Goal: Task Accomplishment & Management: Manage account settings

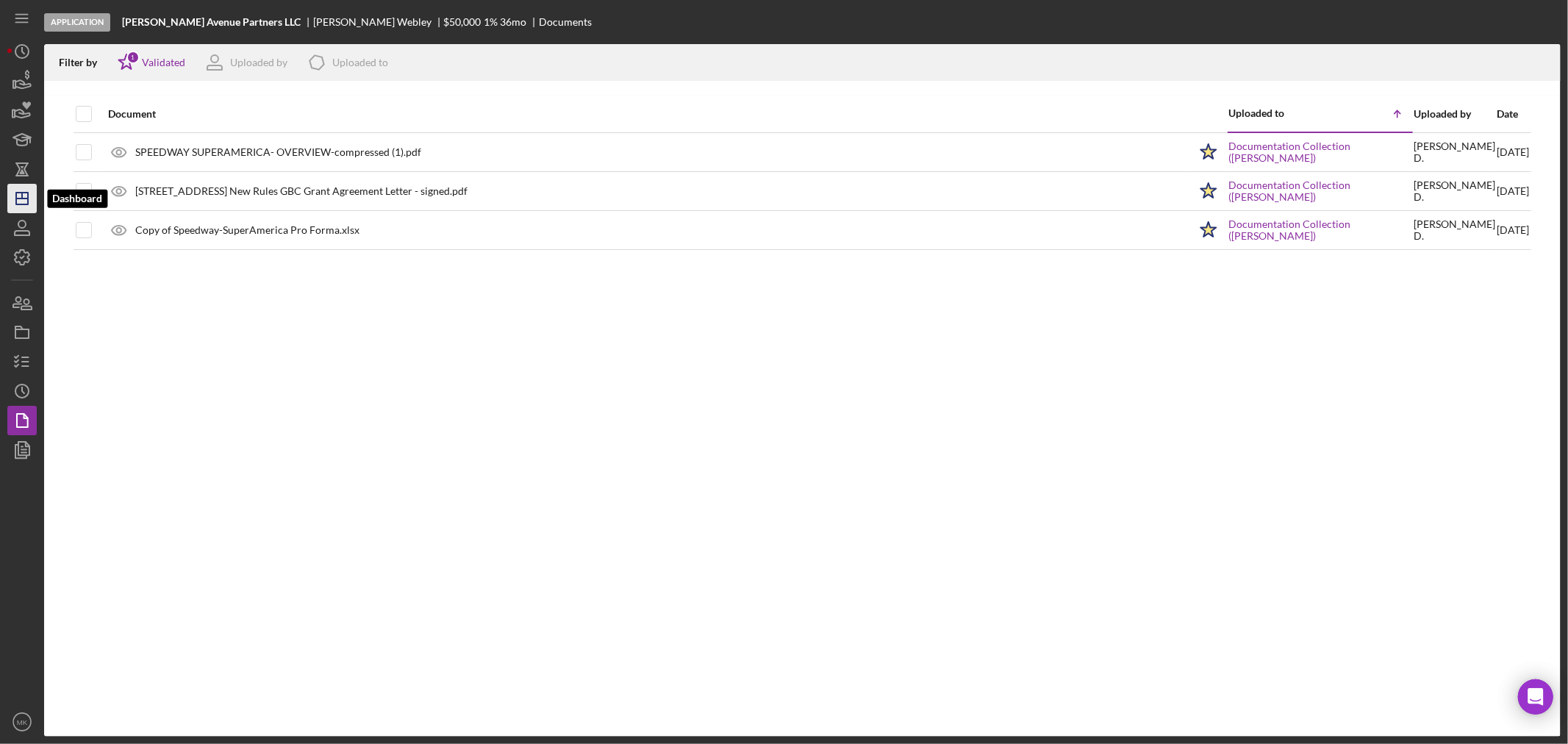
click at [16, 196] on polygon "button" at bounding box center [22, 198] width 12 height 12
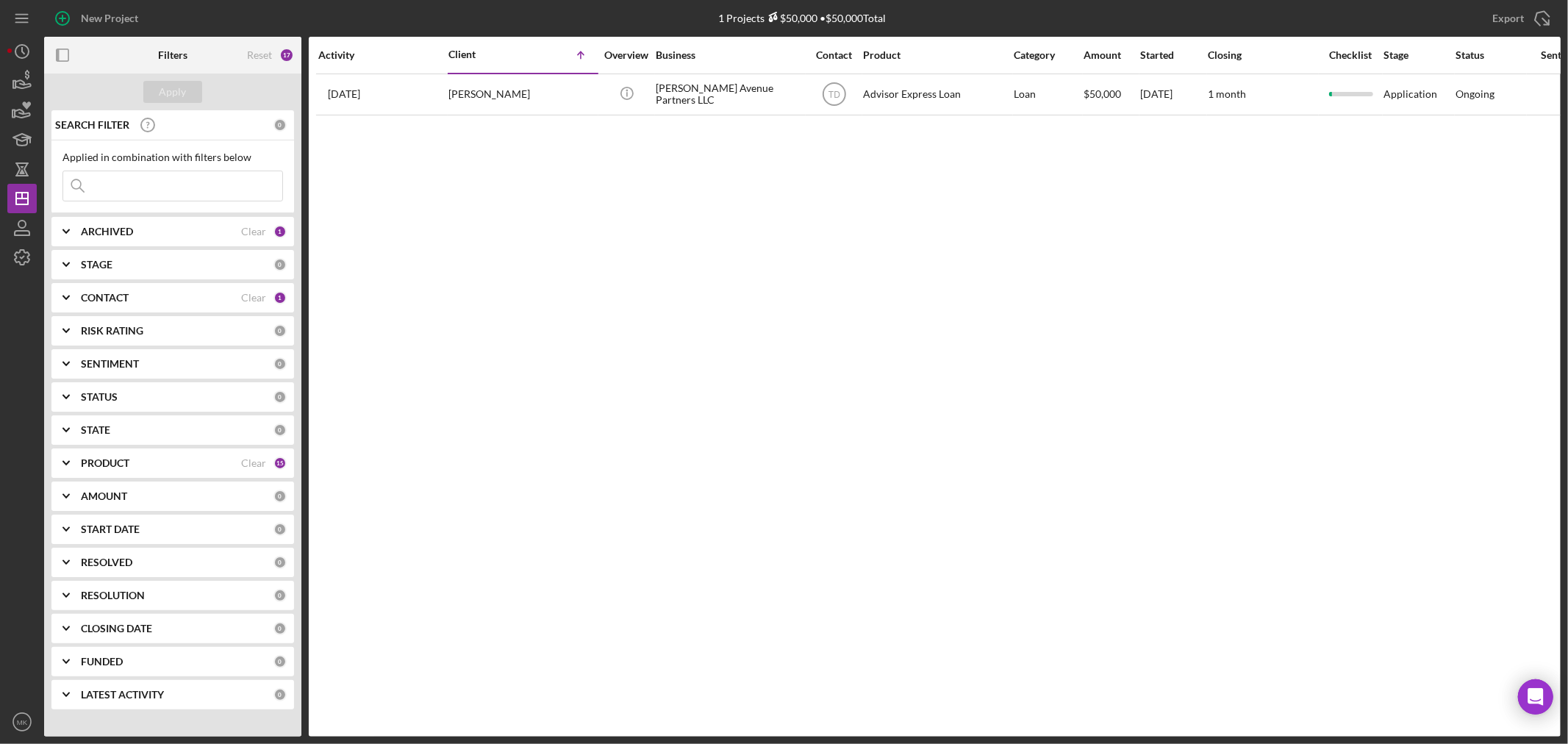
click at [67, 295] on icon "Icon/Expander" at bounding box center [66, 298] width 37 height 37
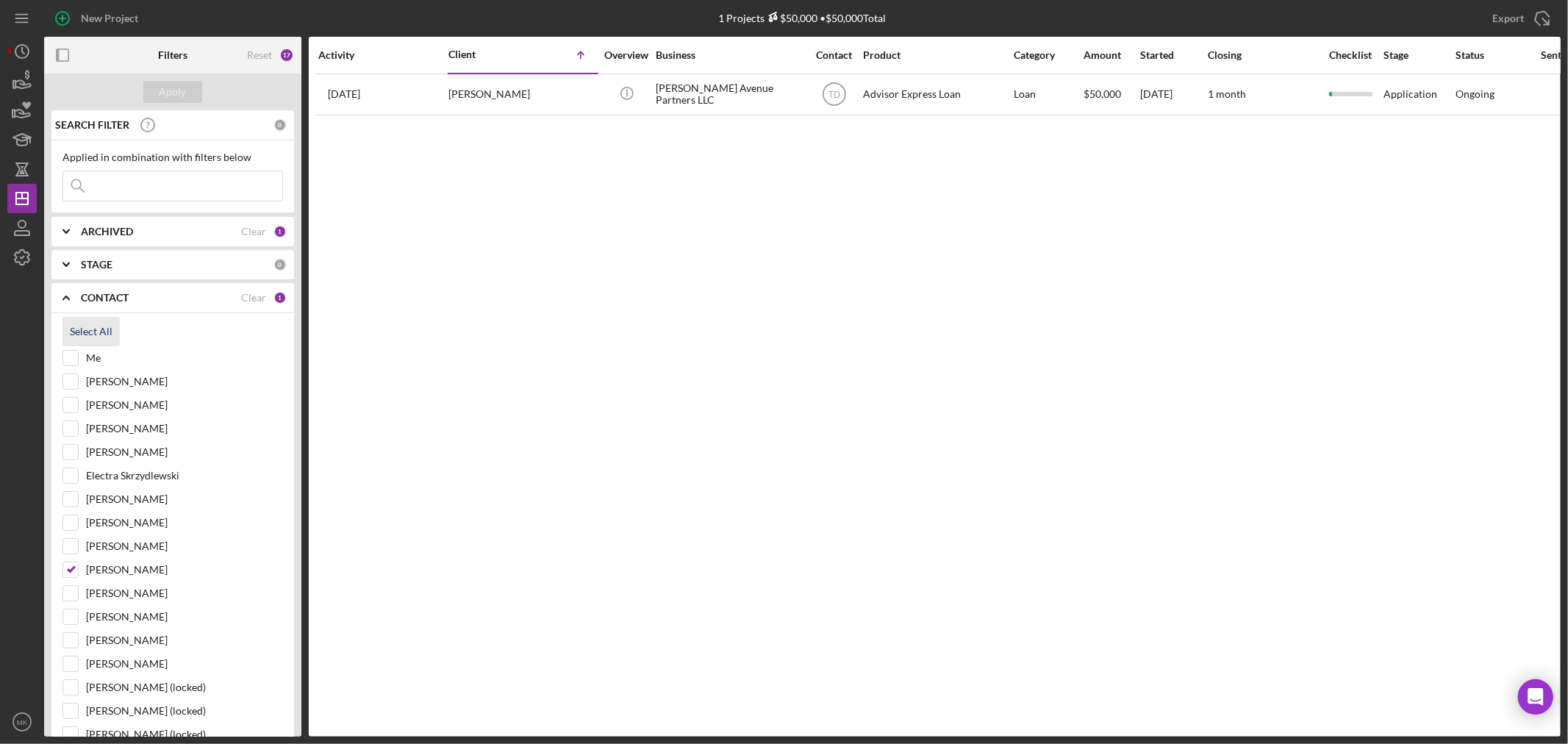
click at [81, 334] on div "Select All" at bounding box center [91, 331] width 43 height 29
checkbox input "true"
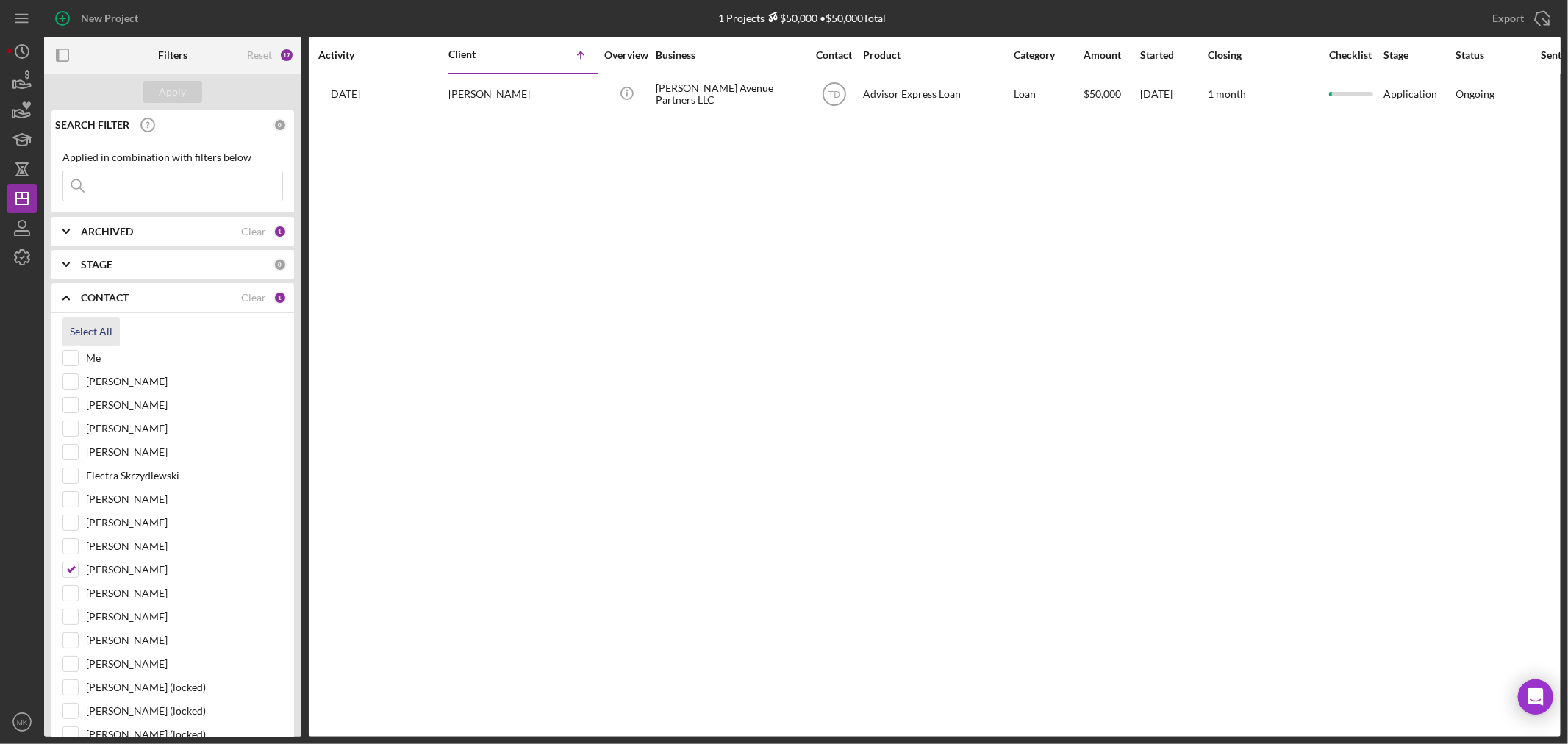
checkbox input "true"
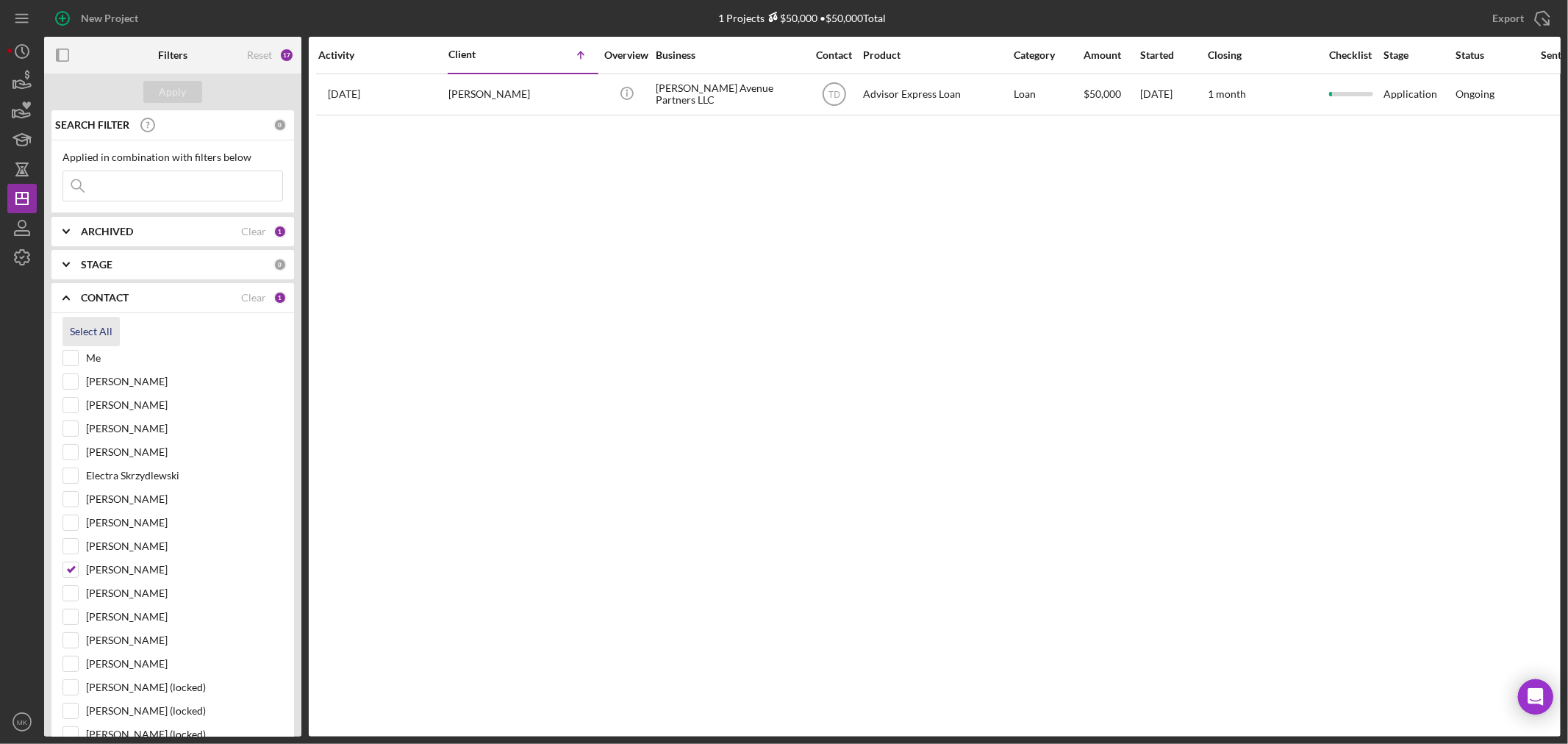
checkbox input "true"
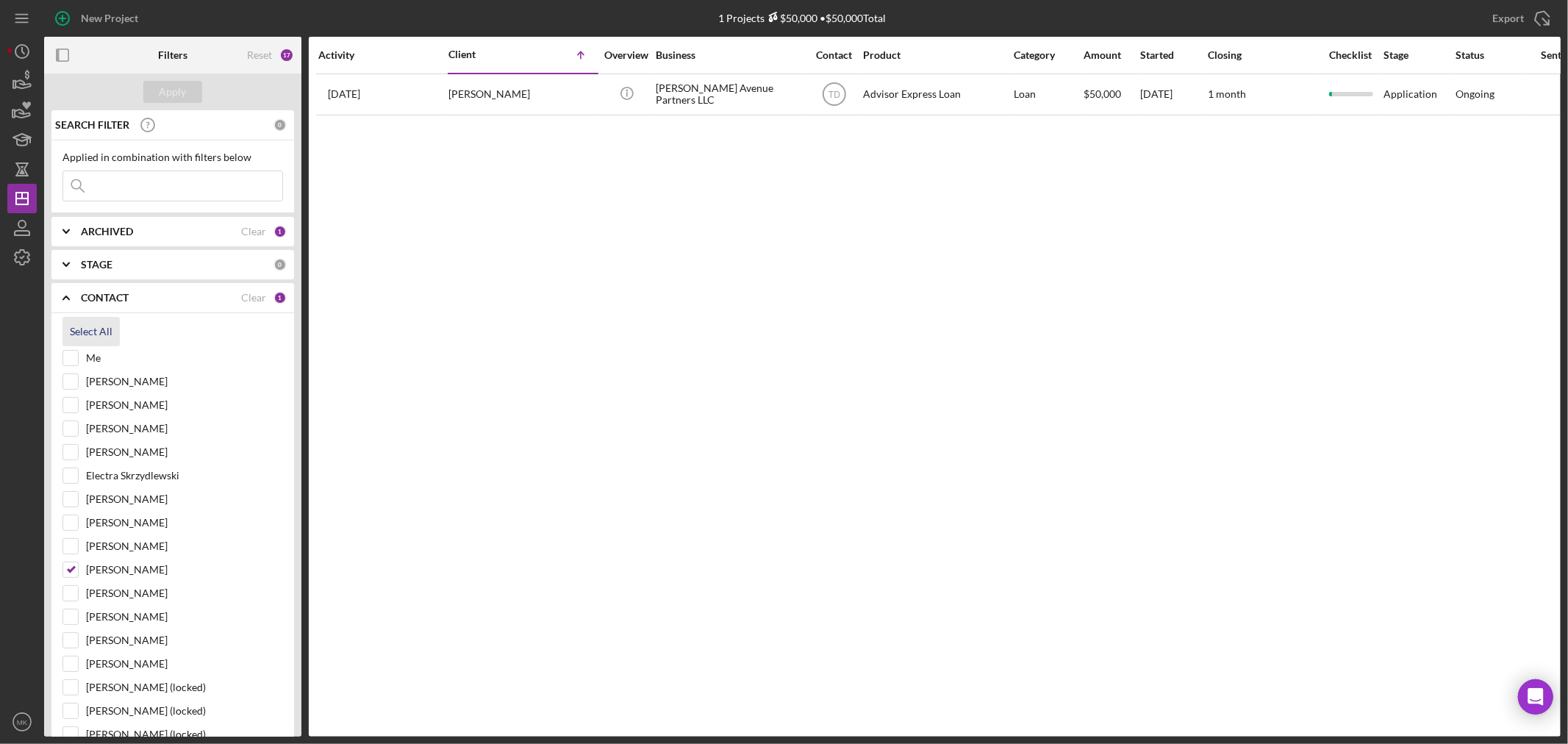
checkbox input "true"
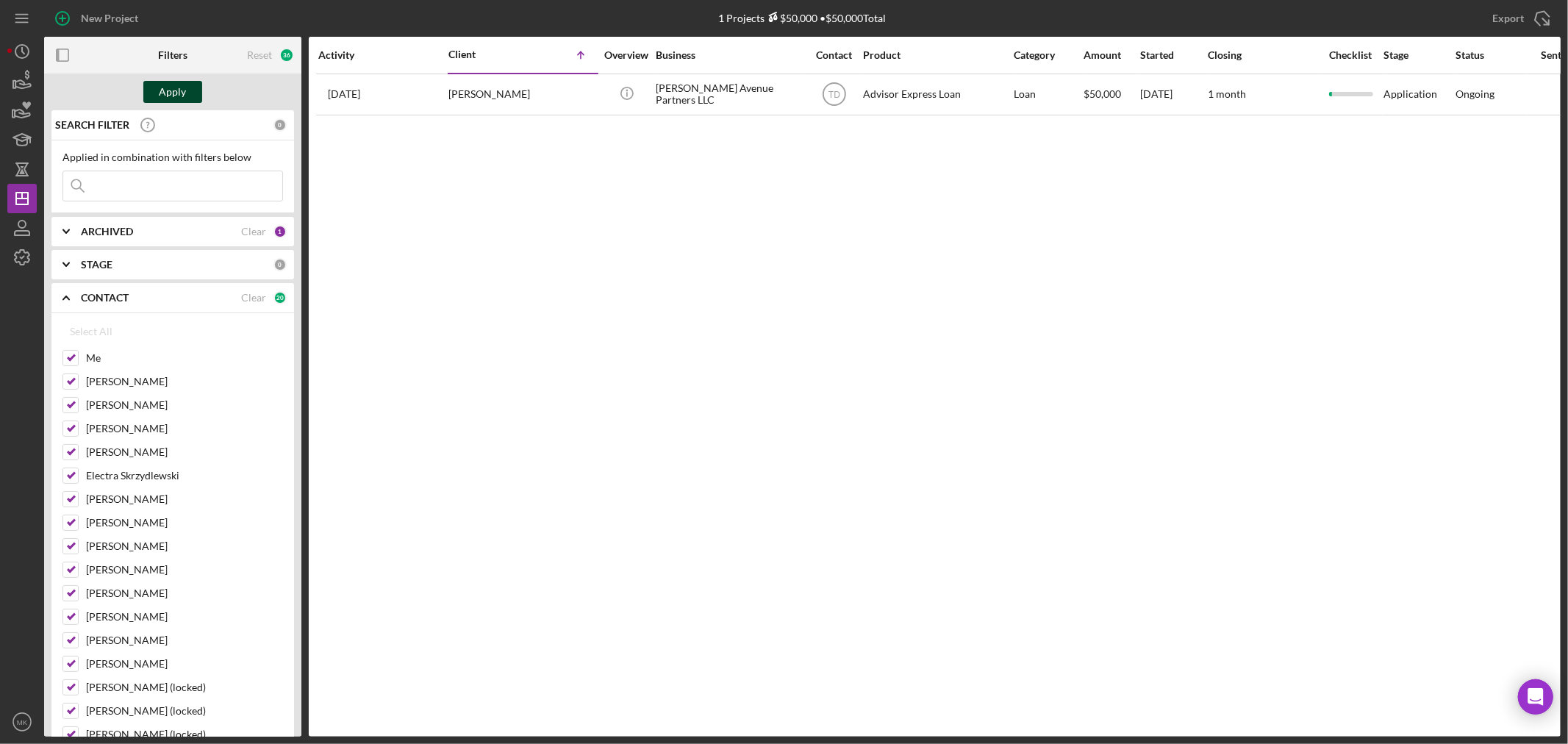
click at [187, 89] on button "Apply" at bounding box center [173, 91] width 59 height 22
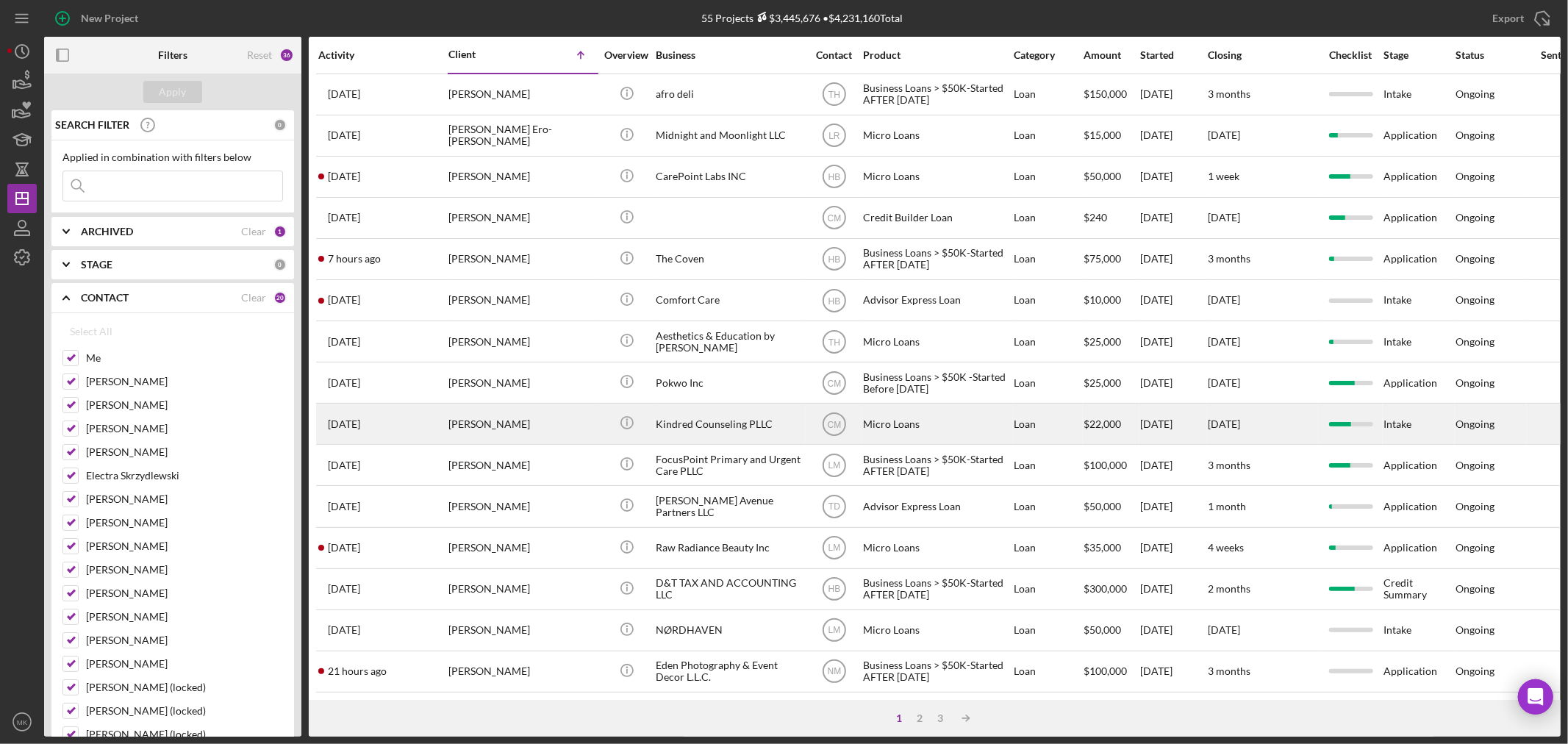
click at [709, 426] on div "Kindred Counseling PLLC" at bounding box center [729, 424] width 147 height 39
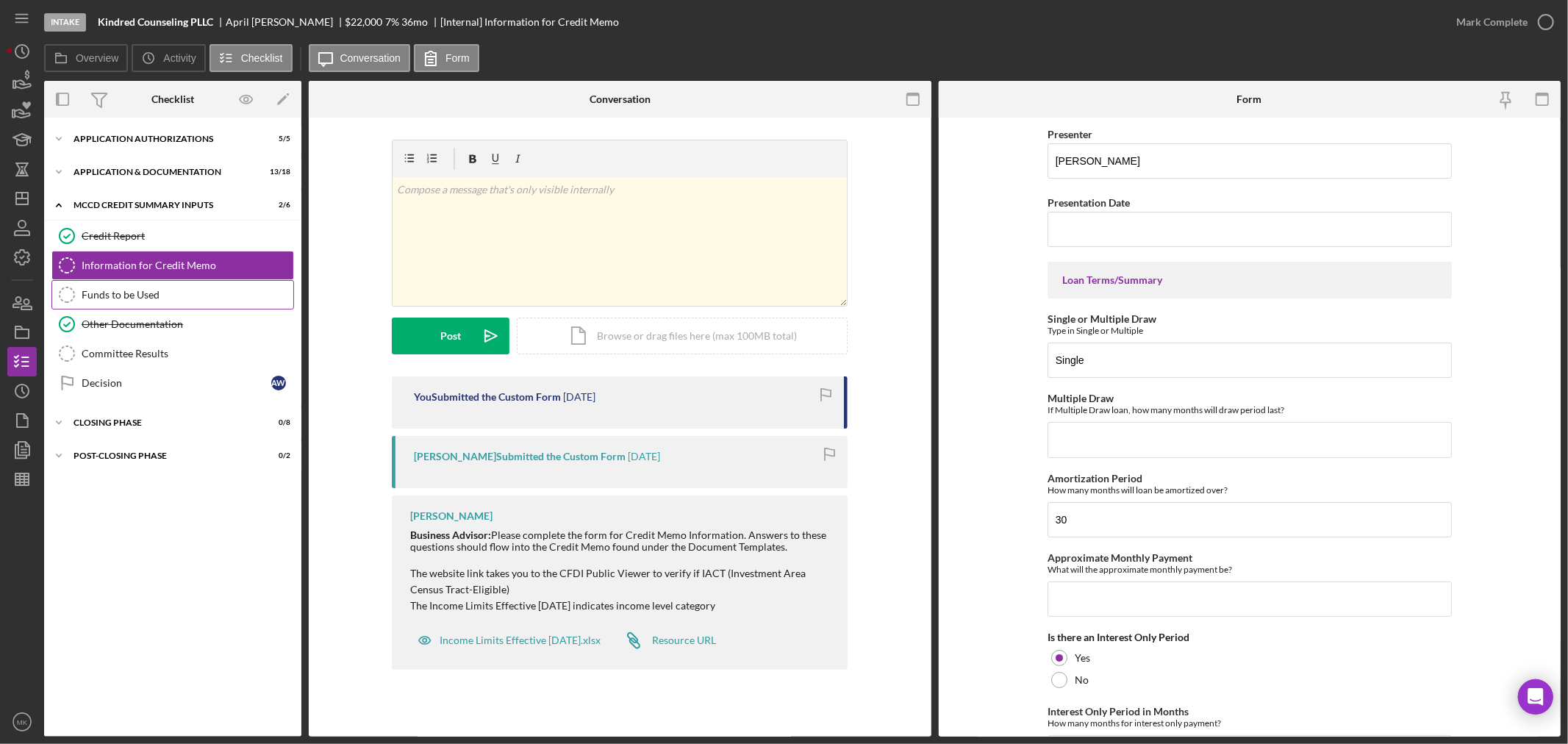
click at [134, 296] on div "Funds to be Used" at bounding box center [187, 294] width 212 height 12
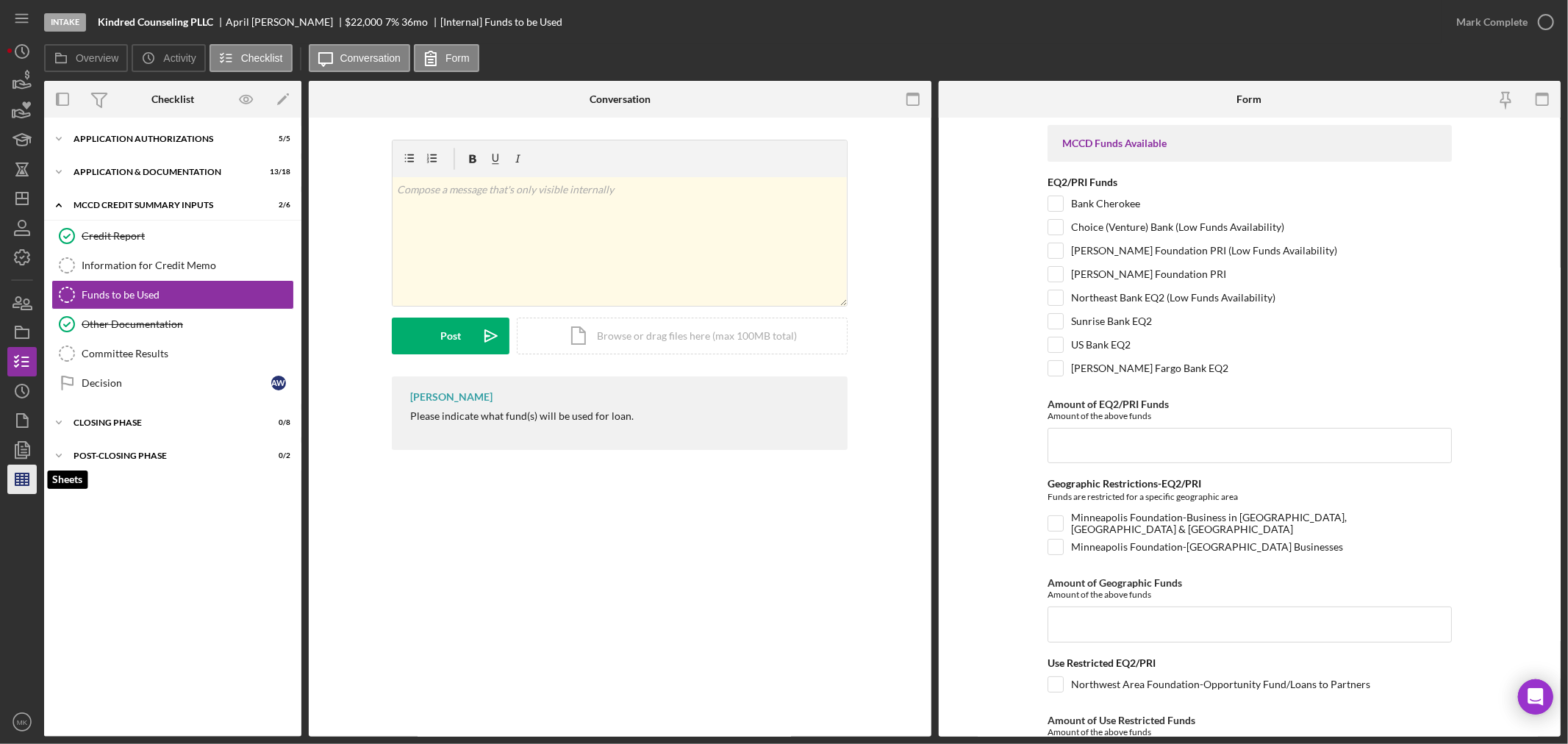
click at [20, 480] on line "button" at bounding box center [20, 479] width 0 height 12
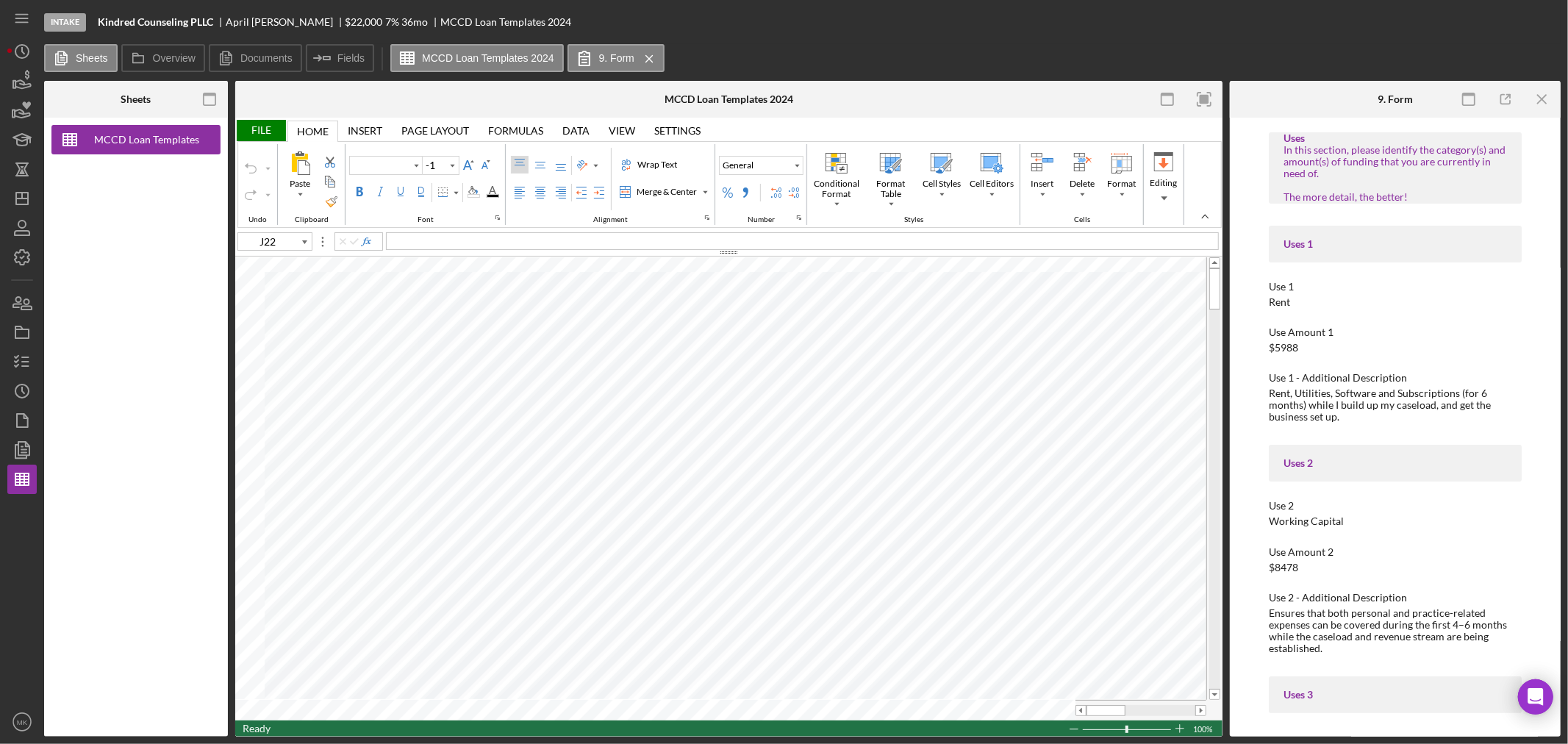
type input "Calibri"
type input "11"
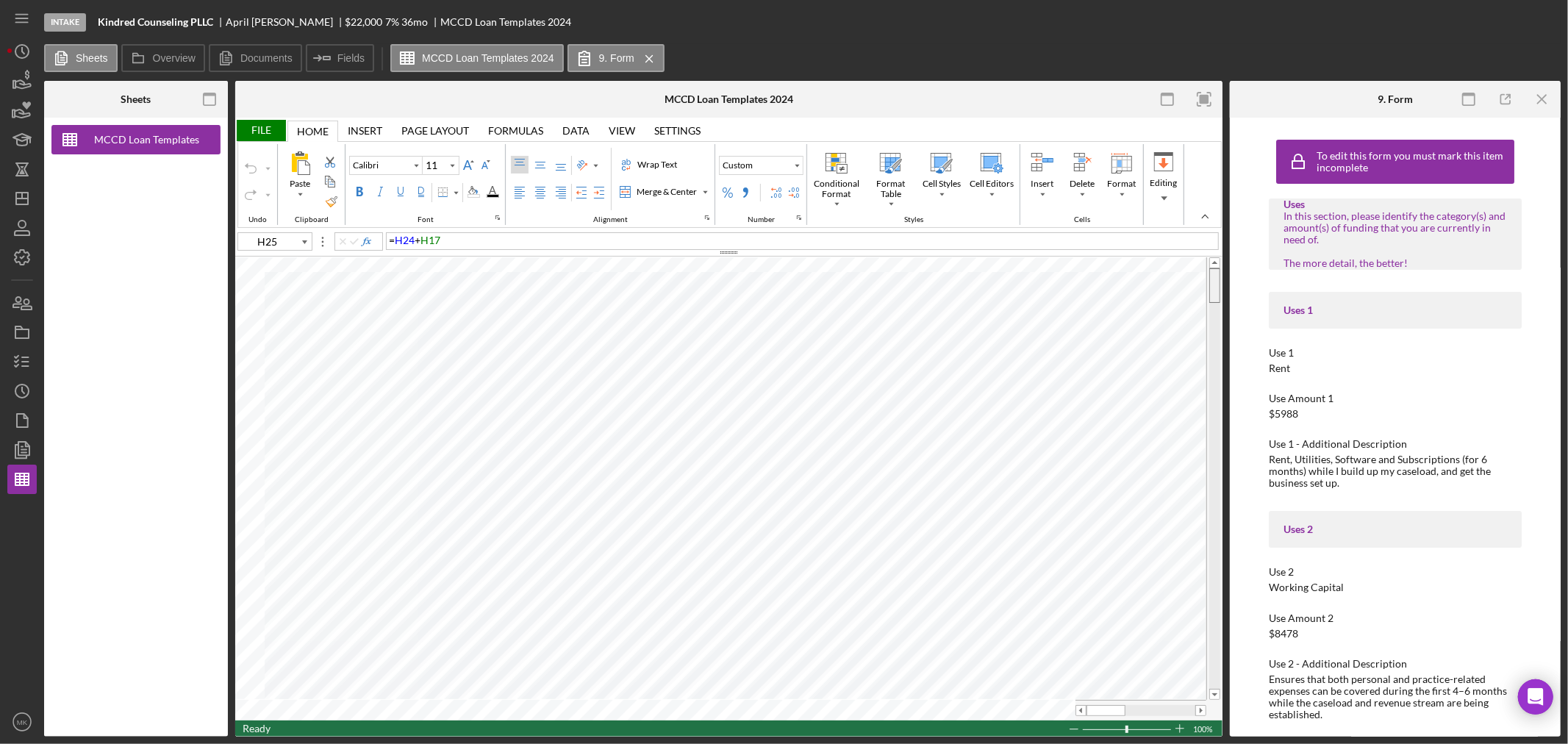
drag, startPoint x: 1213, startPoint y: 284, endPoint x: 1206, endPoint y: 263, distance: 22.1
click at [1206, 263] on div at bounding box center [1214, 478] width 16 height 443
type input "I56"
click at [20, 363] on icon "button" at bounding box center [23, 362] width 37 height 37
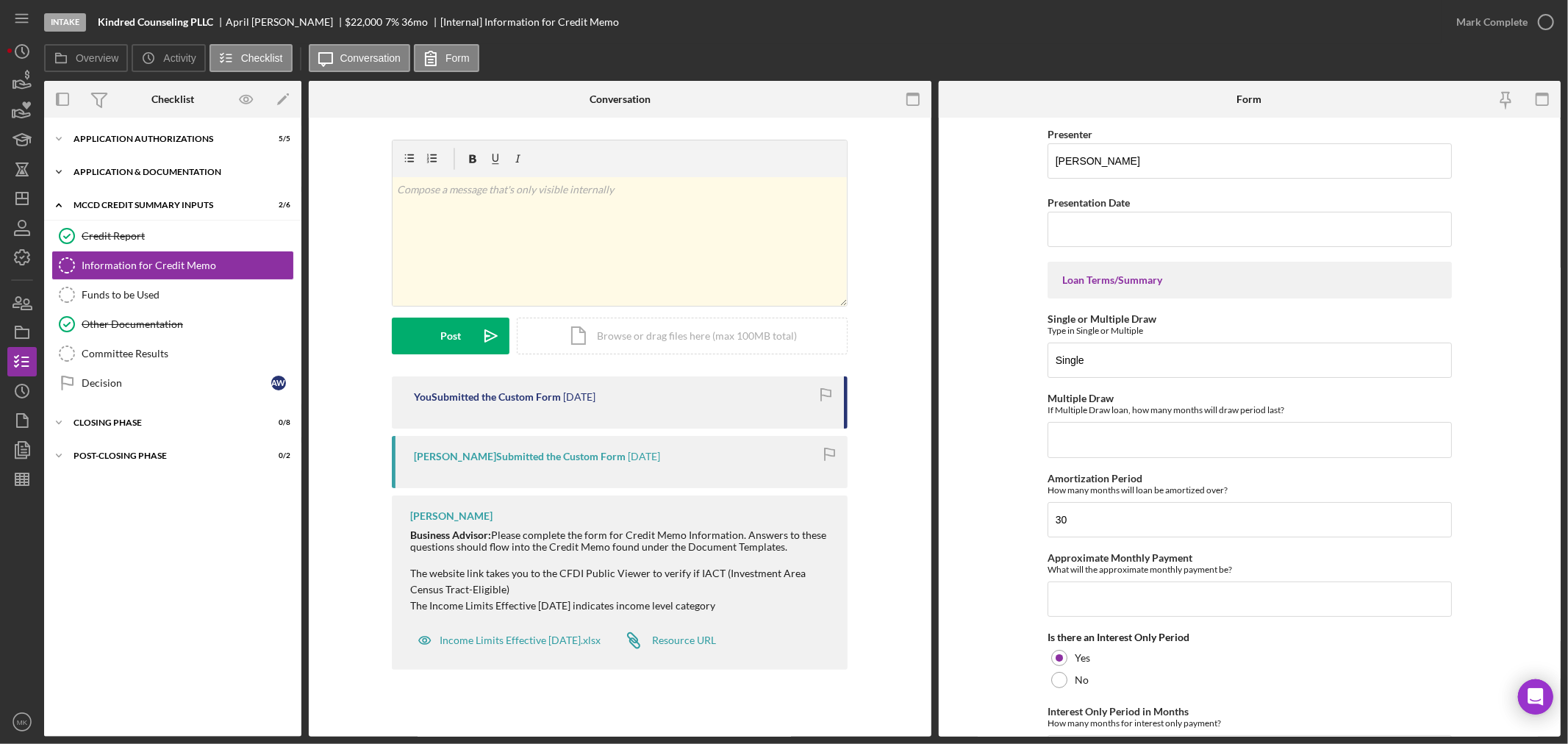
click at [145, 168] on div "Application & Documentation" at bounding box center [178, 172] width 210 height 9
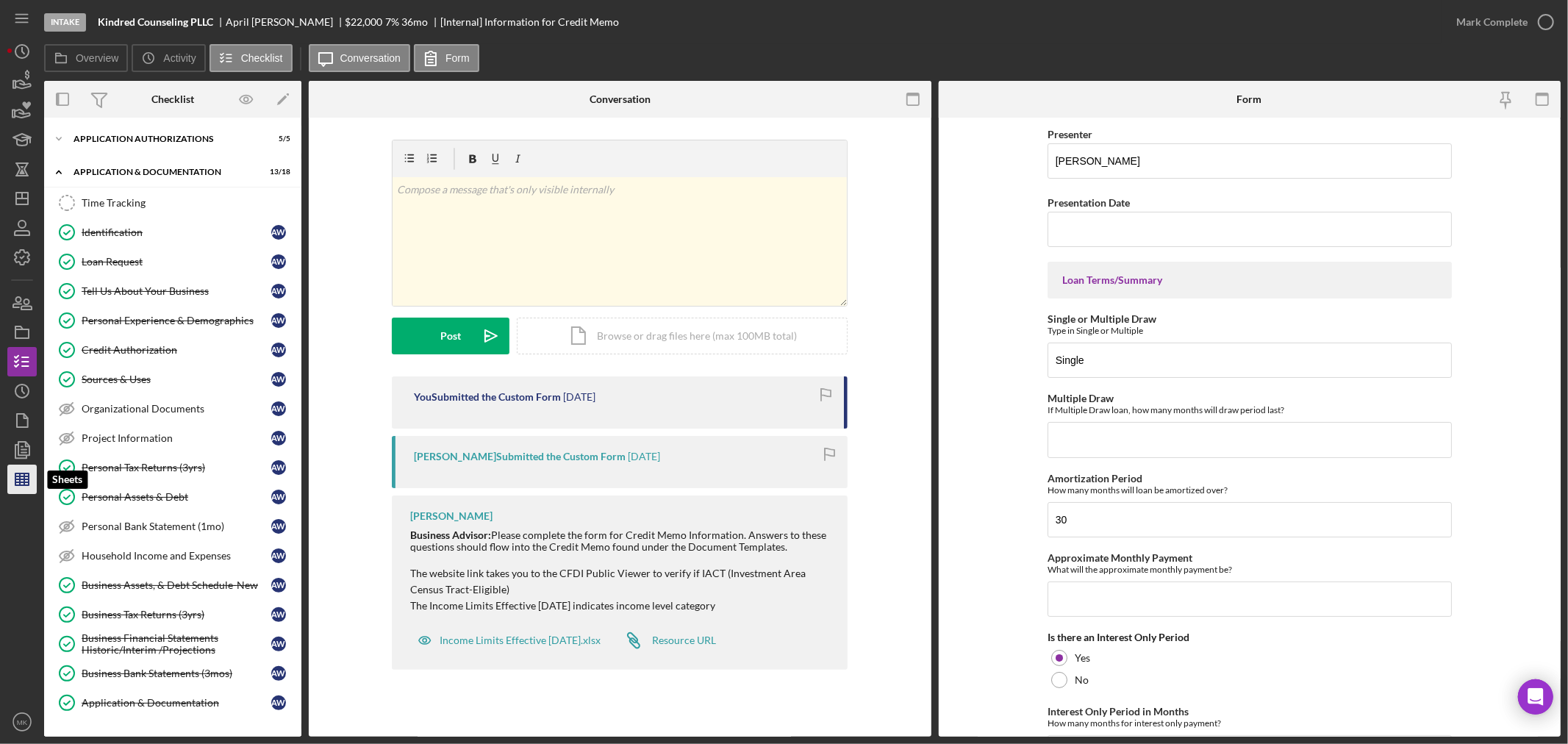
click at [24, 479] on line "button" at bounding box center [24, 479] width 0 height 12
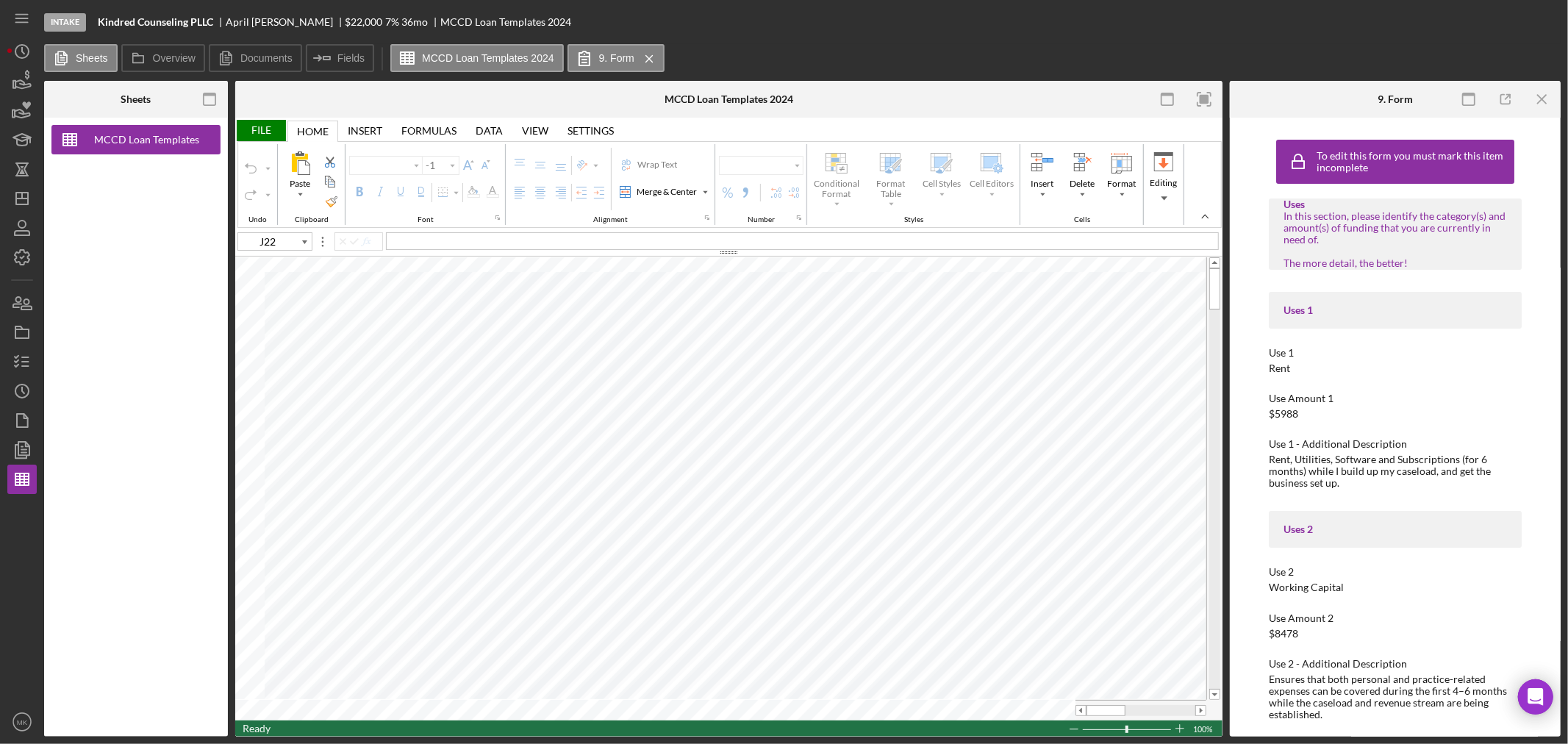
type input "Calibri"
type input "11"
type input "B39"
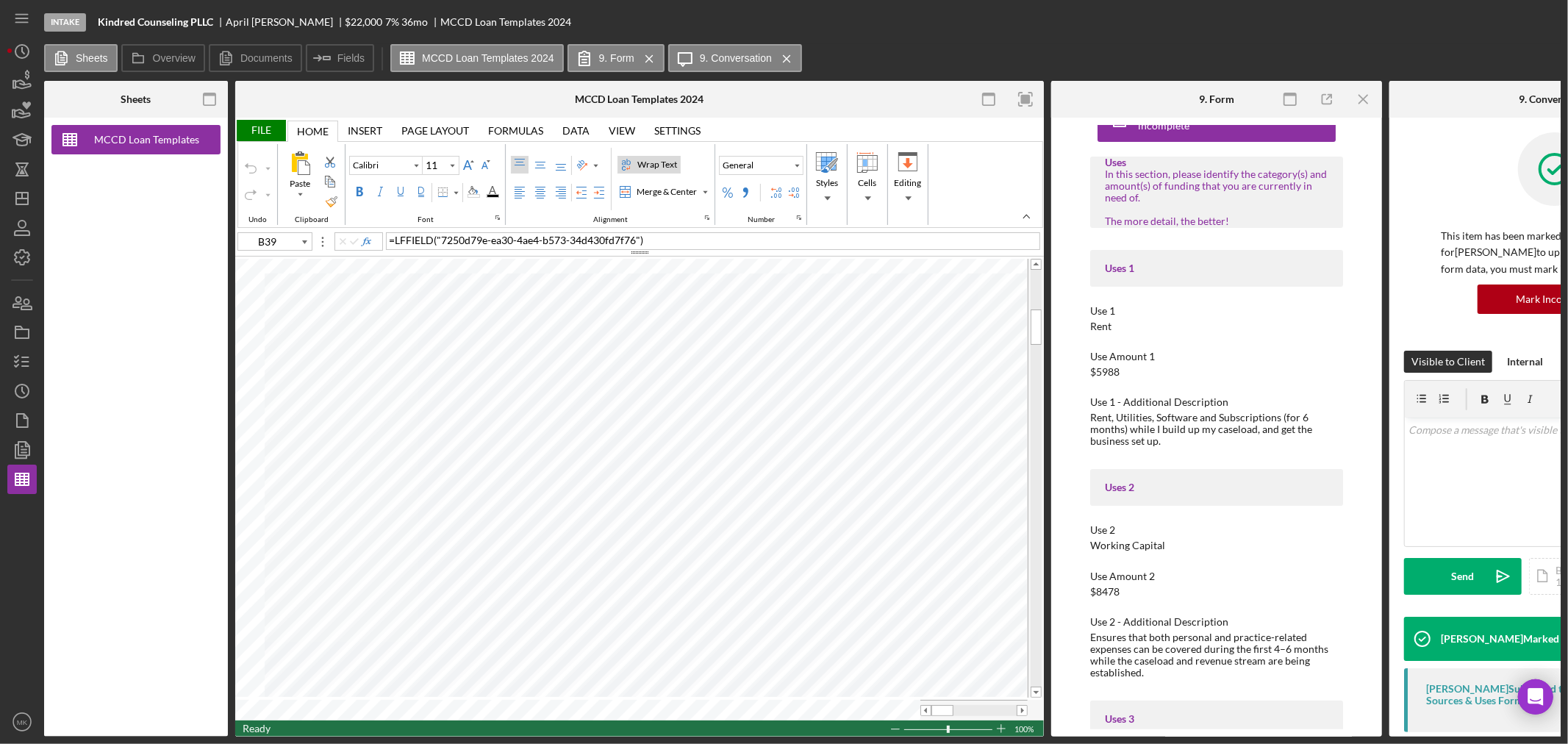
scroll to position [81, 0]
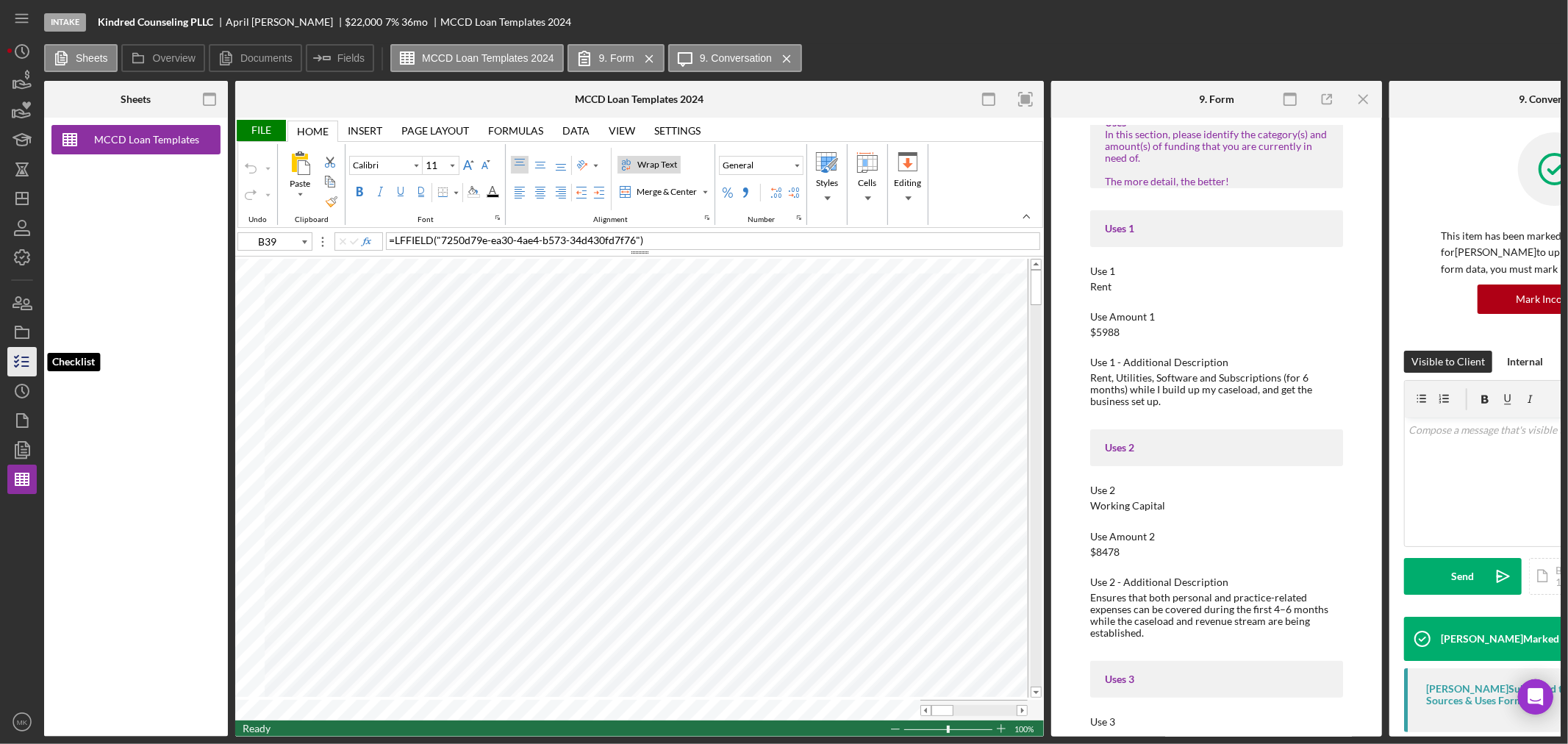
click at [15, 364] on icon "button" at bounding box center [23, 362] width 37 height 37
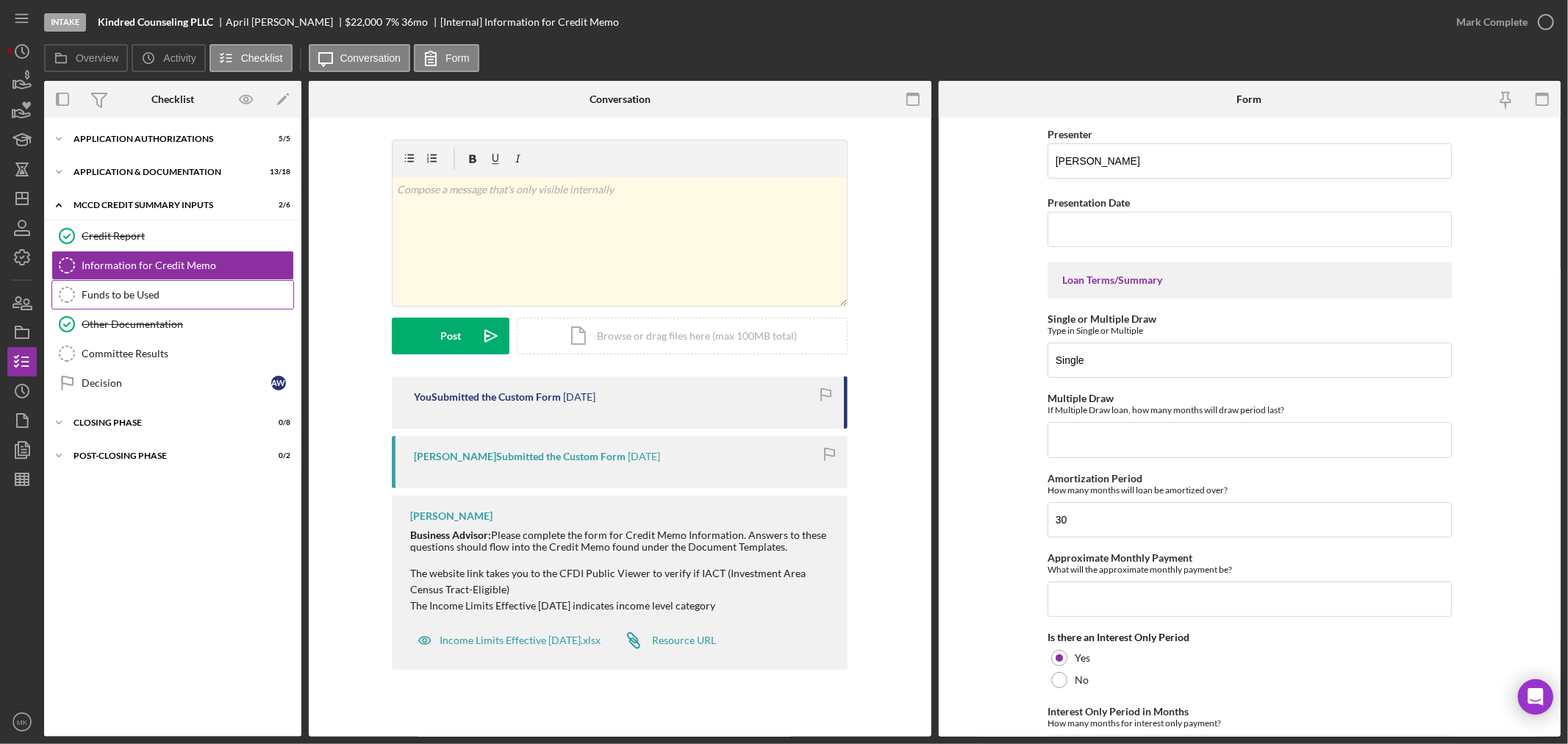
click at [173, 296] on div "Funds to be Used" at bounding box center [187, 294] width 212 height 12
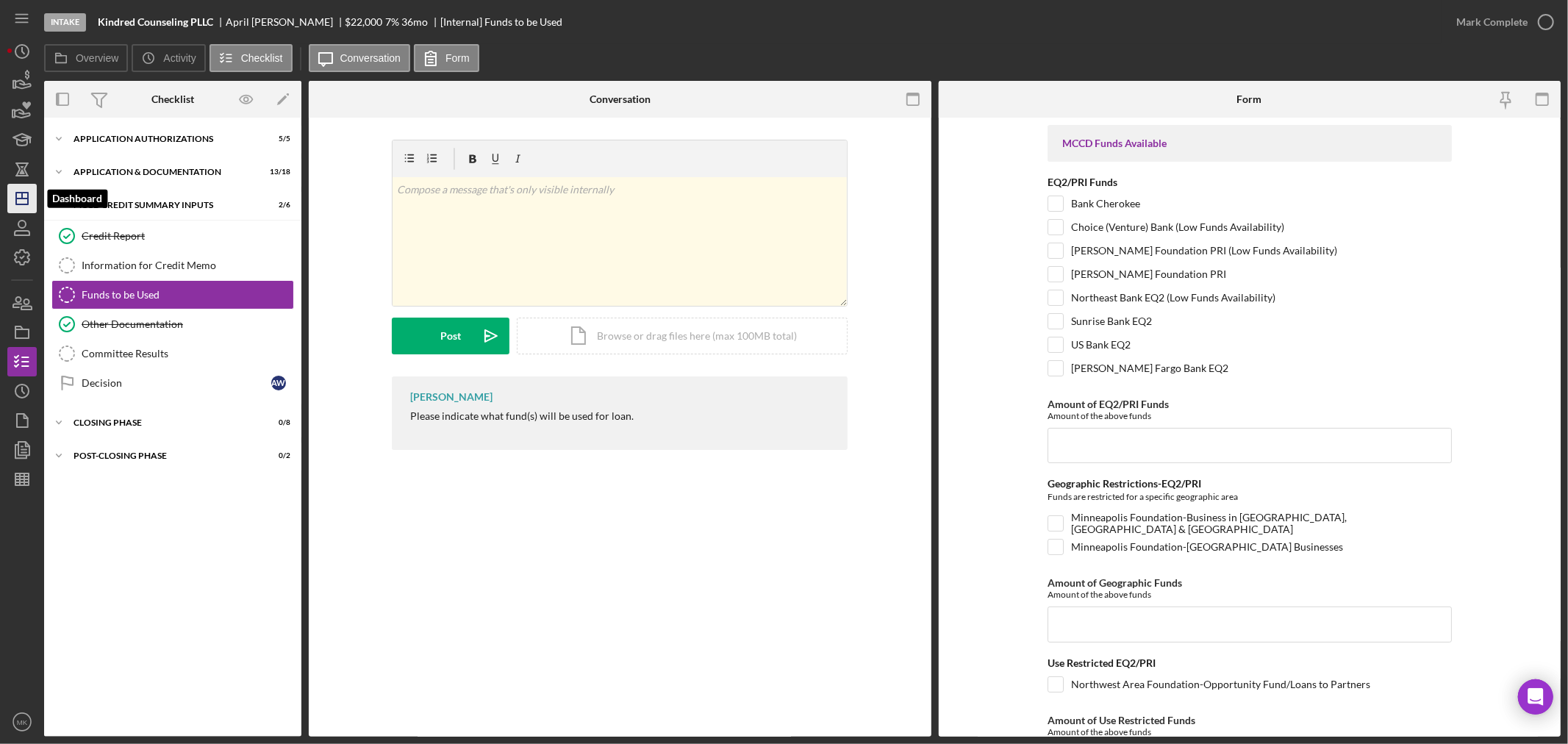
click at [22, 202] on icon "Icon/Dashboard" at bounding box center [23, 198] width 37 height 37
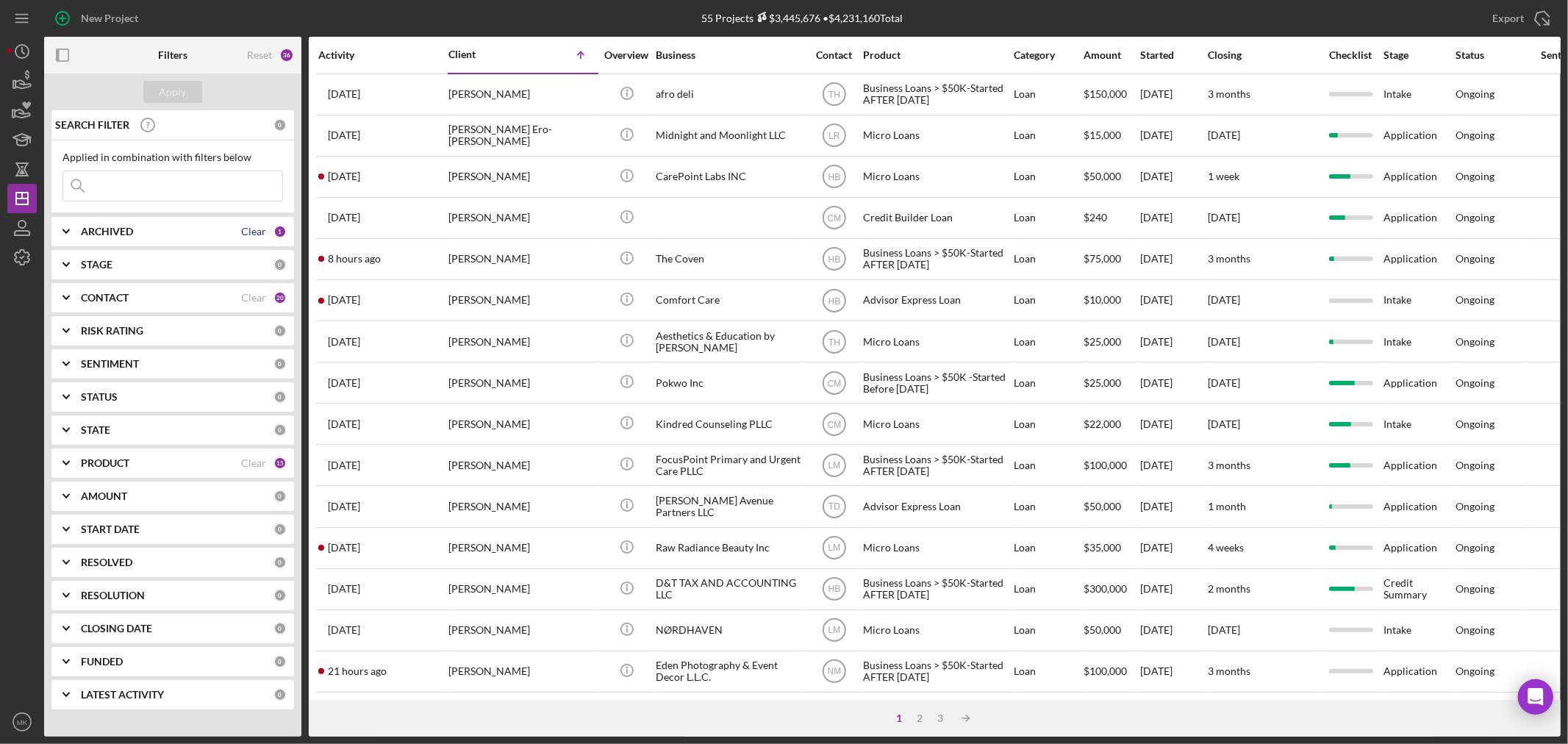
click at [255, 228] on div "Clear" at bounding box center [253, 231] width 25 height 12
click at [119, 231] on b "ARCHIVED" at bounding box center [106, 231] width 52 height 12
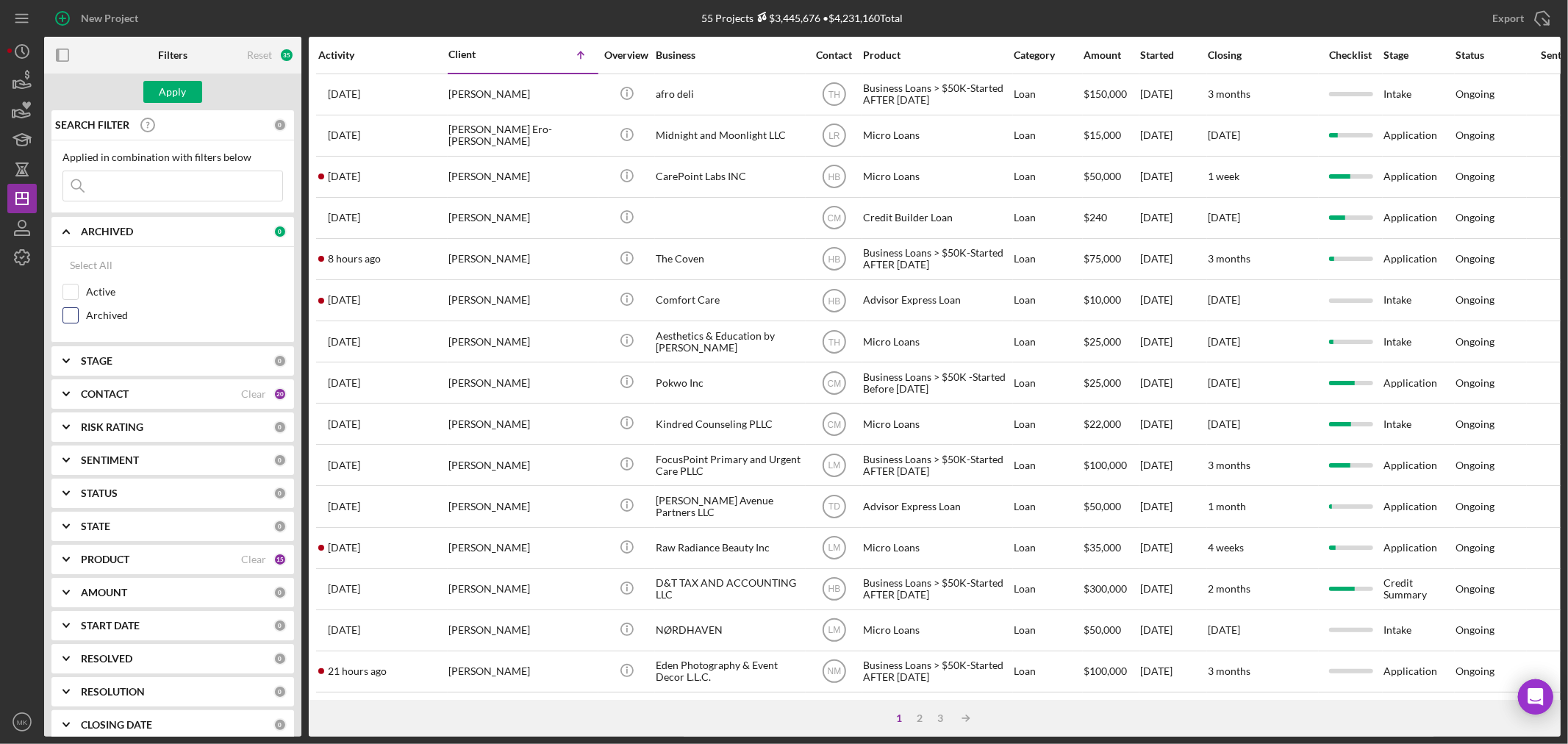
click at [71, 313] on input "Archived" at bounding box center [70, 315] width 15 height 15
checkbox input "true"
click at [180, 90] on div "Apply" at bounding box center [173, 91] width 27 height 22
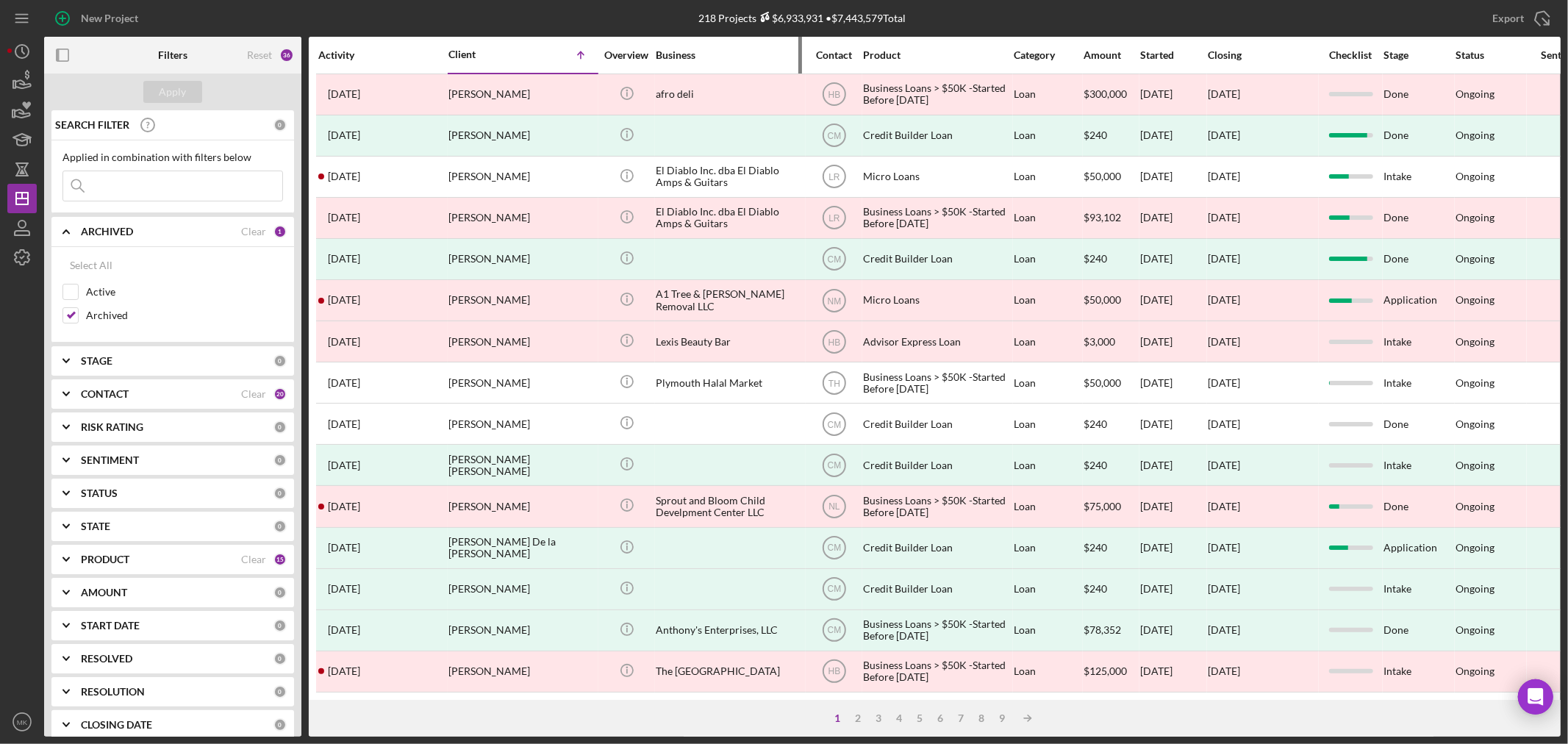
click at [686, 49] on div "Business" at bounding box center [729, 55] width 147 height 12
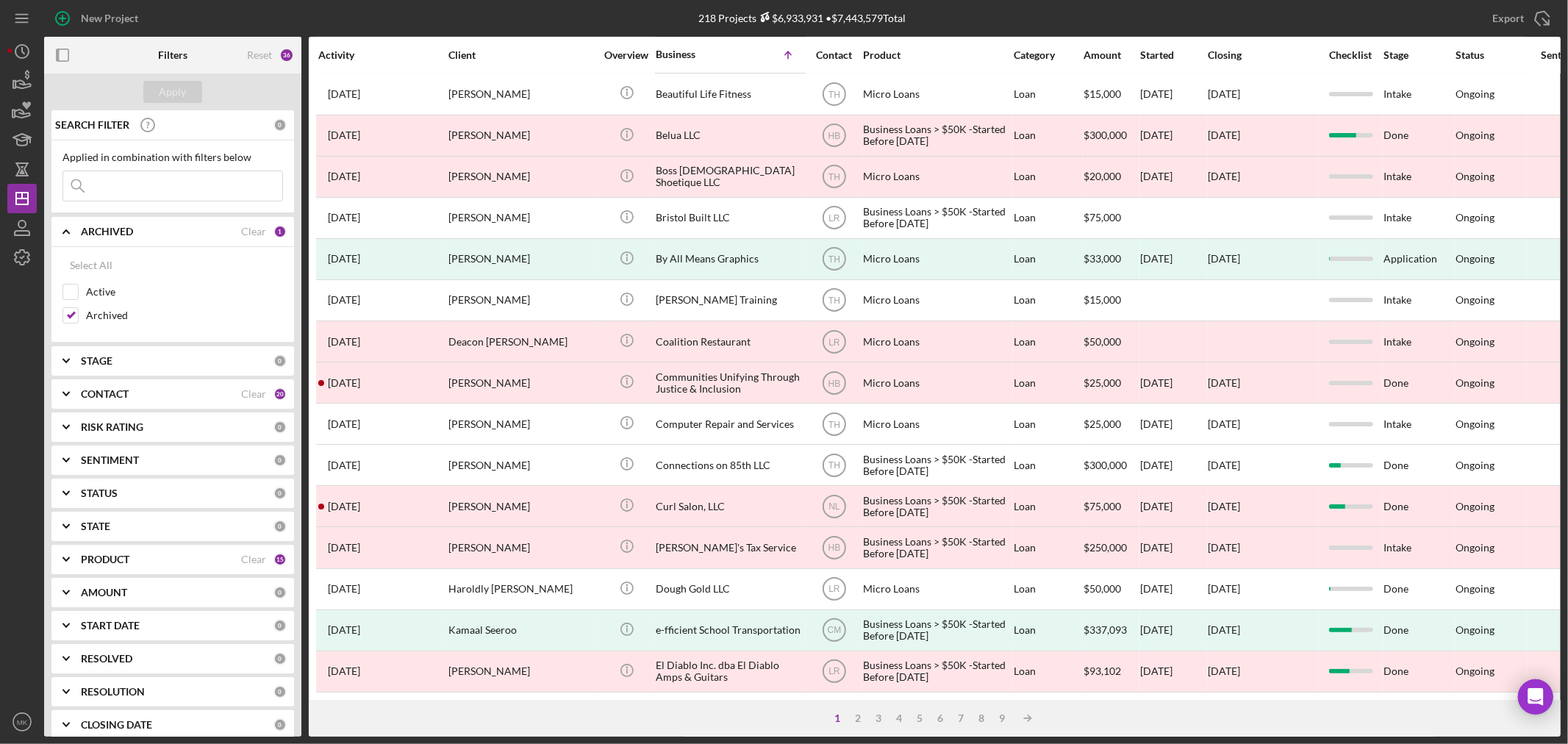
scroll to position [439, 0]
click at [857, 714] on div "2" at bounding box center [859, 718] width 21 height 12
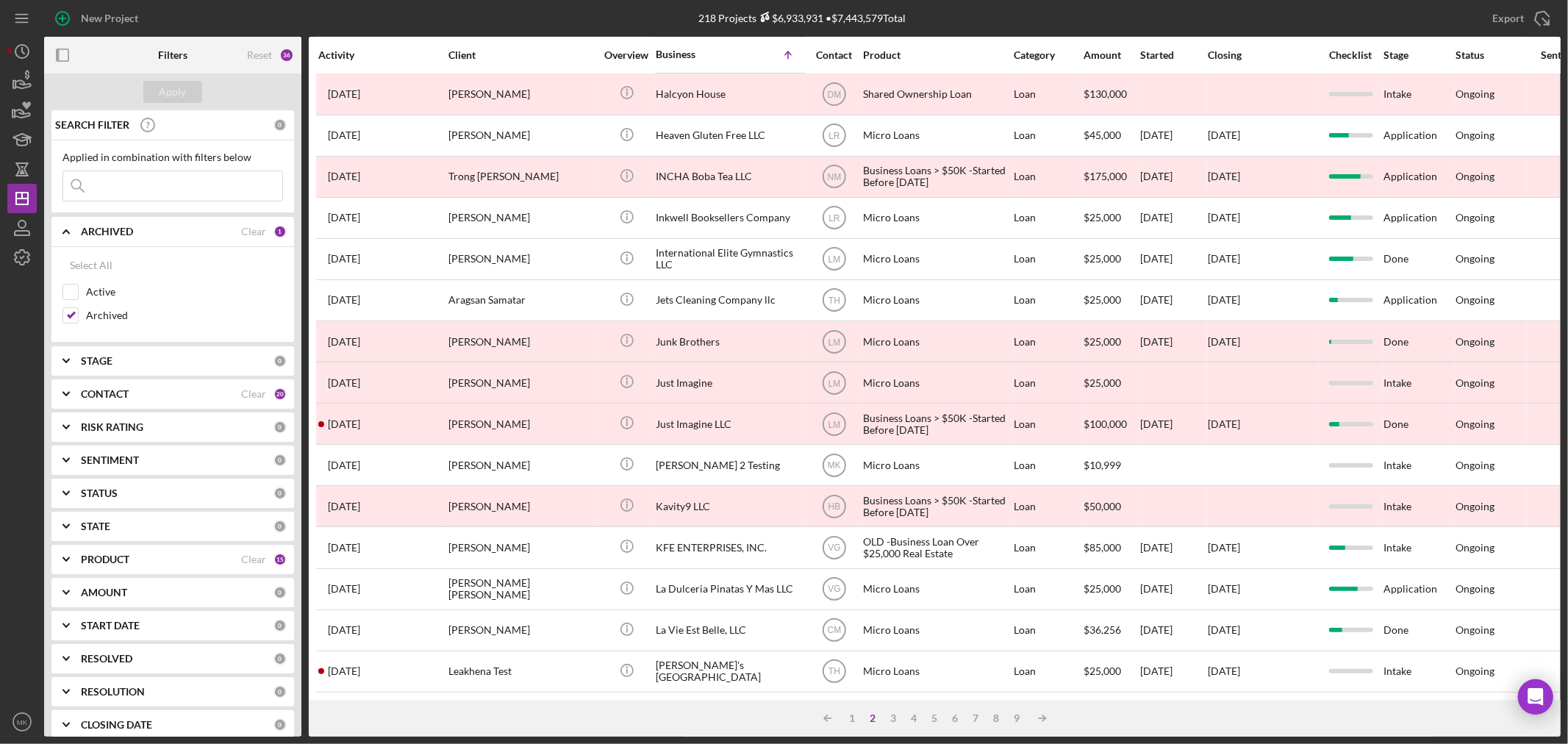
click at [116, 559] on b "PRODUCT" at bounding box center [105, 559] width 48 height 12
click at [893, 714] on div "3" at bounding box center [894, 718] width 21 height 12
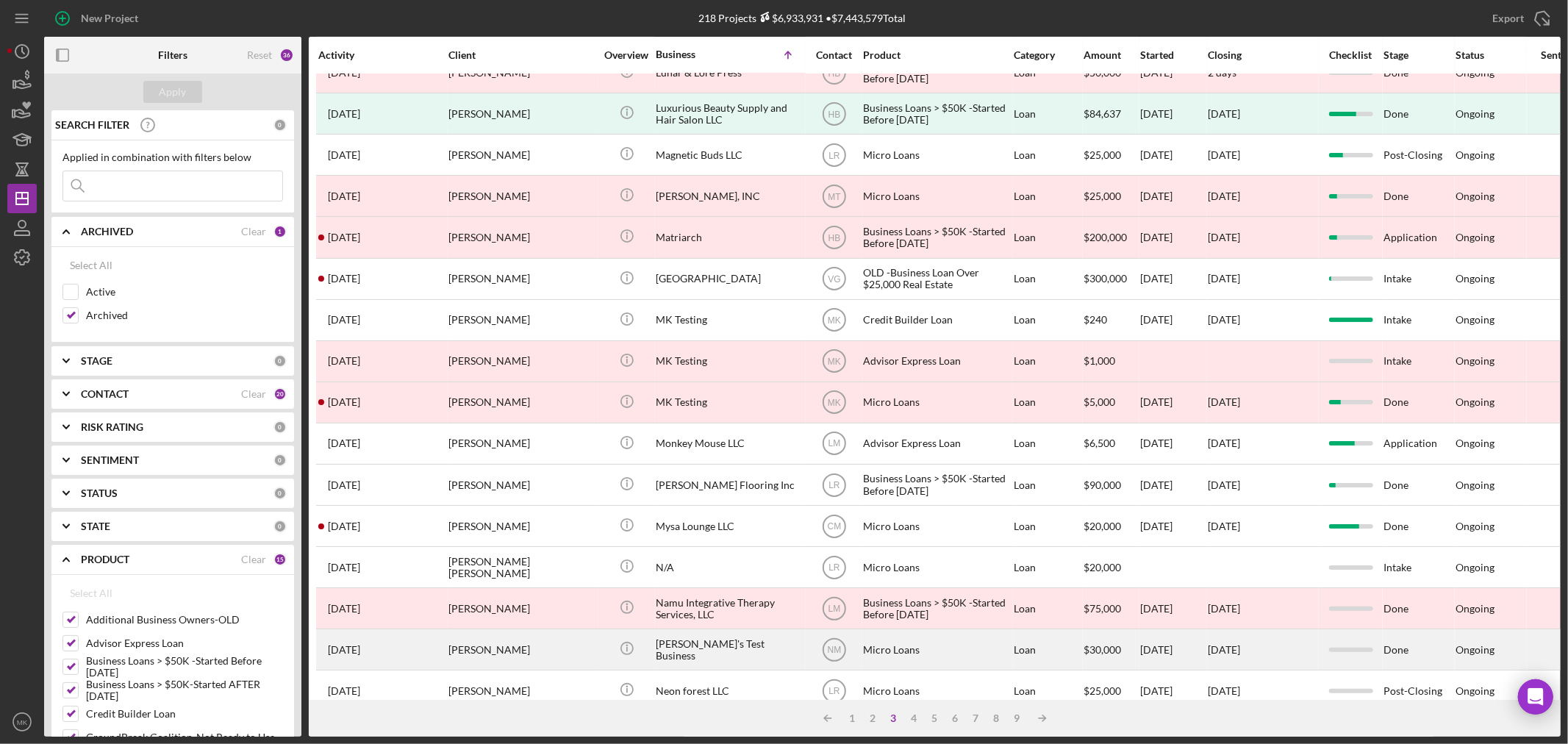
scroll to position [0, 0]
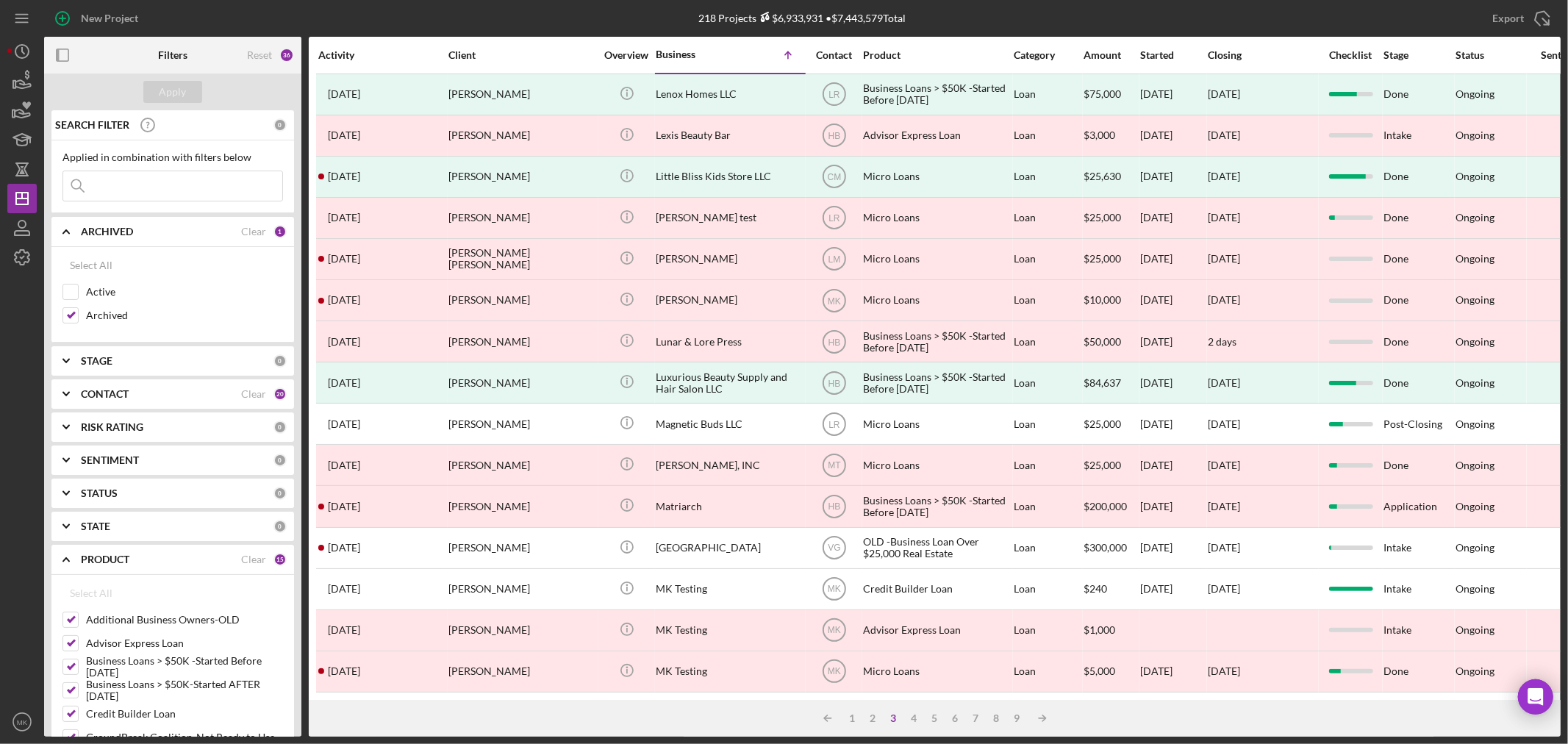
click at [149, 180] on input at bounding box center [173, 185] width 219 height 29
type input "graffy"
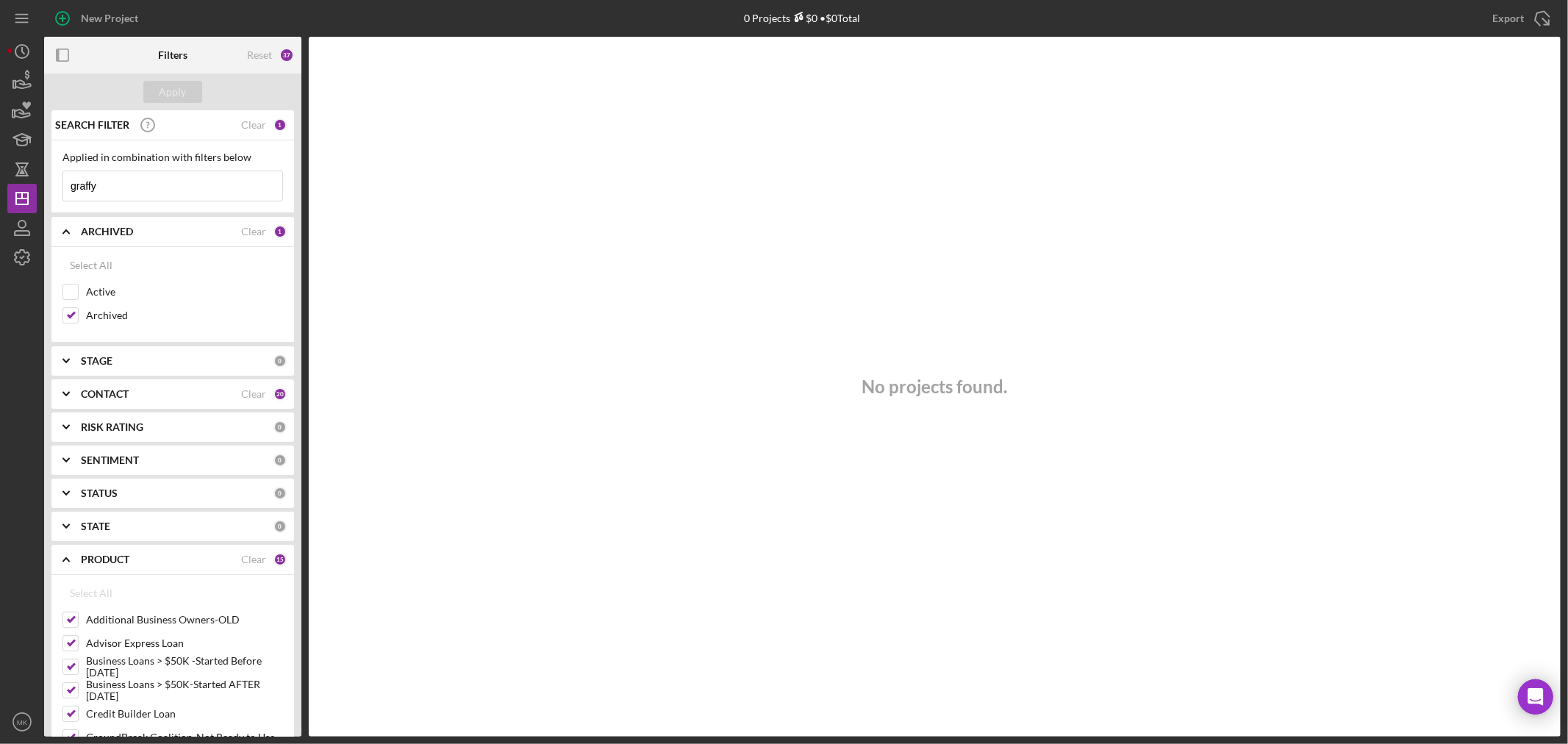
drag, startPoint x: 112, startPoint y: 184, endPoint x: -13, endPoint y: 177, distance: 125.2
click at [0, 177] on html "New Project 0 Projects $0 • $0 Total Export Icon/Export Filters Reset 37 Apply …" at bounding box center [784, 372] width 1568 height 744
click at [177, 89] on div "Apply" at bounding box center [173, 91] width 27 height 22
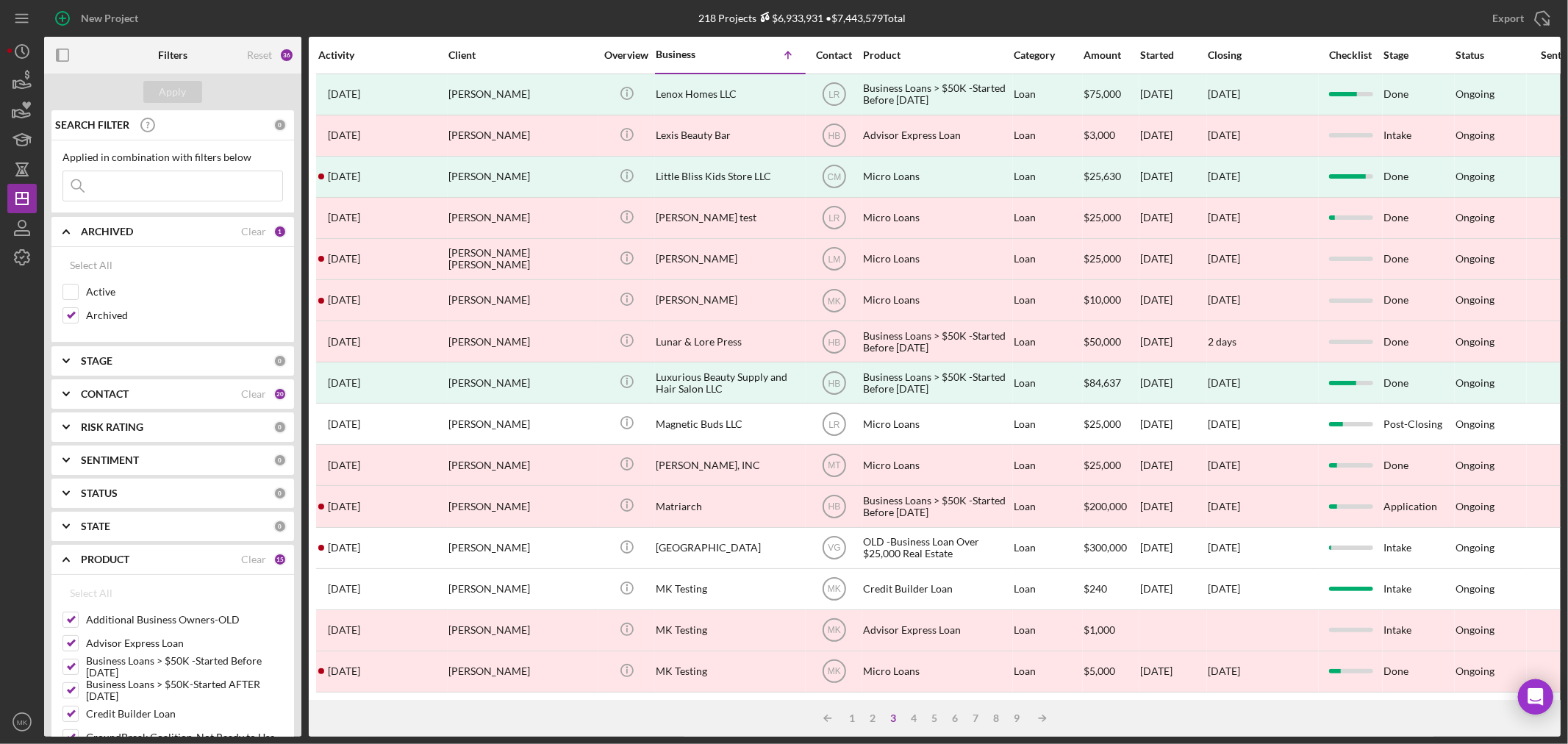
click at [70, 392] on icon "Icon/Expander" at bounding box center [66, 394] width 37 height 37
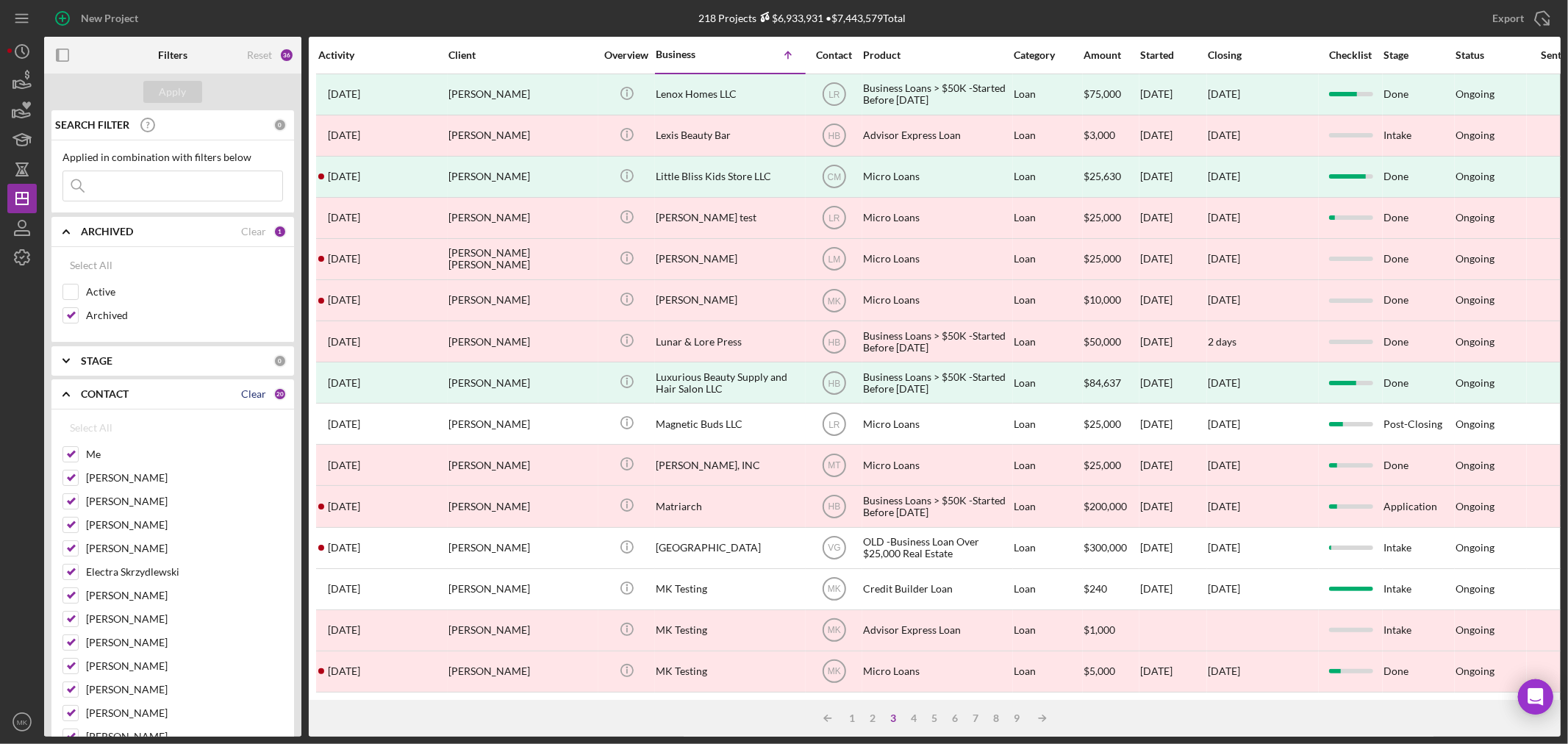
click at [255, 393] on div "Clear" at bounding box center [253, 393] width 25 height 12
checkbox input "false"
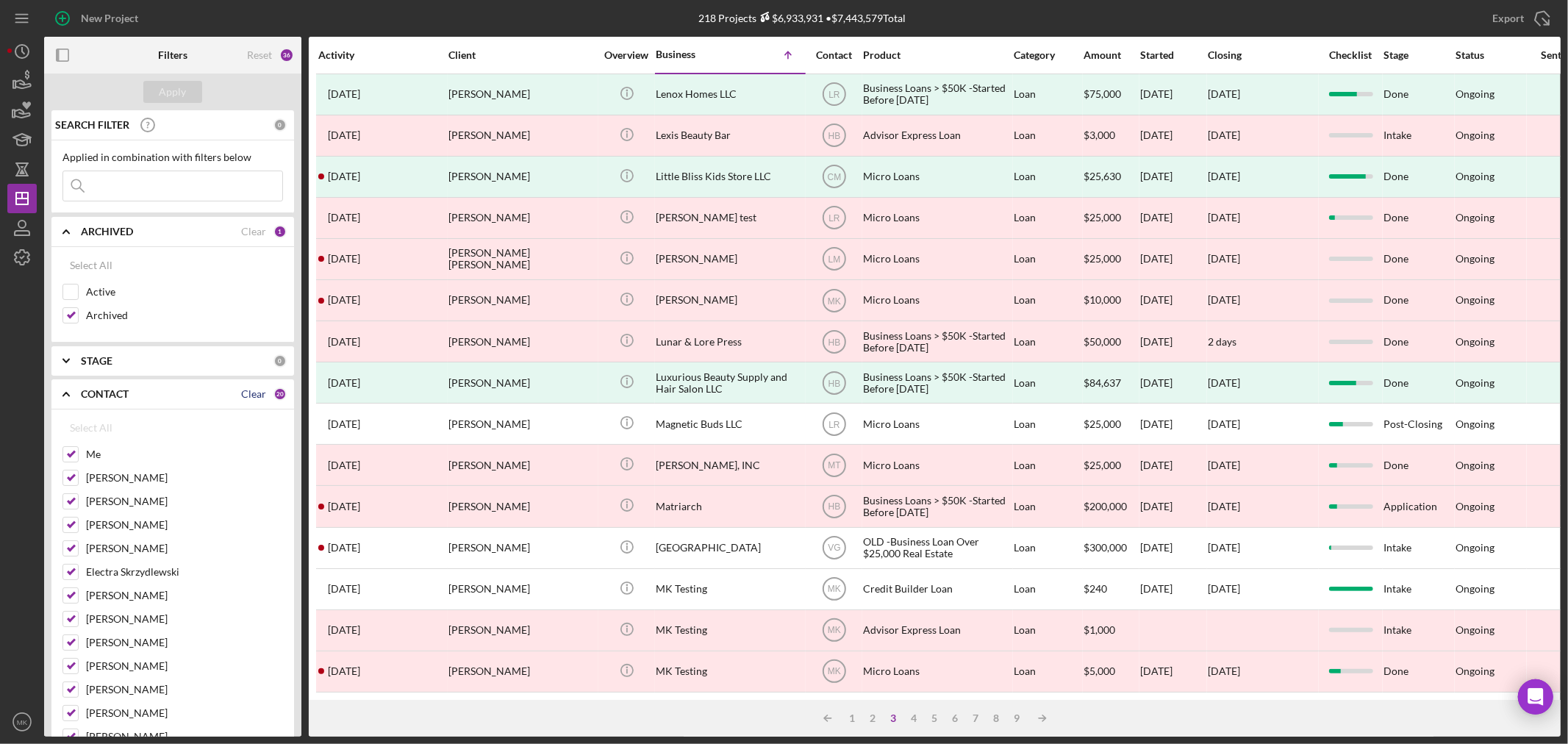
checkbox input "false"
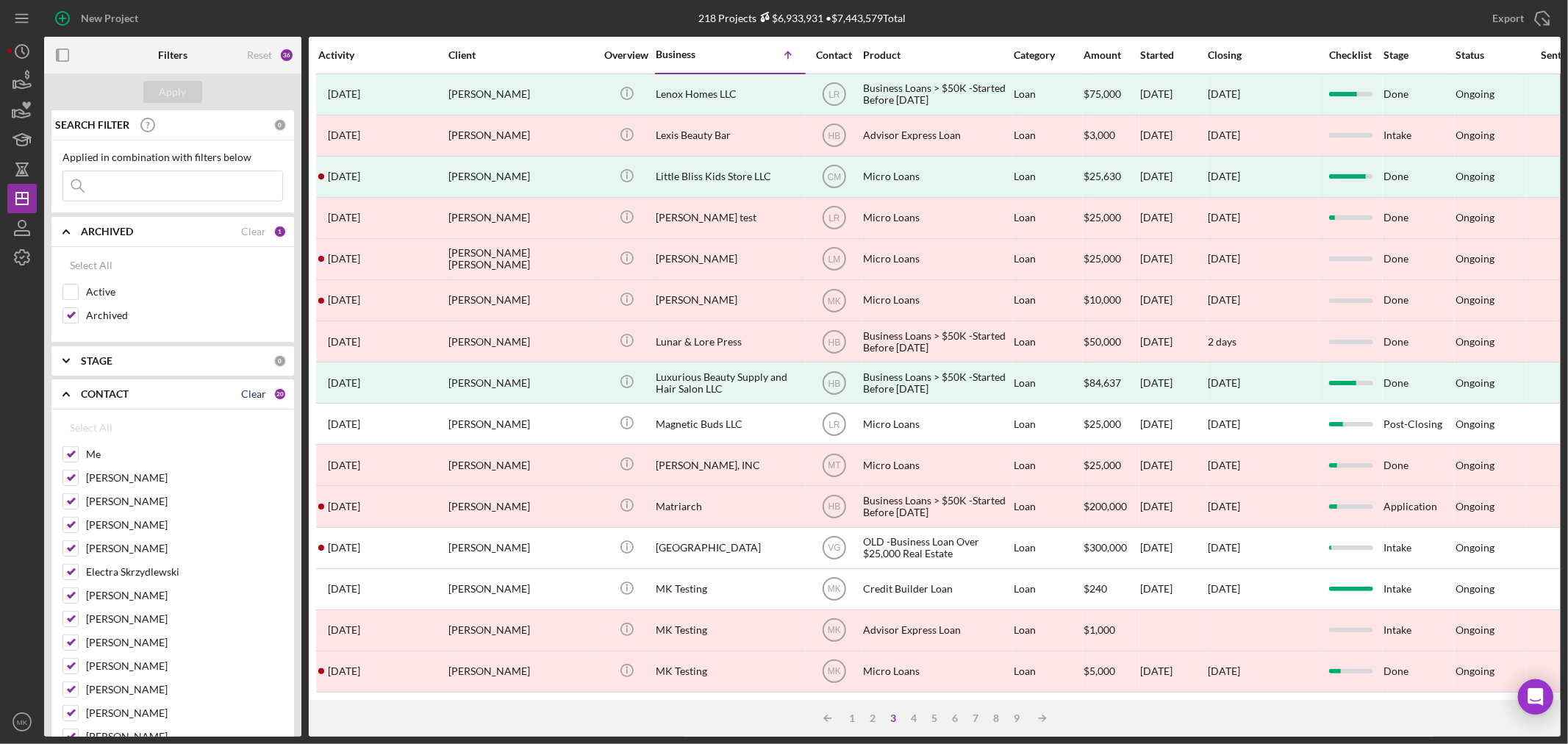
checkbox input "false"
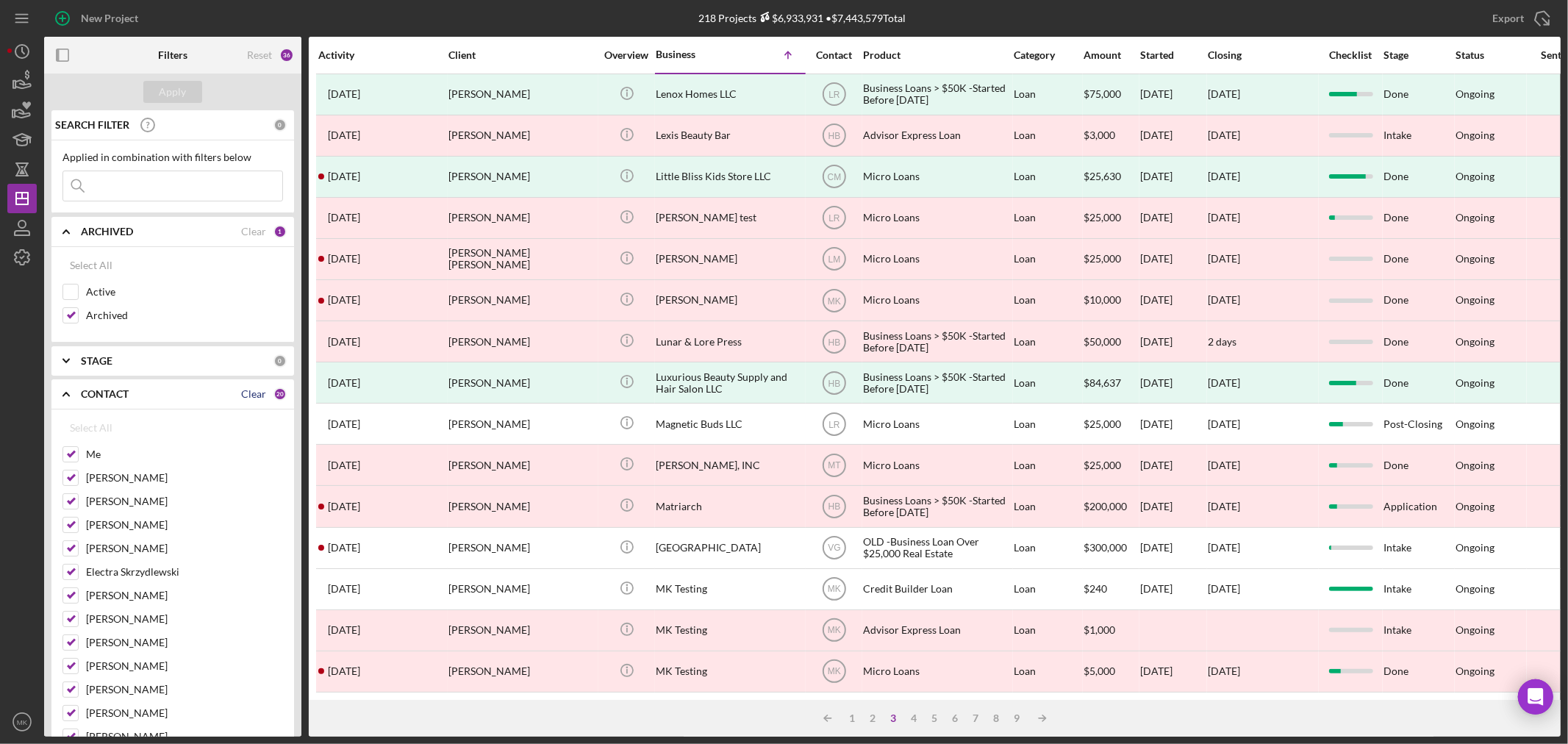
checkbox input "false"
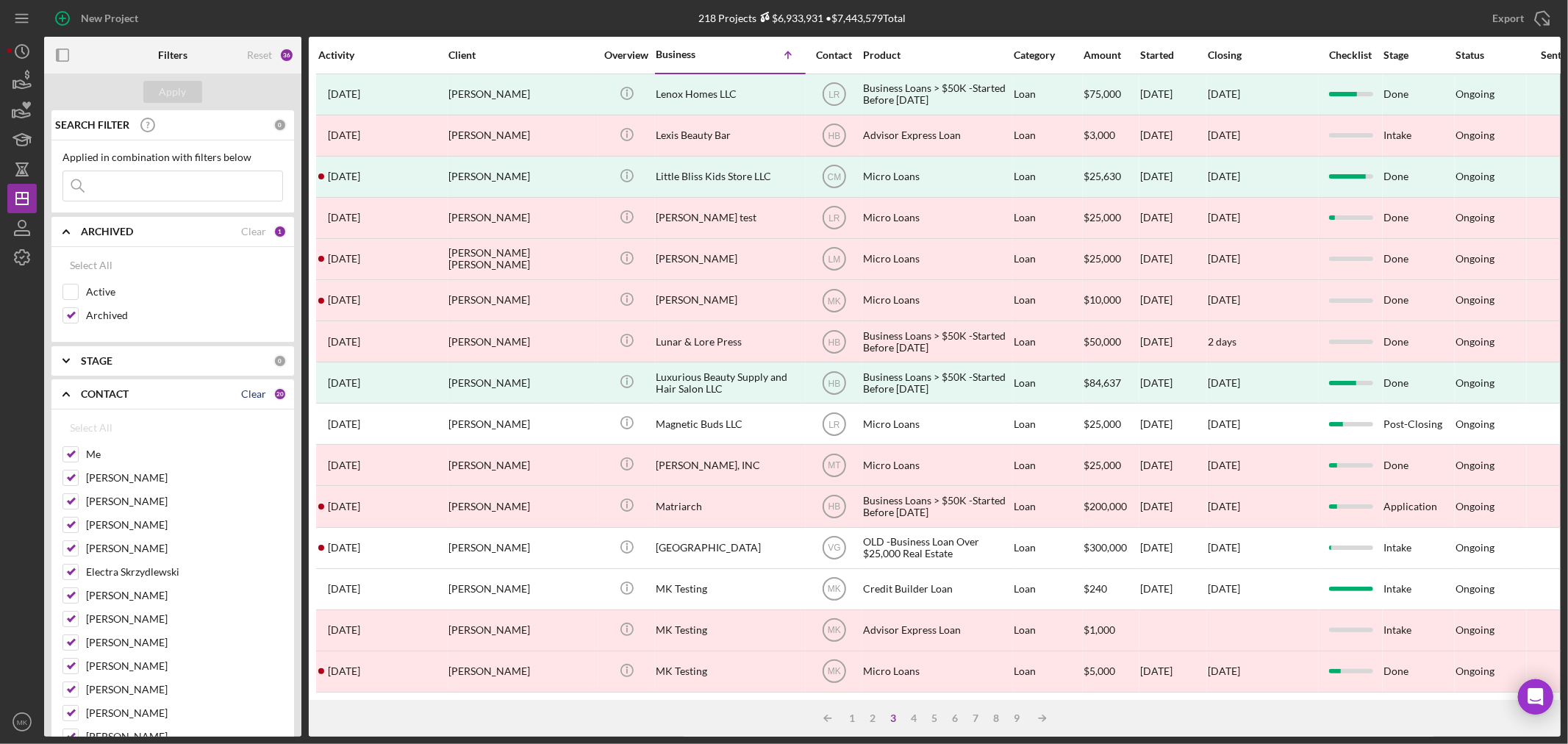
checkbox input "false"
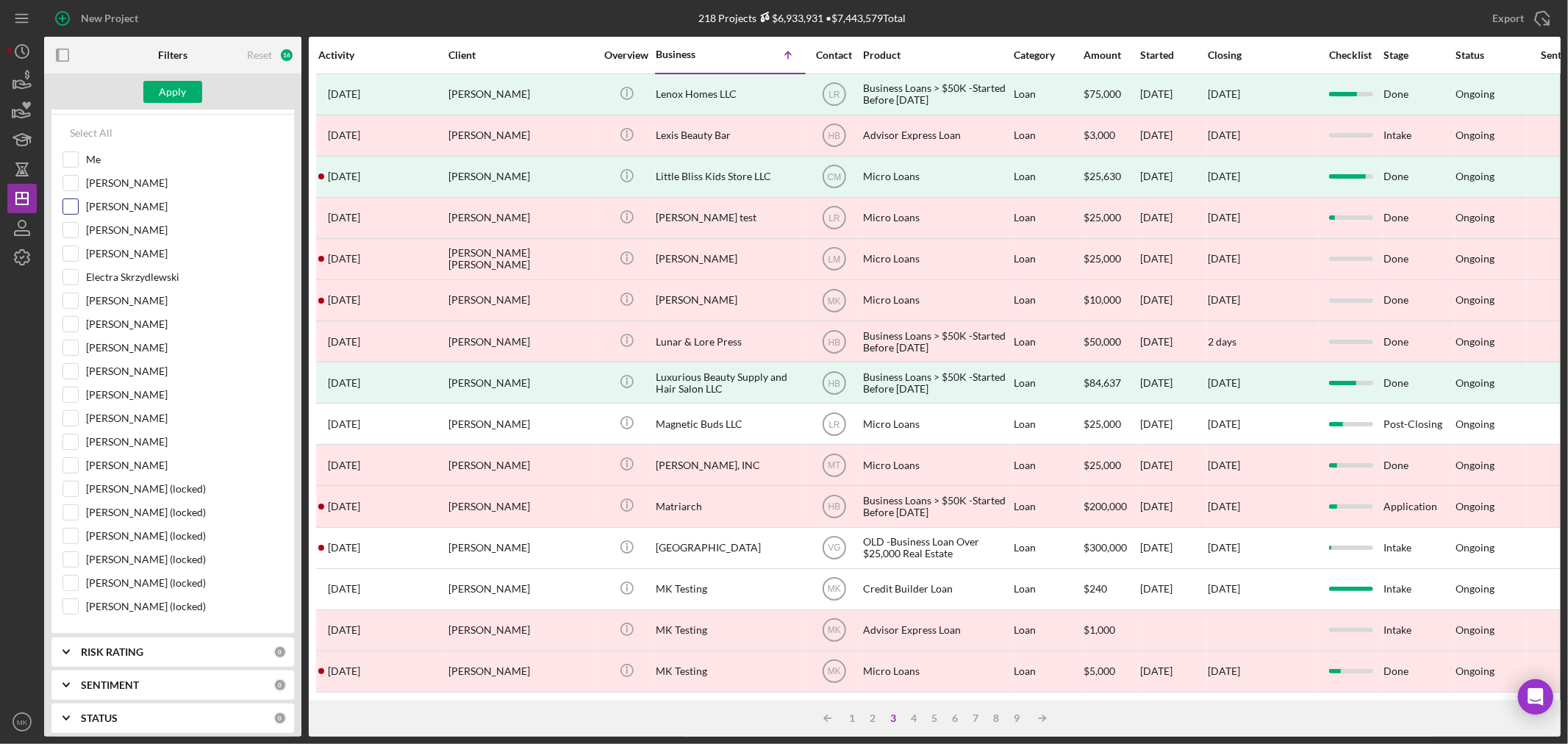
scroll to position [326, 0]
click at [70, 318] on input "[PERSON_NAME]" at bounding box center [70, 316] width 15 height 15
checkbox input "true"
click at [177, 93] on div "Apply" at bounding box center [173, 91] width 27 height 22
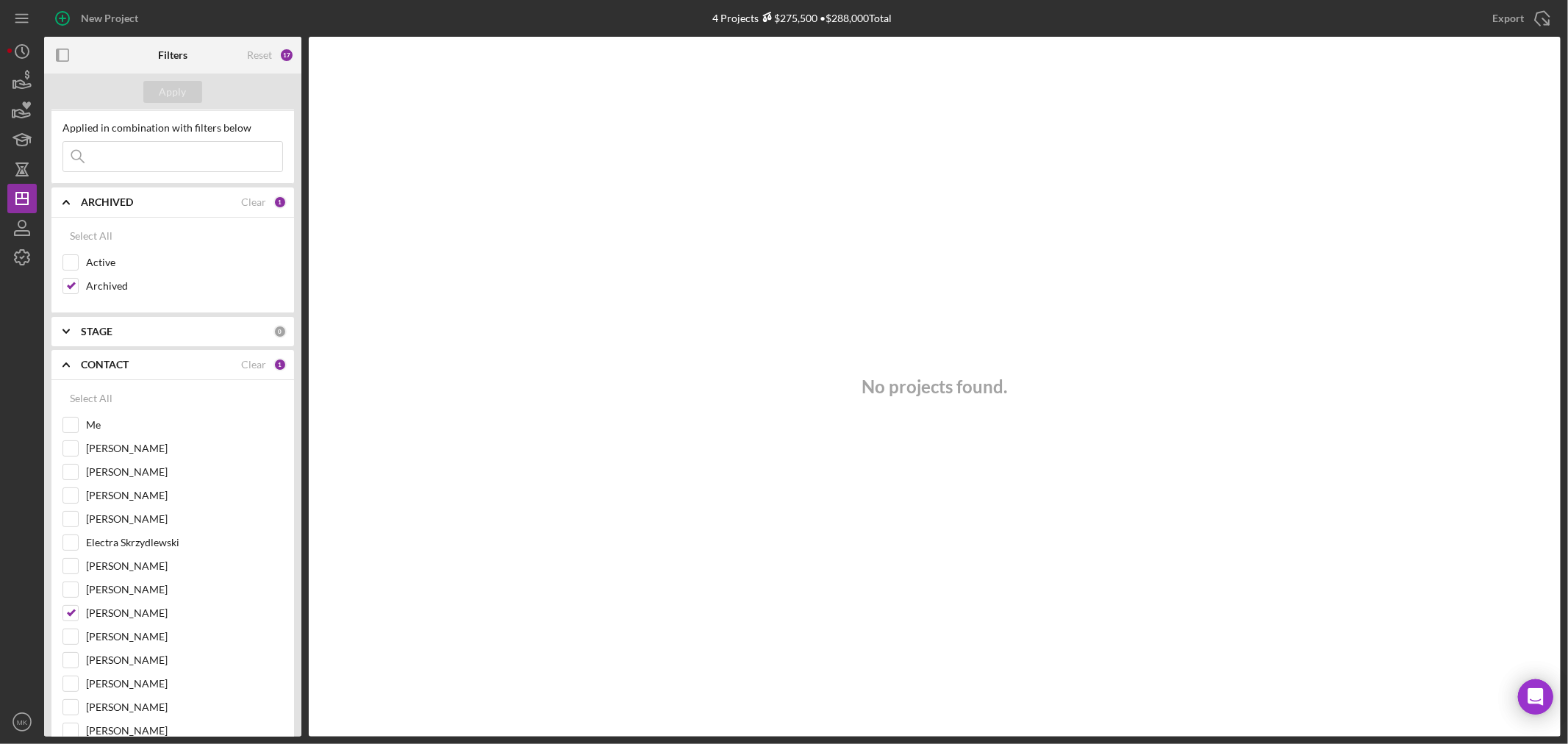
scroll to position [0, 0]
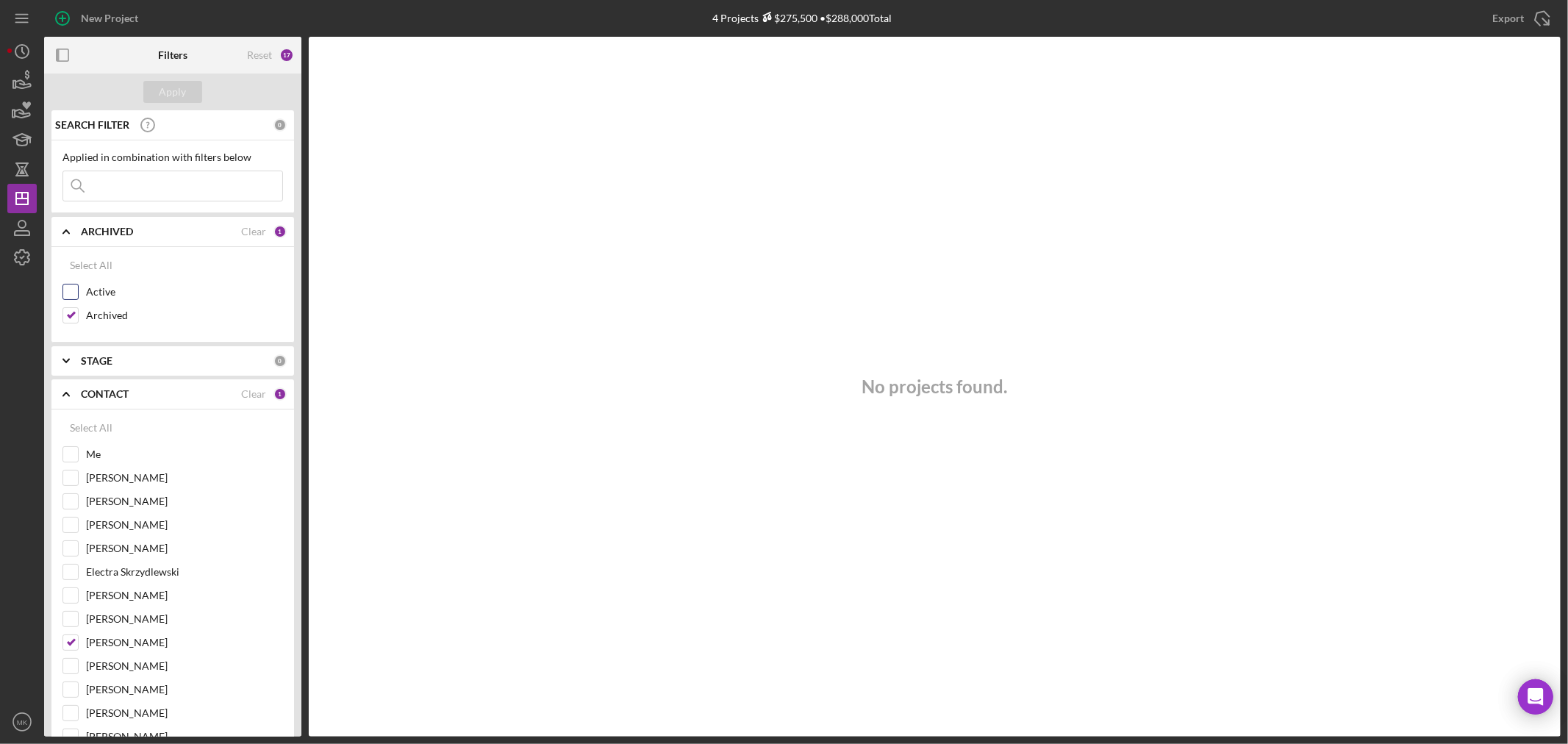
click at [70, 289] on input "Active" at bounding box center [70, 292] width 15 height 15
checkbox input "true"
click at [173, 89] on div "Apply" at bounding box center [173, 91] width 27 height 22
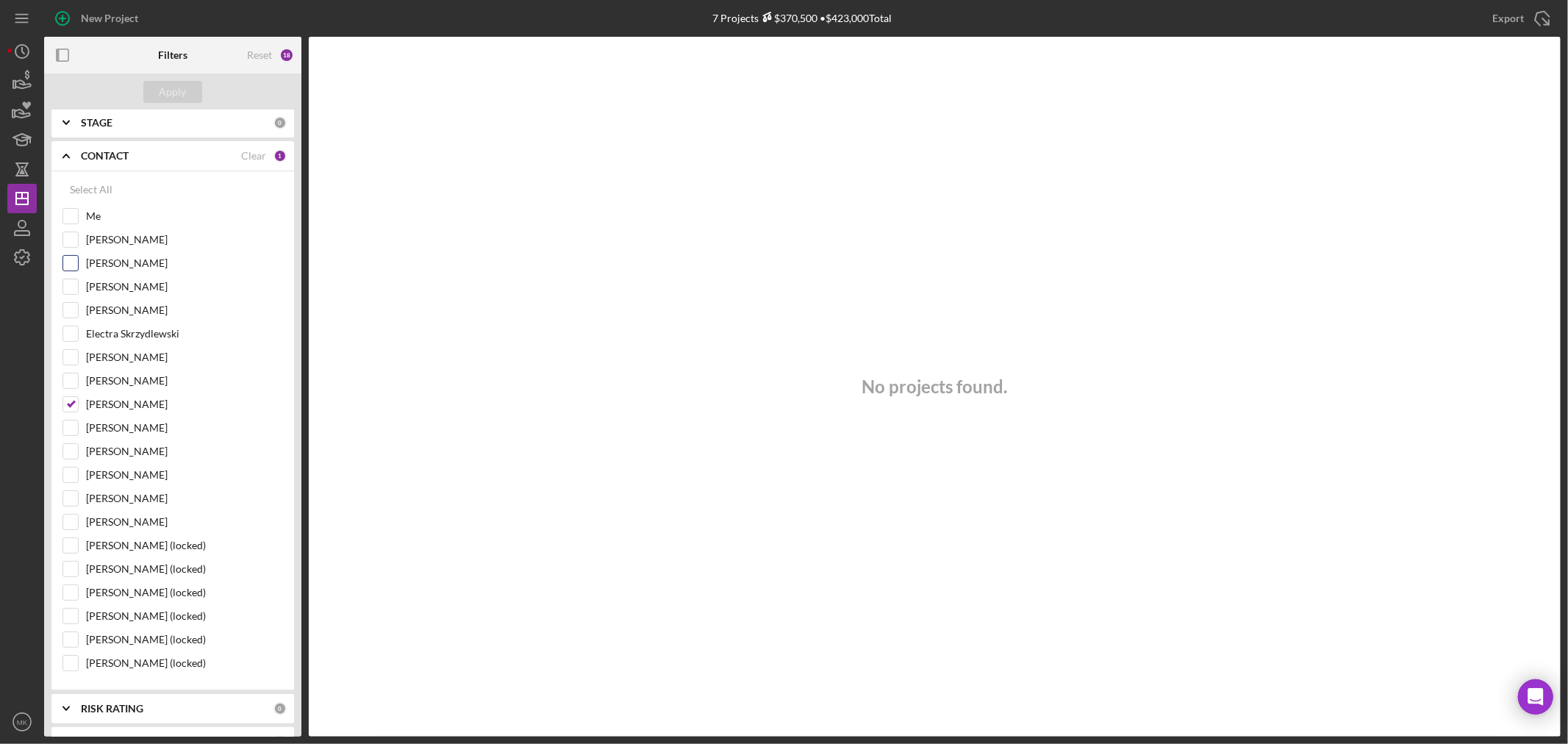
scroll to position [245, 0]
click at [75, 491] on input "[PERSON_NAME]" at bounding box center [70, 492] width 15 height 15
checkbox input "true"
click at [174, 92] on div "Apply" at bounding box center [173, 91] width 27 height 22
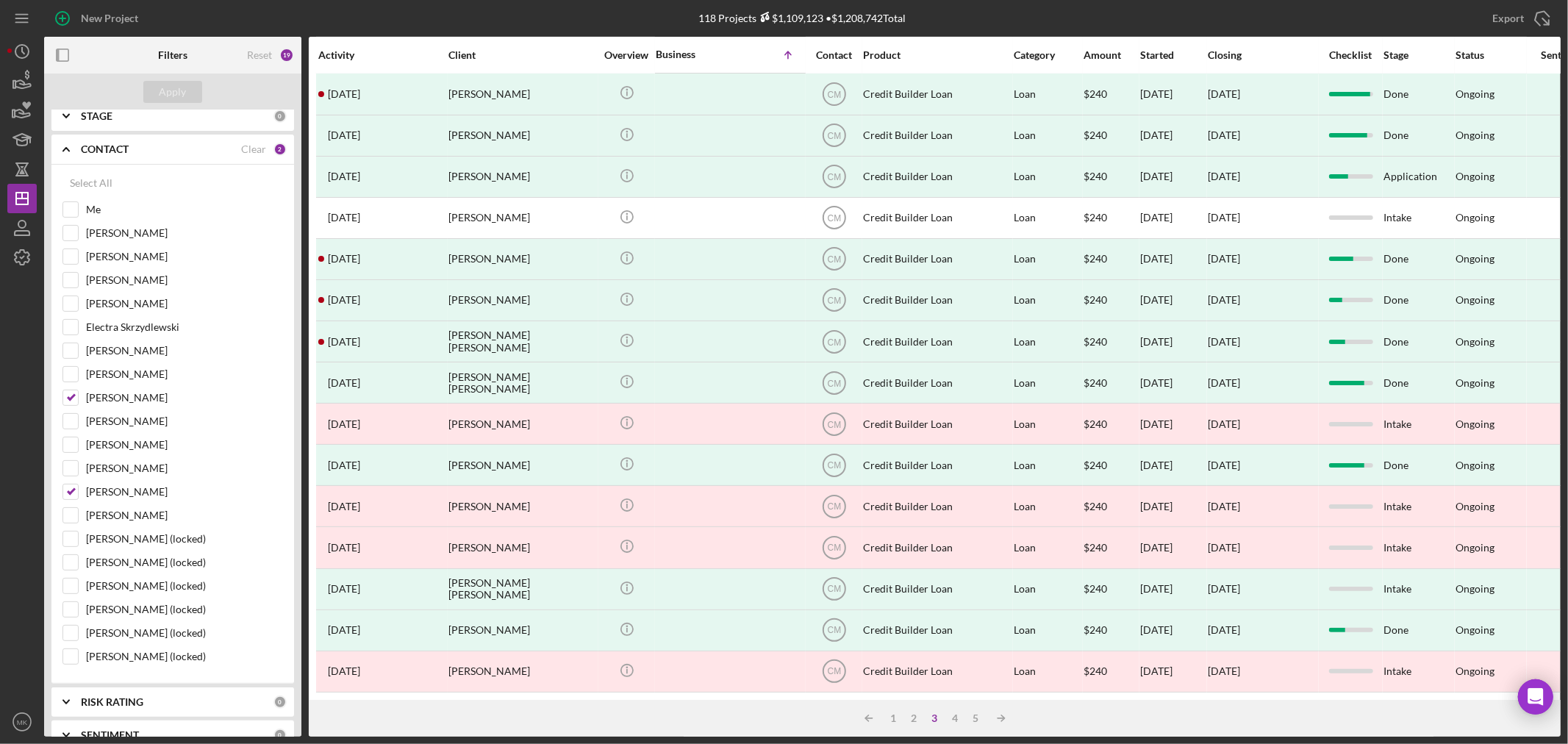
scroll to position [439, 0]
click at [916, 717] on div "2" at bounding box center [915, 718] width 21 height 12
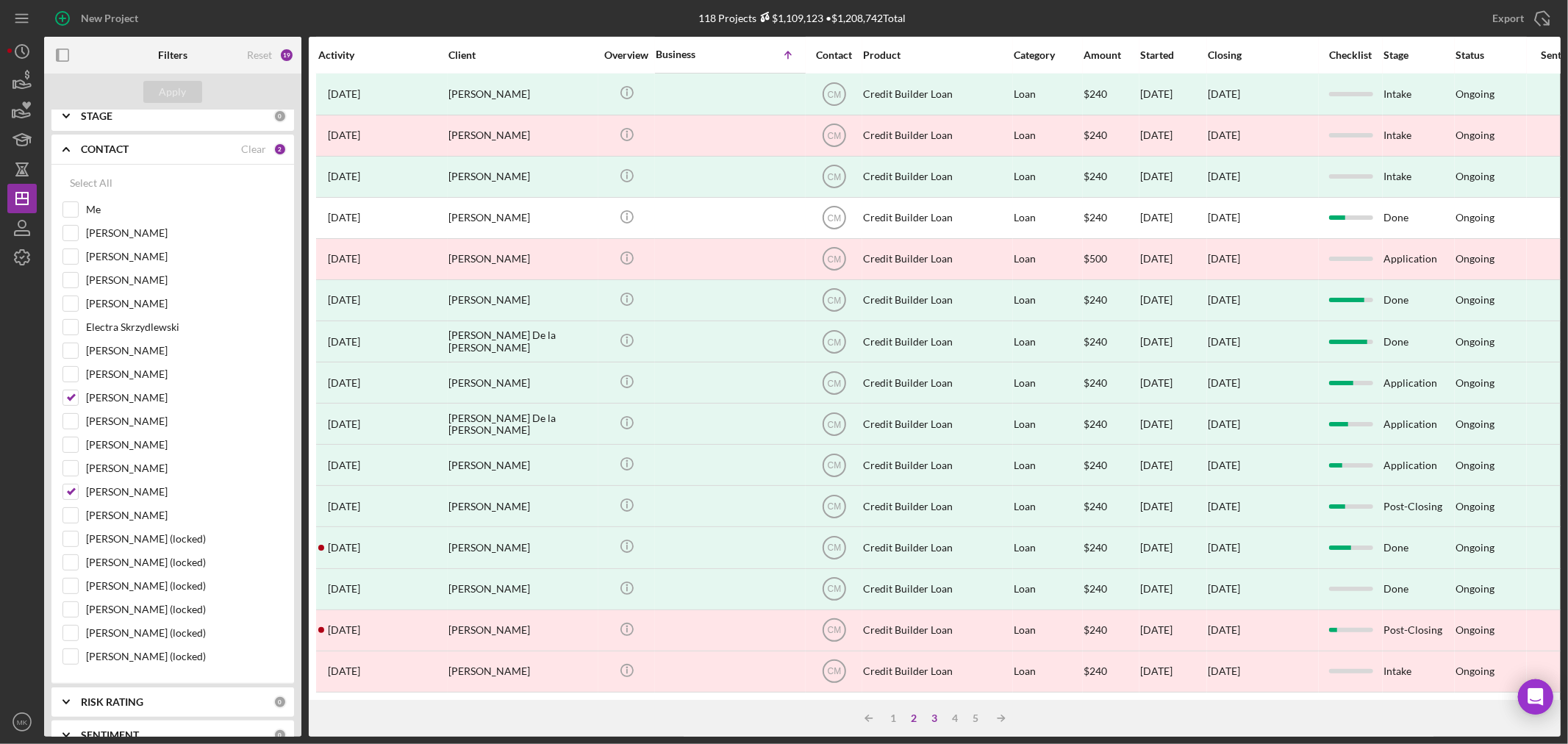
click at [931, 714] on div "3" at bounding box center [935, 718] width 21 height 12
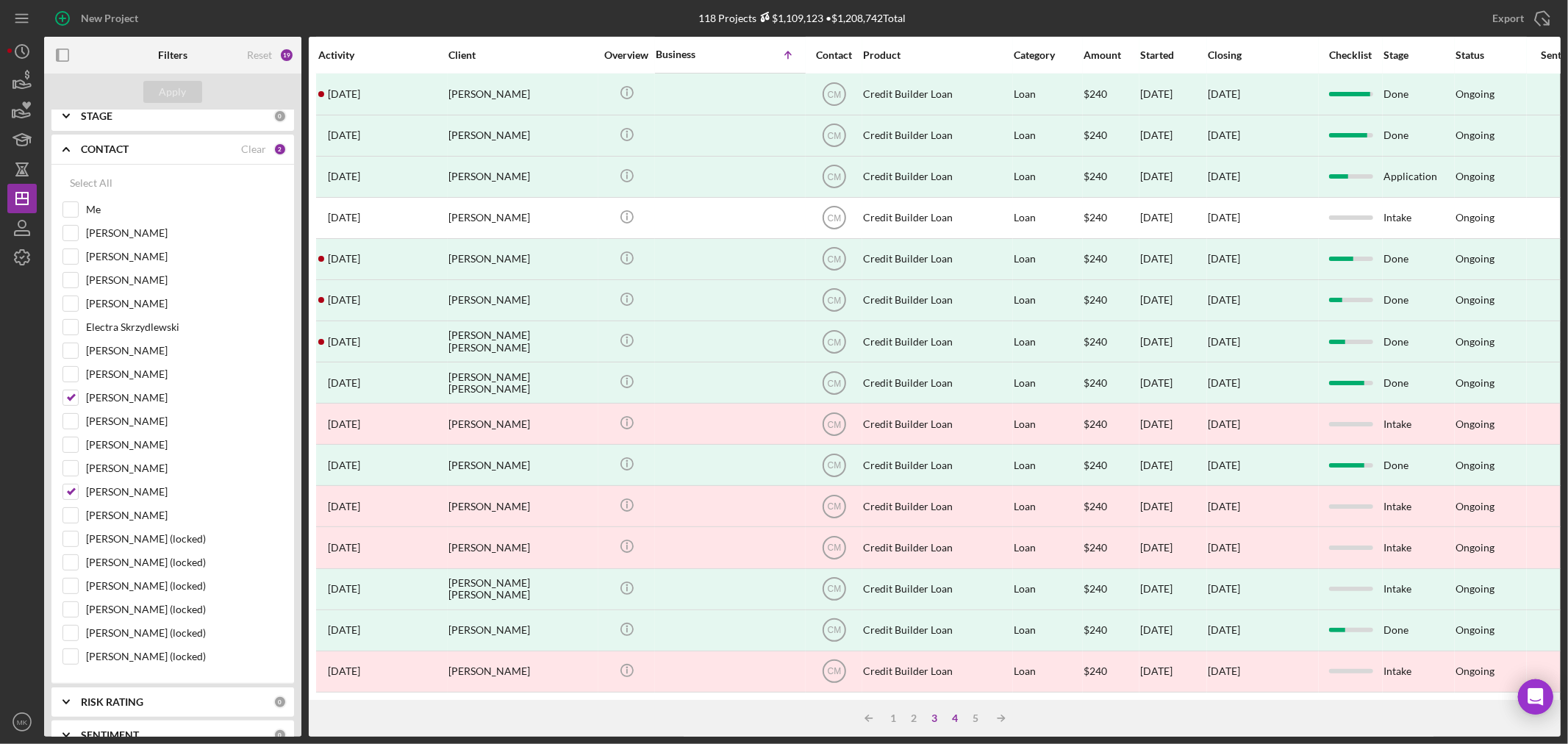
click at [959, 714] on div "4" at bounding box center [956, 718] width 21 height 12
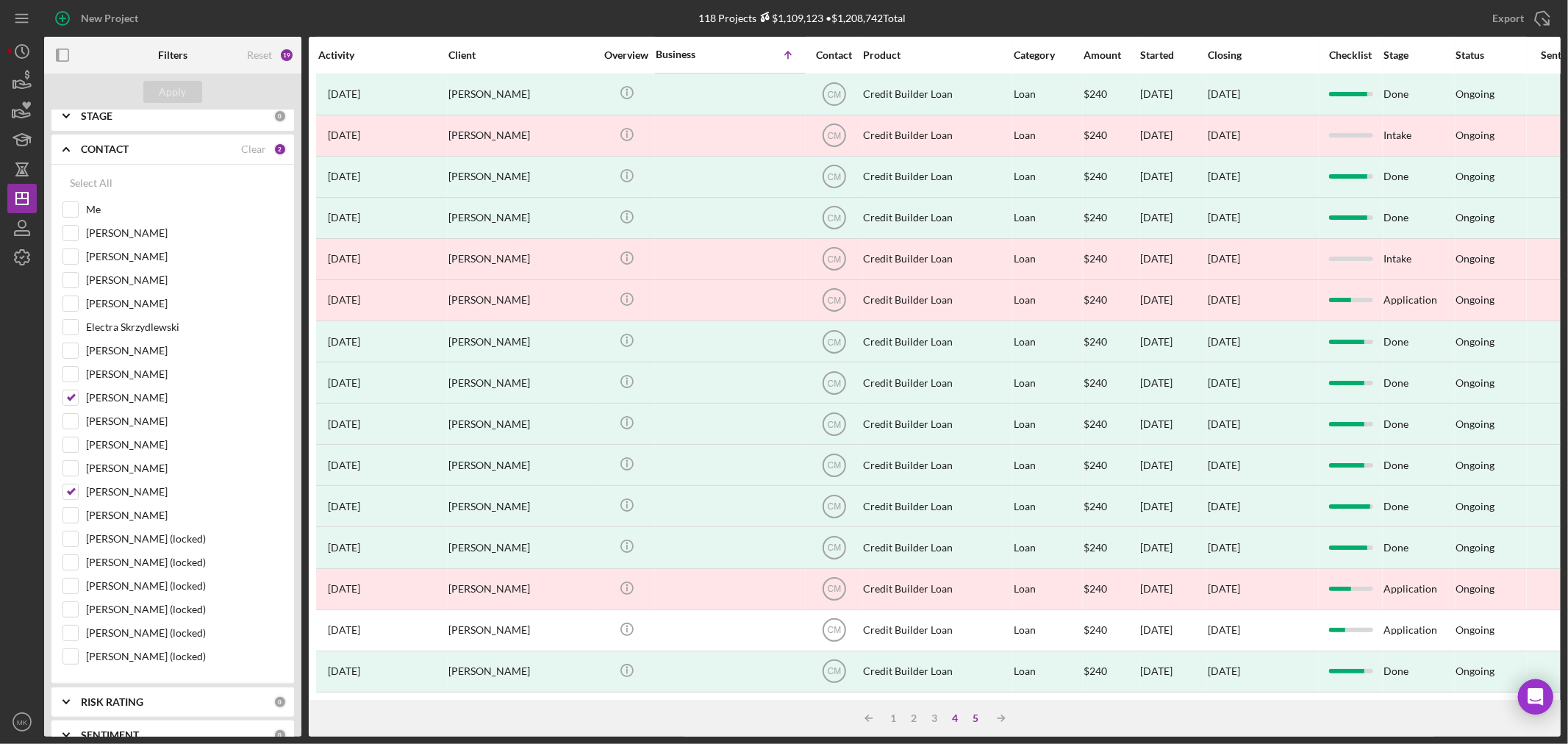
click at [980, 718] on div "5" at bounding box center [976, 718] width 21 height 12
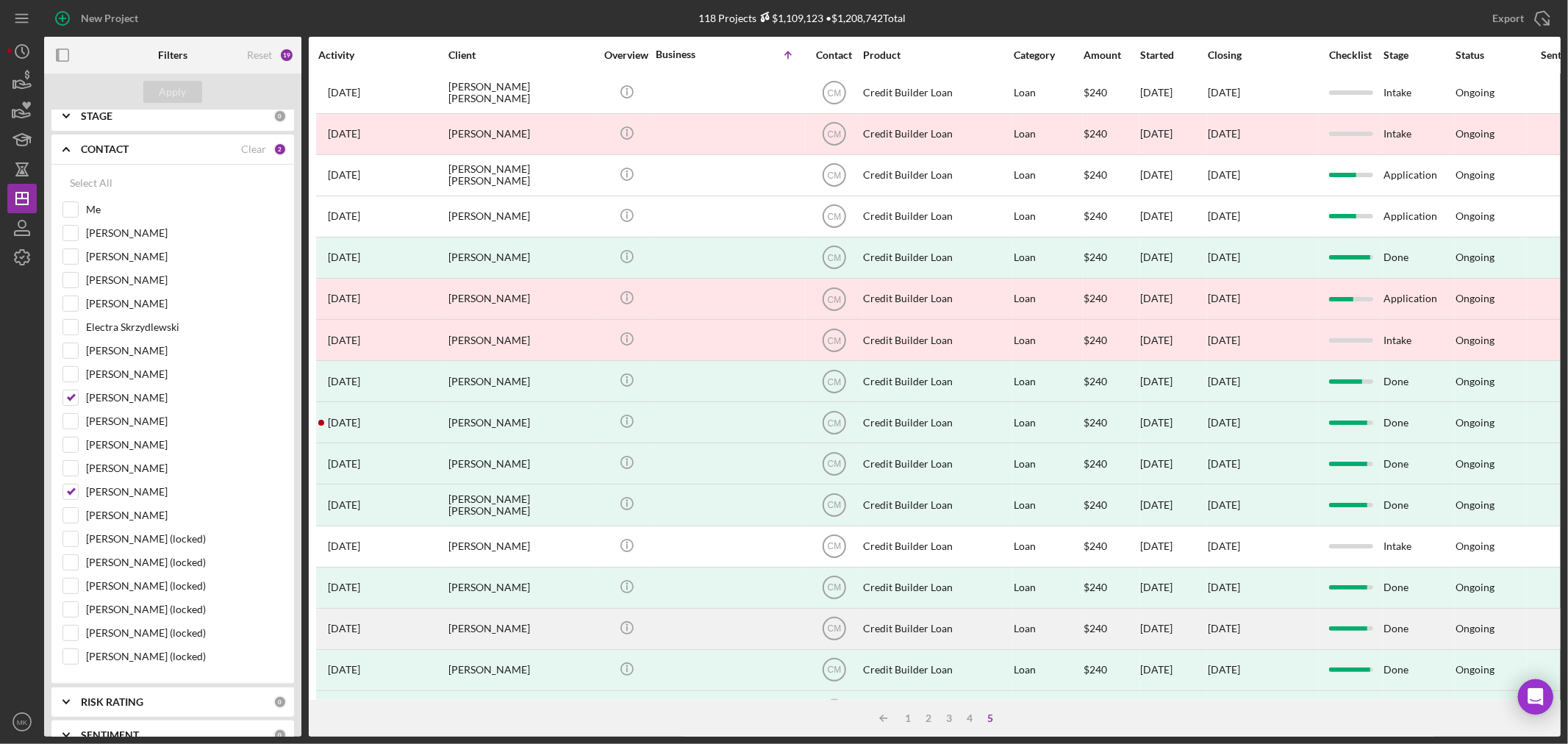
scroll to position [0, 0]
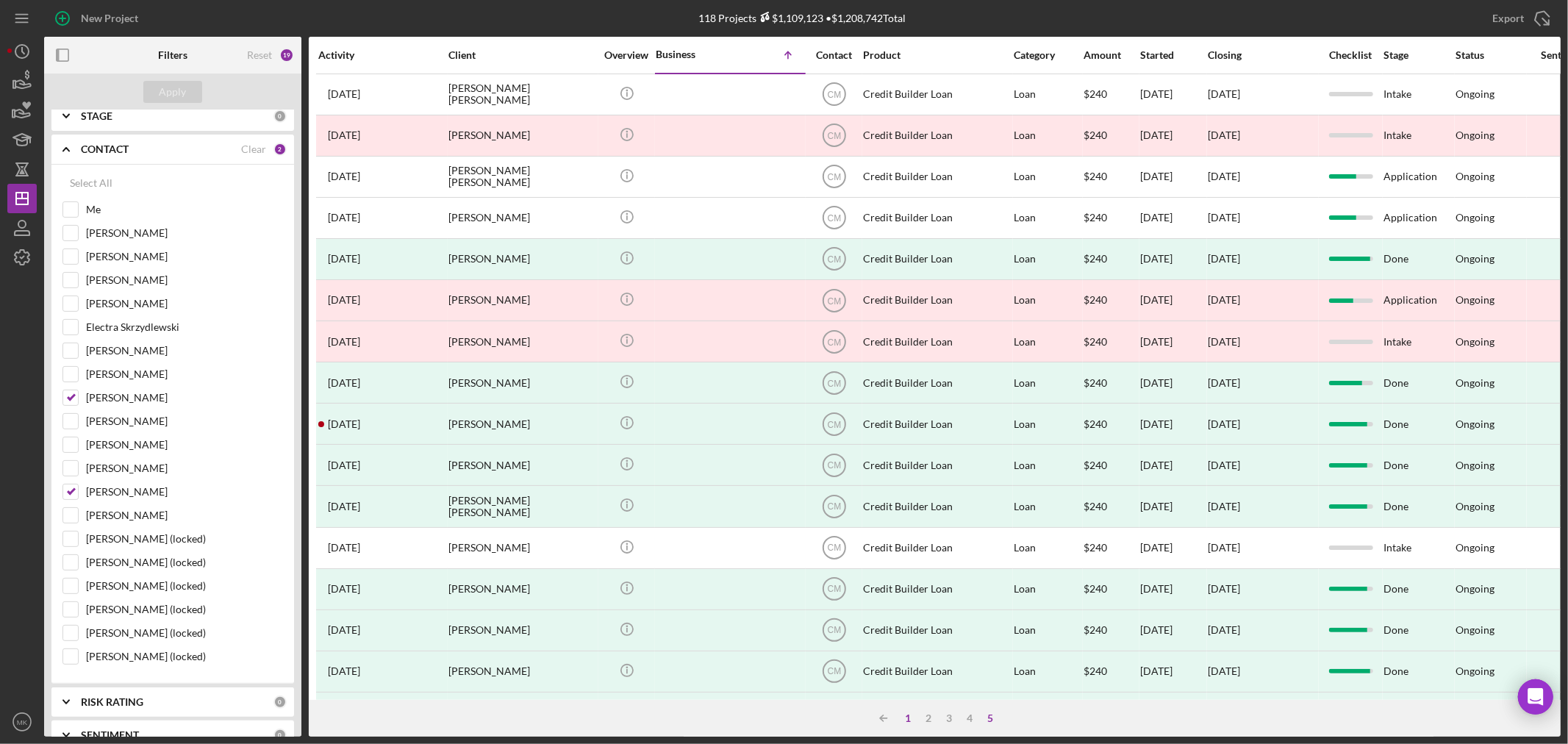
click at [909, 714] on div "1" at bounding box center [909, 718] width 21 height 12
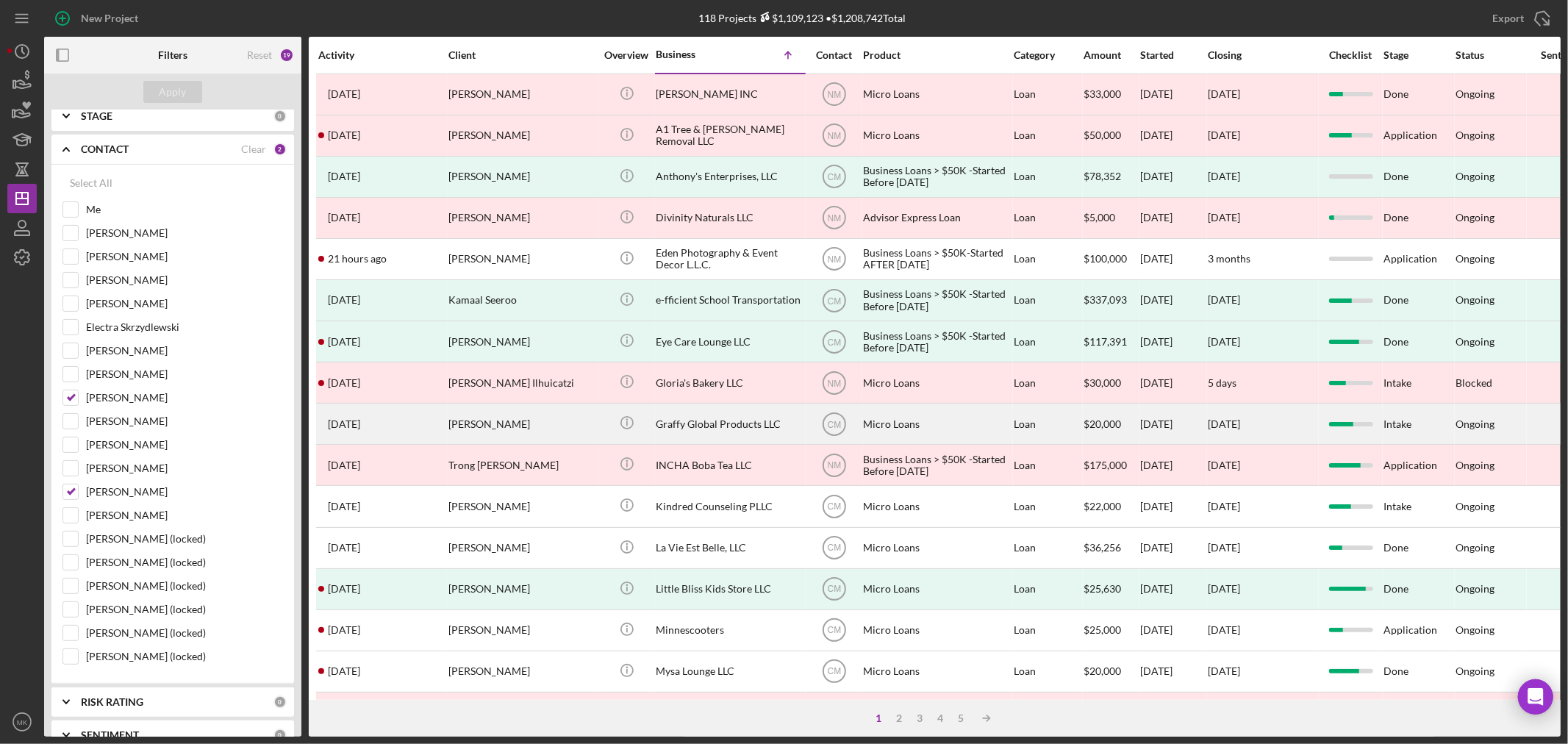
click at [760, 422] on div "Graffy Global Products LLC" at bounding box center [729, 424] width 147 height 39
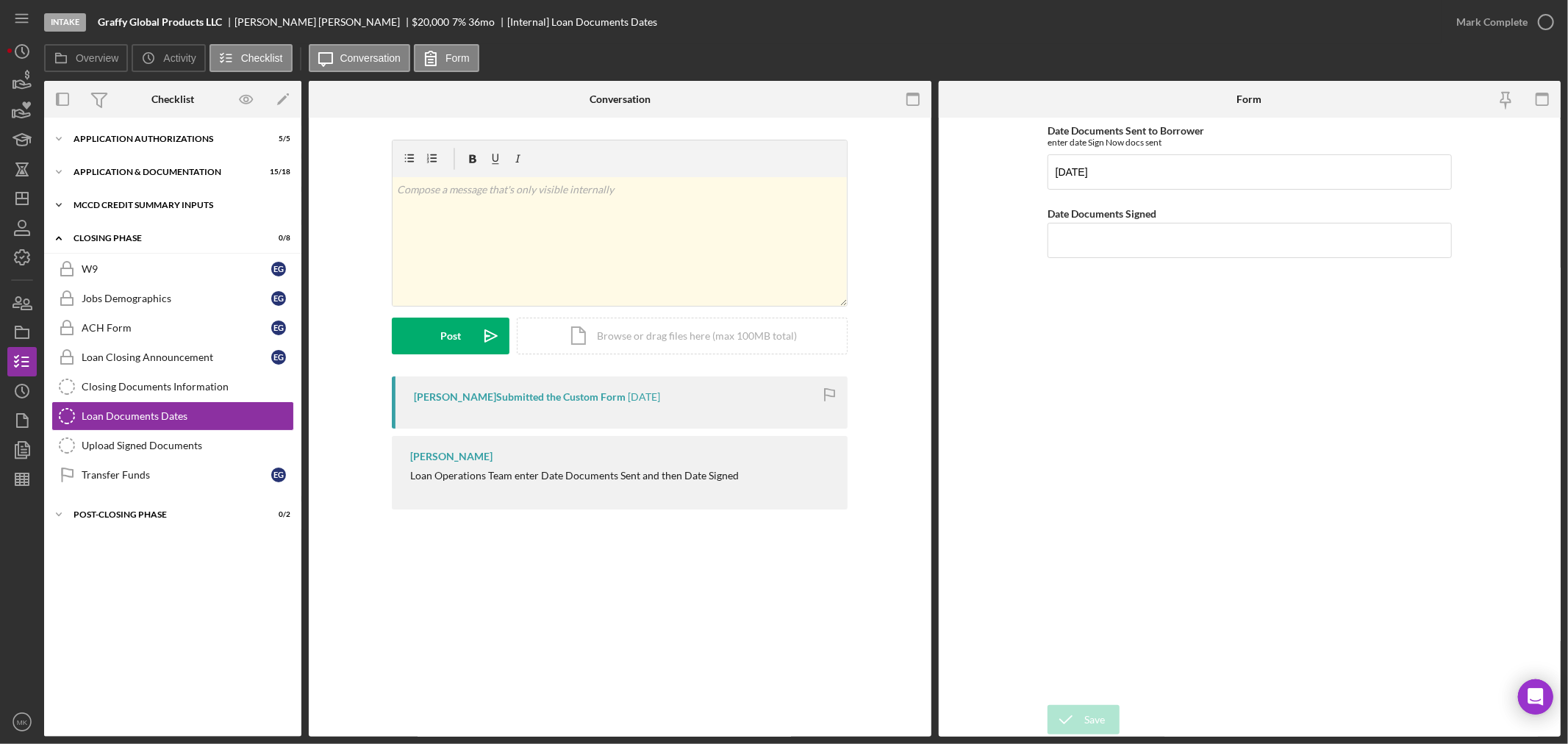
click at [60, 202] on icon "Icon/Expander" at bounding box center [59, 205] width 29 height 29
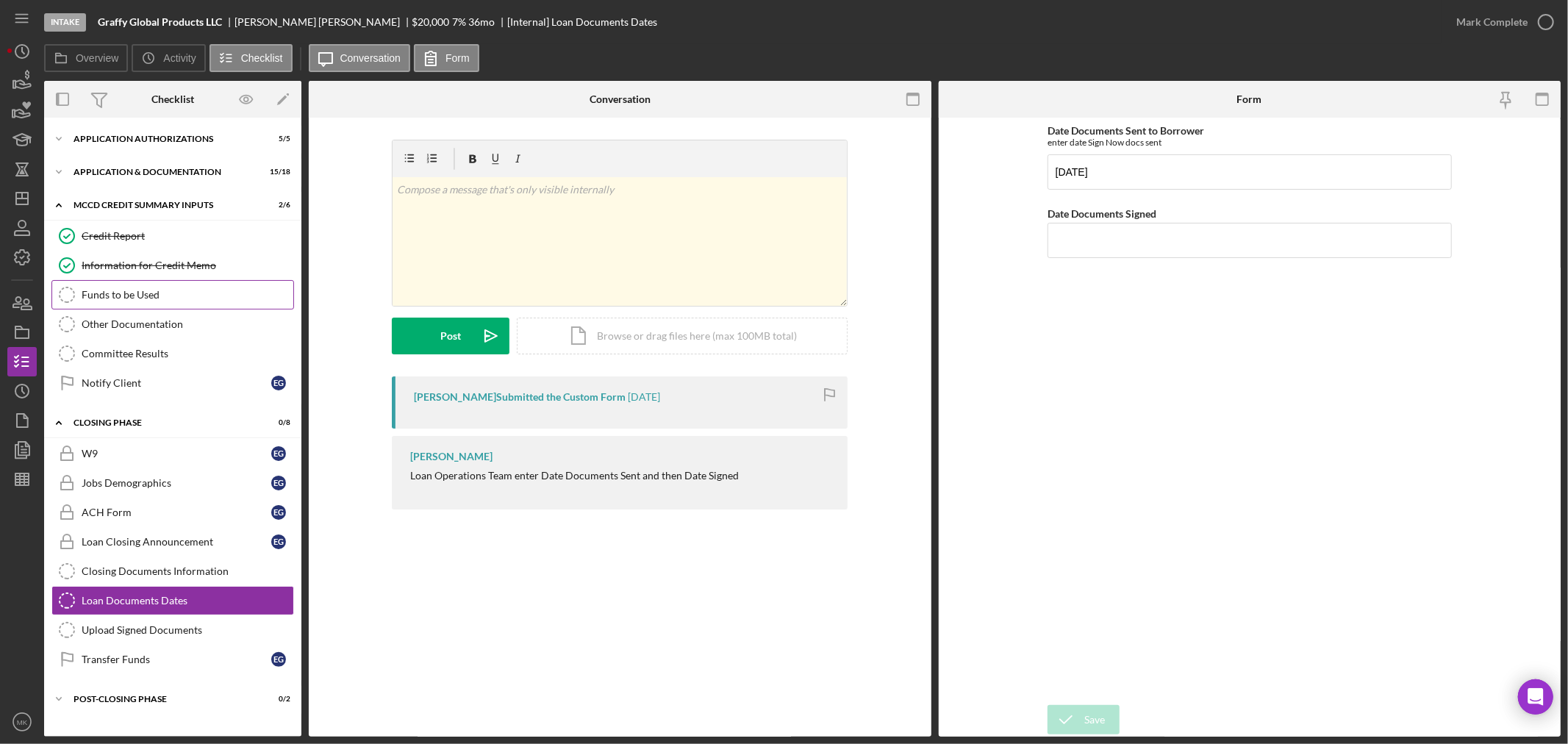
click at [189, 297] on div "Funds to be Used" at bounding box center [187, 294] width 212 height 12
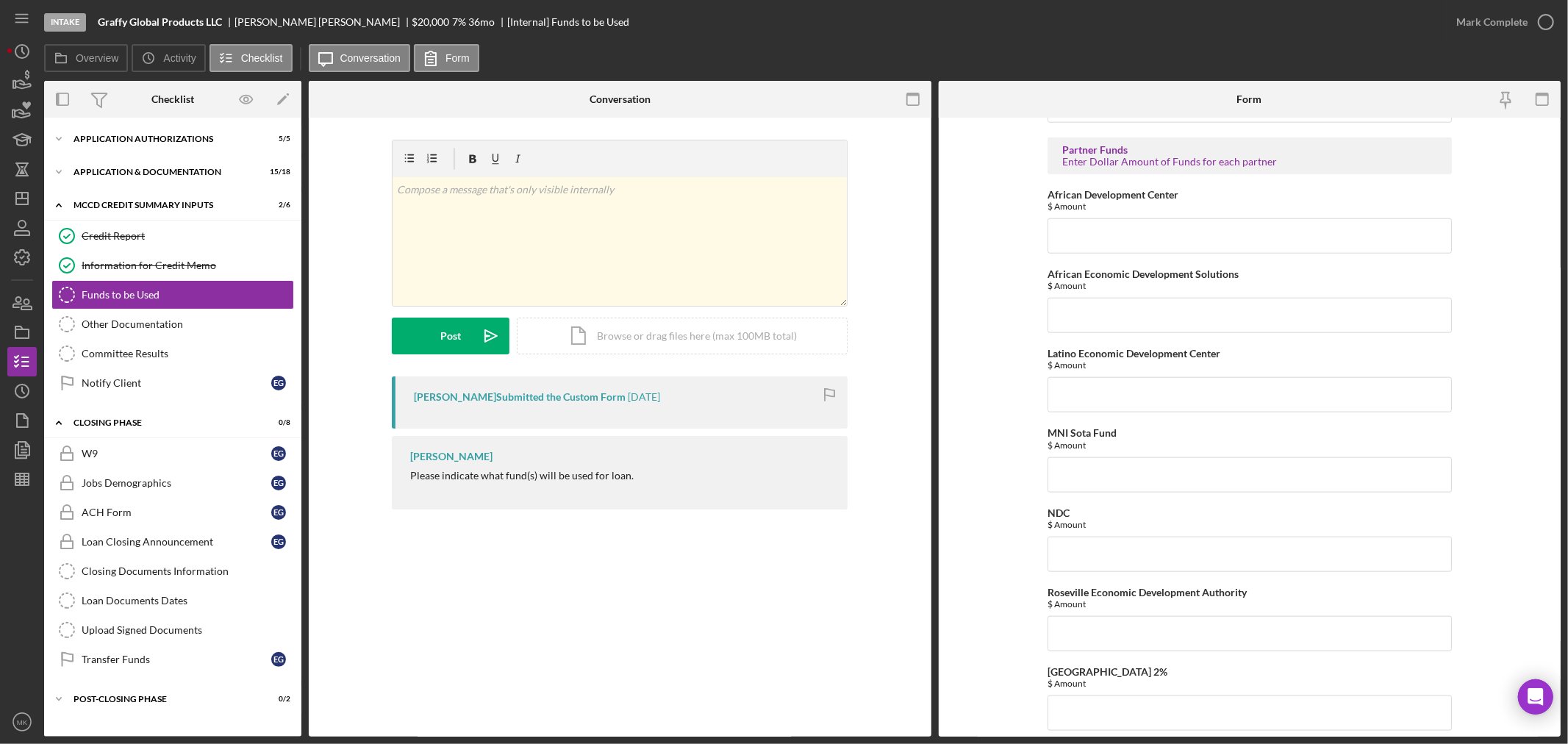
scroll to position [1388, 0]
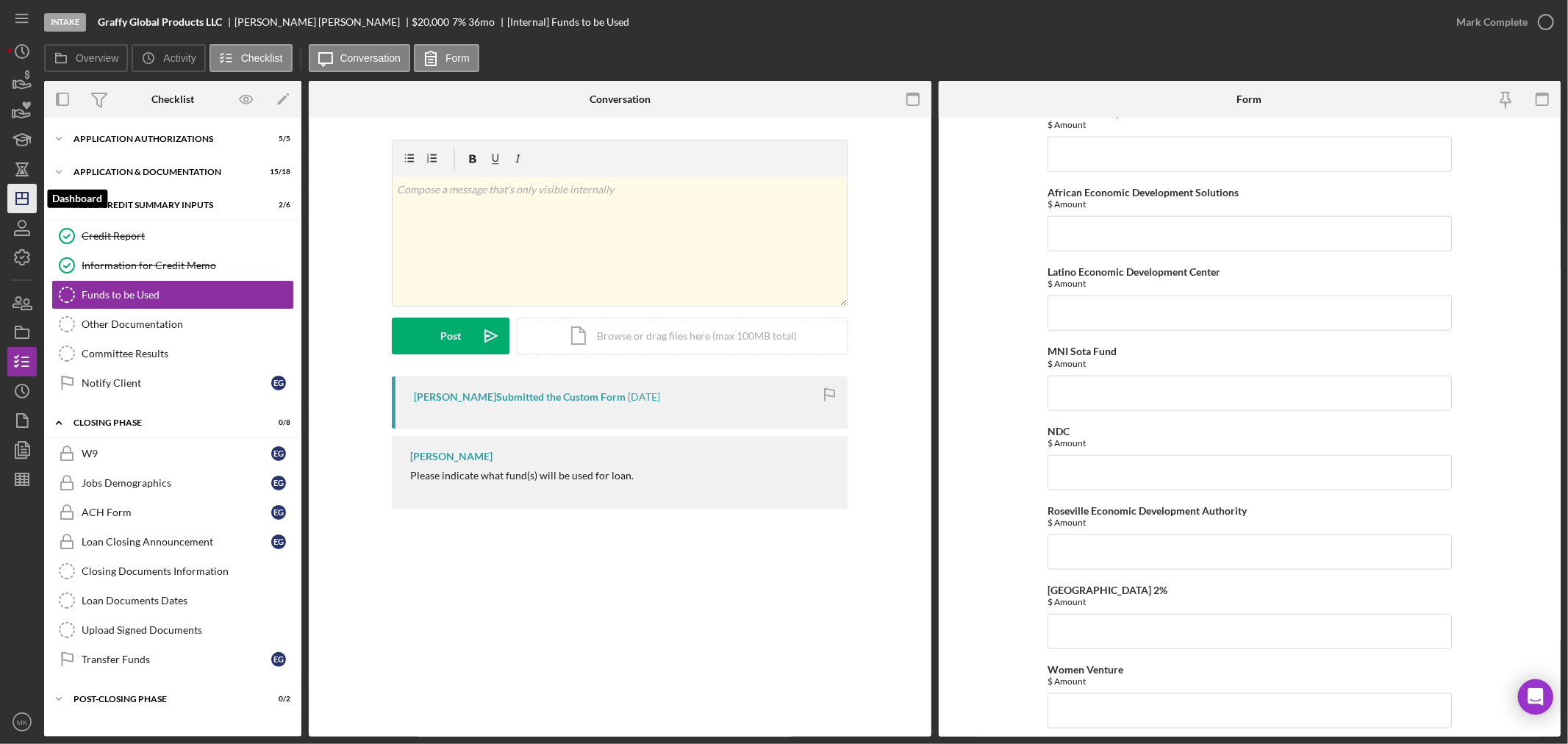
click at [23, 199] on icon "Icon/Dashboard" at bounding box center [23, 198] width 37 height 37
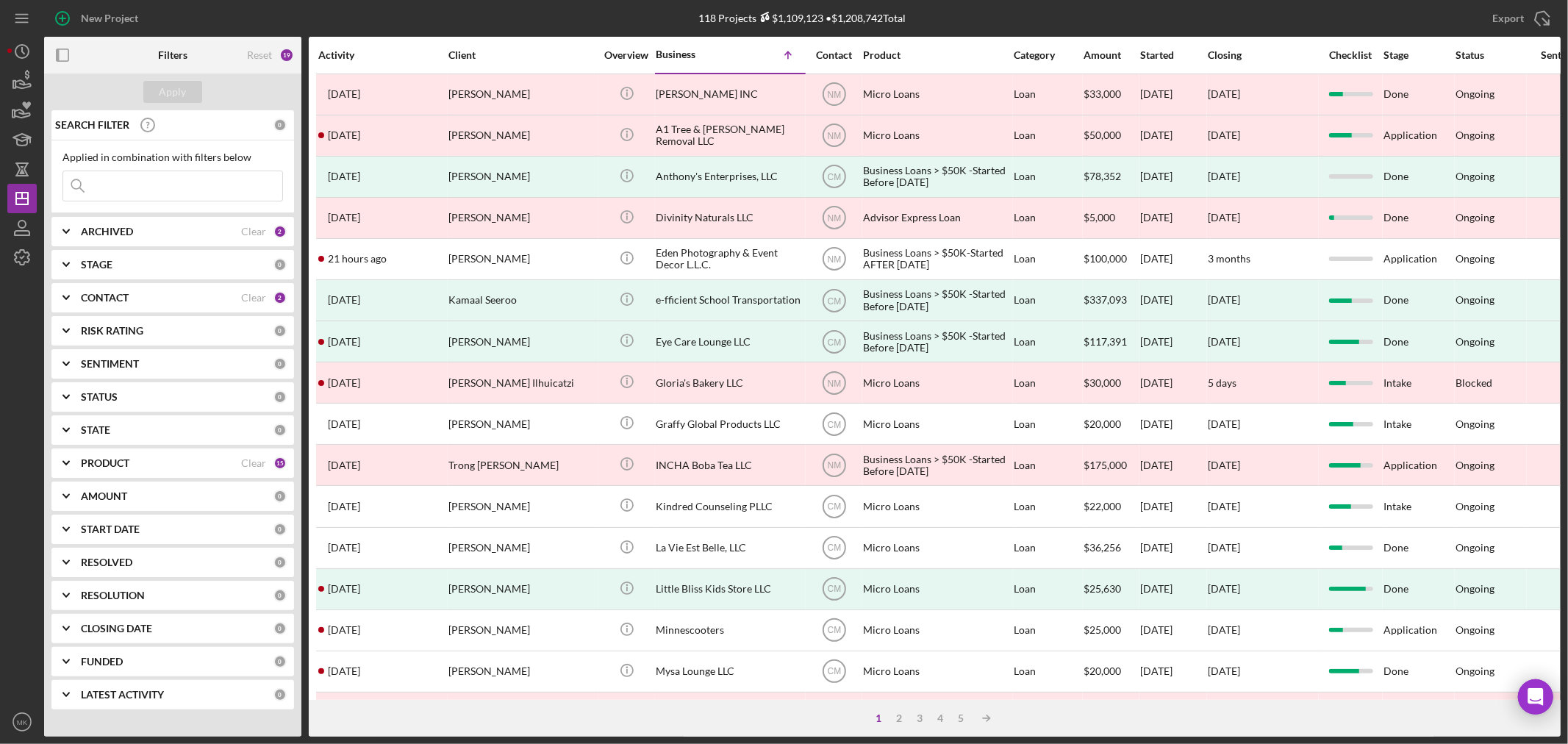
click at [201, 230] on div "ARCHIVED" at bounding box center [160, 231] width 160 height 12
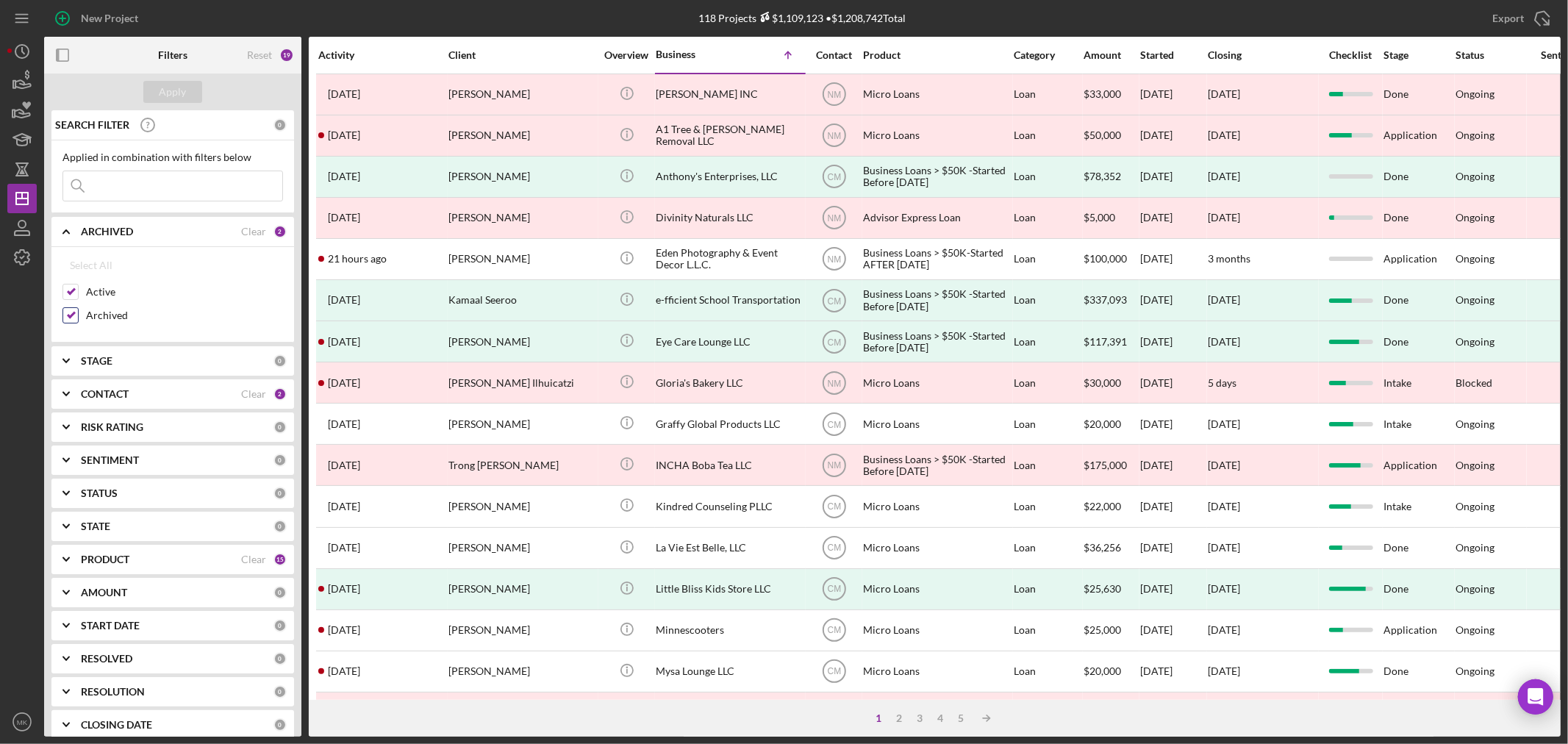
click at [74, 314] on input "Archived" at bounding box center [70, 315] width 15 height 15
checkbox input "false"
click at [186, 91] on button "Apply" at bounding box center [173, 91] width 59 height 22
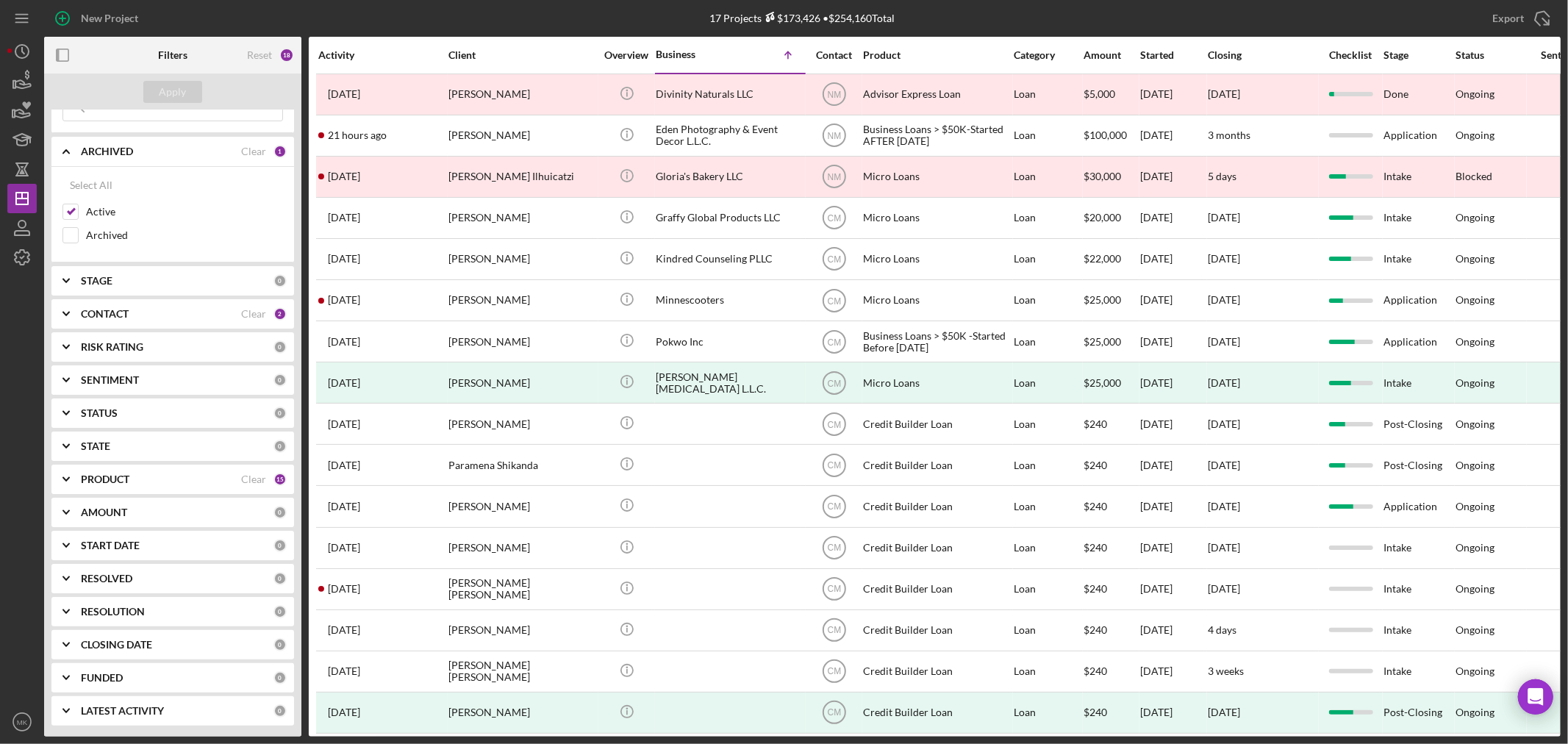
click at [107, 313] on b "CONTACT" at bounding box center [104, 314] width 48 height 12
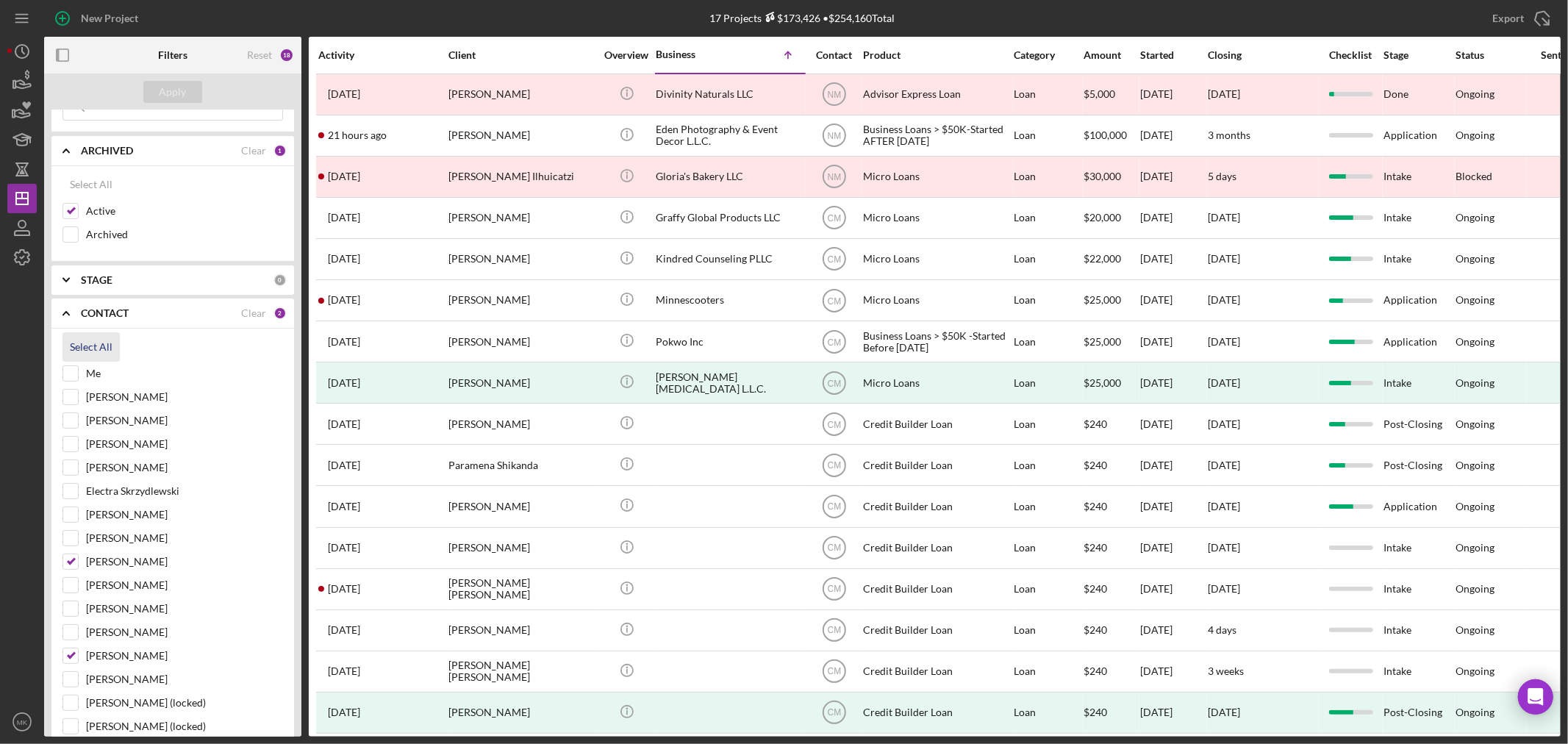
click at [79, 346] on div "Select All" at bounding box center [91, 347] width 43 height 29
checkbox input "true"
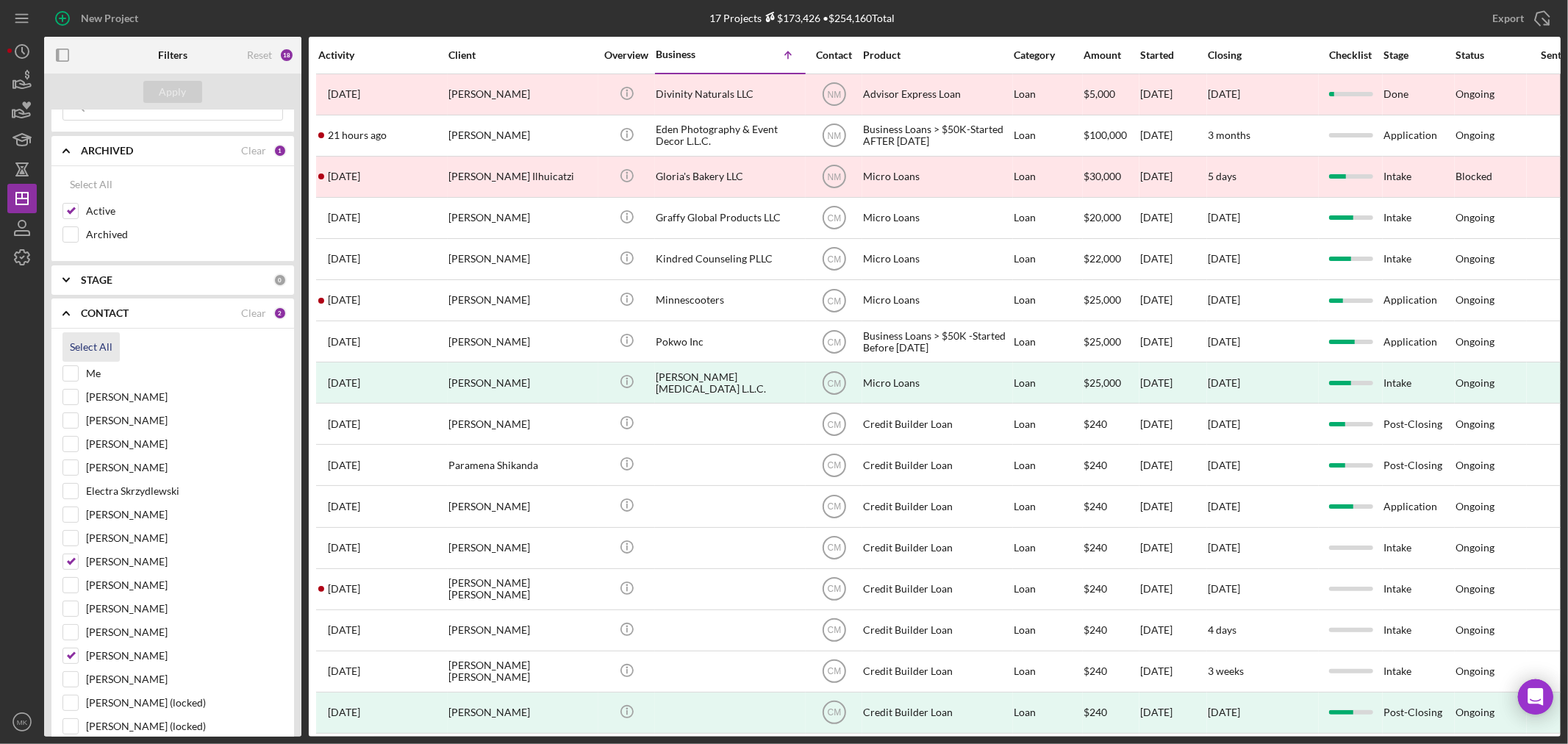
checkbox input "true"
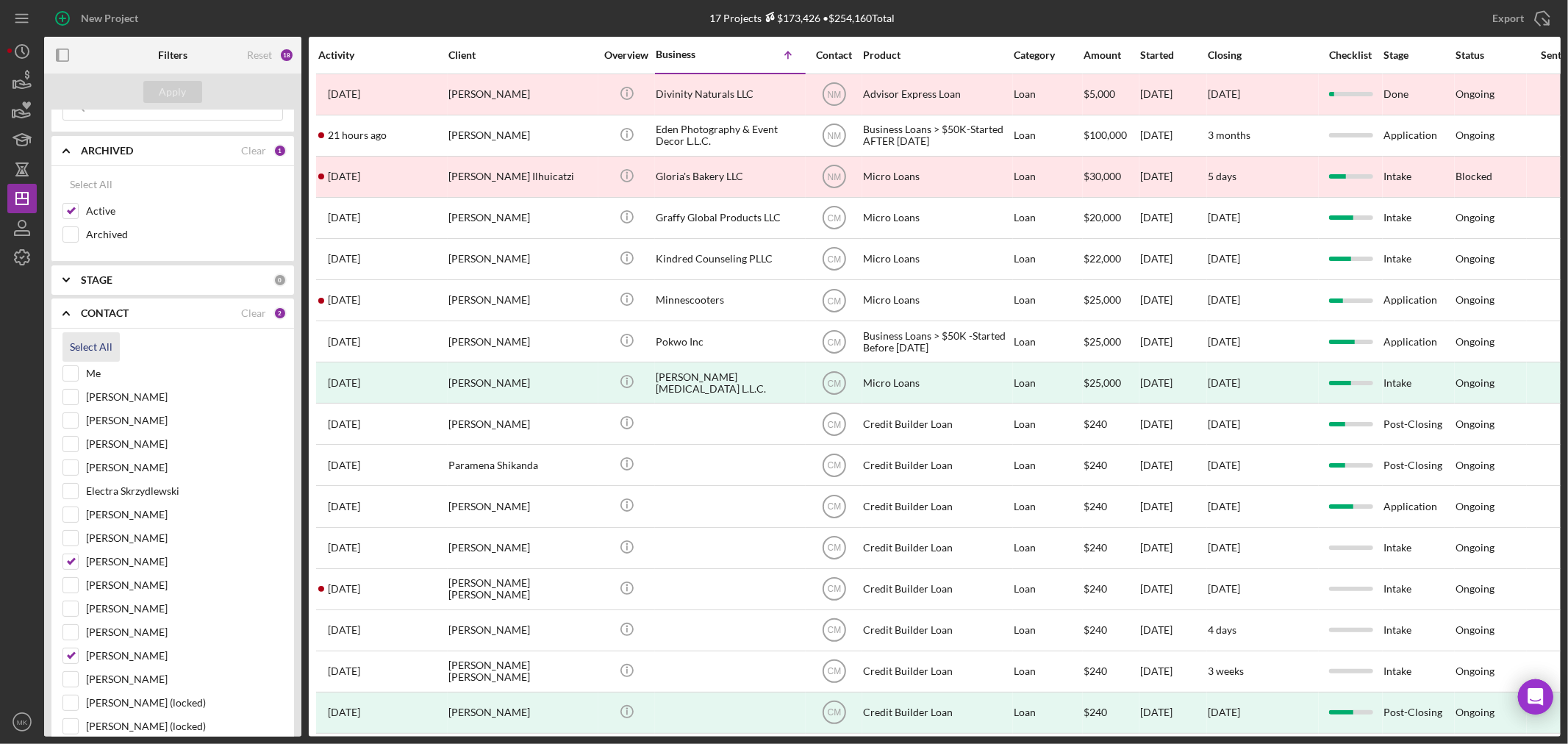
checkbox input "true"
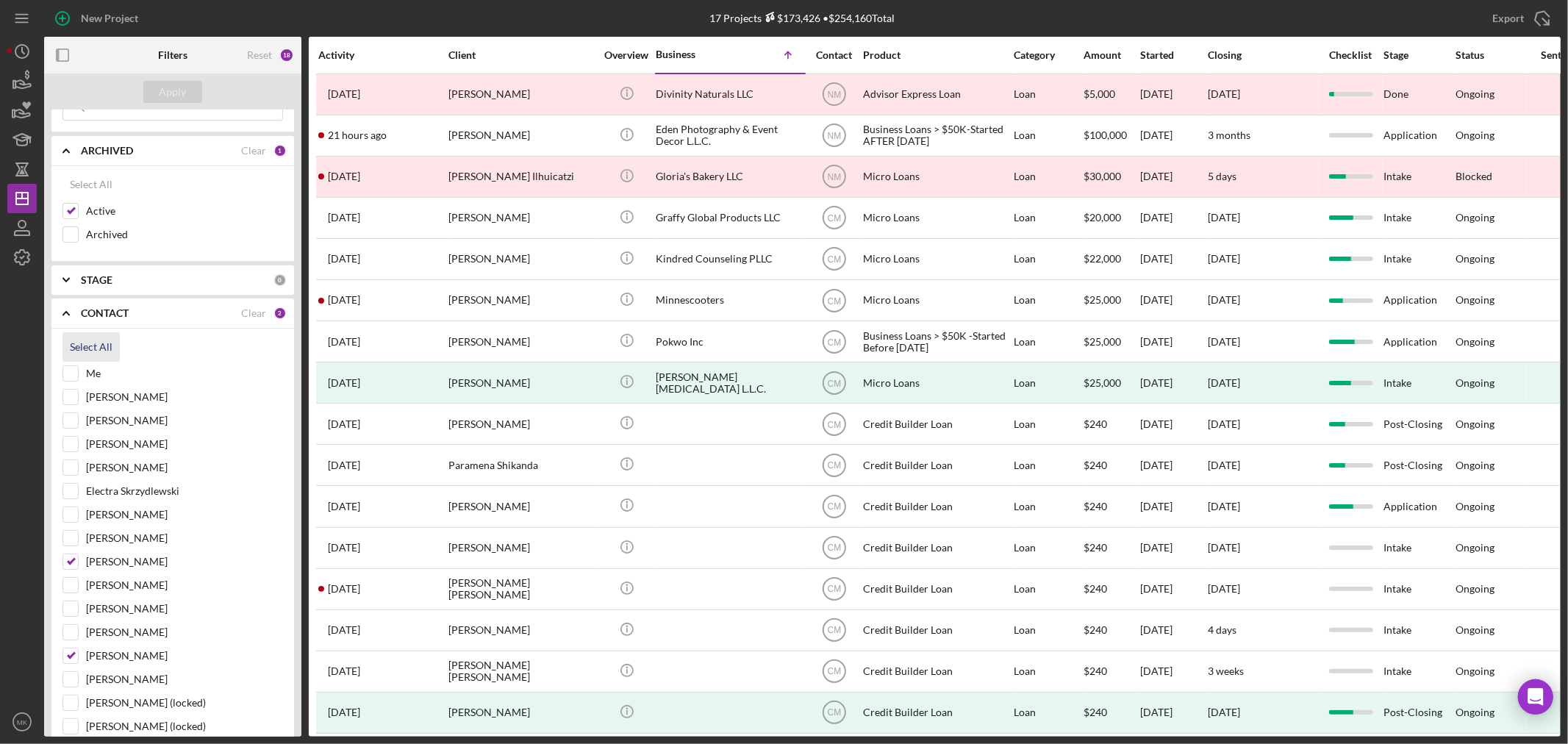
checkbox input "true"
click at [185, 90] on div "Apply" at bounding box center [173, 91] width 27 height 22
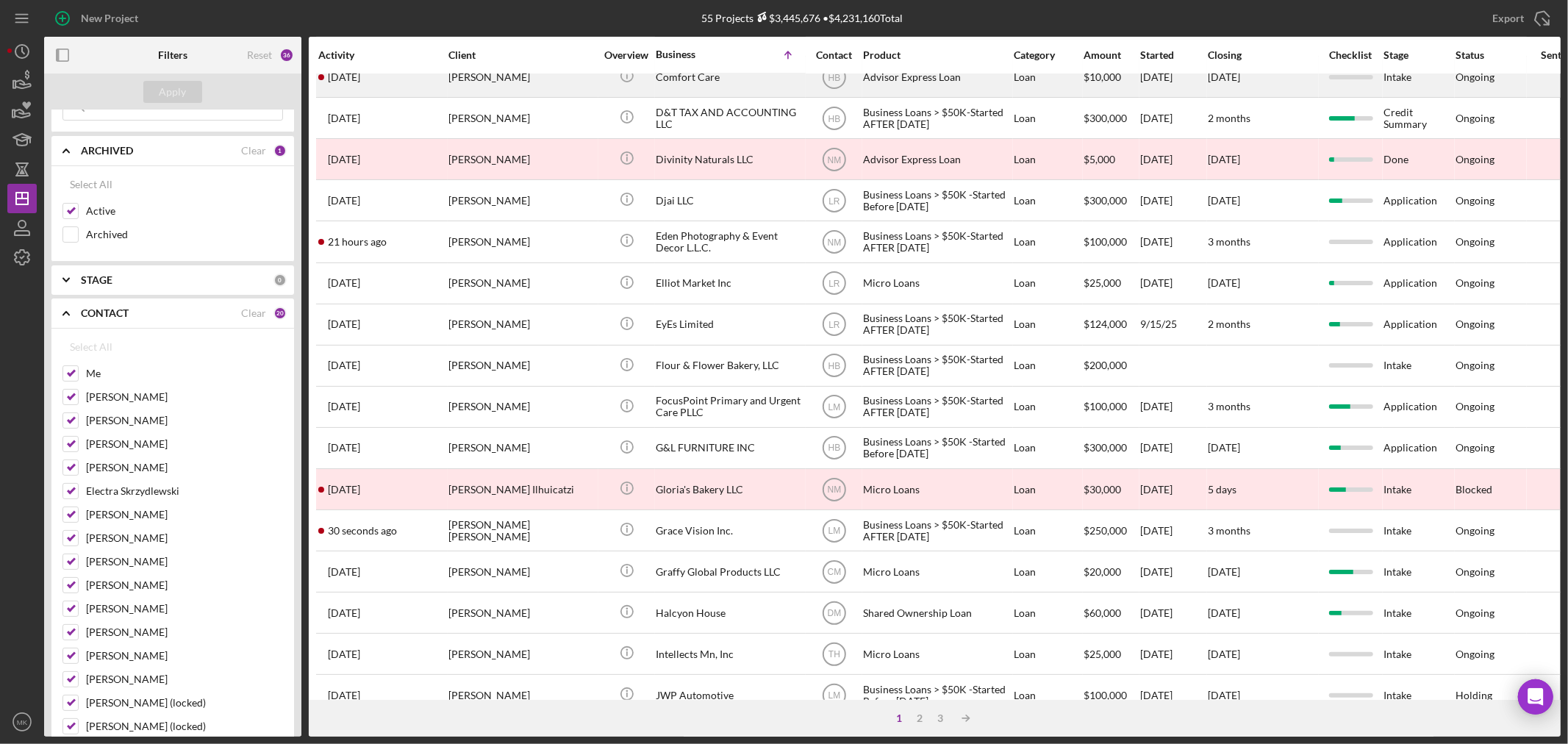
scroll to position [439, 0]
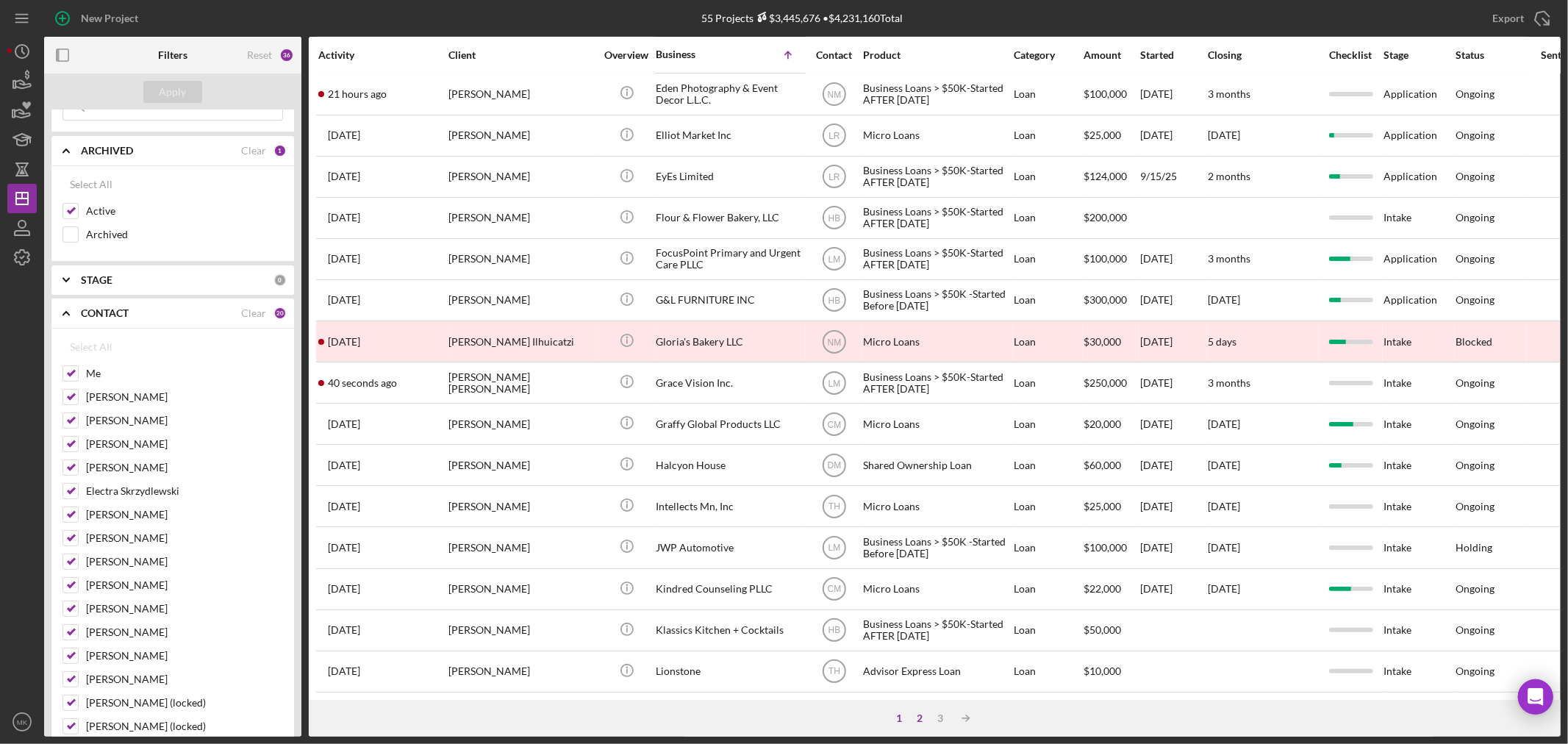
click at [919, 716] on div "2" at bounding box center [921, 718] width 21 height 12
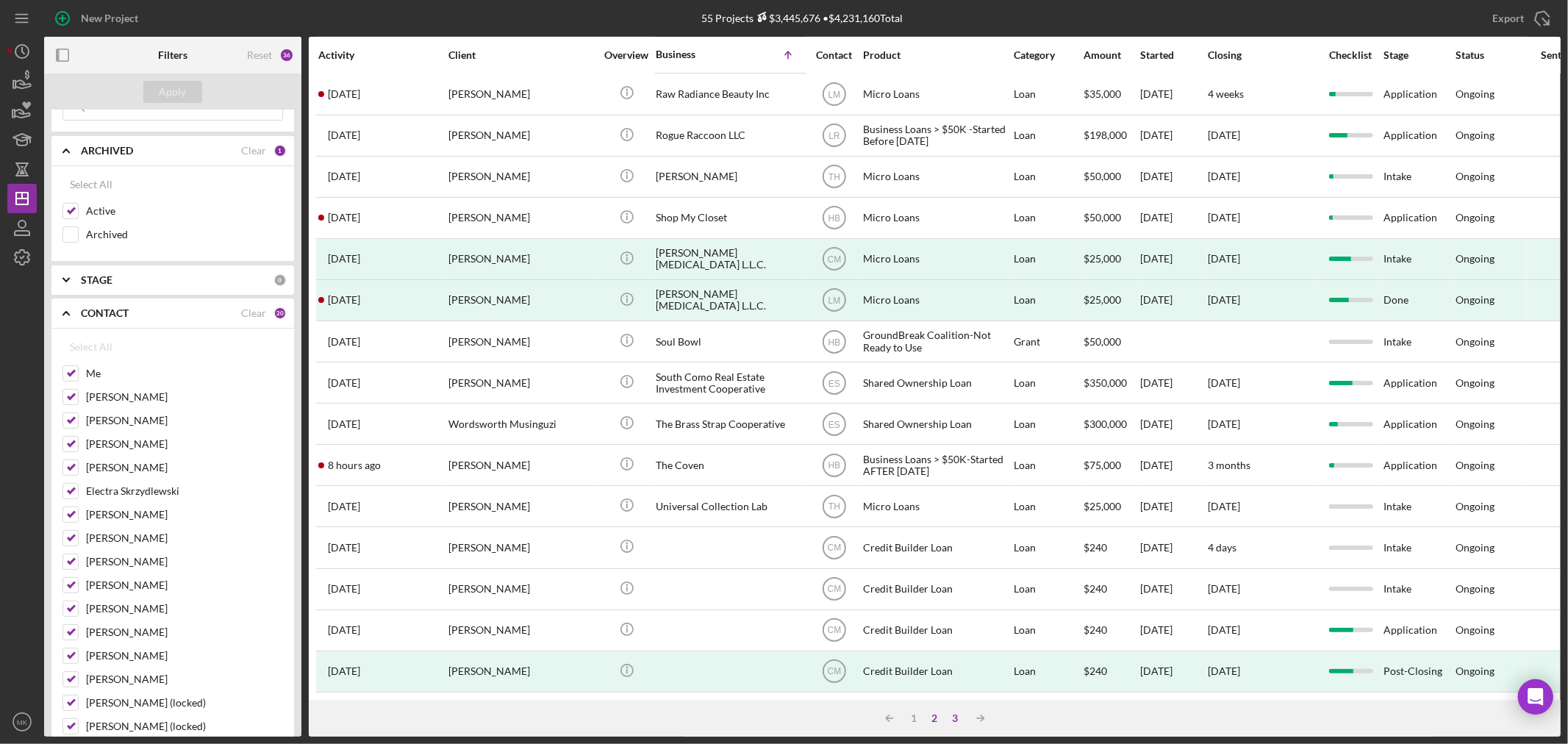
click at [955, 717] on div "3" at bounding box center [956, 718] width 21 height 12
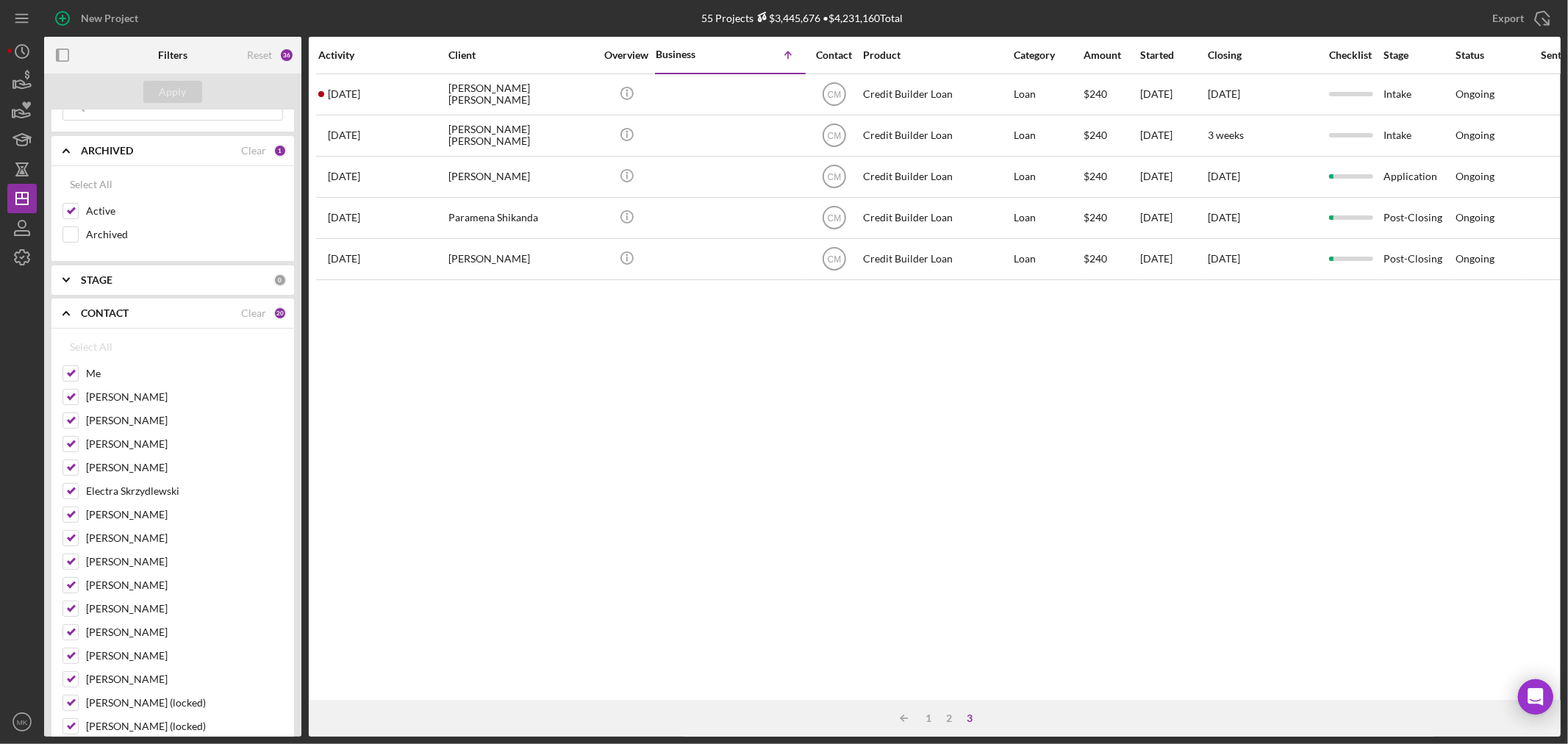
scroll to position [0, 0]
click at [69, 314] on polyline at bounding box center [65, 314] width 6 height 3
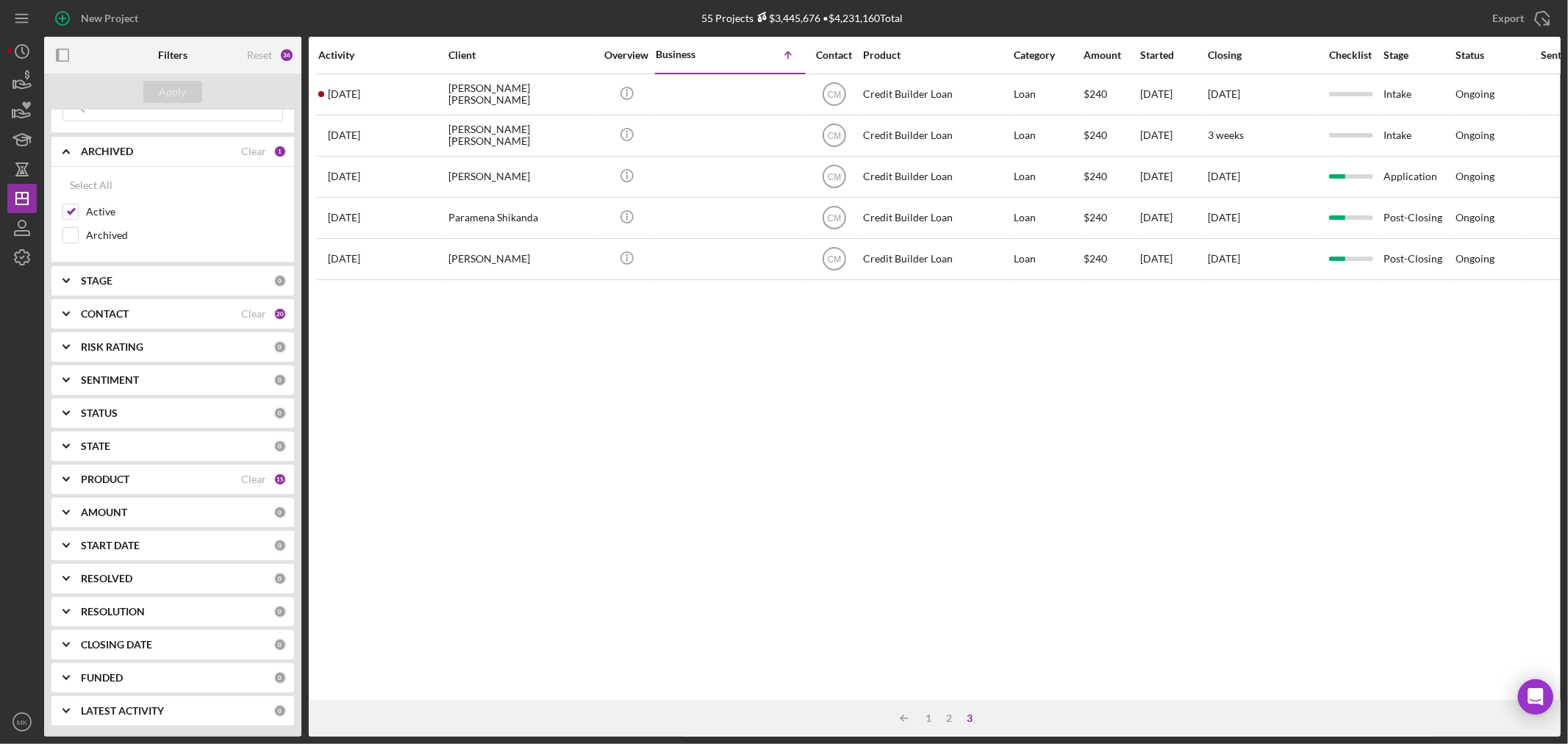
click at [68, 149] on icon "Icon/Expander" at bounding box center [66, 152] width 37 height 37
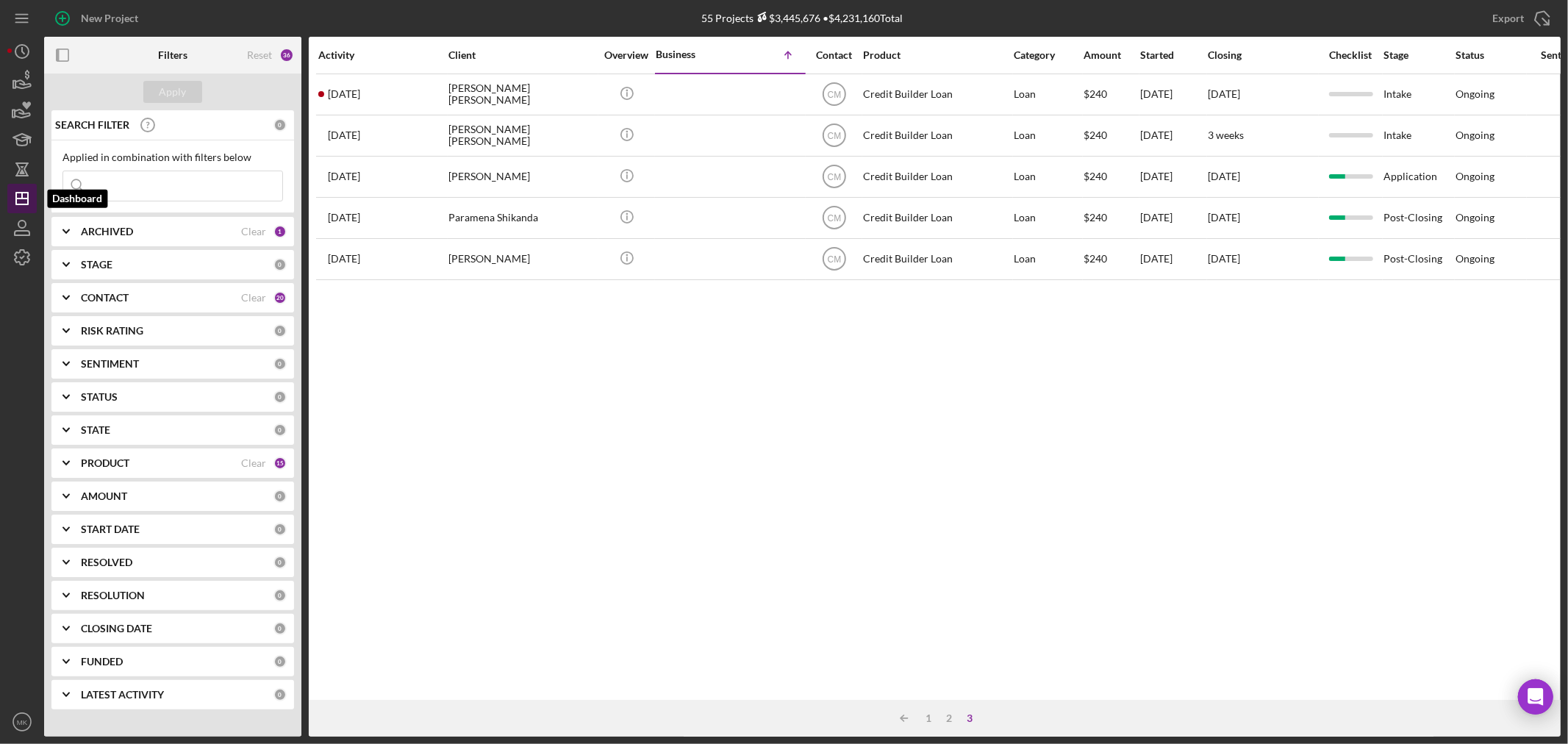
click at [18, 196] on icon "Icon/Dashboard" at bounding box center [23, 198] width 37 height 37
click at [68, 462] on icon "Icon/Expander" at bounding box center [66, 463] width 37 height 37
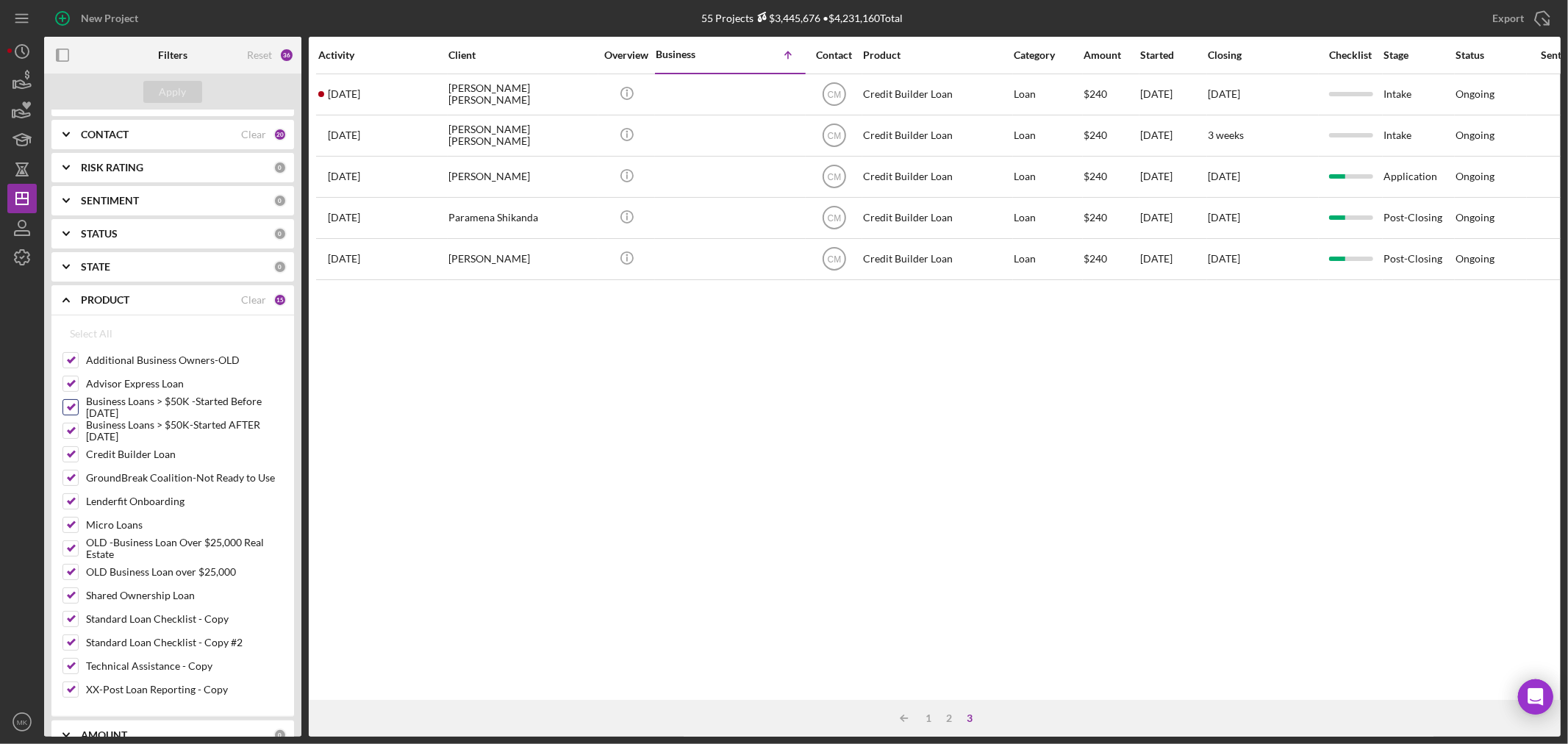
scroll to position [245, 0]
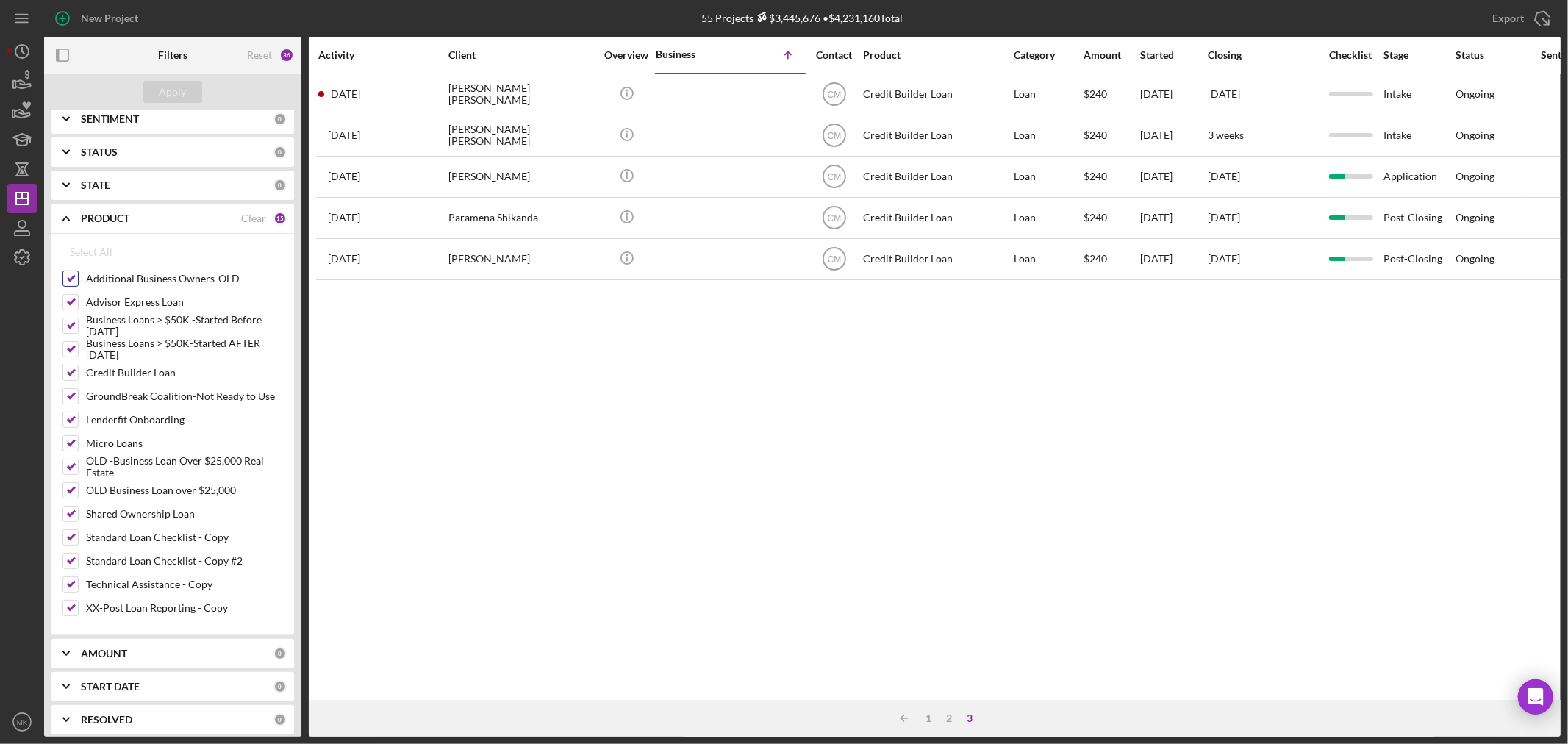
click at [71, 274] on input "Additional Business Owners-OLD" at bounding box center [70, 278] width 15 height 15
checkbox input "false"
click at [70, 417] on input "Lenderfit Onboarding" at bounding box center [70, 420] width 15 height 15
checkbox input "false"
click at [69, 465] on input "OLD -Business Loan Over $25,000 Real Estate" at bounding box center [70, 467] width 15 height 15
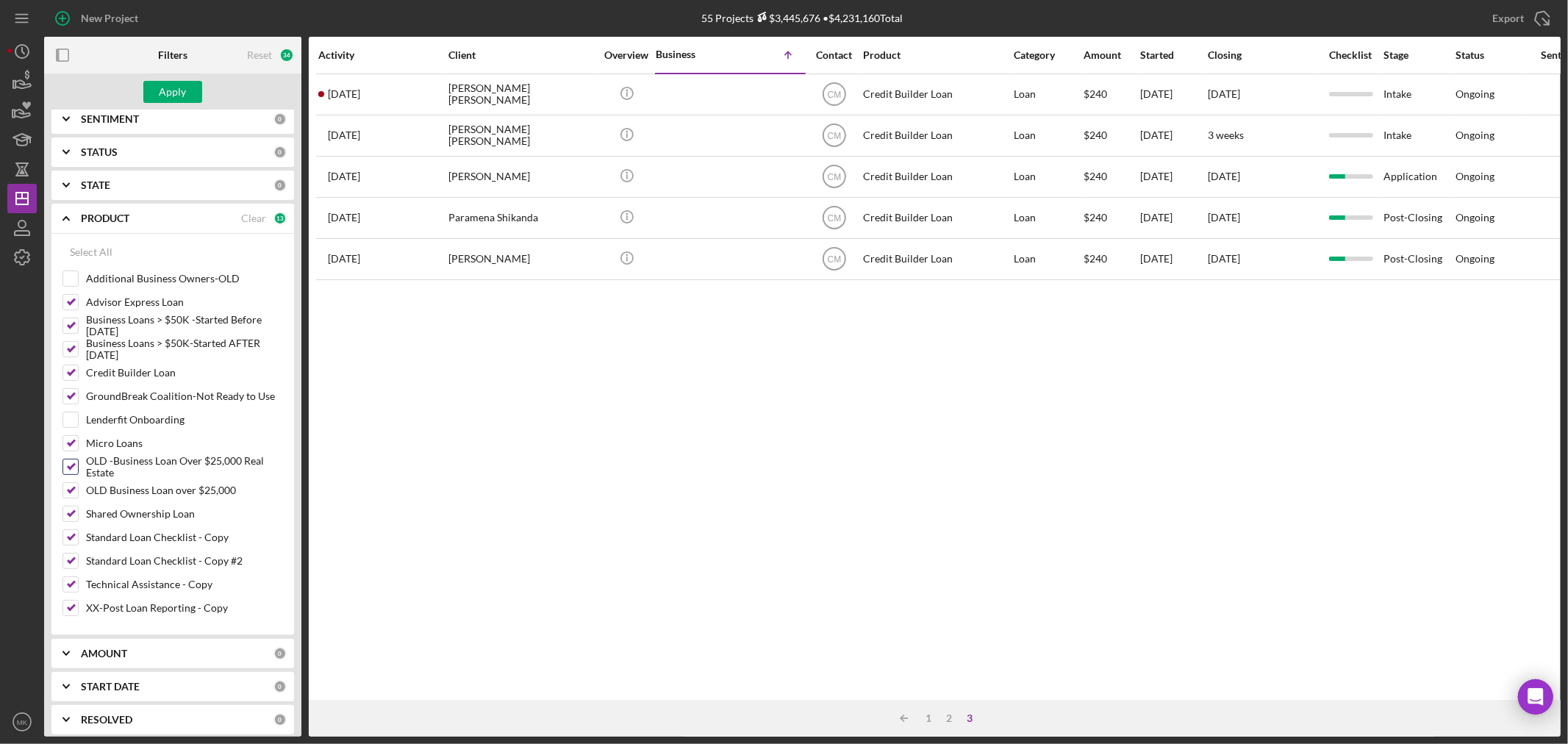
checkbox input "false"
click at [71, 488] on input "OLD Business Loan over $25,000" at bounding box center [70, 490] width 15 height 15
checkbox input "false"
click at [70, 607] on input "XX-Post Loan Reporting - Copy" at bounding box center [70, 608] width 15 height 15
checkbox input "false"
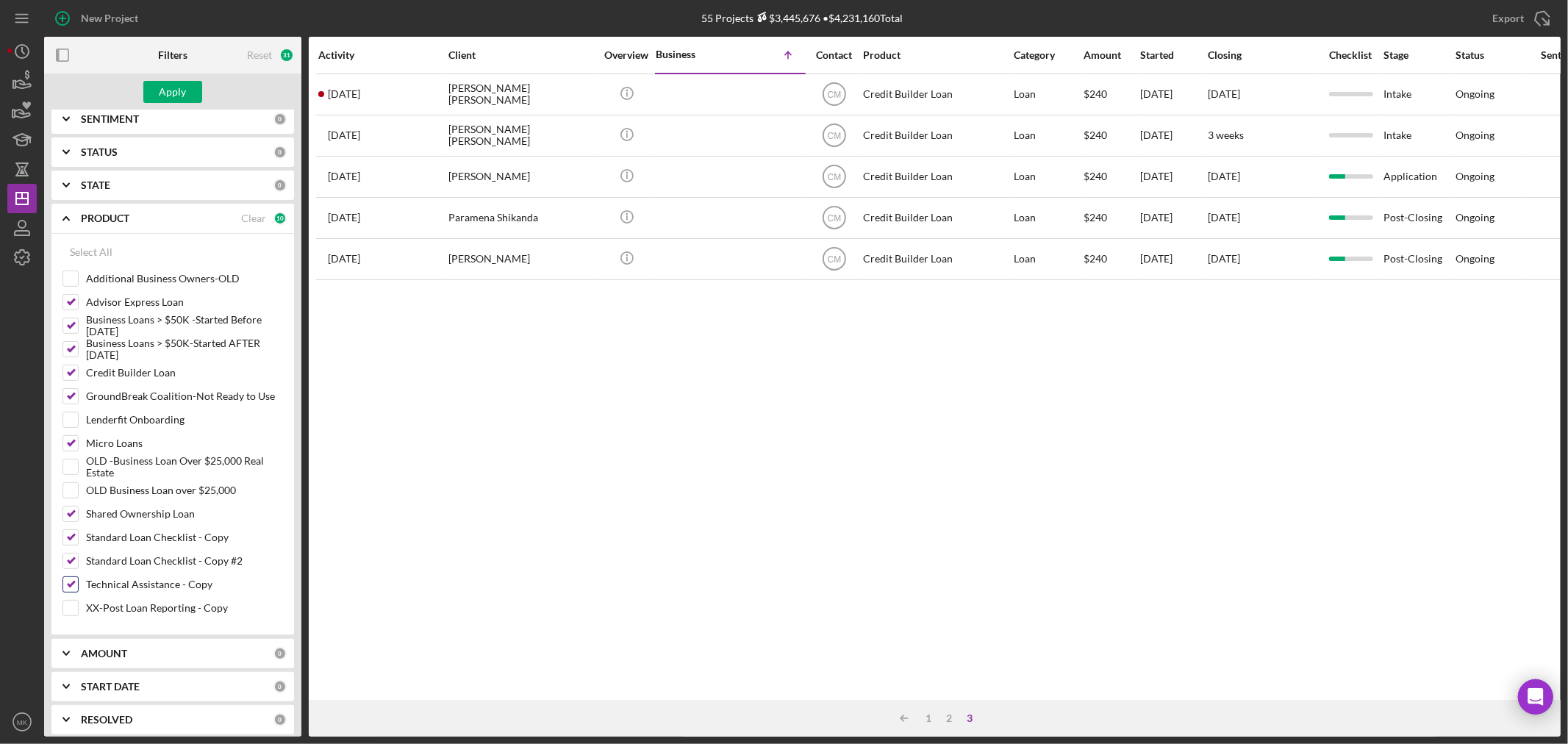
click at [72, 584] on input "Technical Assistance - Copy" at bounding box center [70, 584] width 15 height 15
checkbox input "false"
click at [70, 557] on input "Standard Loan Checklist - Copy #2" at bounding box center [70, 561] width 15 height 15
checkbox input "false"
click at [71, 534] on input "Standard Loan Checklist - Copy" at bounding box center [70, 537] width 15 height 15
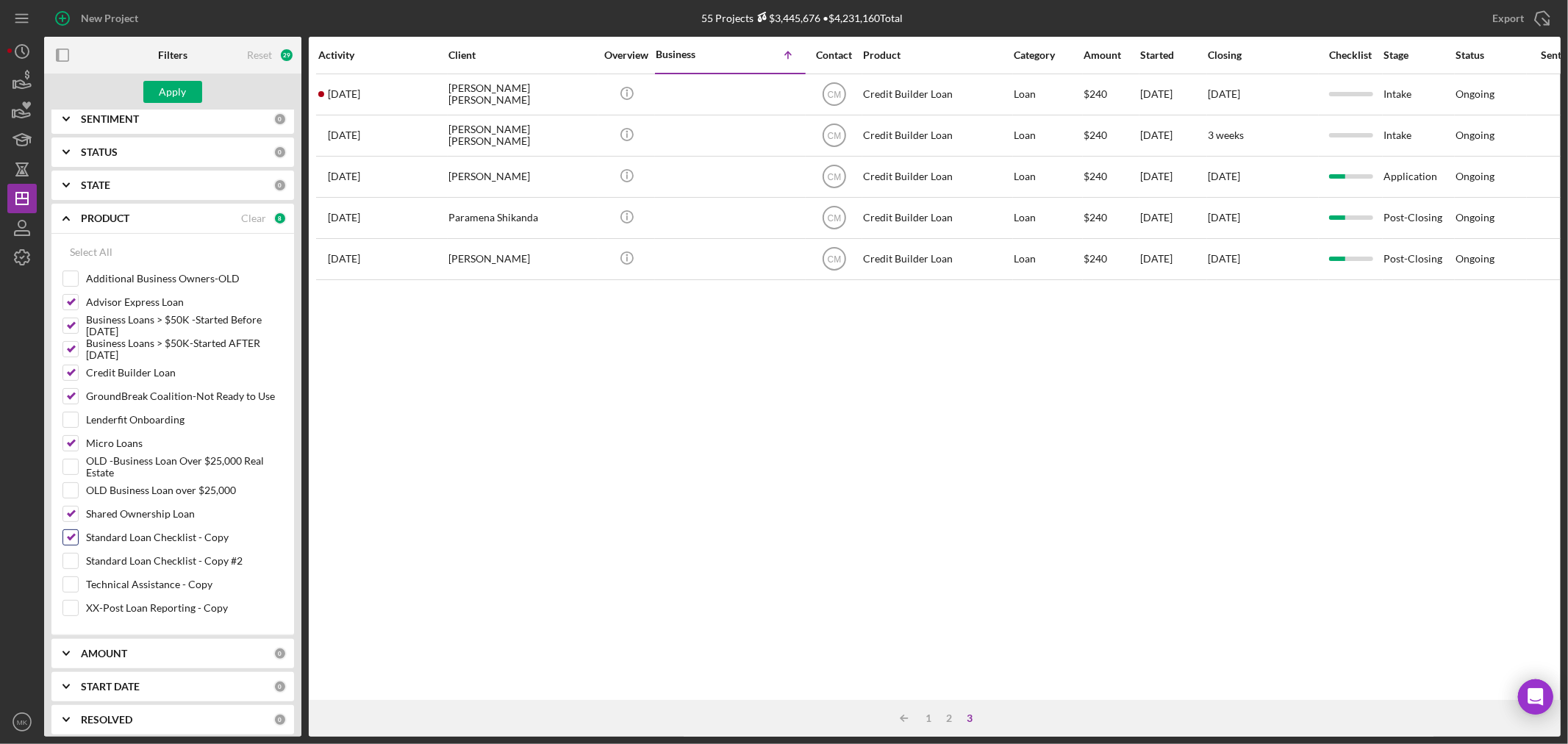
checkbox input "false"
click at [184, 90] on div "Apply" at bounding box center [173, 91] width 27 height 22
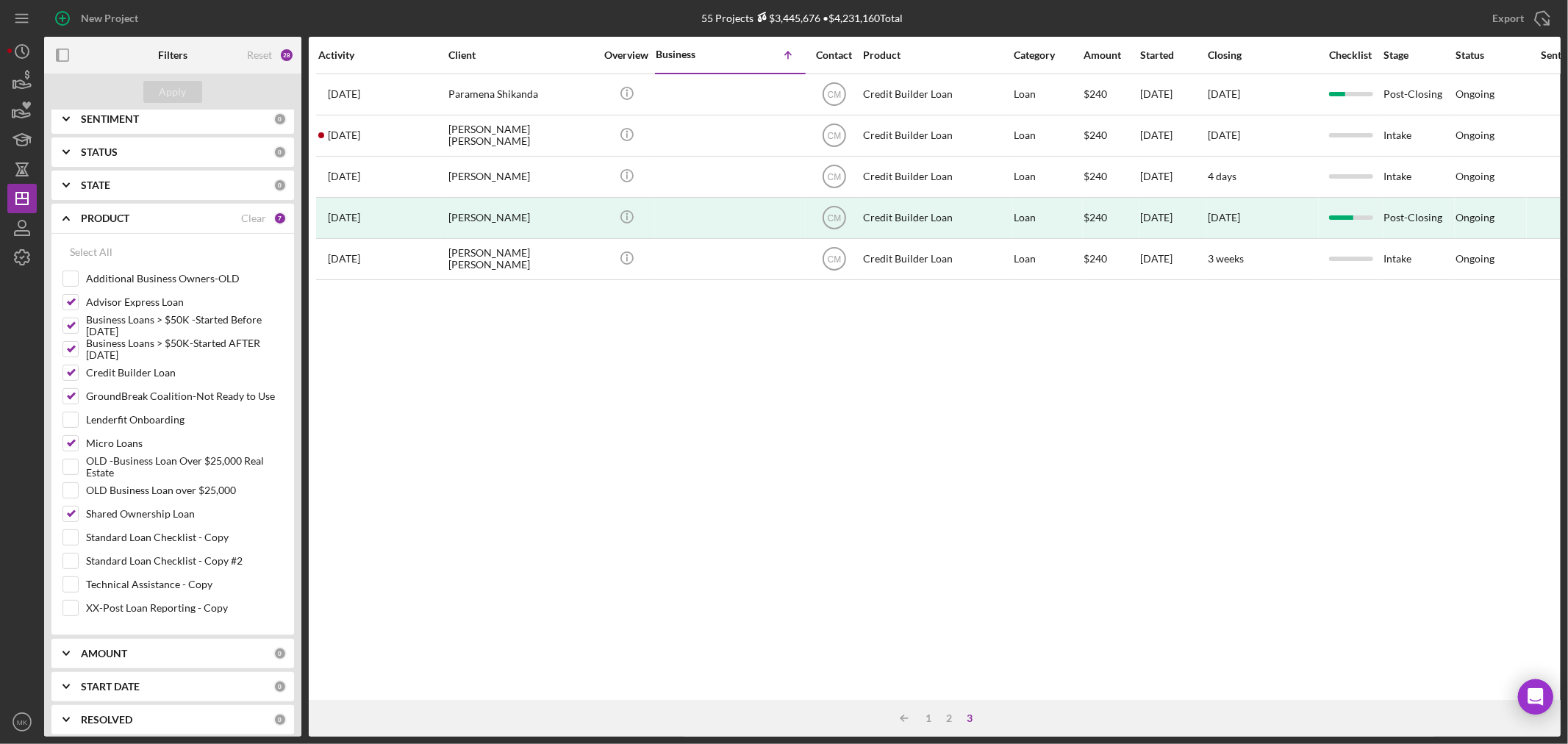
click at [927, 710] on div "Icon/Table Sort Arrow 1 2 3" at bounding box center [934, 718] width 1252 height 37
click at [951, 713] on div "2" at bounding box center [950, 718] width 21 height 12
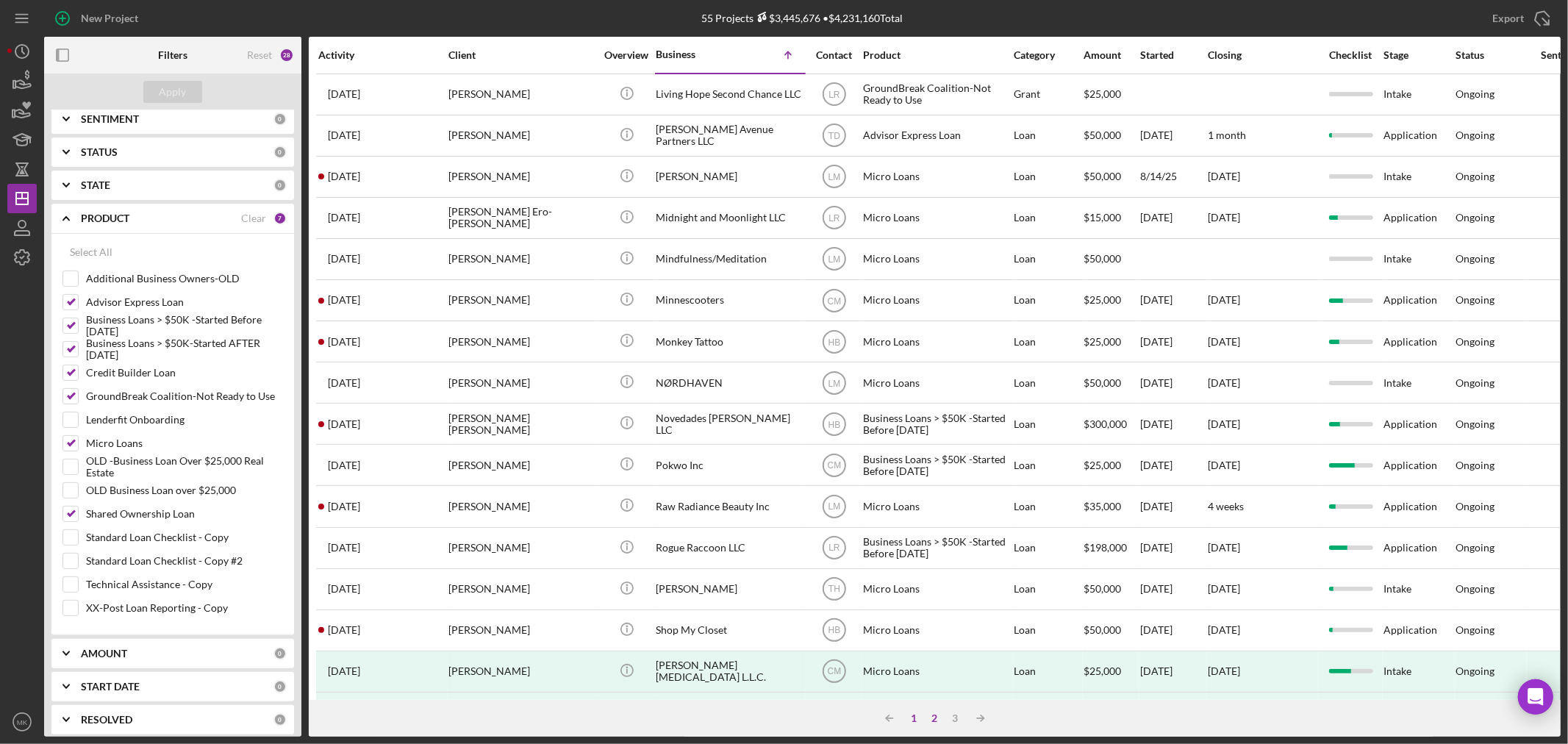
click at [914, 714] on div "1" at bounding box center [915, 718] width 21 height 12
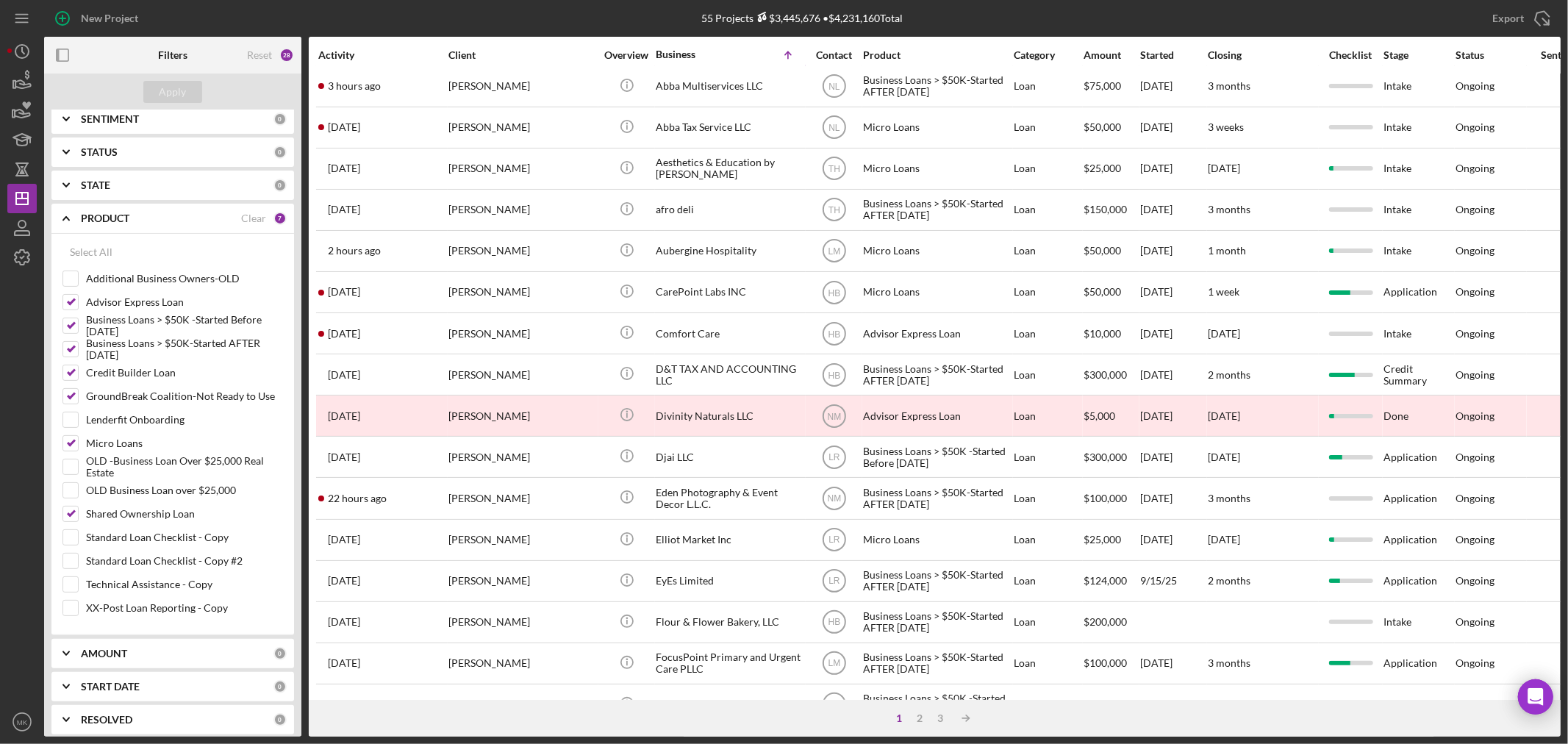
scroll to position [0, 0]
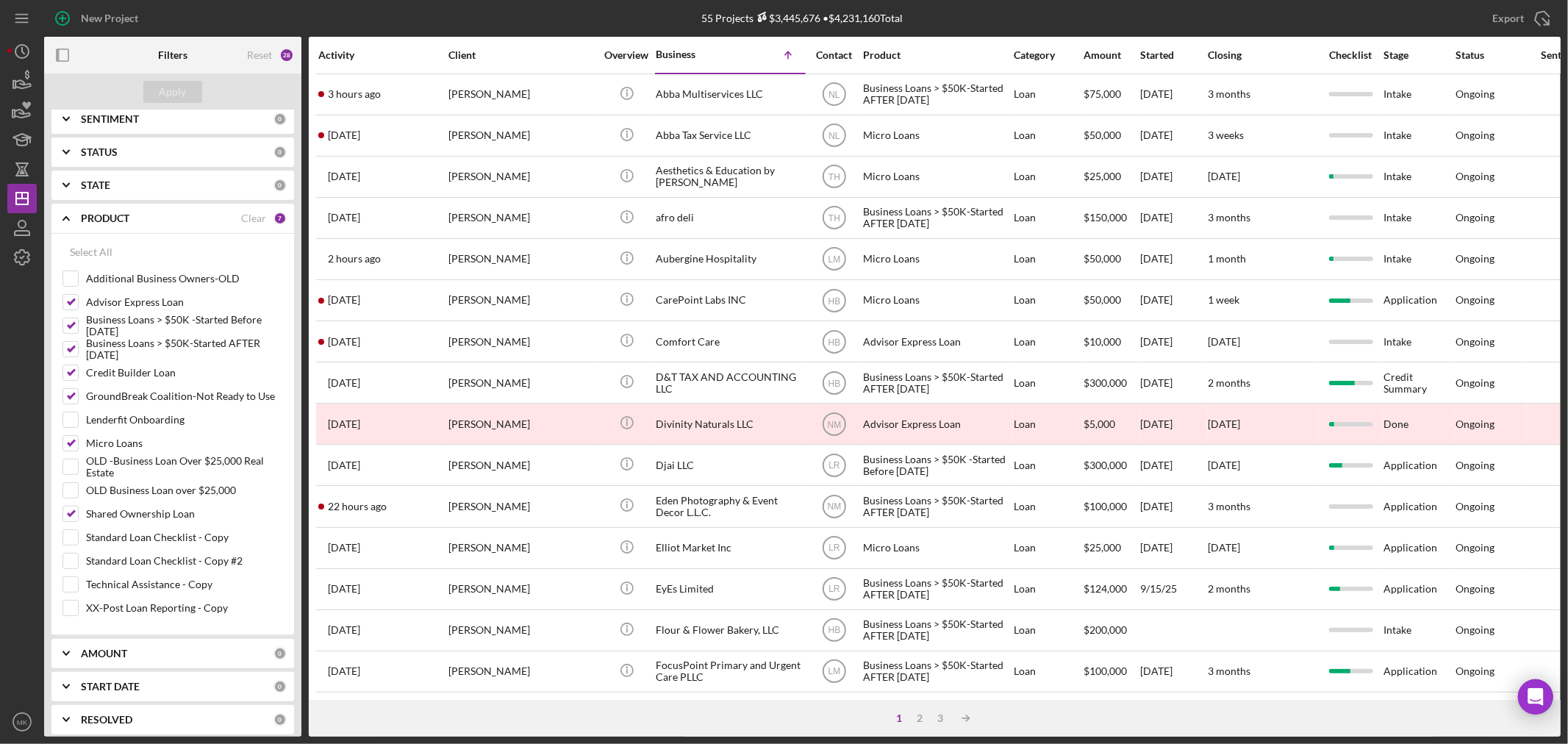
click at [64, 218] on polyline at bounding box center [65, 218] width 6 height 3
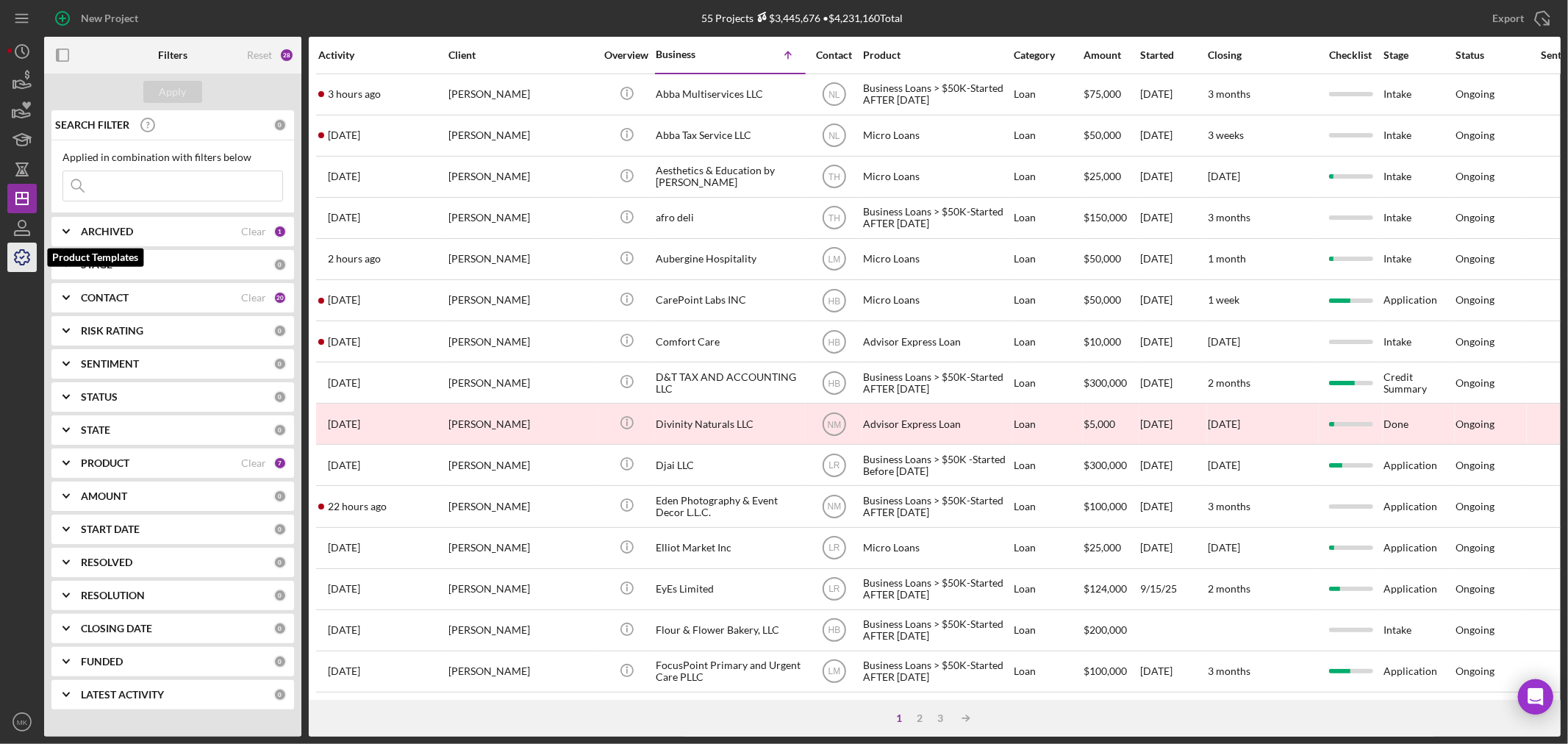
click at [23, 258] on polyline "button" at bounding box center [23, 257] width 4 height 2
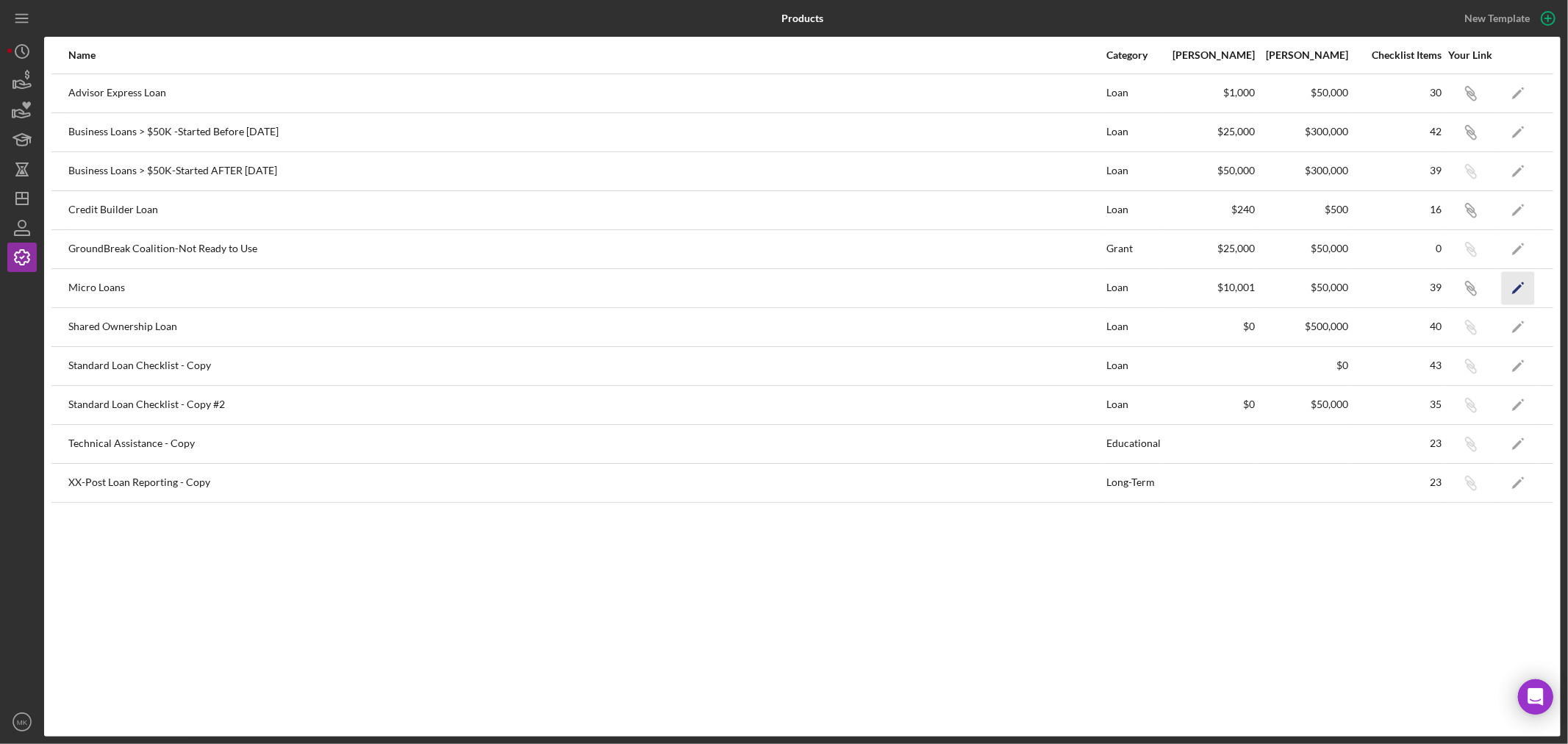
click at [1516, 283] on icon "Icon/Edit" at bounding box center [1518, 287] width 33 height 33
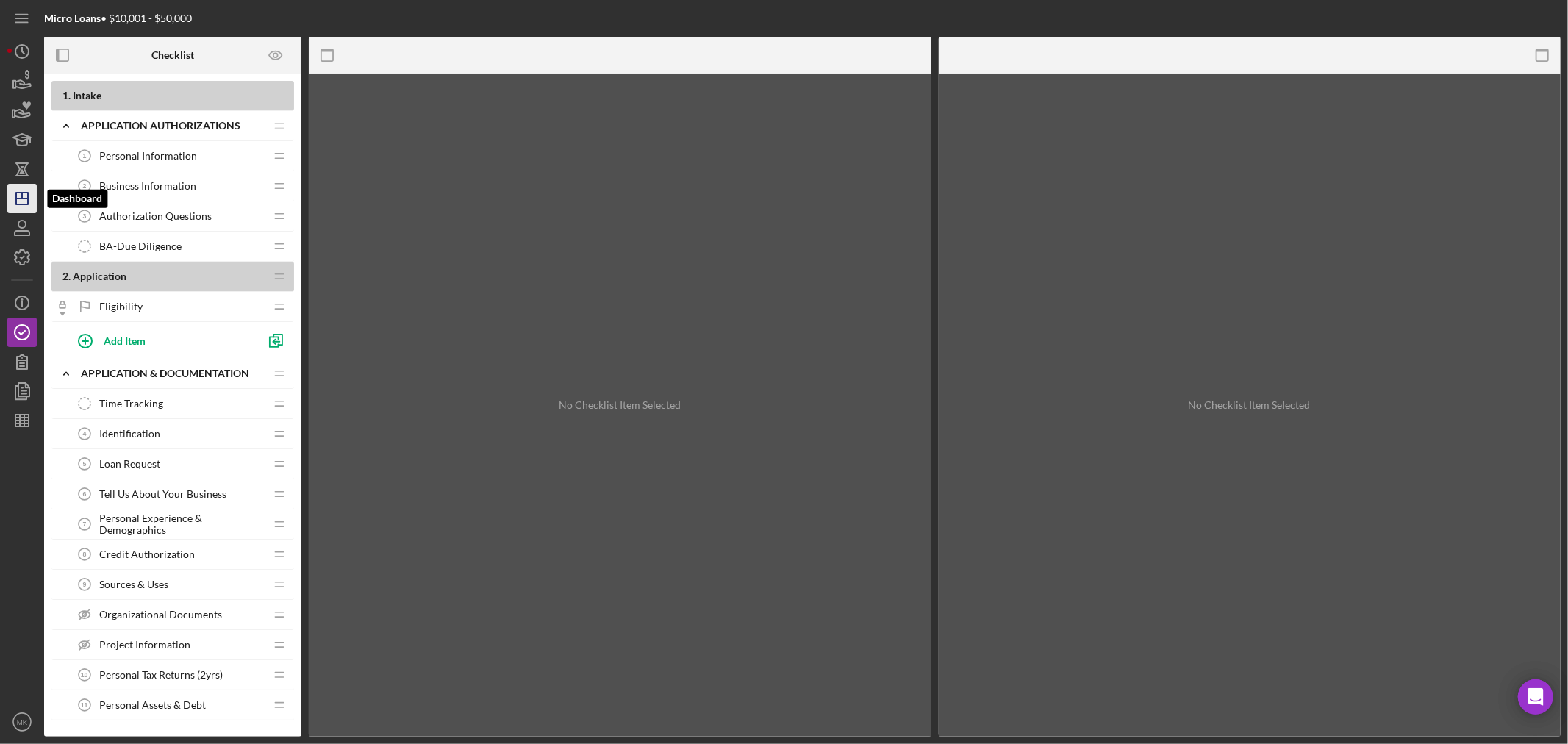
click at [27, 197] on polygon "button" at bounding box center [22, 198] width 12 height 12
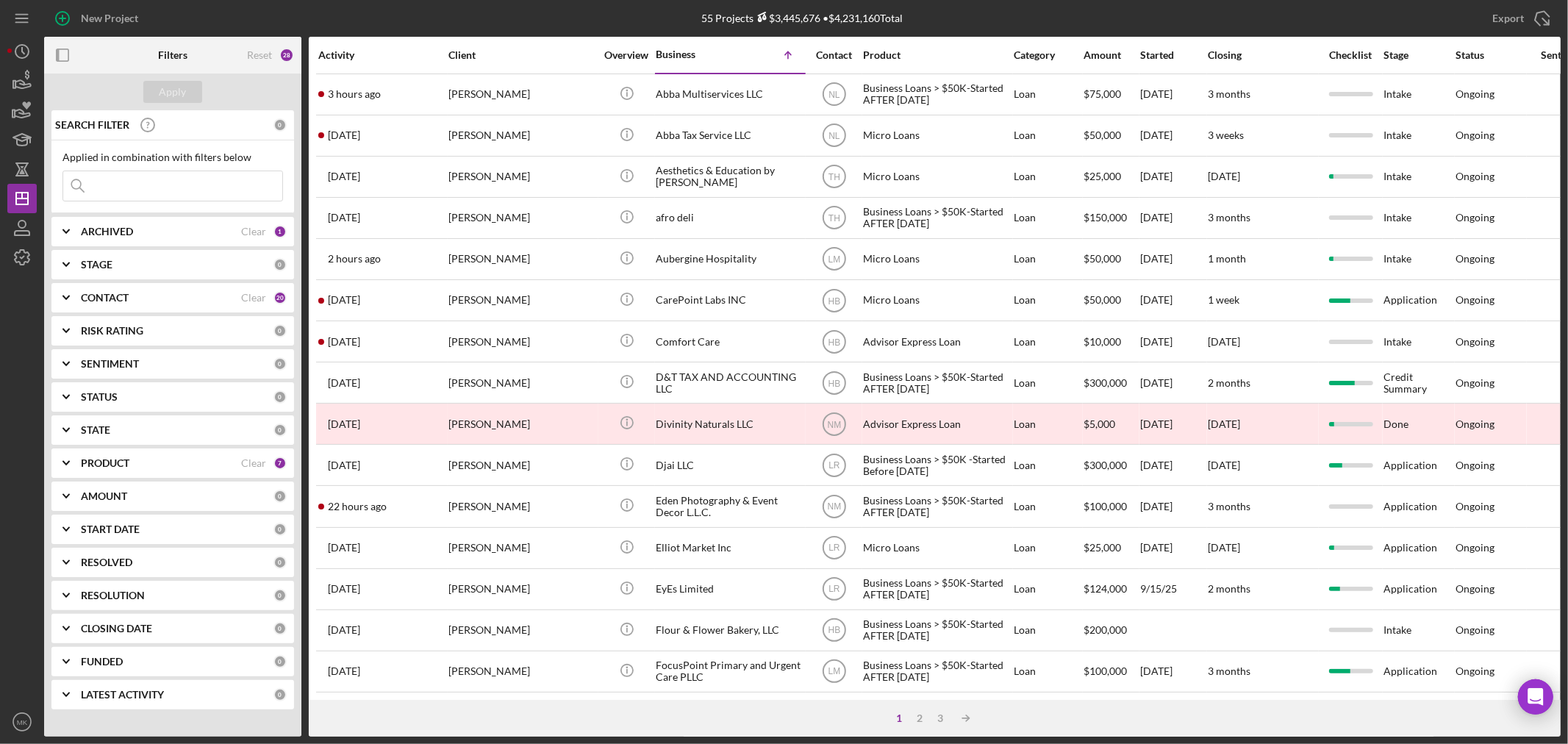
click at [119, 462] on b "PRODUCT" at bounding box center [105, 463] width 48 height 12
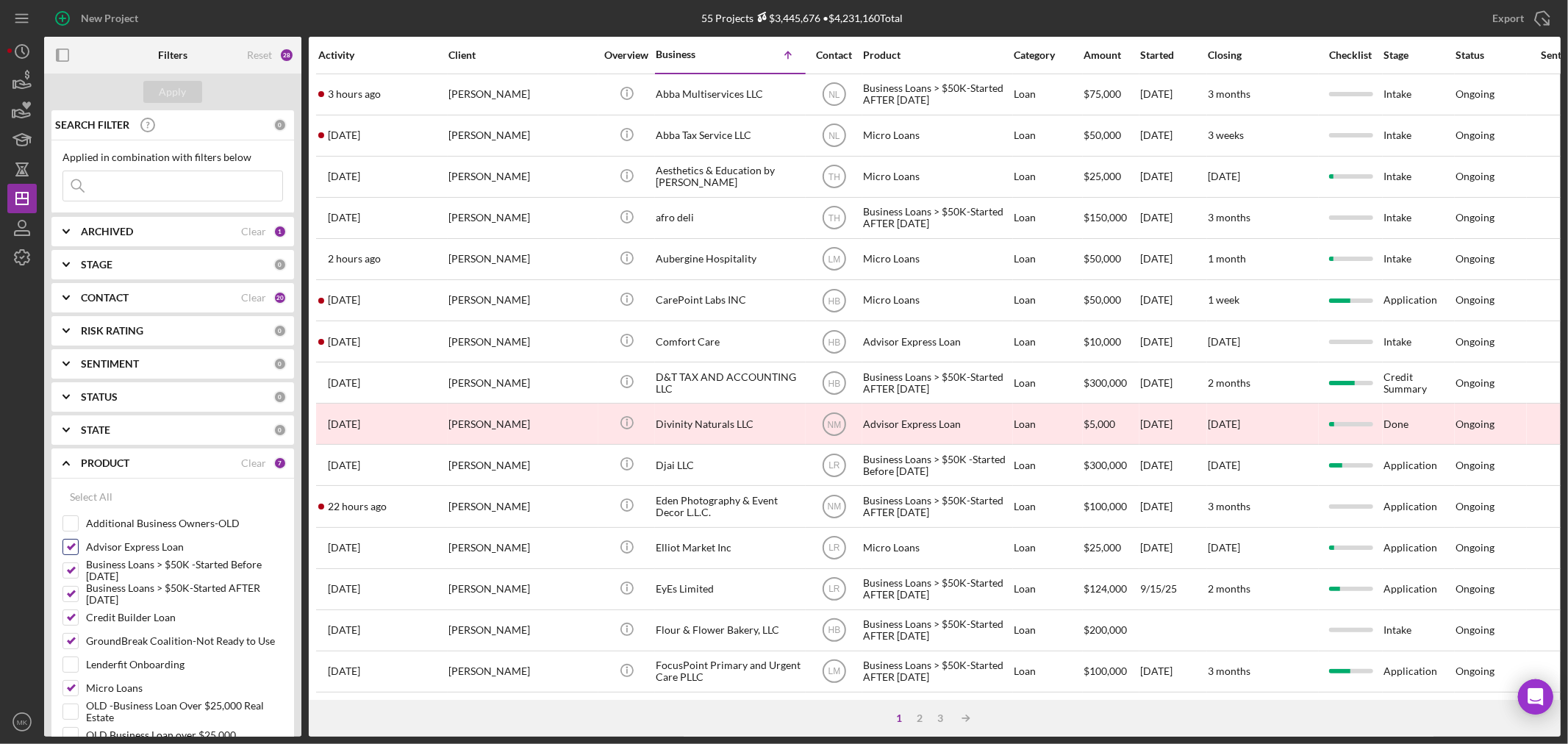
click at [73, 550] on input "Advisor Express Loan" at bounding box center [70, 547] width 15 height 15
checkbox input "false"
click at [69, 568] on input "Business Loans > $50K -Started Before [DATE]" at bounding box center [70, 571] width 15 height 15
checkbox input "false"
click at [73, 592] on input "Business Loans > $50K-Started AFTER [DATE]" at bounding box center [70, 594] width 15 height 15
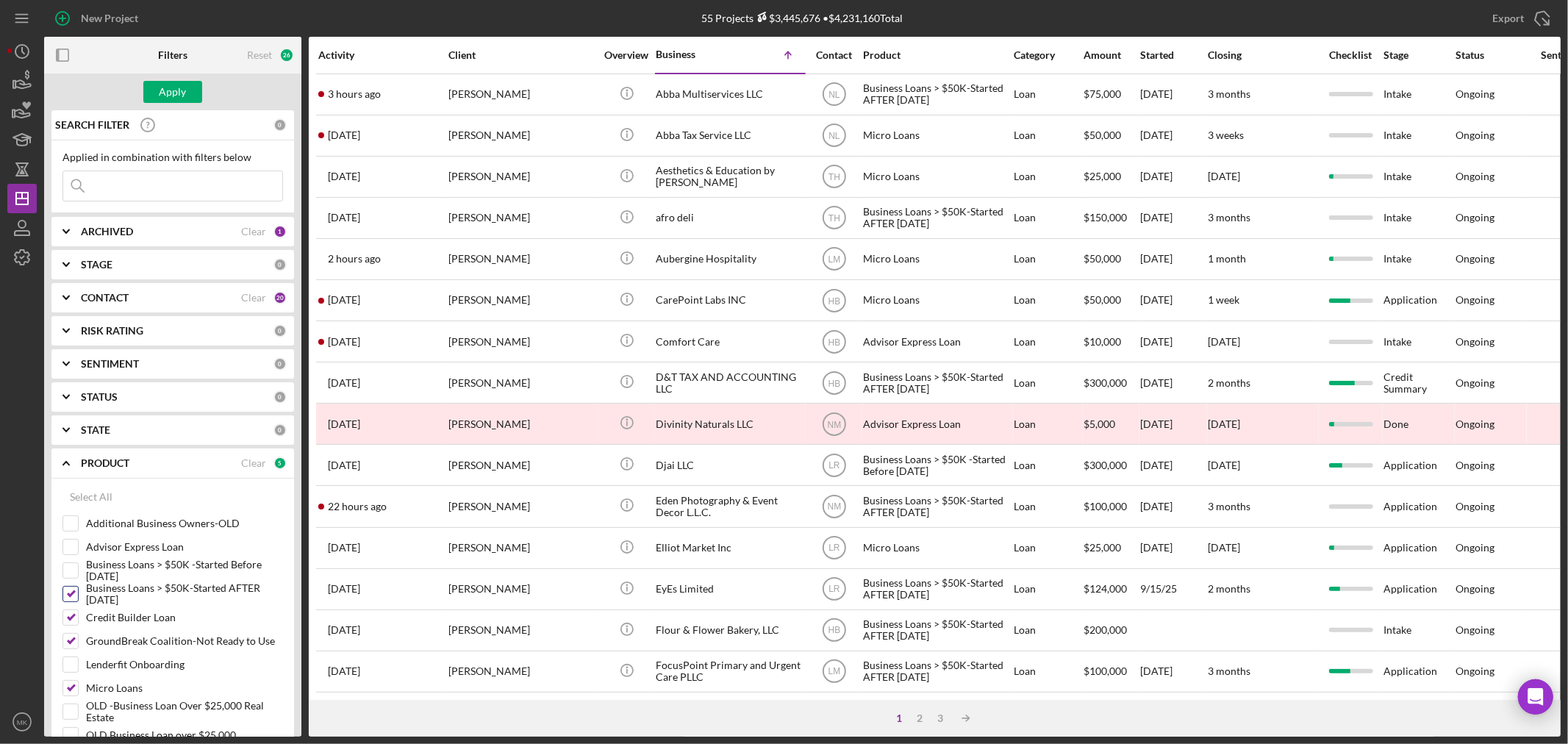
checkbox input "false"
click at [72, 615] on input "Credit Builder Loan" at bounding box center [70, 617] width 15 height 15
checkbox input "false"
click at [72, 638] on input "GroundBreak Coalition-Not Ready to Use" at bounding box center [70, 641] width 15 height 15
checkbox input "false"
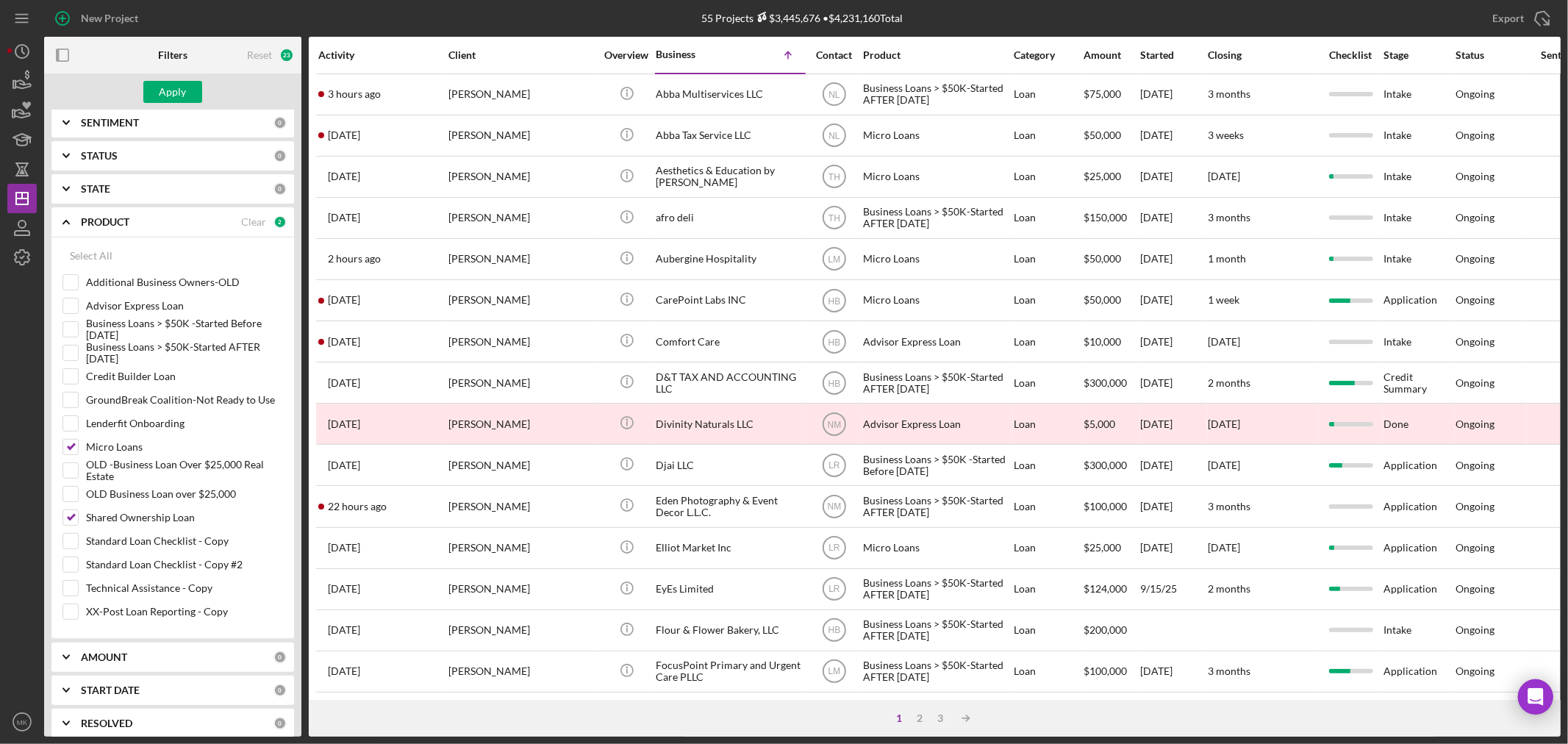
scroll to position [245, 0]
click at [74, 512] on input "Shared Ownership Loan" at bounding box center [70, 513] width 15 height 15
checkbox input "false"
click at [171, 89] on div "Apply" at bounding box center [173, 91] width 27 height 22
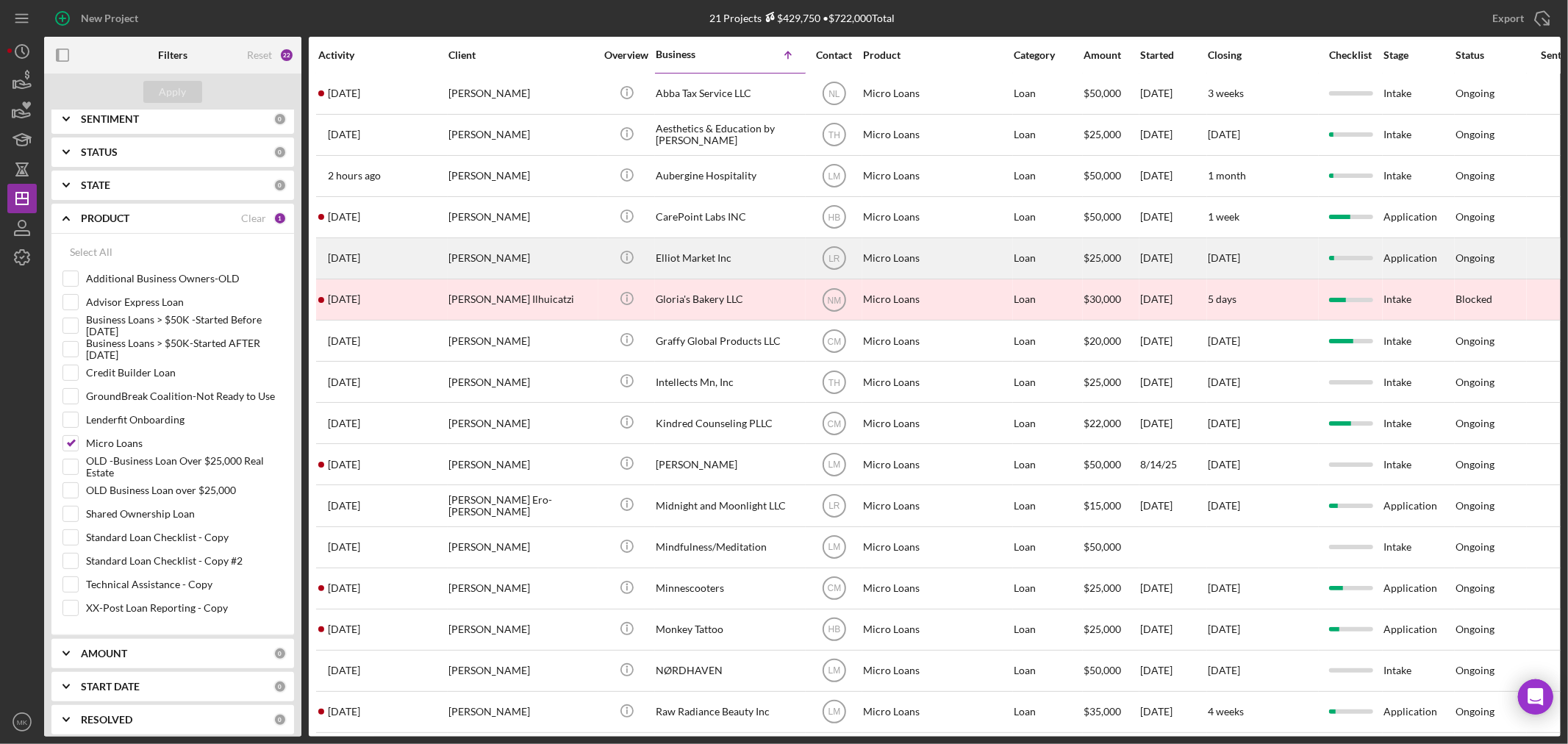
scroll to position [0, 0]
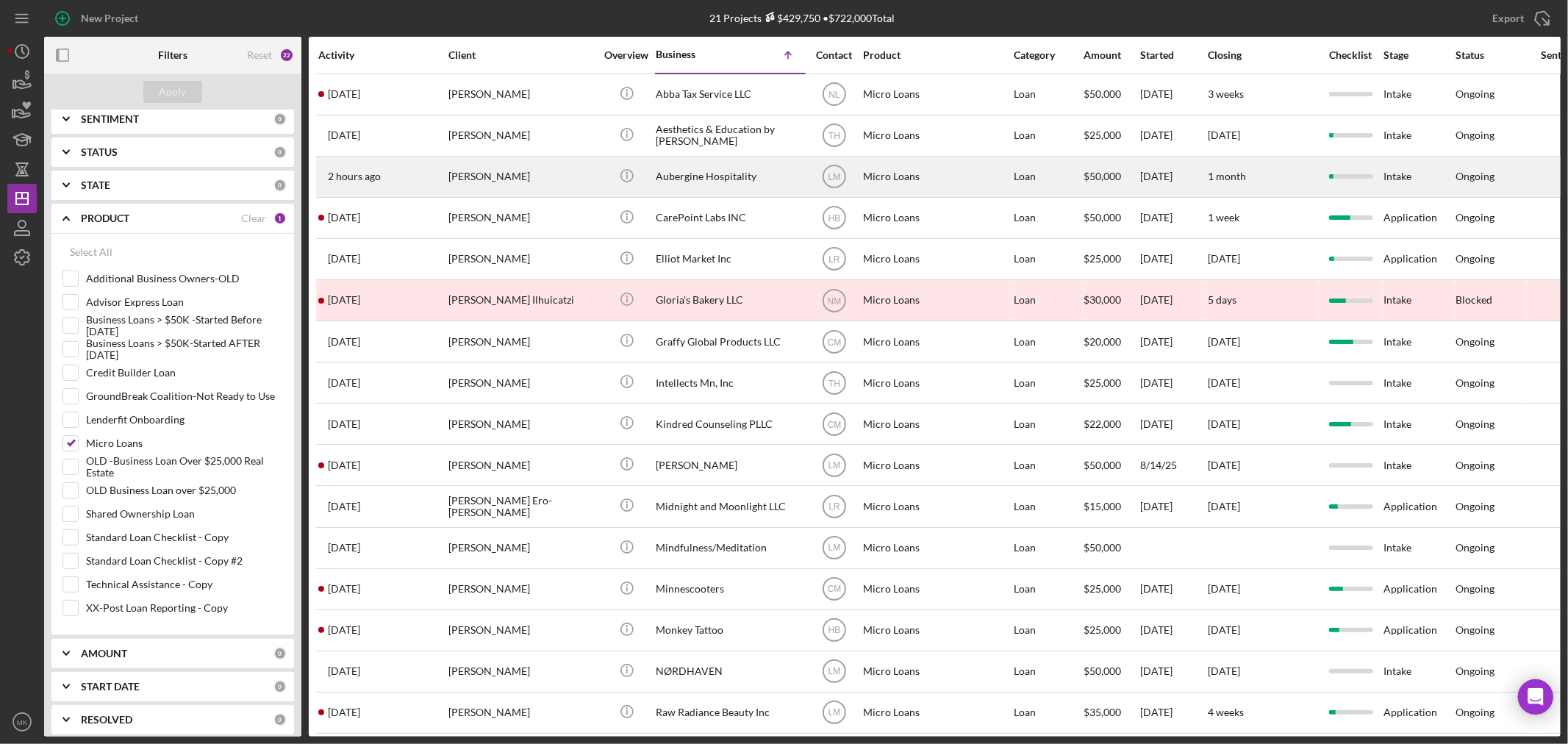
click at [722, 177] on div "Aubergine Hospitality" at bounding box center [729, 177] width 147 height 39
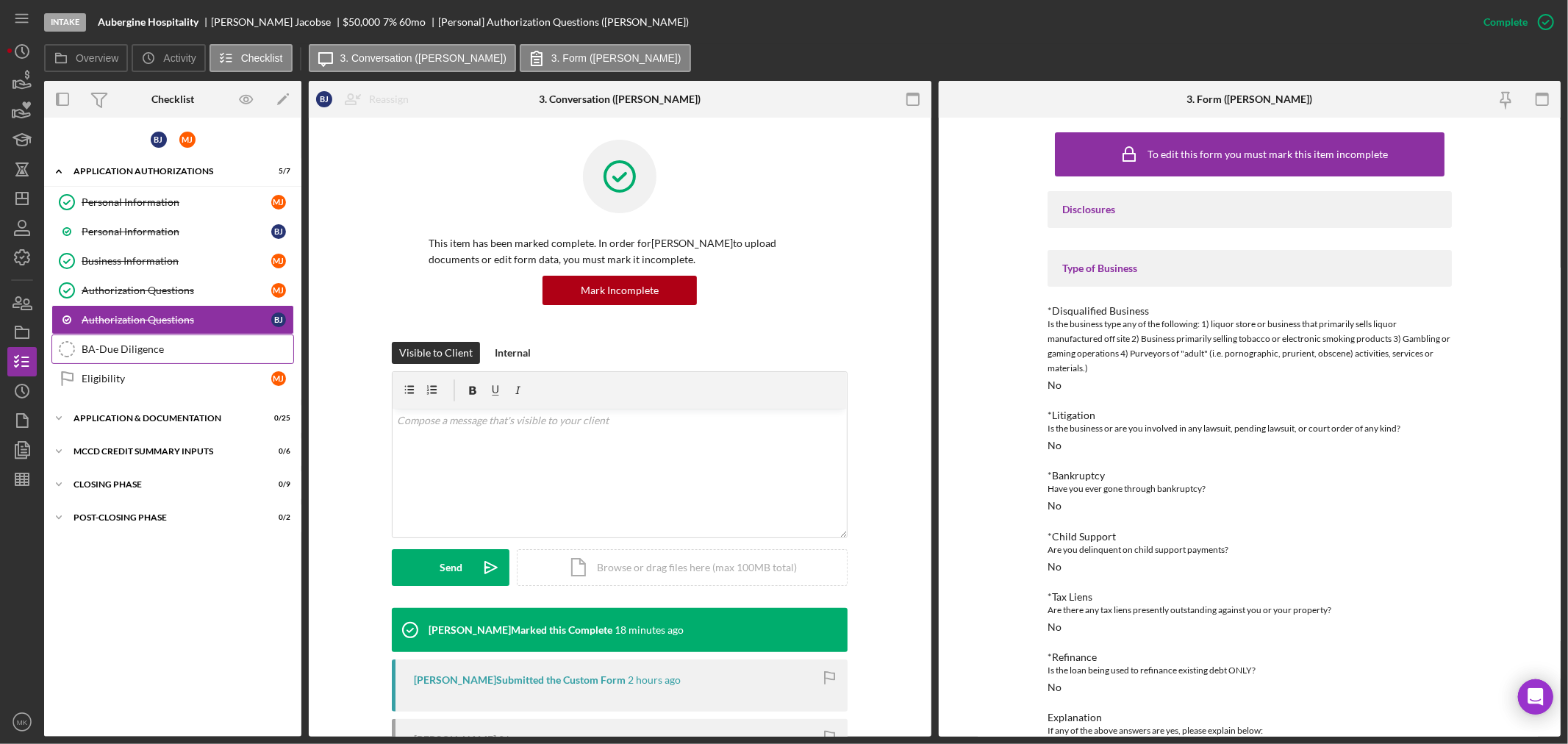
click at [172, 347] on div "BA-Due Diligence" at bounding box center [187, 349] width 212 height 12
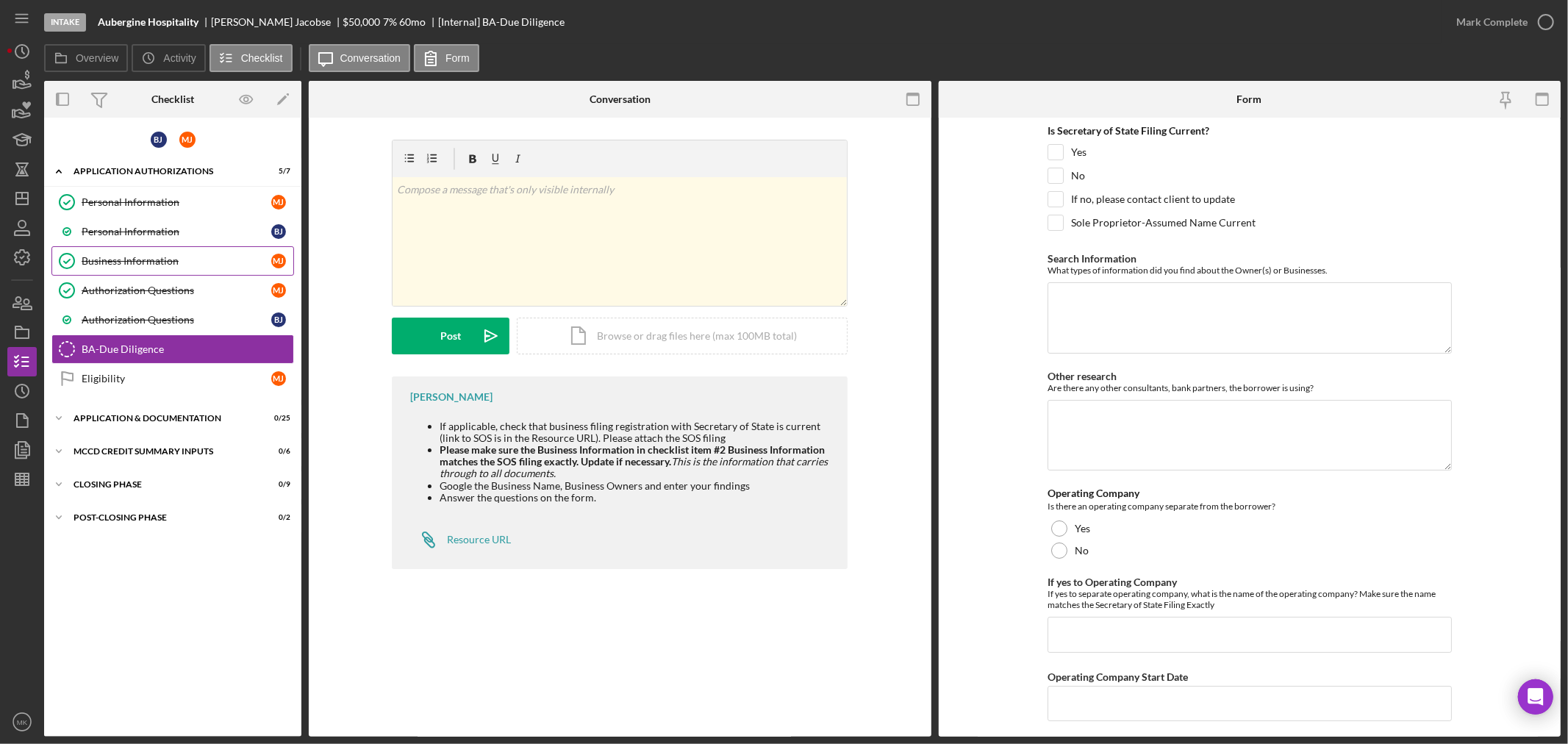
click at [218, 259] on div "Business Information" at bounding box center [176, 260] width 189 height 12
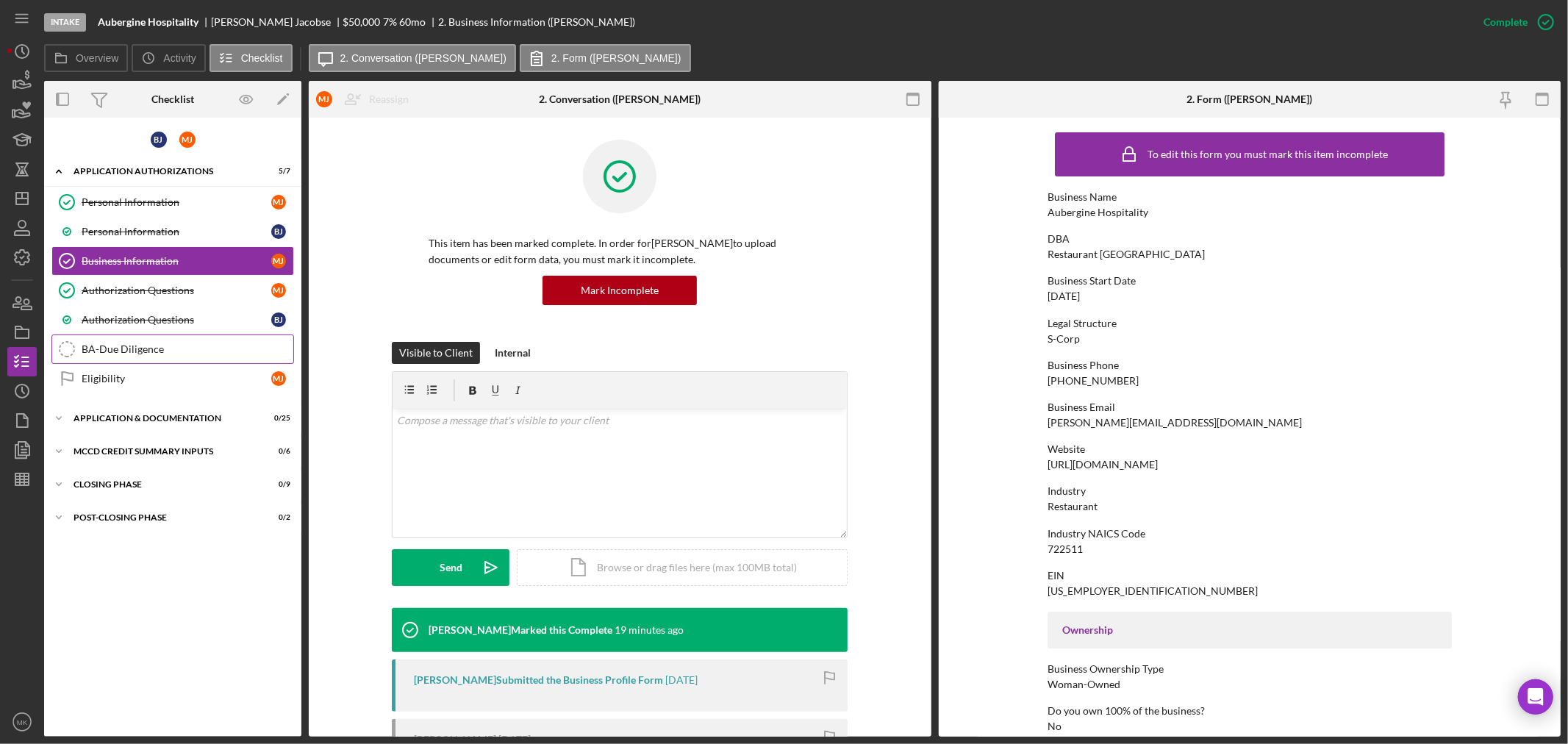
click at [202, 347] on div "BA-Due Diligence" at bounding box center [187, 349] width 212 height 12
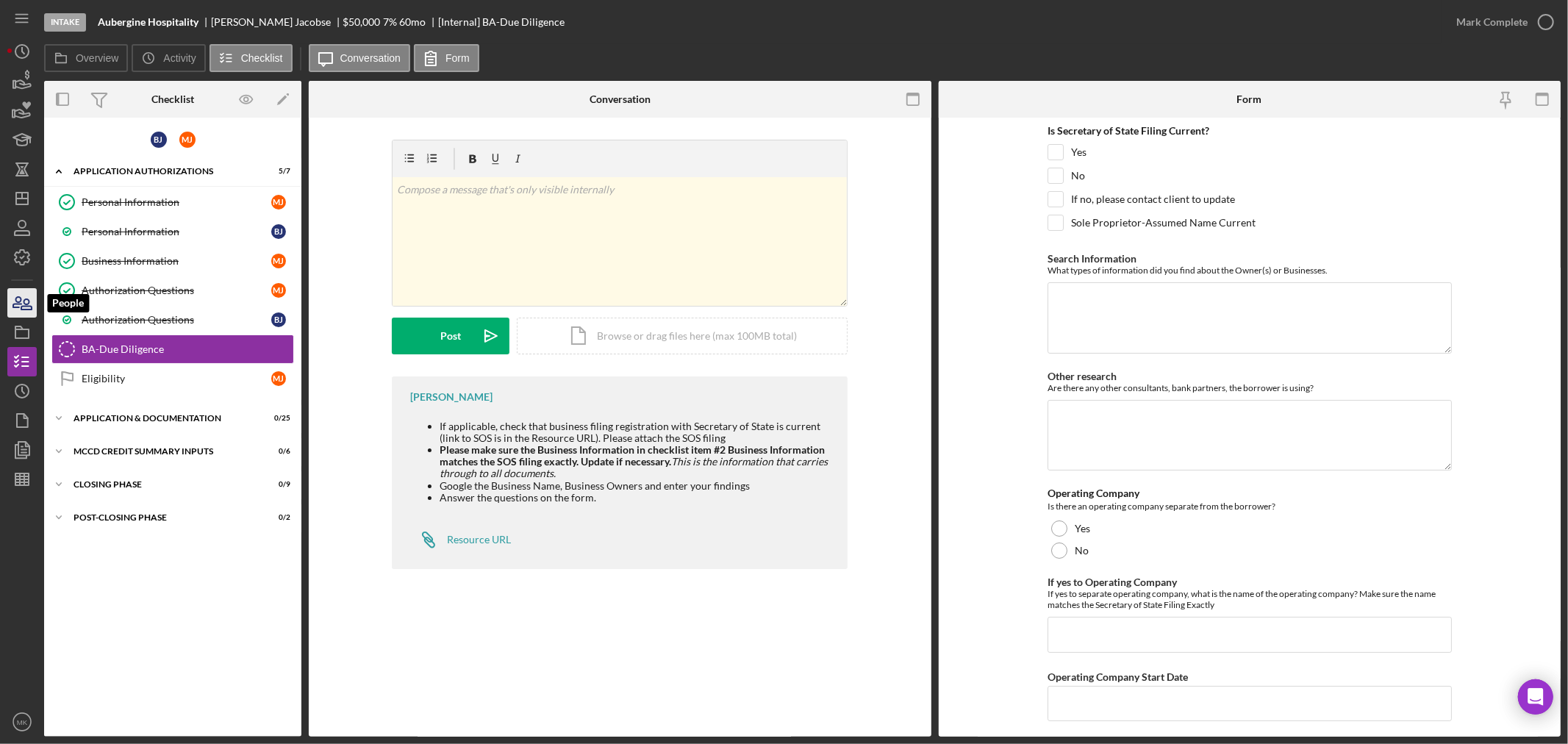
click at [28, 305] on icon "button" at bounding box center [23, 303] width 37 height 37
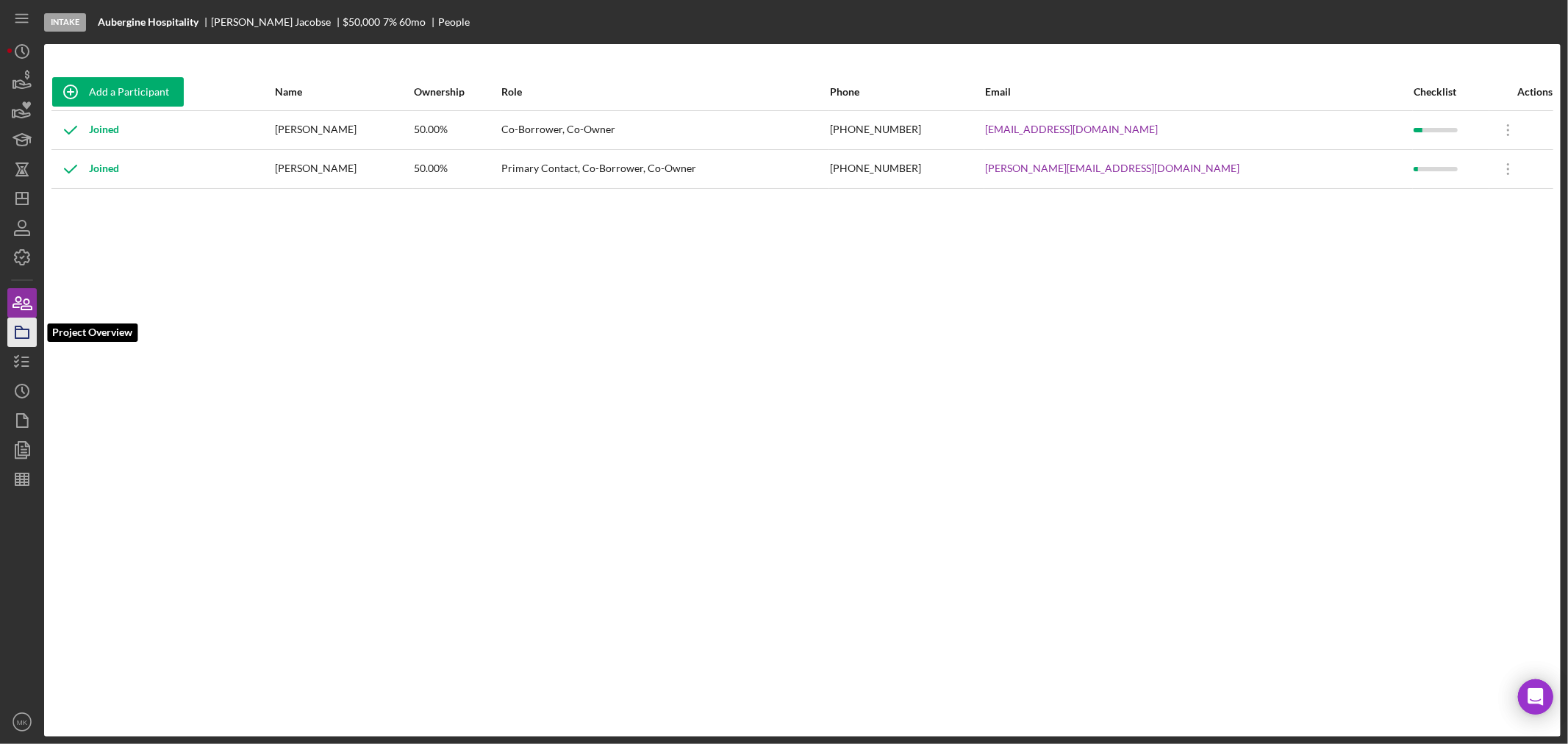
click at [27, 331] on icon "button" at bounding box center [23, 332] width 37 height 37
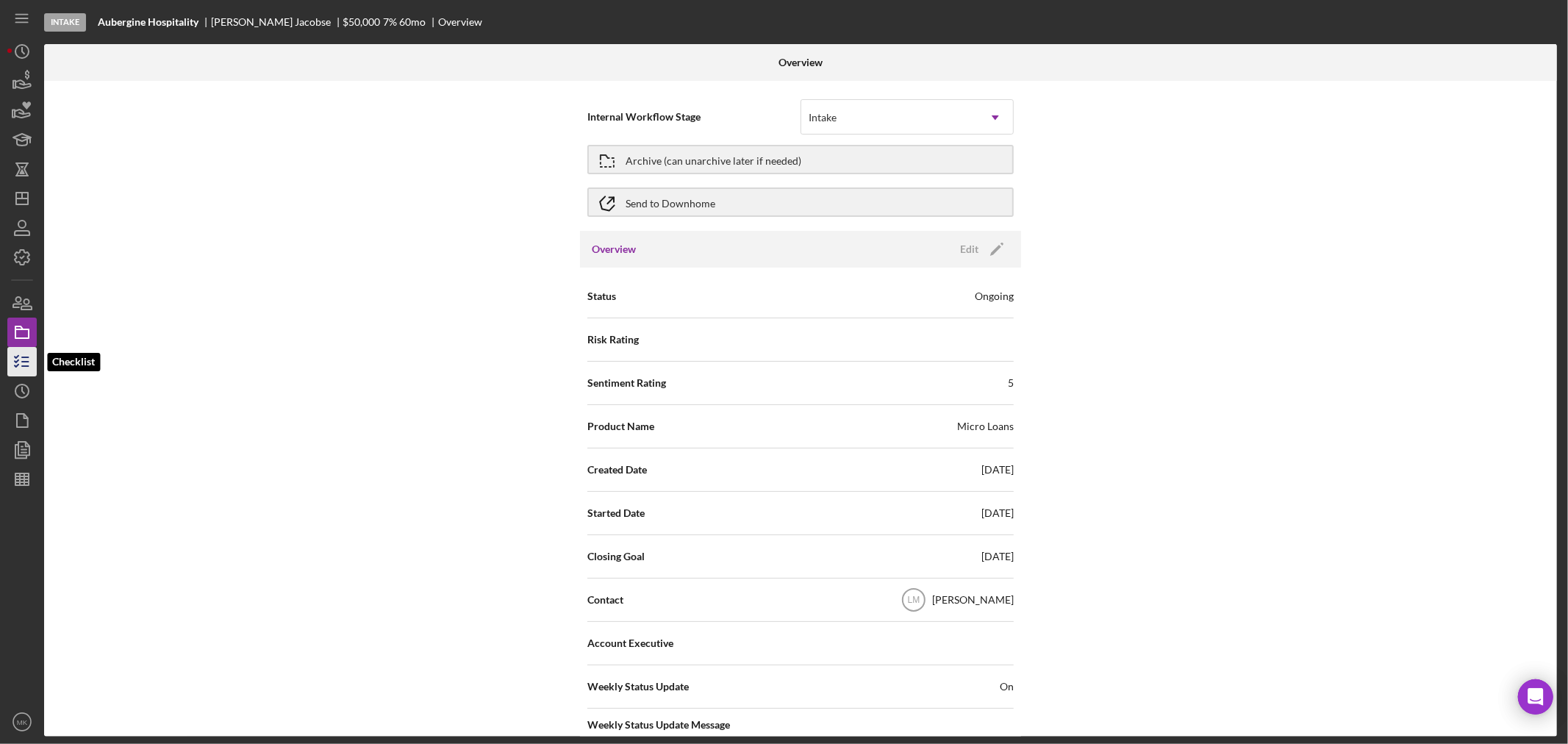
click at [22, 363] on icon "button" at bounding box center [23, 362] width 37 height 37
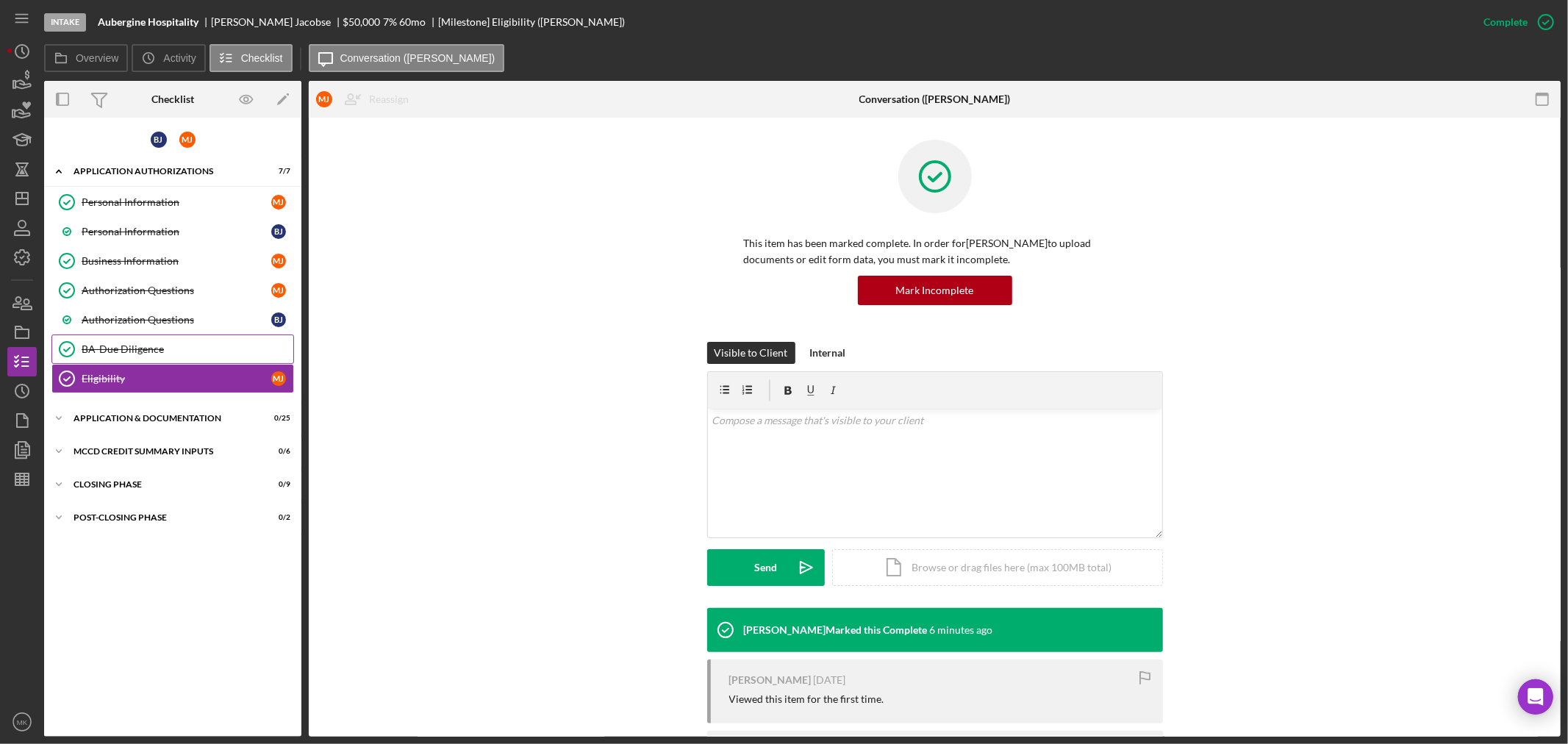
click at [219, 344] on div "BA-Due Diligence" at bounding box center [187, 349] width 212 height 12
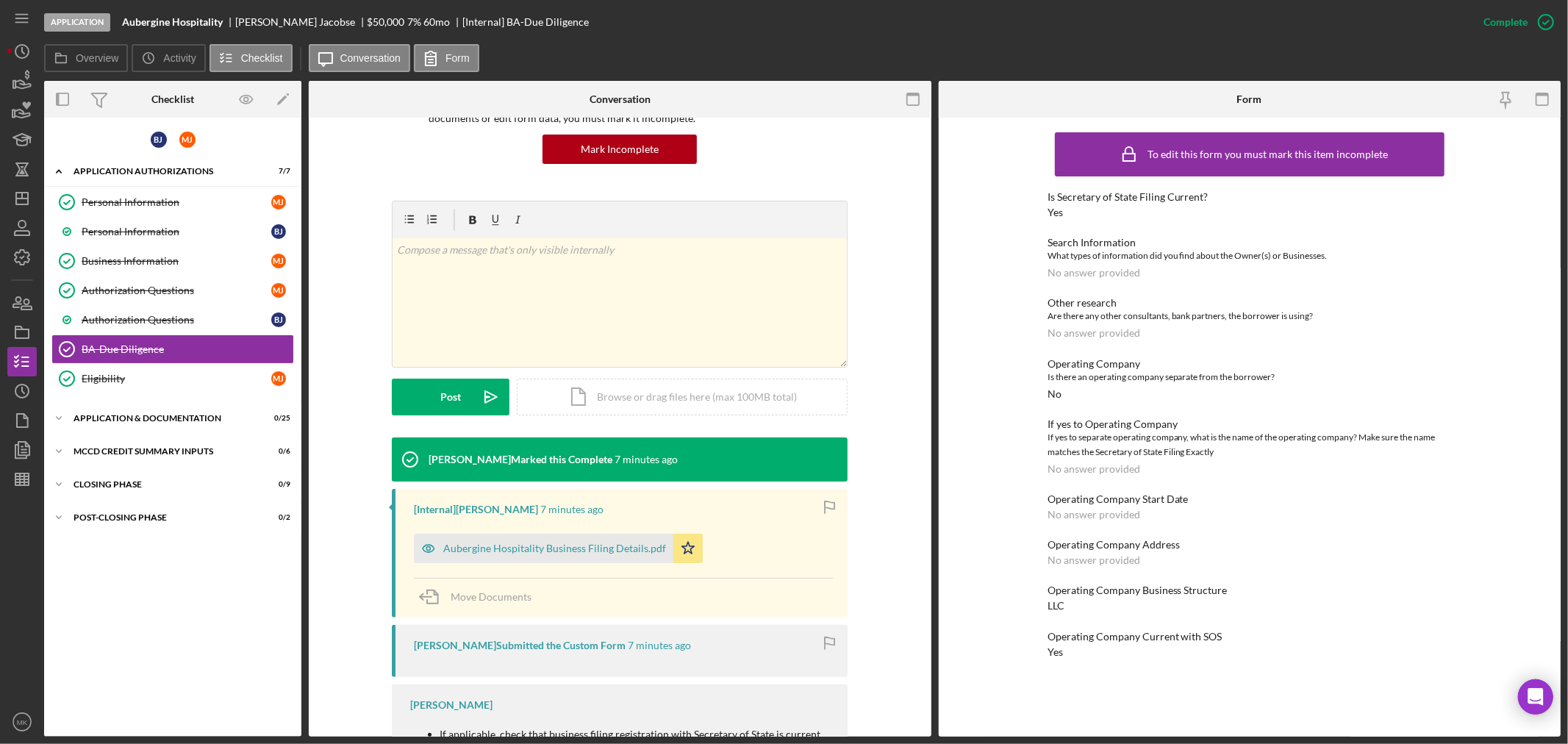
scroll to position [245, 0]
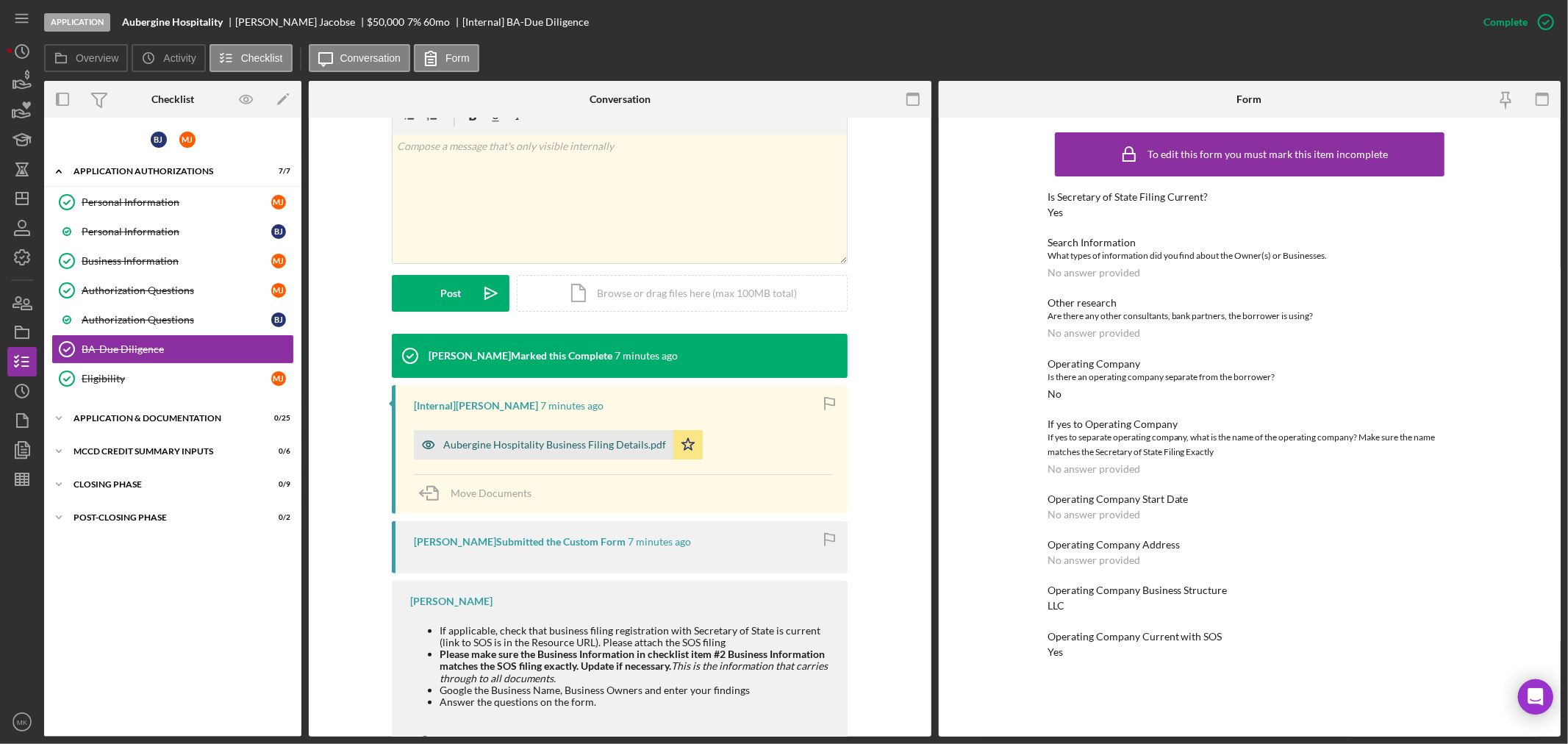
click at [584, 444] on div "Aubergine Hospitality Business Filing Details.pdf" at bounding box center [555, 444] width 223 height 12
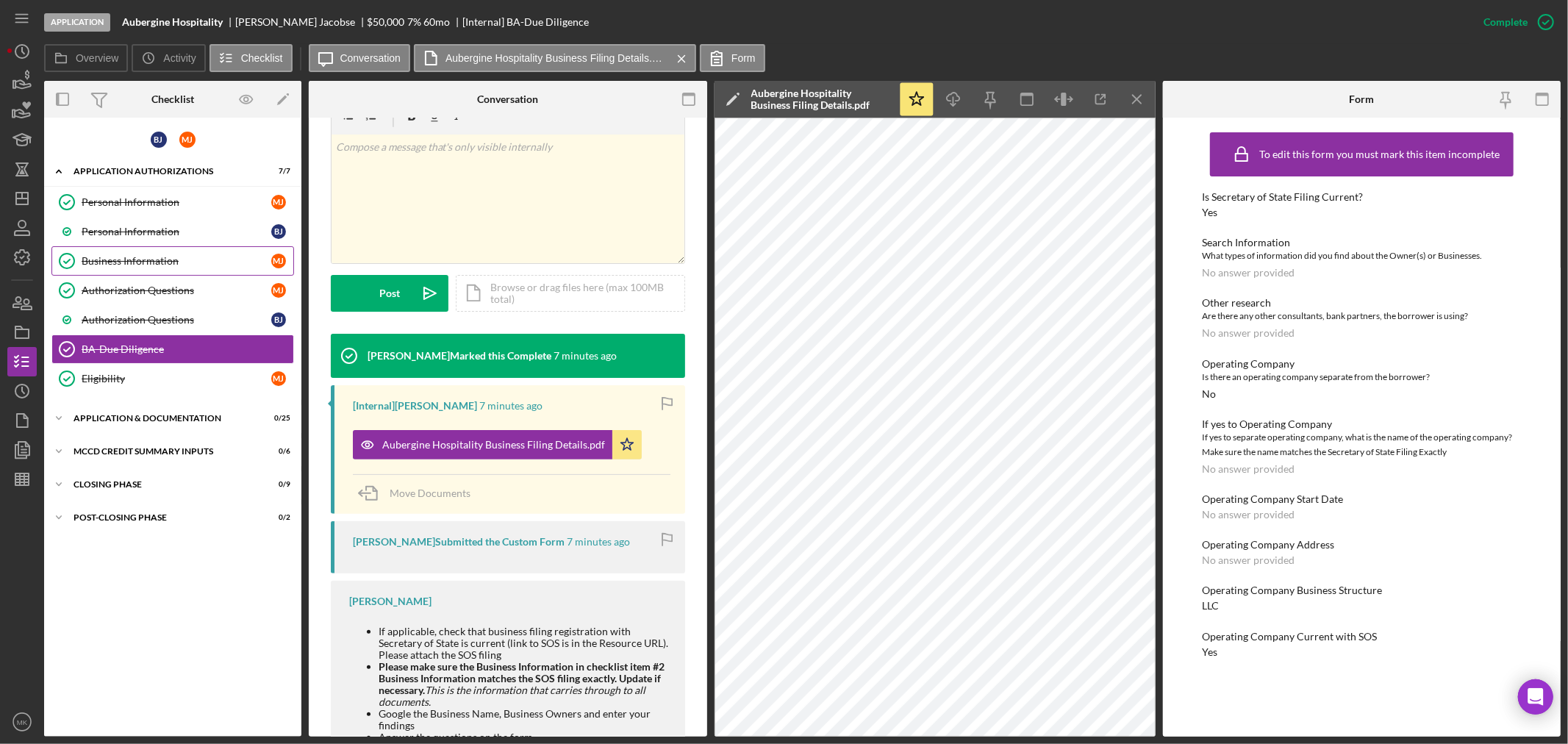
click at [160, 258] on div "Business Information" at bounding box center [176, 260] width 189 height 12
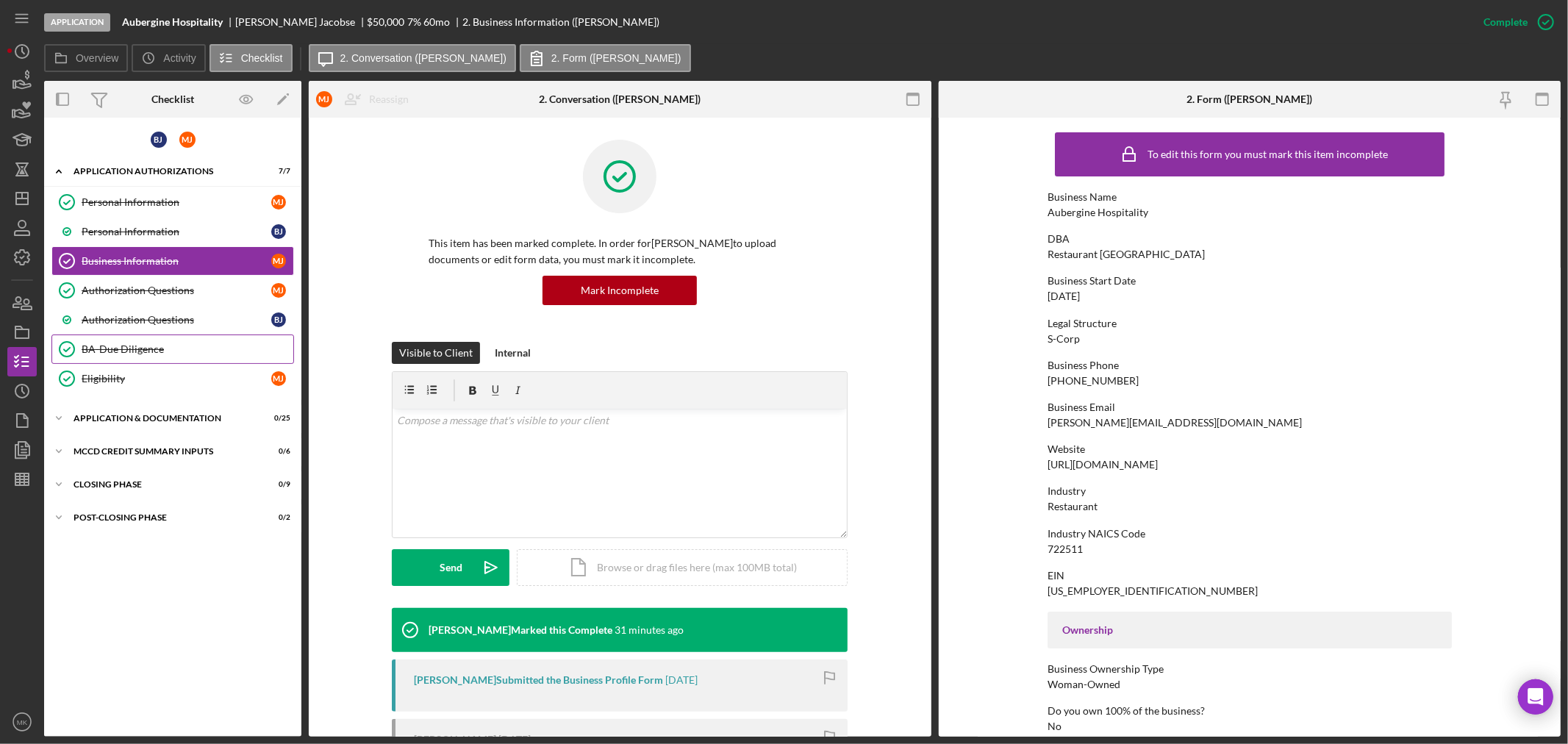
click at [138, 349] on div "BA-Due Diligence" at bounding box center [187, 349] width 212 height 12
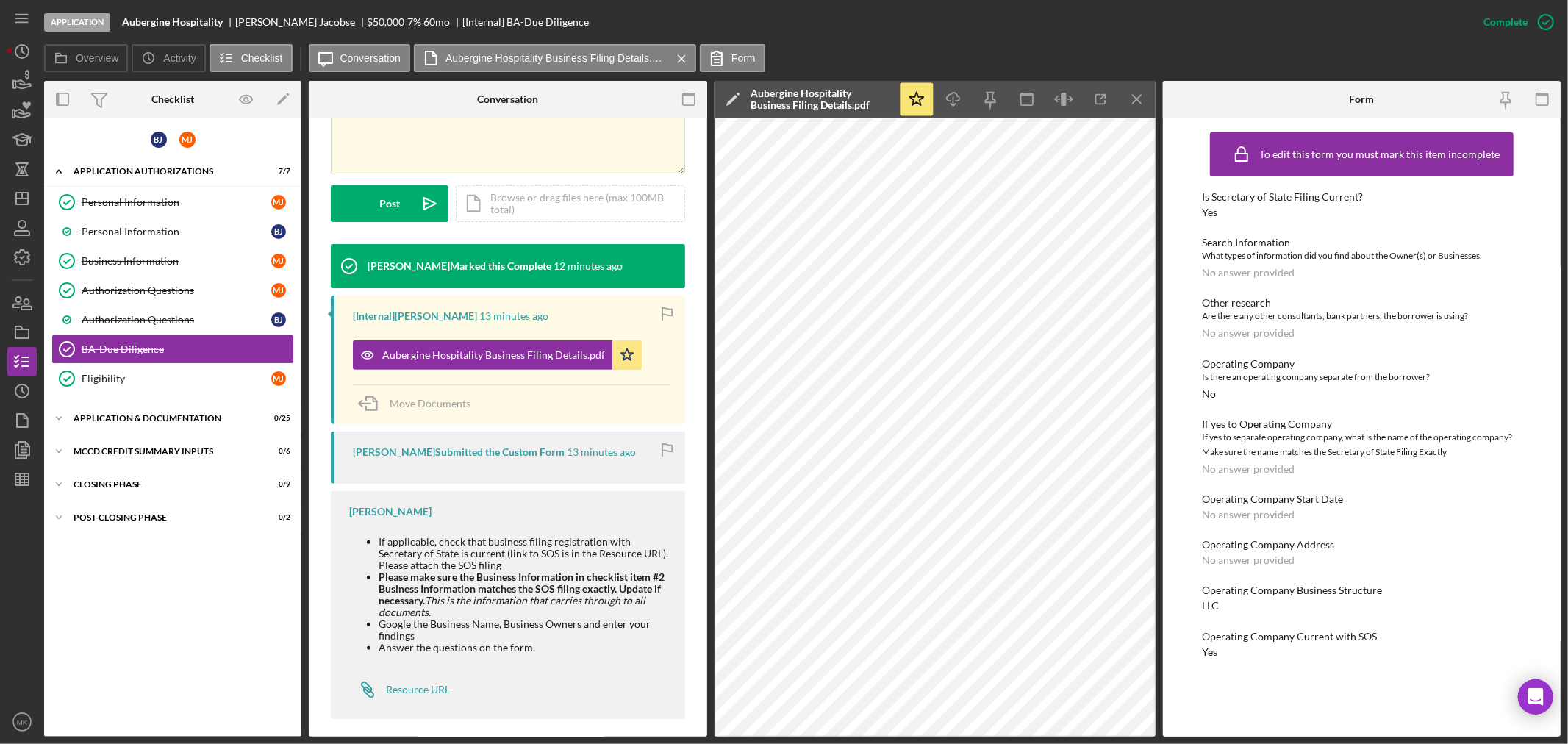
scroll to position [363, 0]
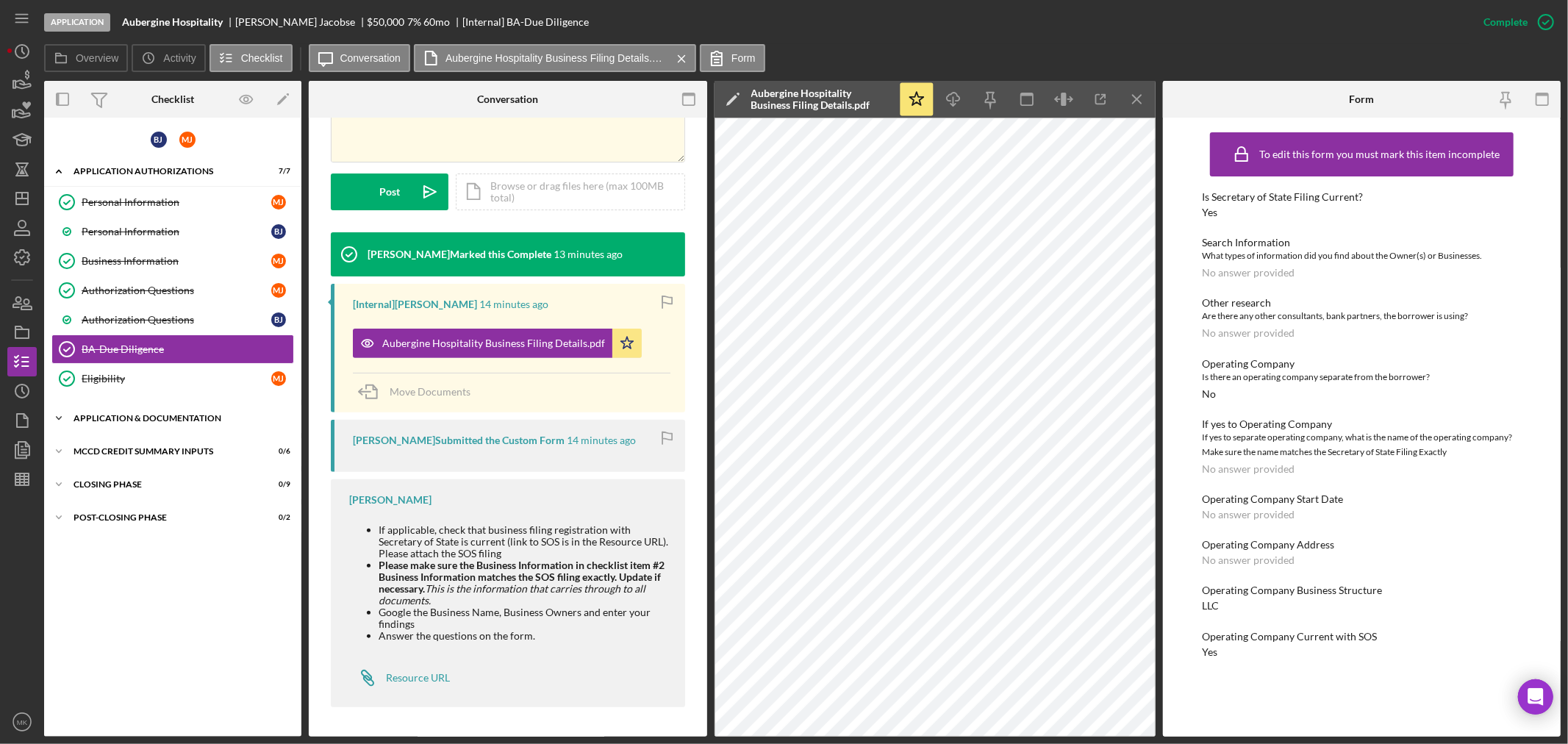
click at [131, 418] on div "Application & Documentation" at bounding box center [178, 418] width 210 height 9
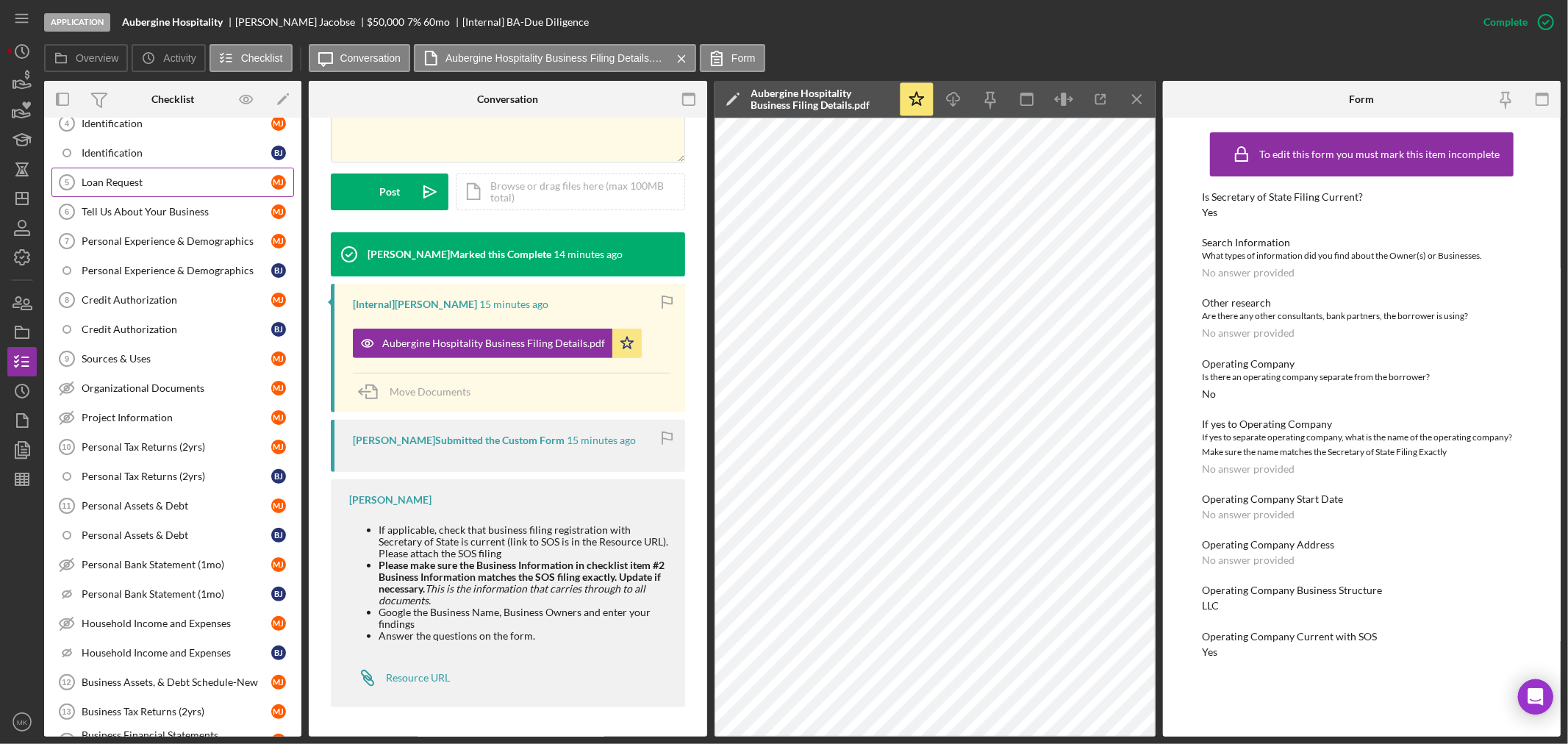
scroll to position [326, 0]
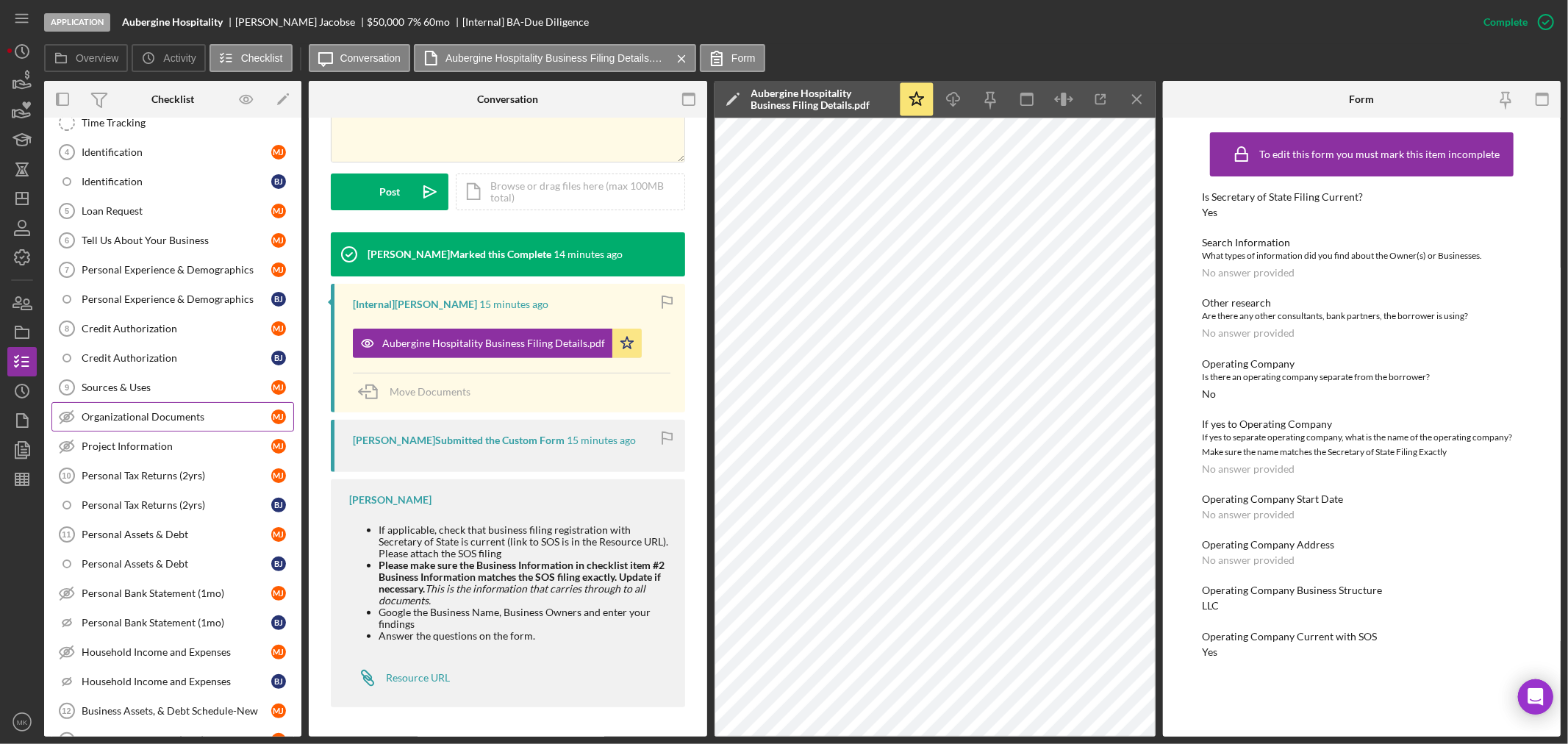
click at [219, 421] on div "Organizational Documents" at bounding box center [176, 417] width 189 height 12
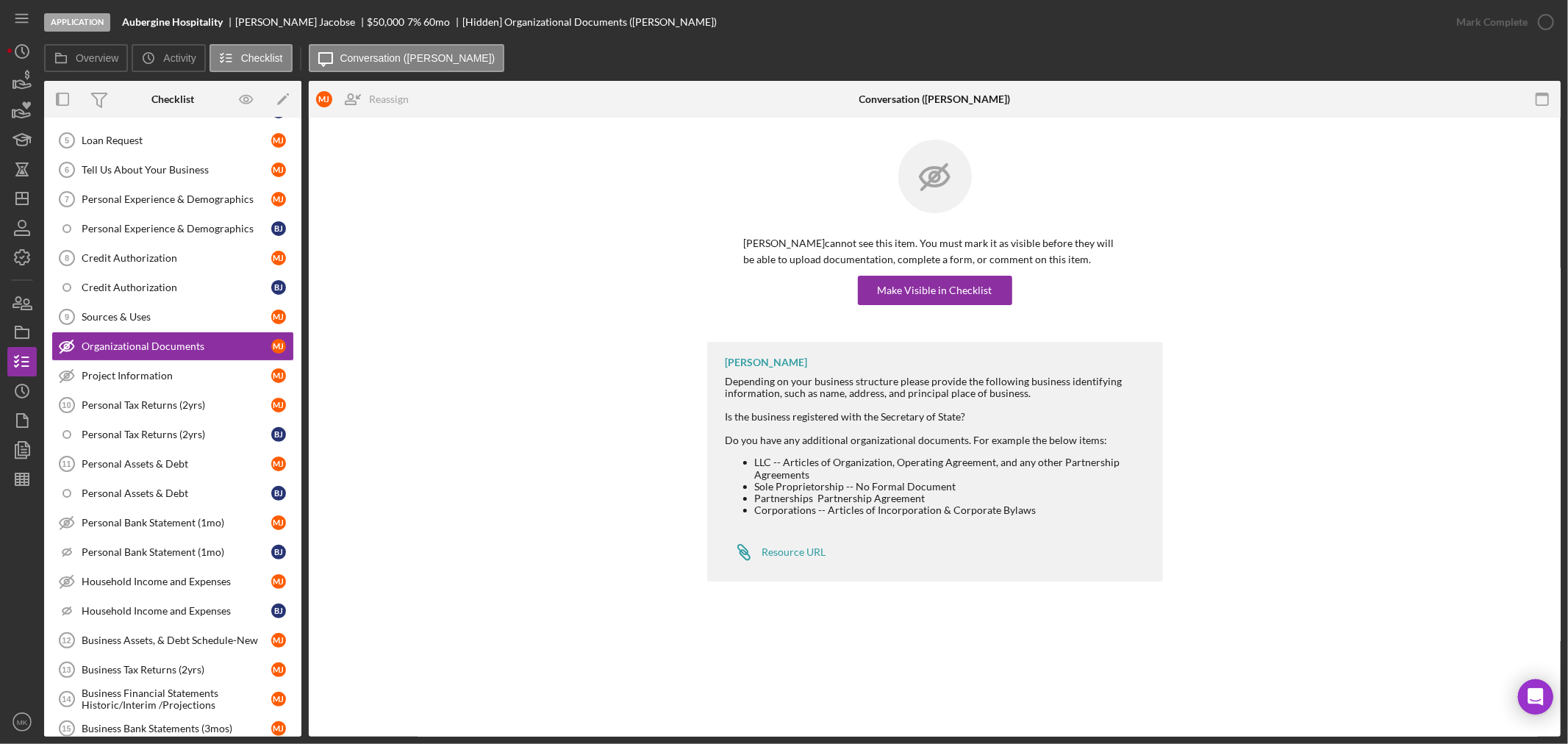
scroll to position [387, 0]
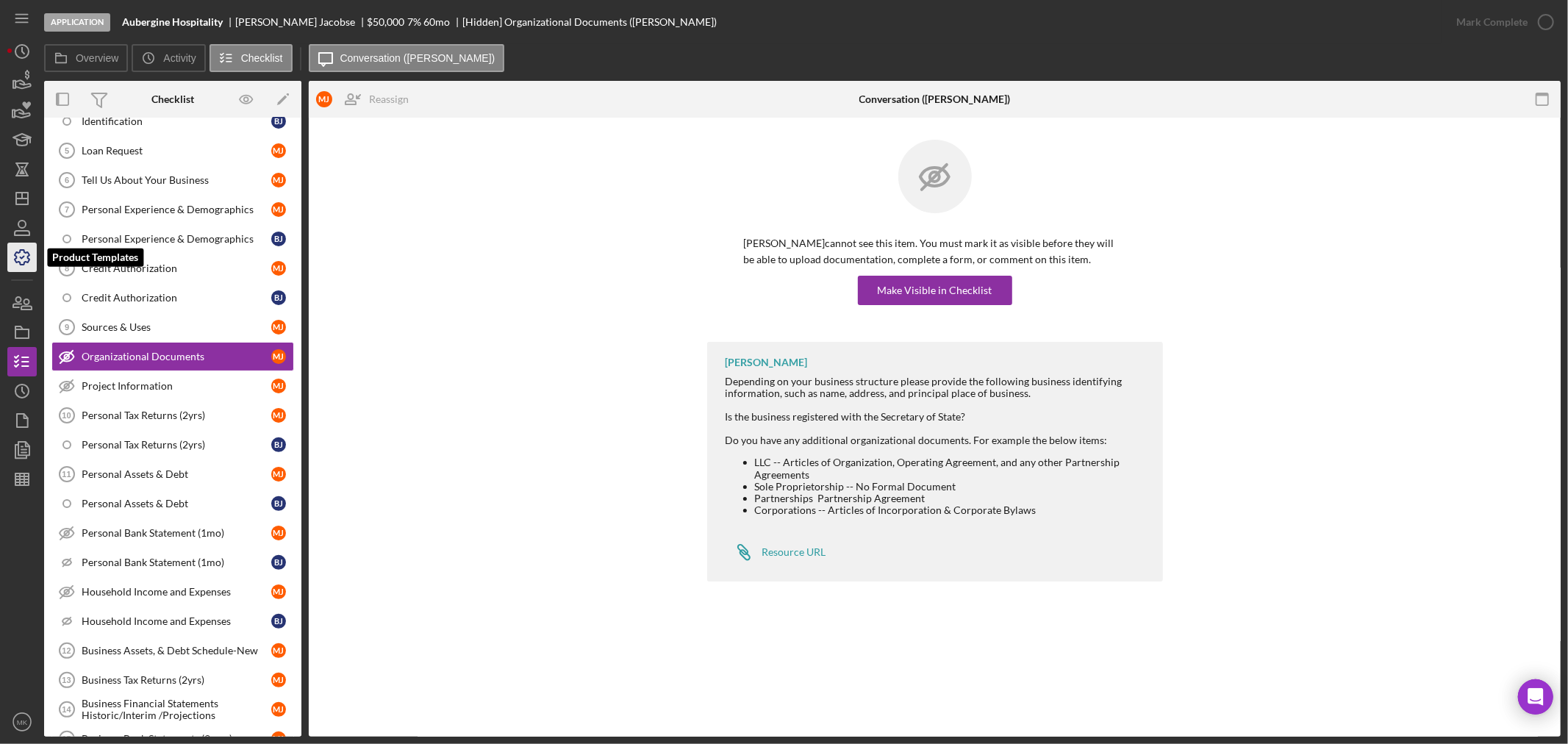
click at [24, 256] on polyline "button" at bounding box center [23, 257] width 4 height 2
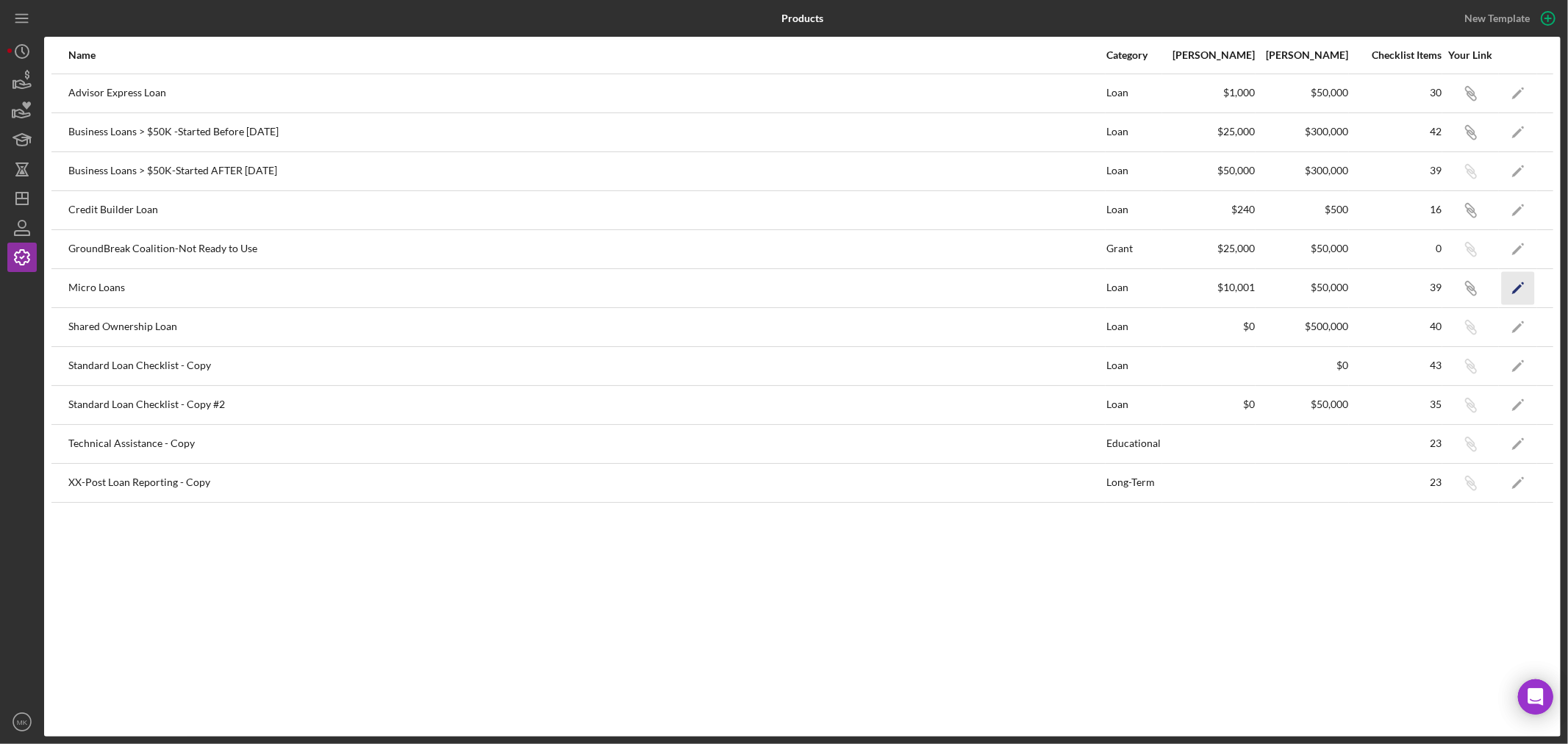
click at [1519, 285] on polygon "button" at bounding box center [1517, 289] width 10 height 10
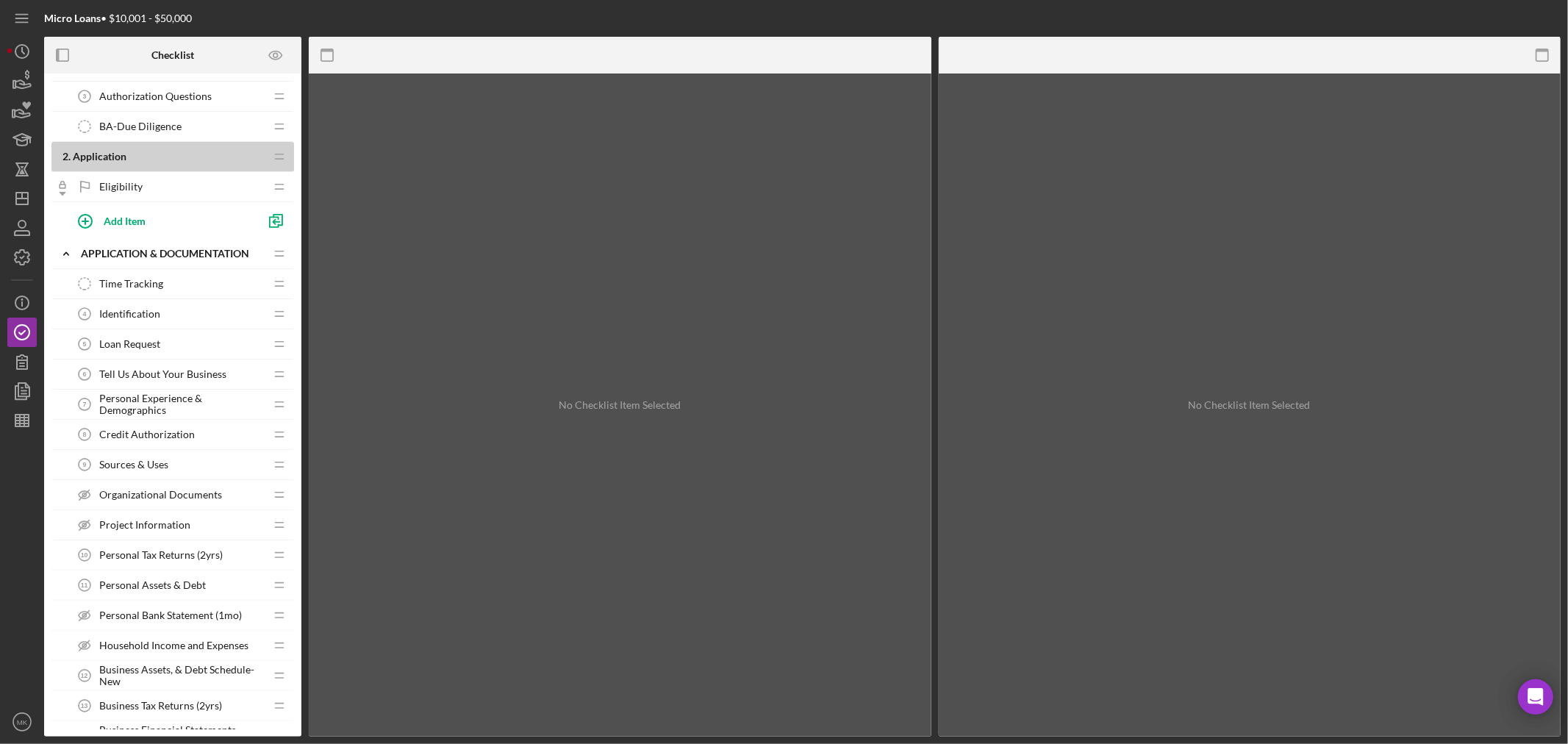
scroll to position [163, 0]
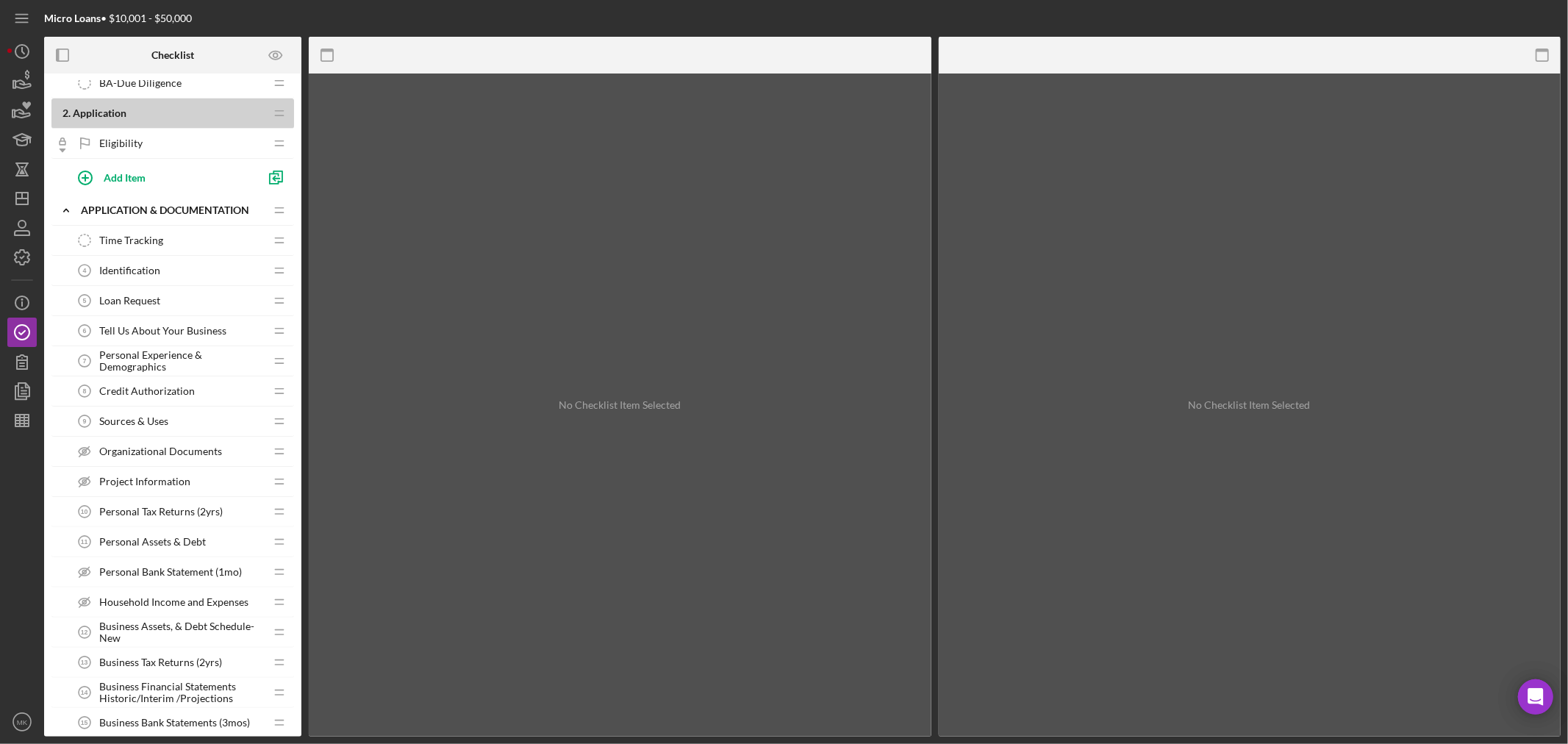
click at [194, 451] on span "Organizational Documents" at bounding box center [160, 451] width 123 height 12
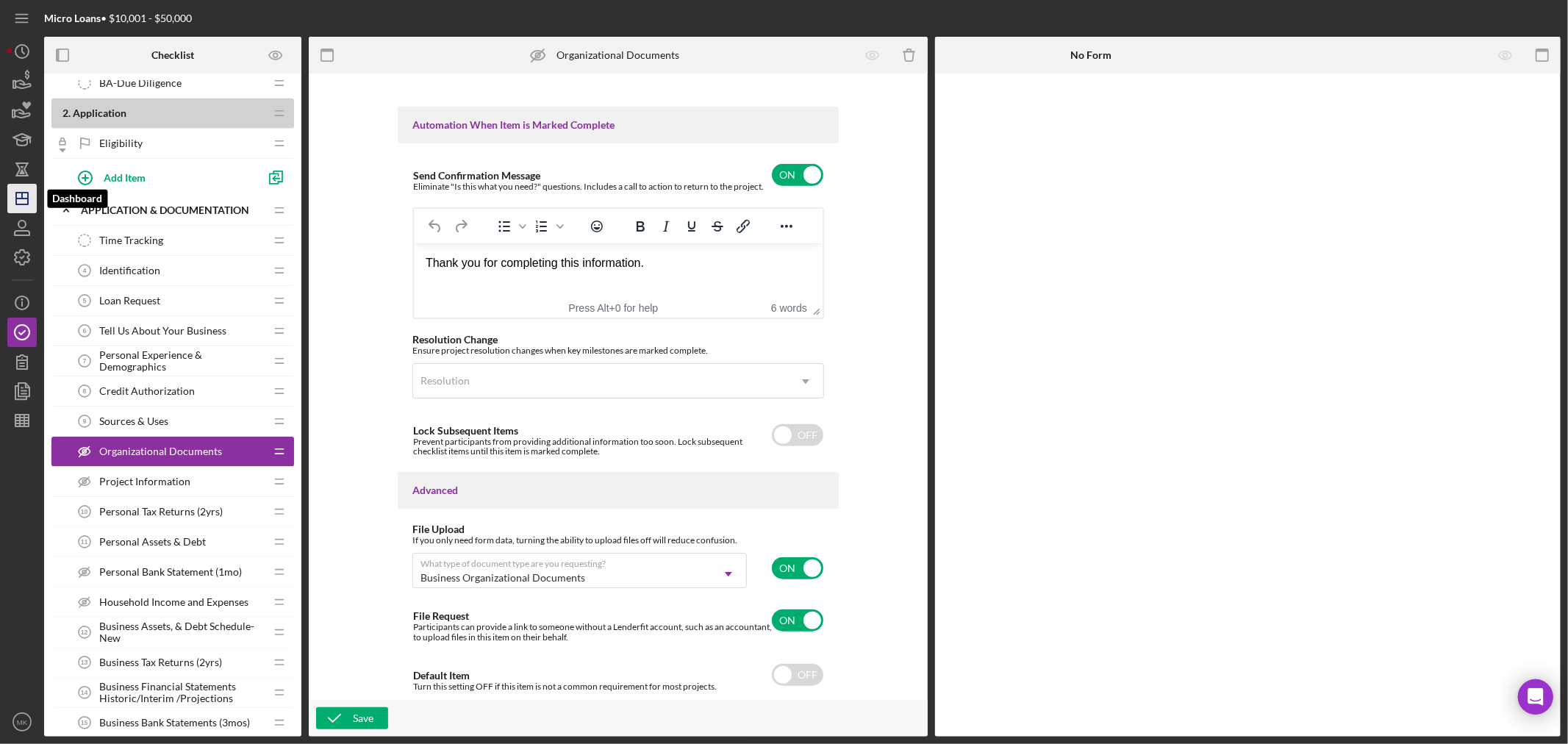
click at [22, 198] on line "button" at bounding box center [22, 195] width 0 height 6
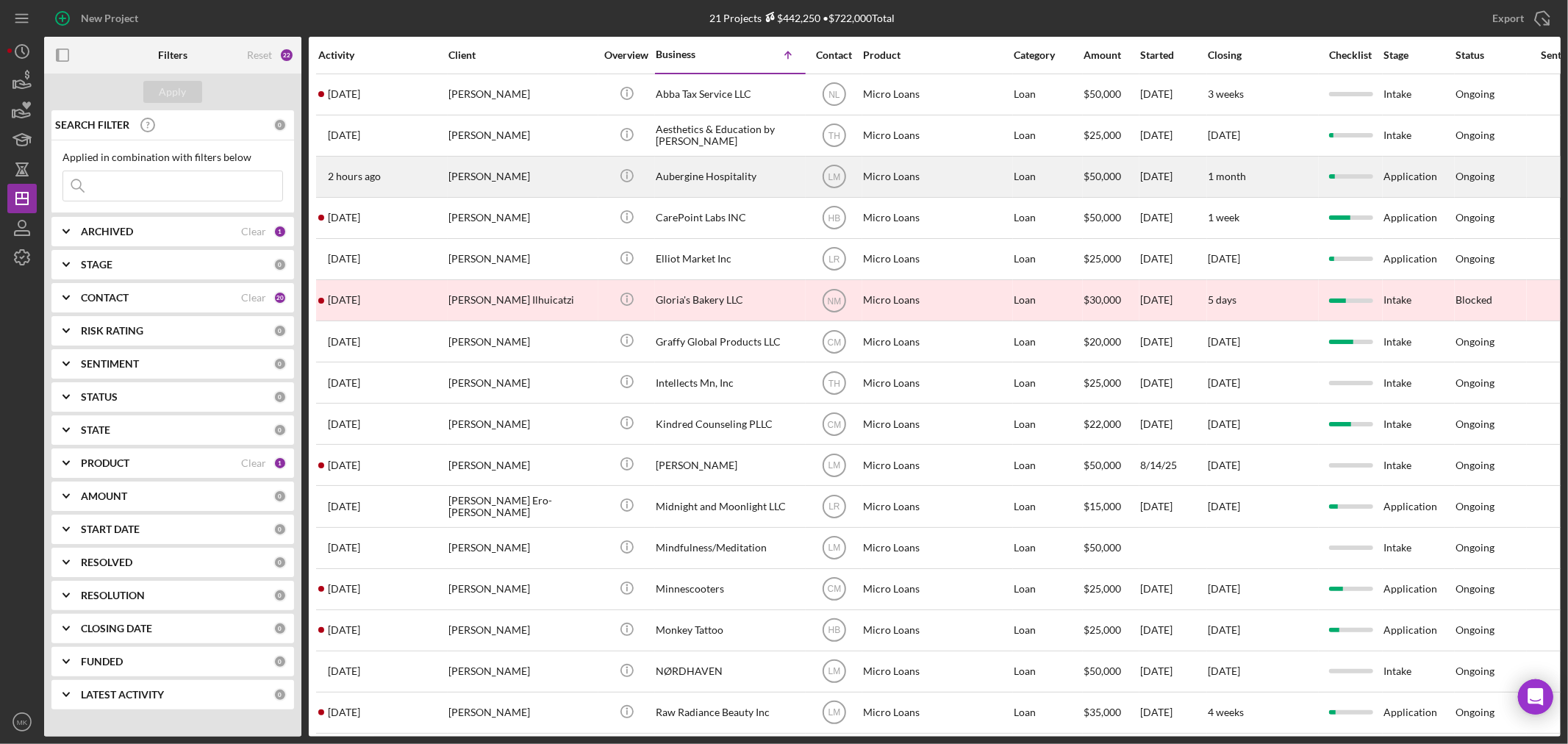
click at [531, 180] on div "[PERSON_NAME]" at bounding box center [522, 177] width 147 height 39
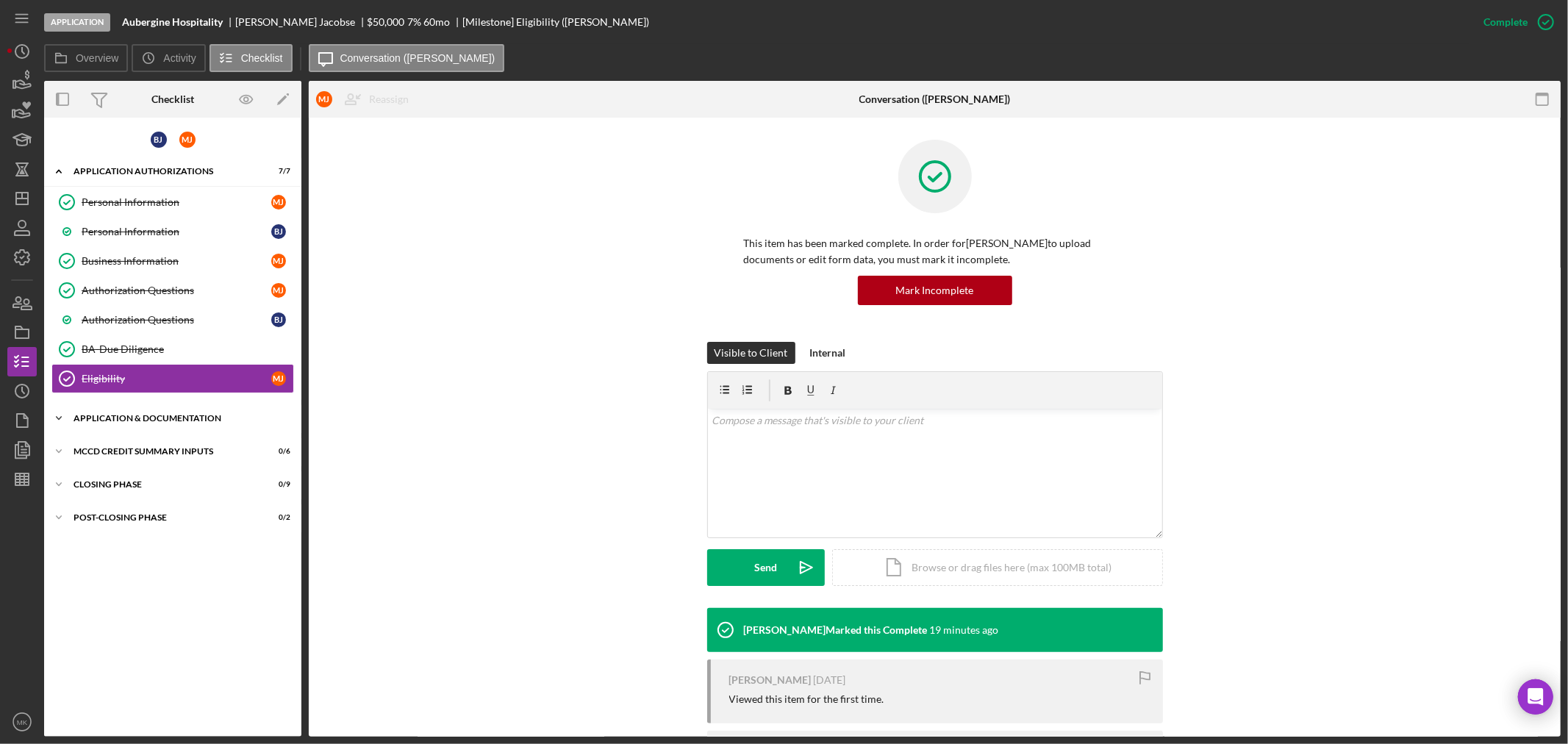
click at [62, 414] on icon "Icon/Expander" at bounding box center [59, 418] width 29 height 29
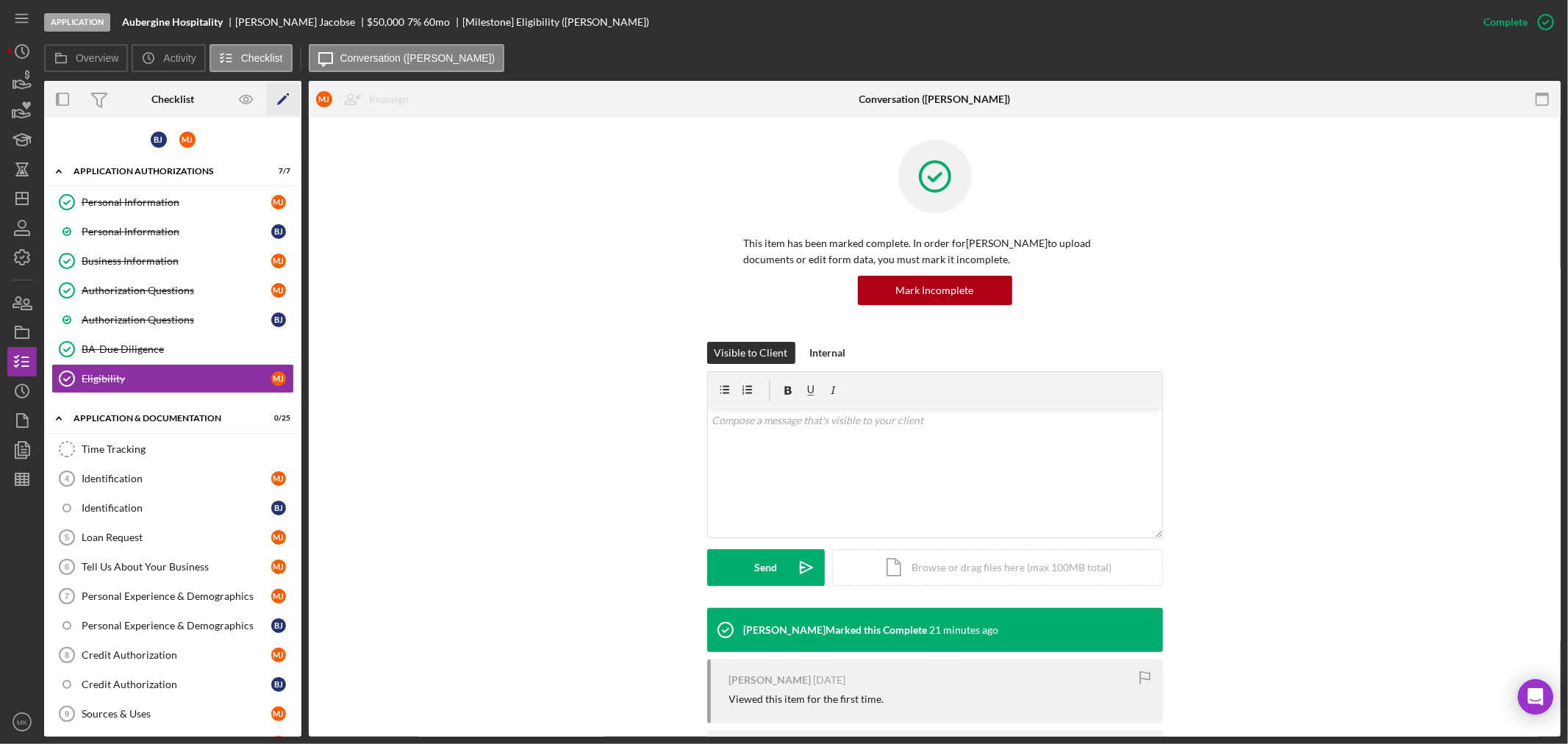
click at [285, 98] on polygon "button" at bounding box center [282, 101] width 10 height 10
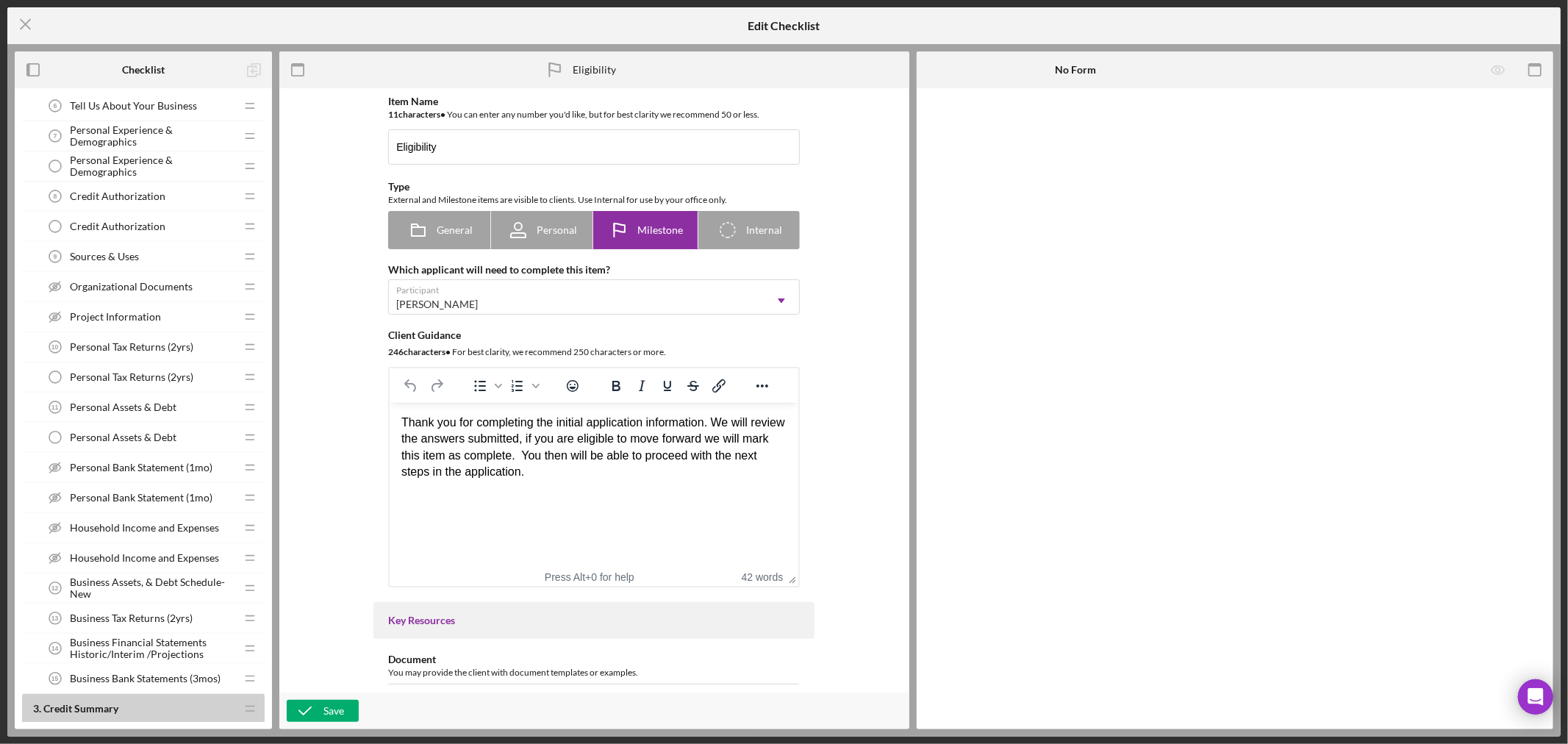
scroll to position [489, 0]
click at [168, 281] on span "Organizational Documents" at bounding box center [131, 283] width 123 height 12
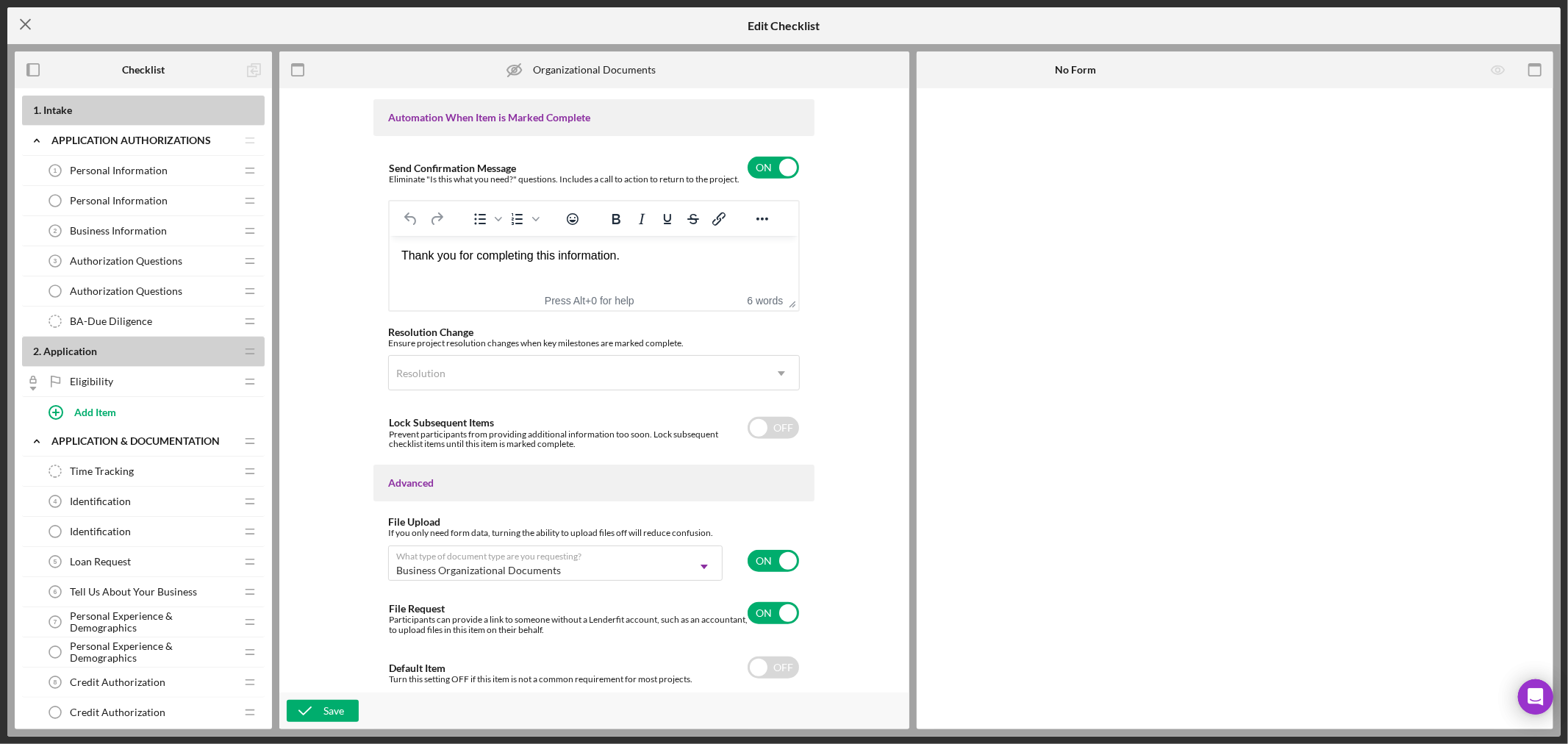
click at [27, 25] on icon "Icon/Menu Close" at bounding box center [26, 24] width 37 height 37
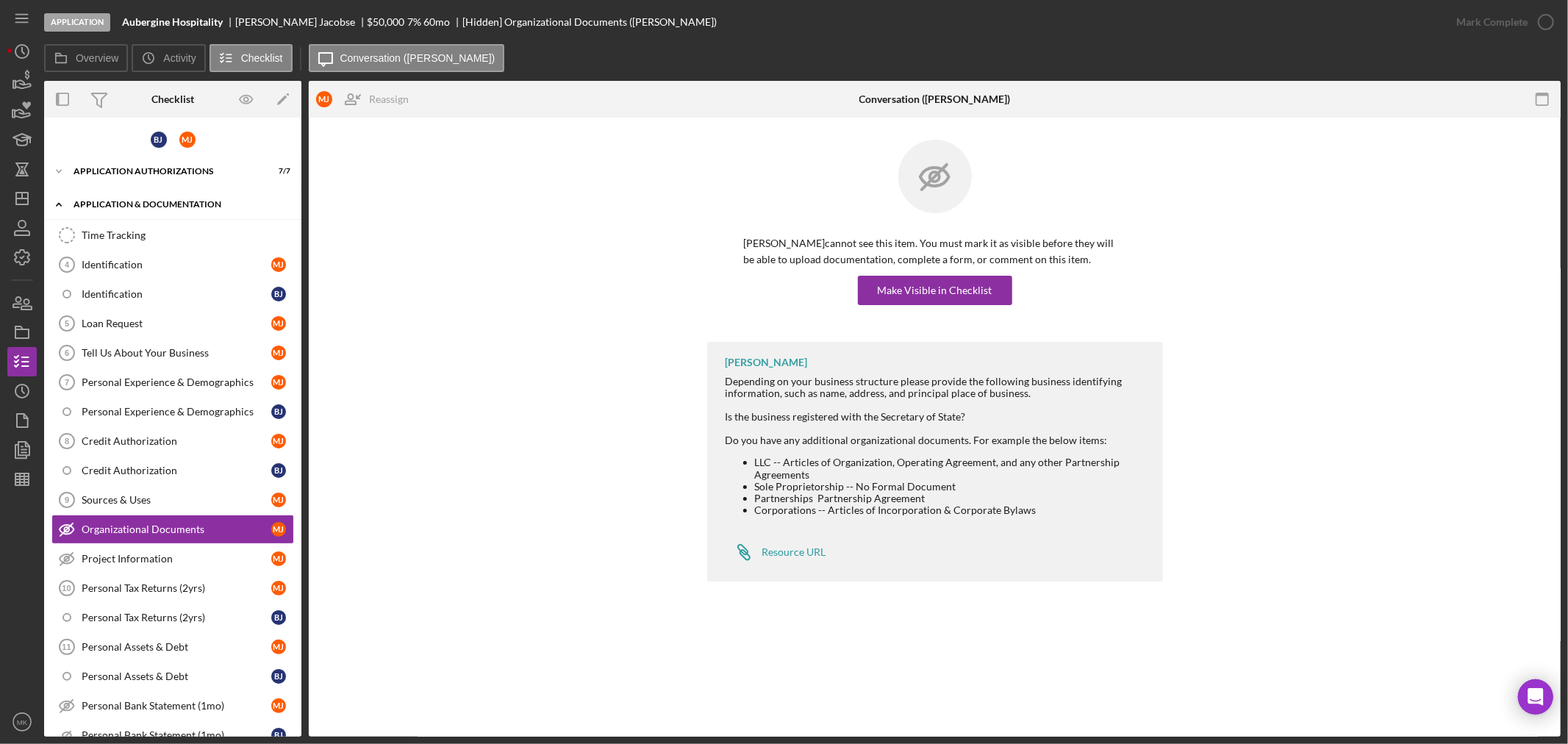
click at [61, 202] on icon "Icon/Expander" at bounding box center [59, 204] width 29 height 29
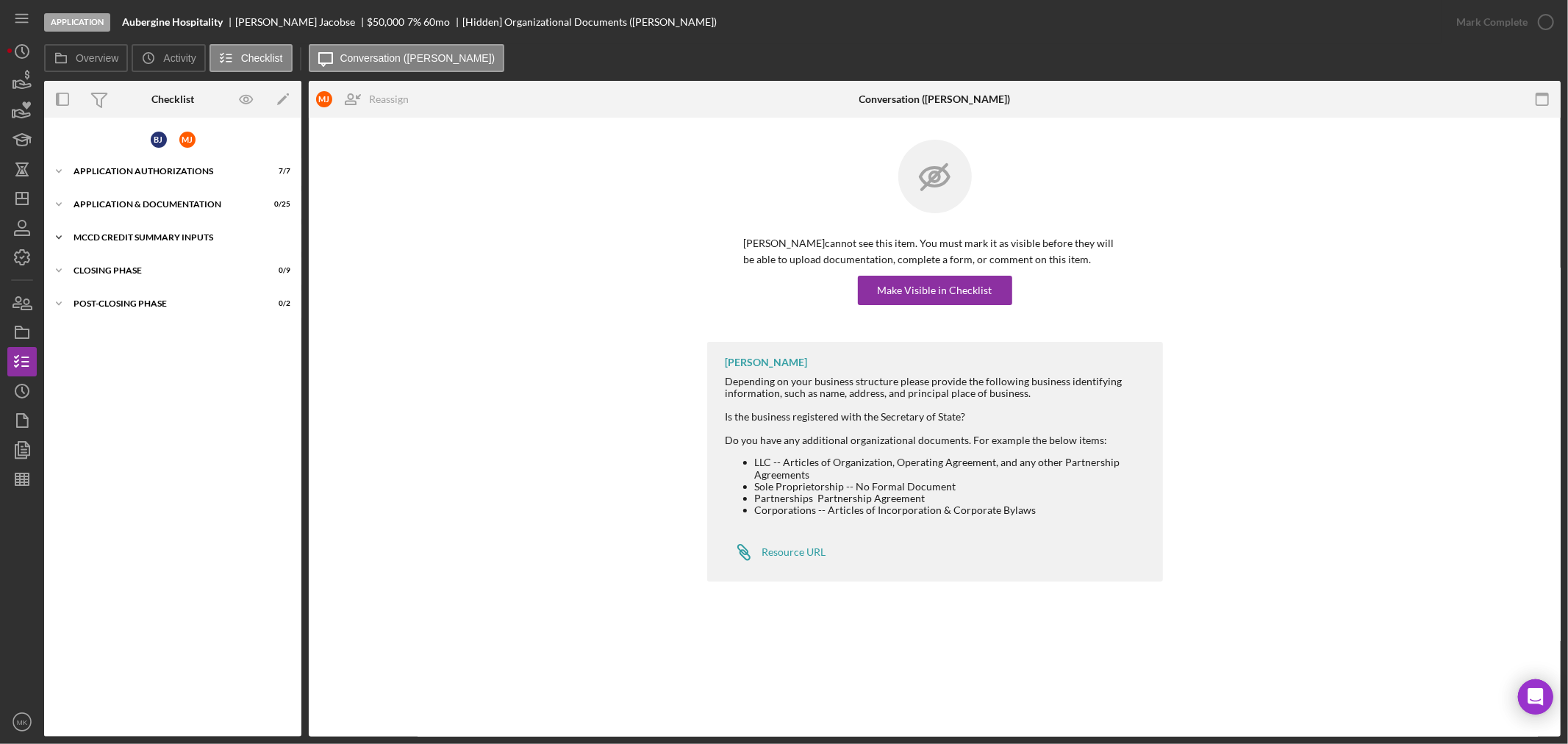
click at [111, 233] on div "MCCD Credit Summary Inputs" at bounding box center [178, 237] width 210 height 9
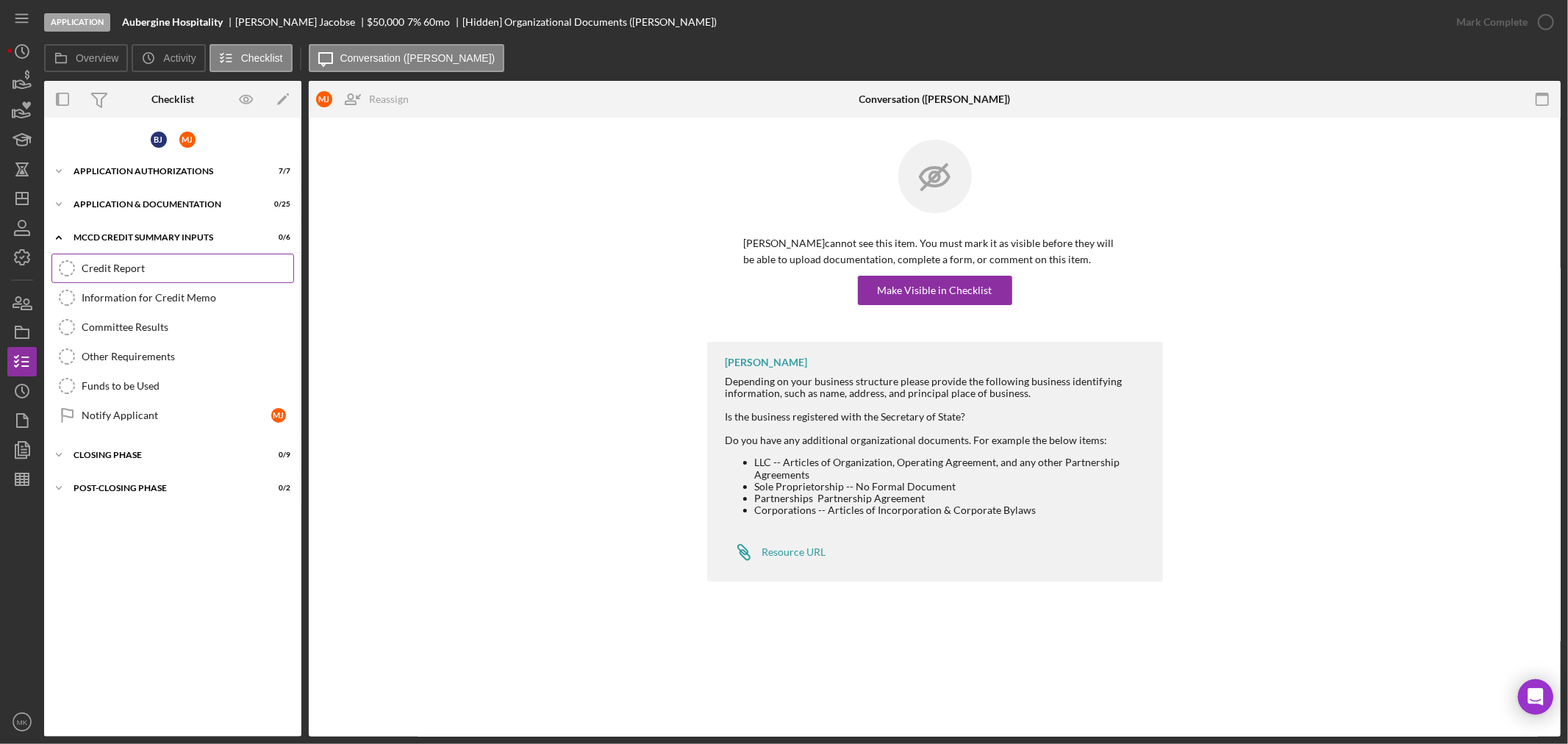
click at [236, 268] on div "Credit Report" at bounding box center [187, 268] width 212 height 12
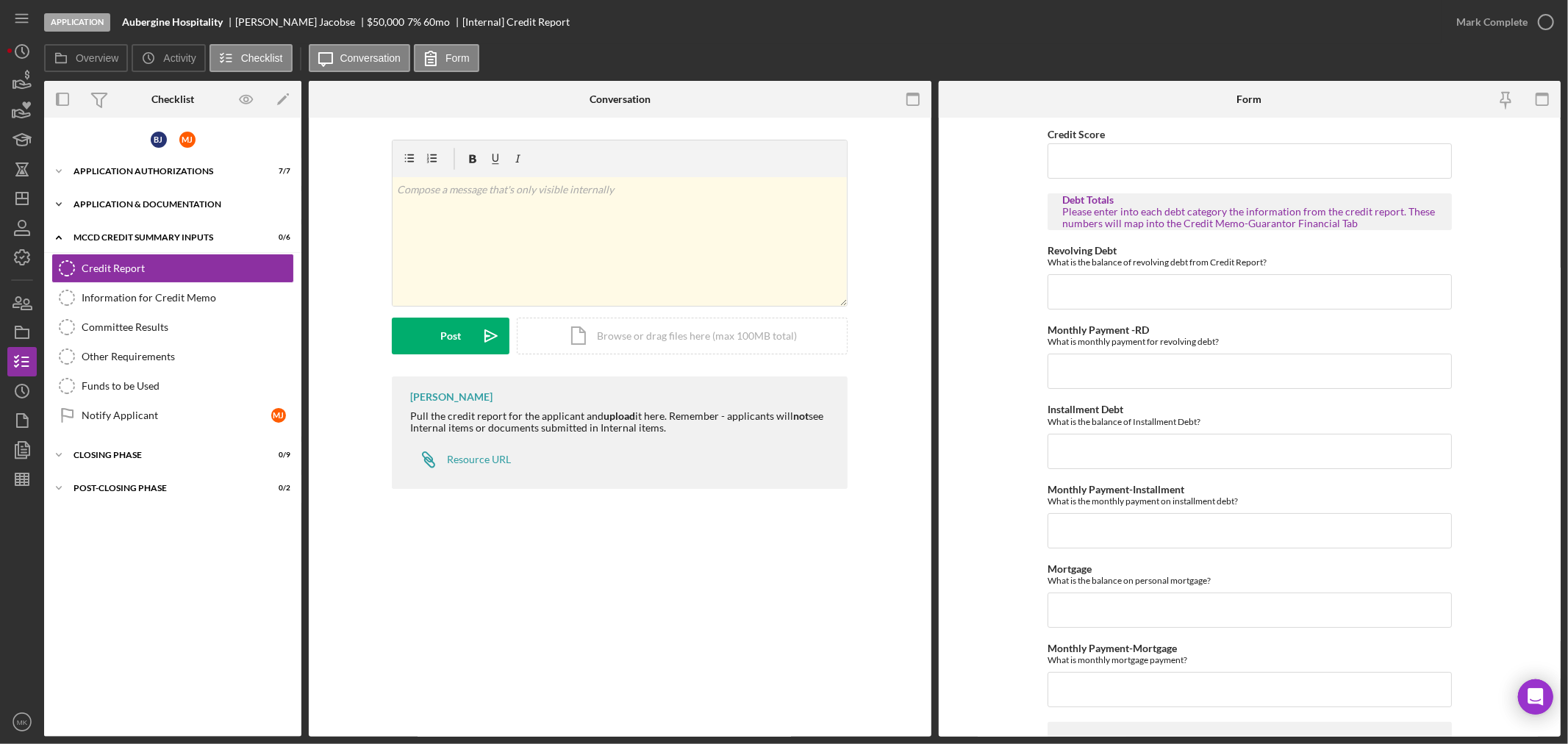
click at [57, 198] on icon "Icon/Expander" at bounding box center [59, 204] width 29 height 29
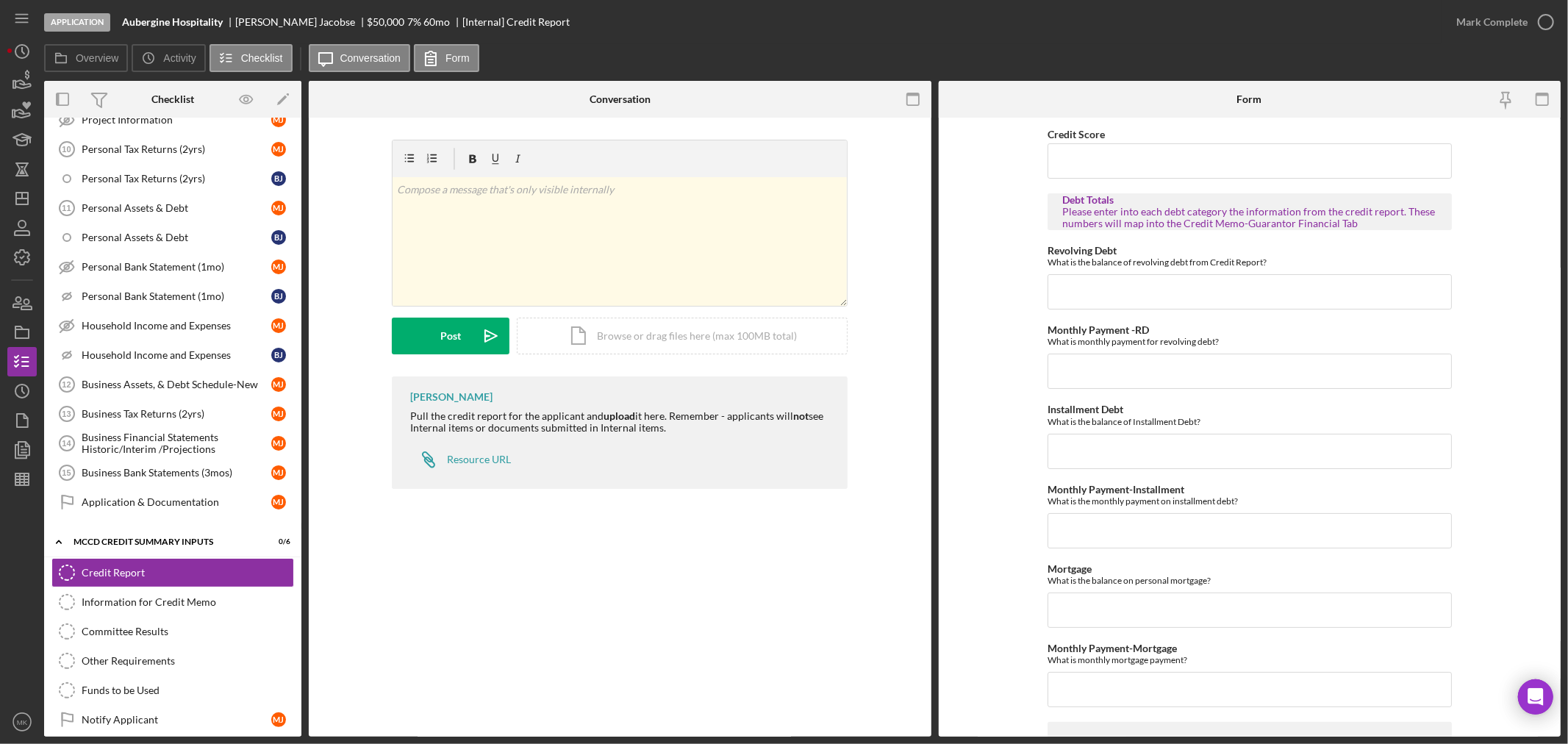
scroll to position [489, 0]
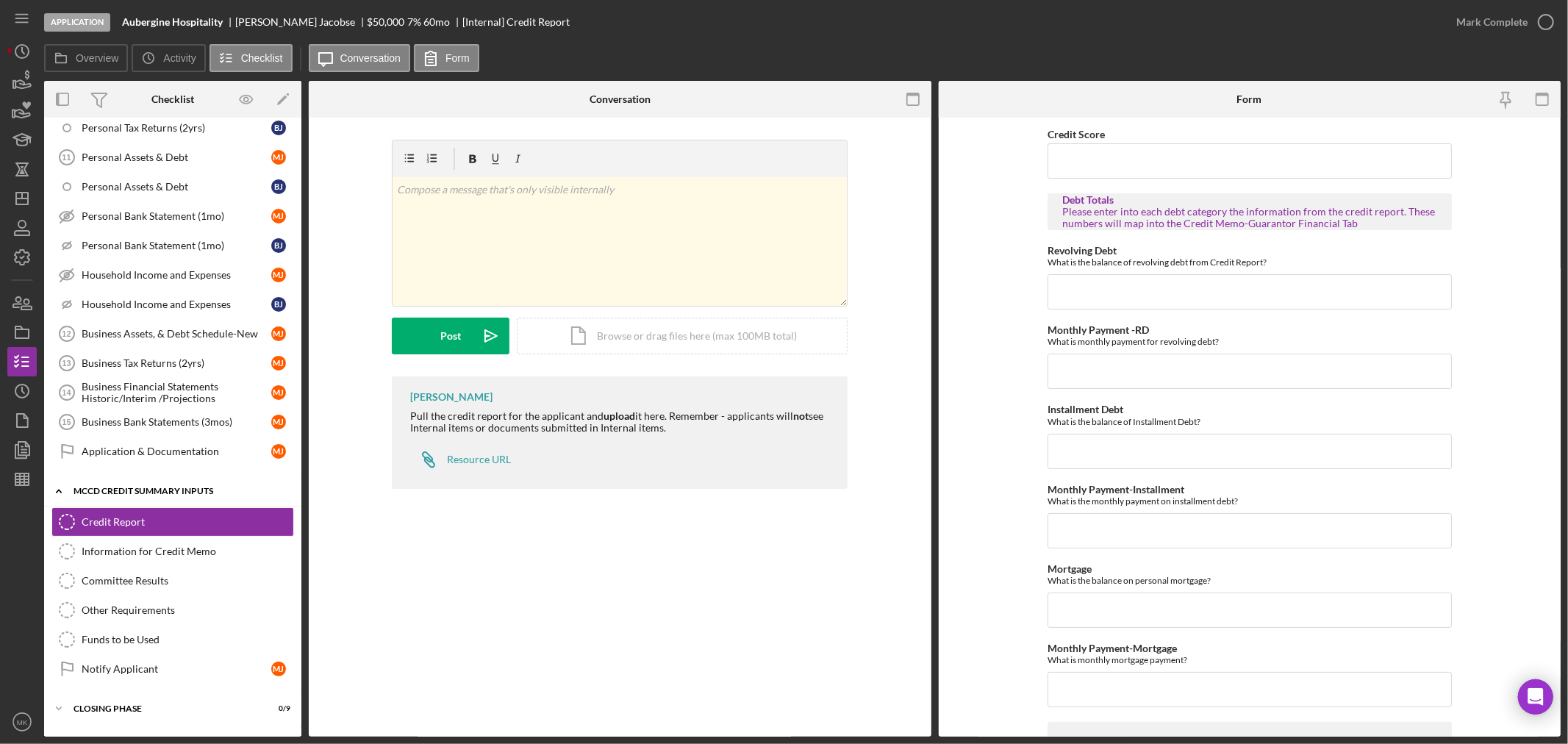
click at [191, 493] on div "MCCD Credit Summary Inputs" at bounding box center [178, 491] width 210 height 9
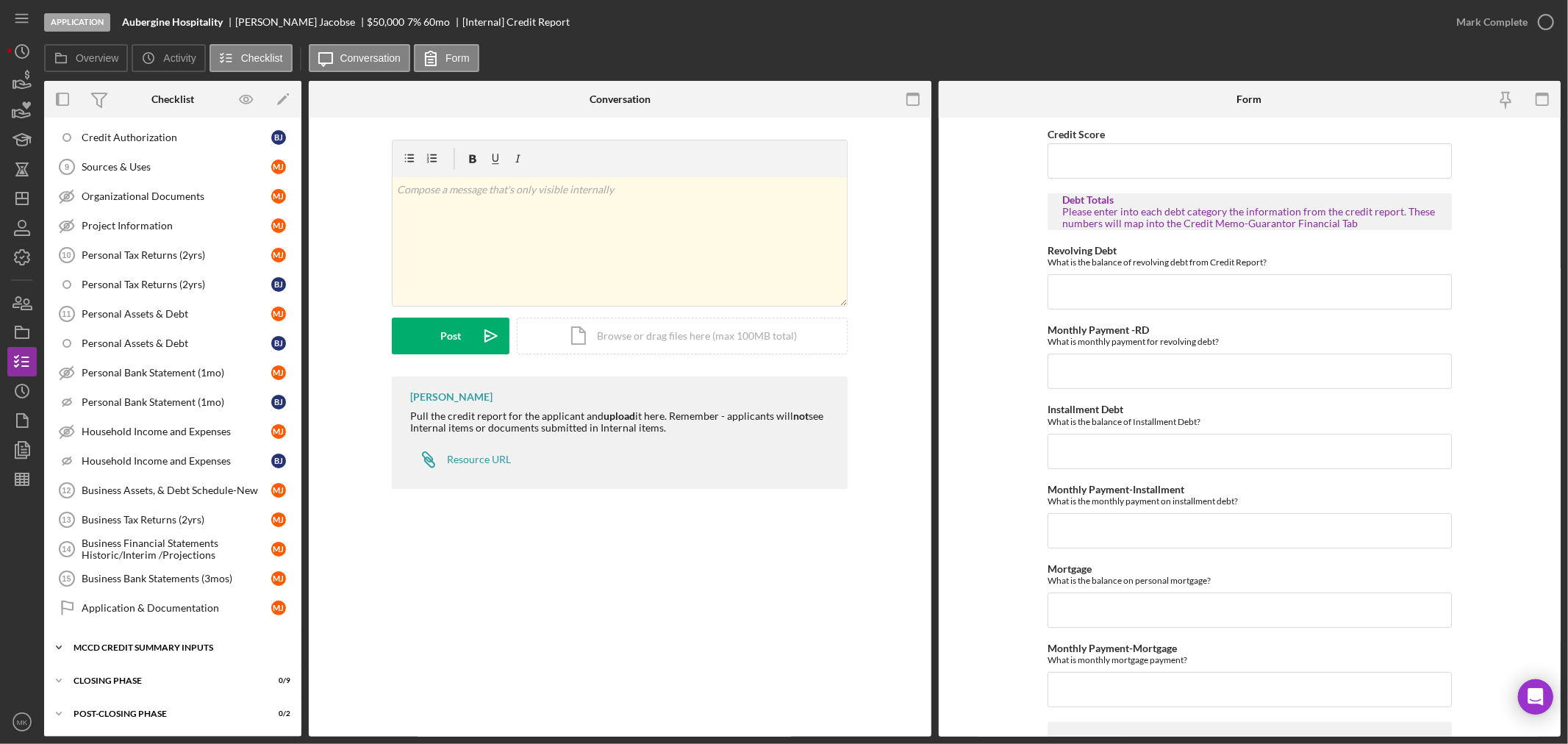
scroll to position [335, 0]
click at [199, 605] on div "Application & Documentation" at bounding box center [176, 608] width 189 height 12
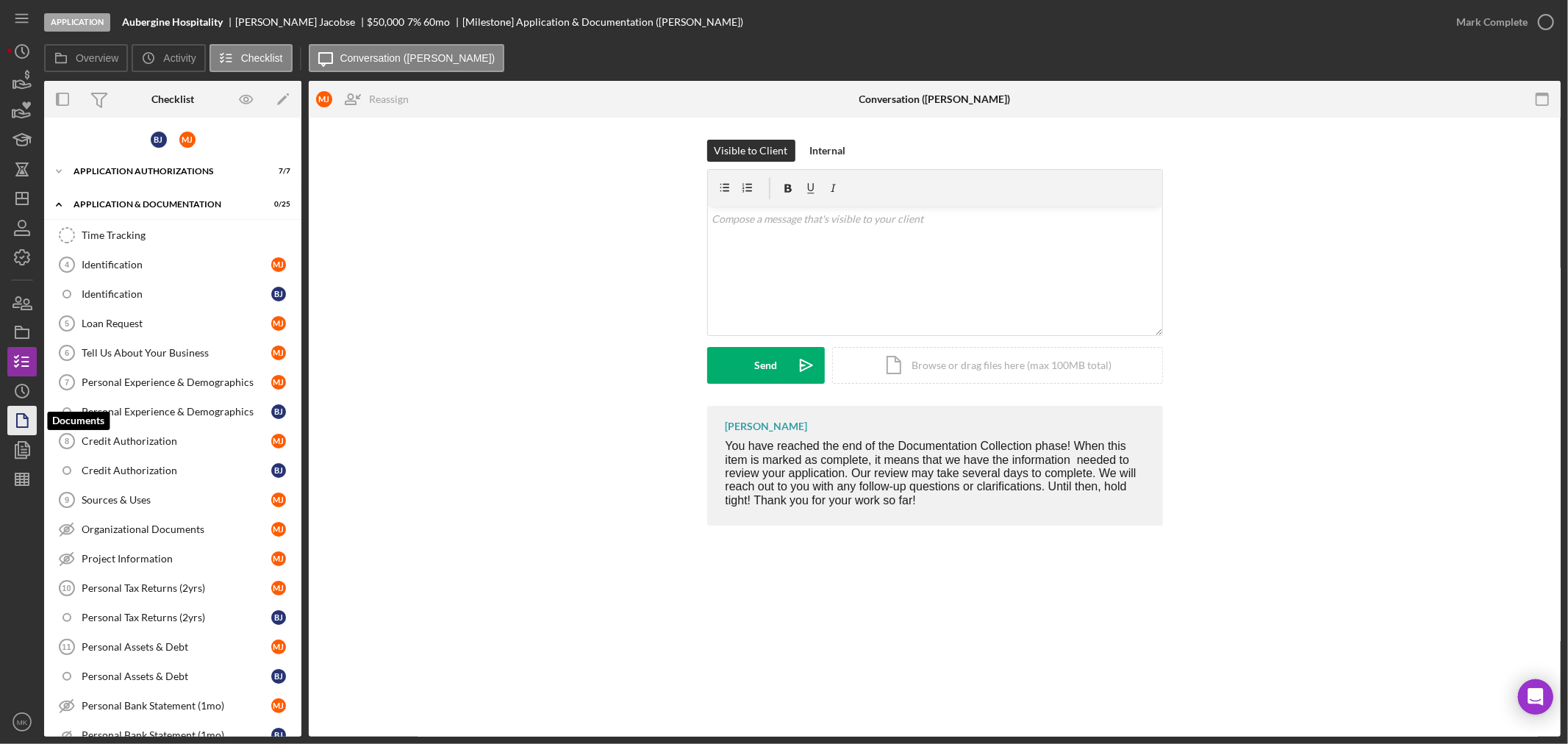
click at [17, 419] on polygon "button" at bounding box center [23, 420] width 11 height 13
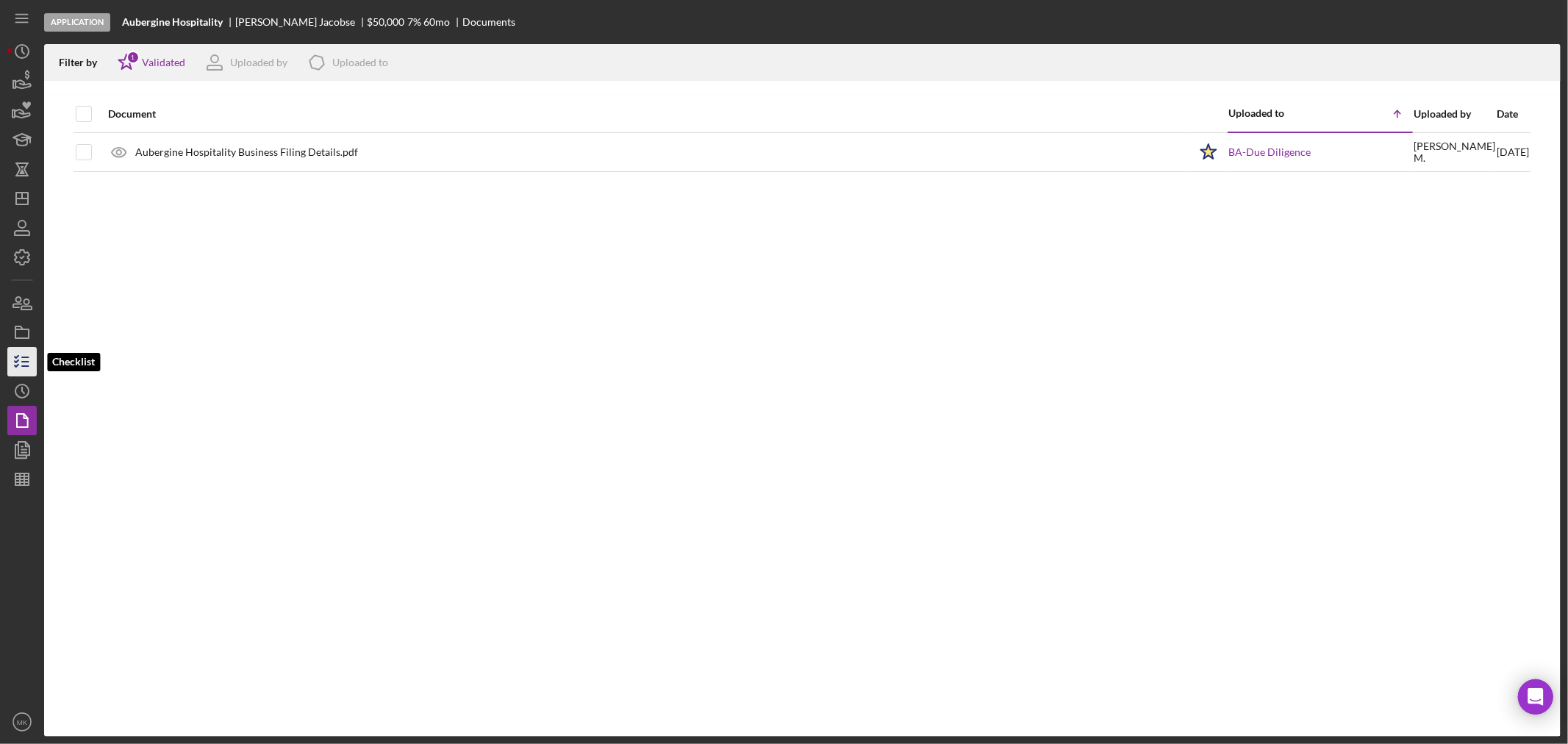
click at [23, 362] on line "button" at bounding box center [25, 362] width 6 height 0
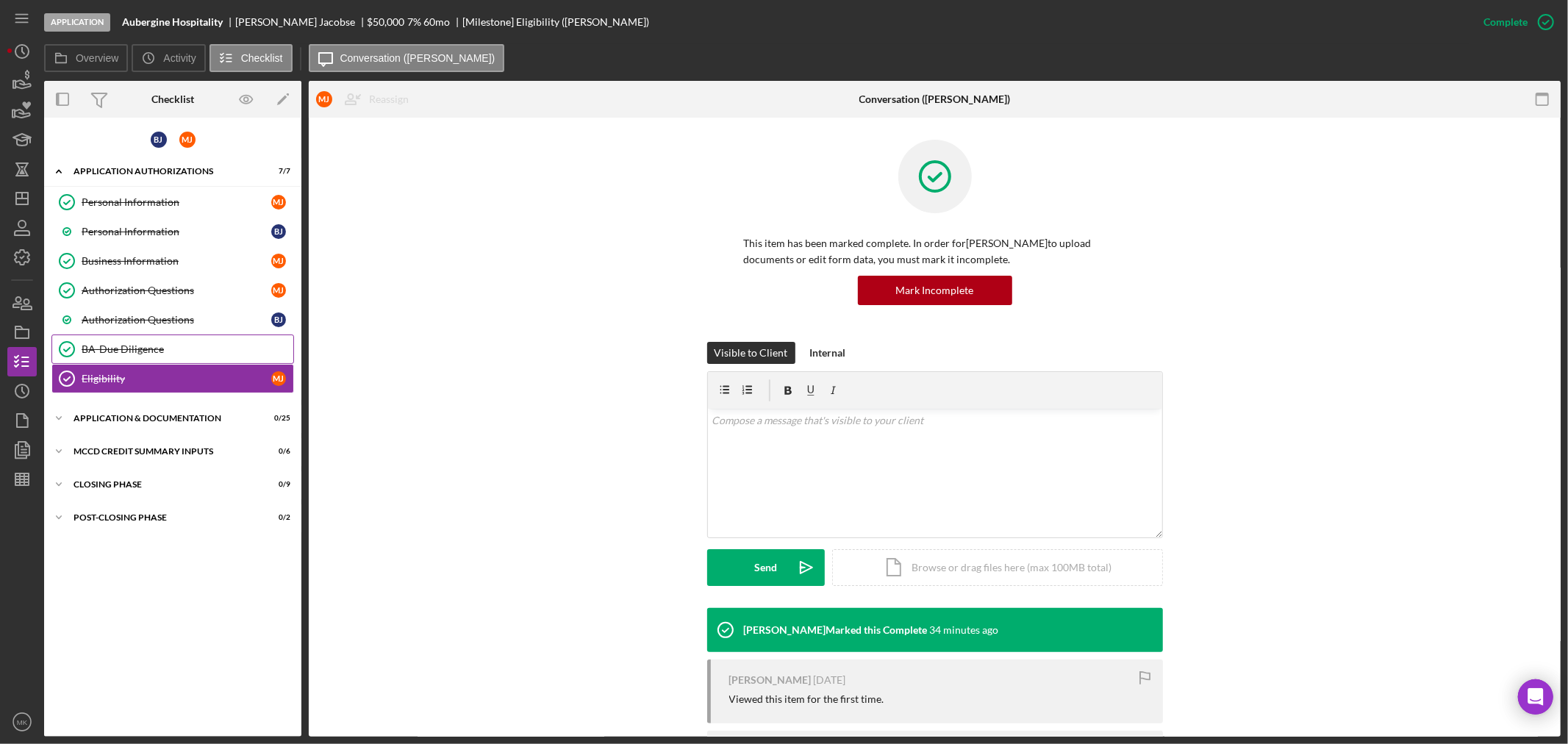
click at [196, 348] on div "BA-Due Diligence" at bounding box center [187, 349] width 212 height 12
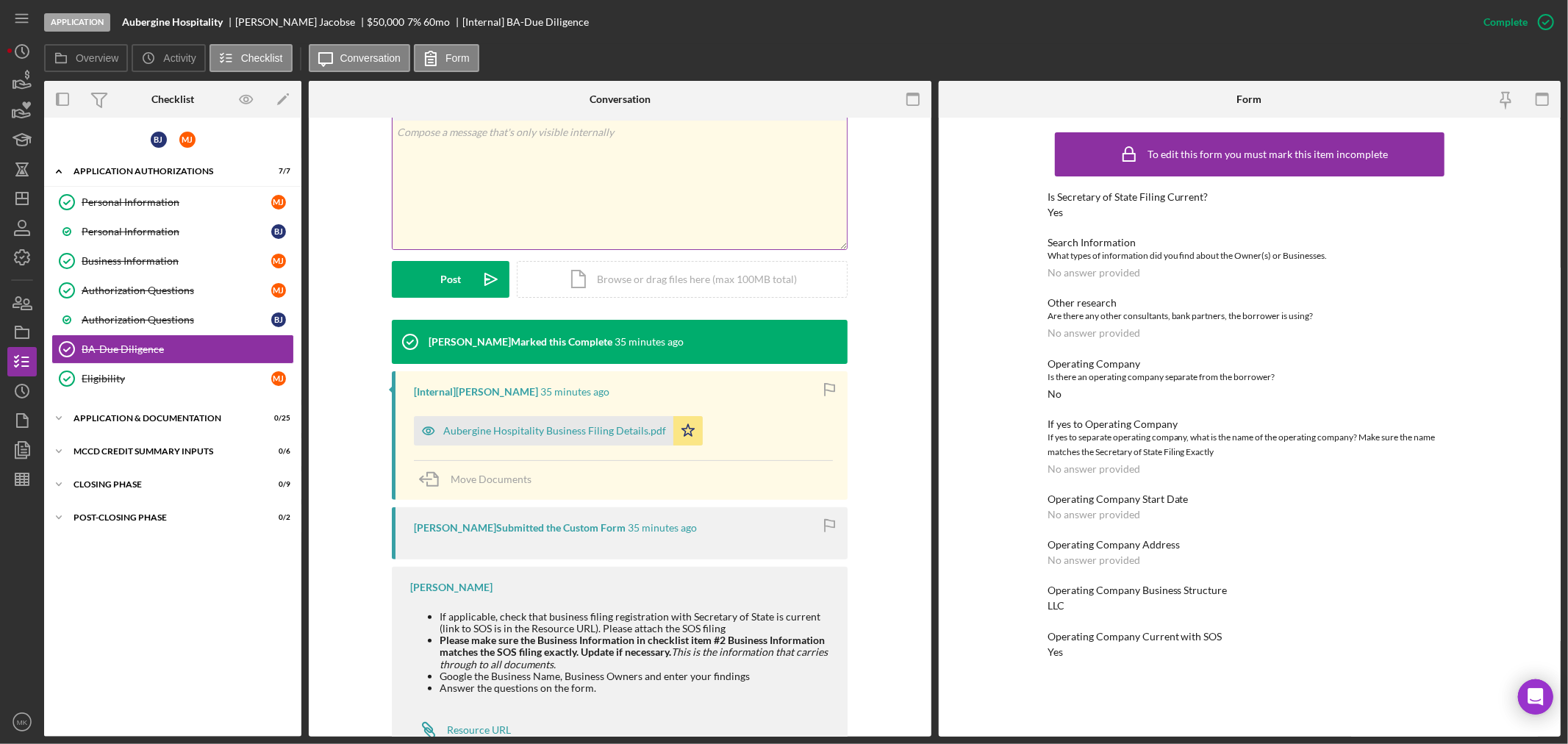
scroll to position [311, 0]
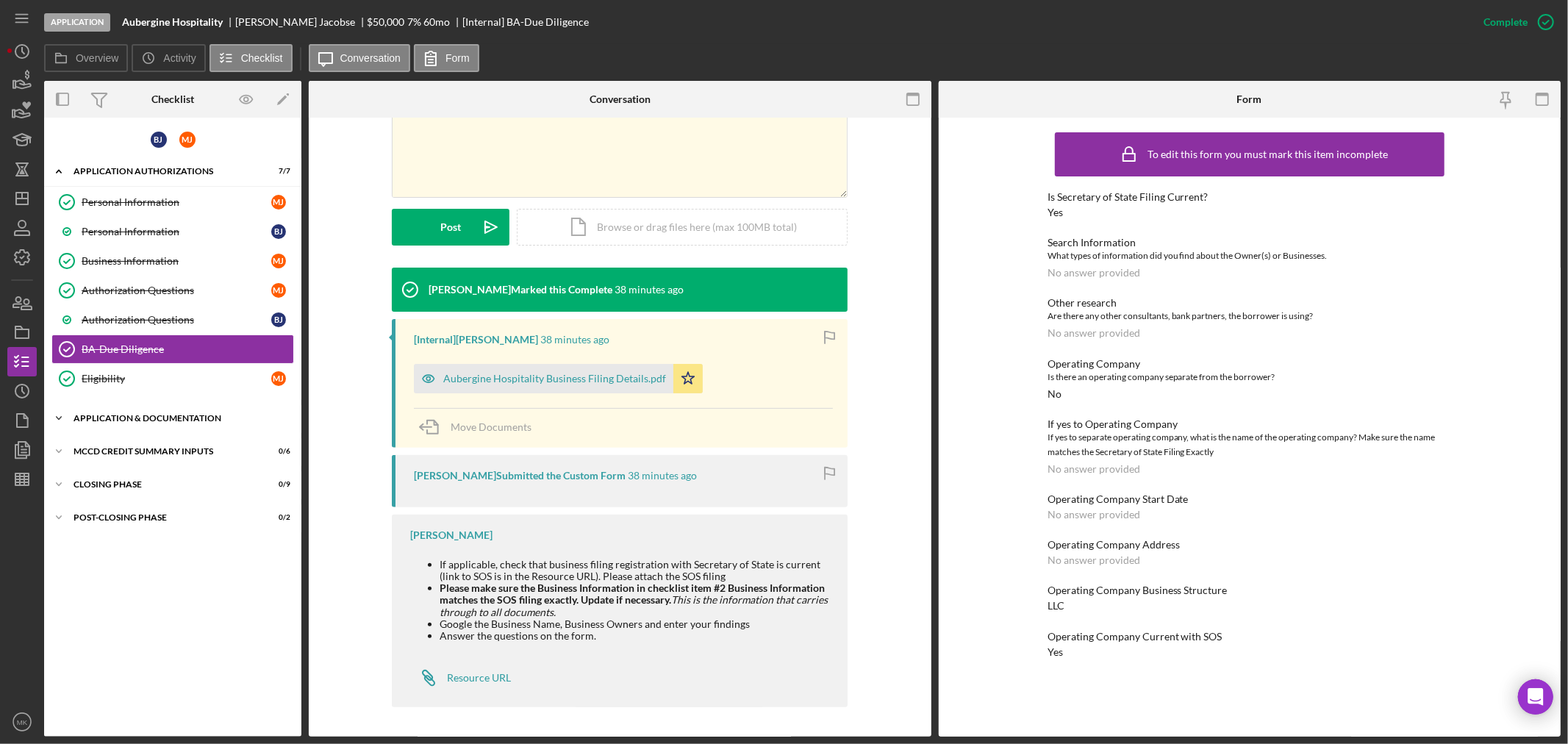
click at [61, 414] on icon "Icon/Expander" at bounding box center [59, 418] width 29 height 29
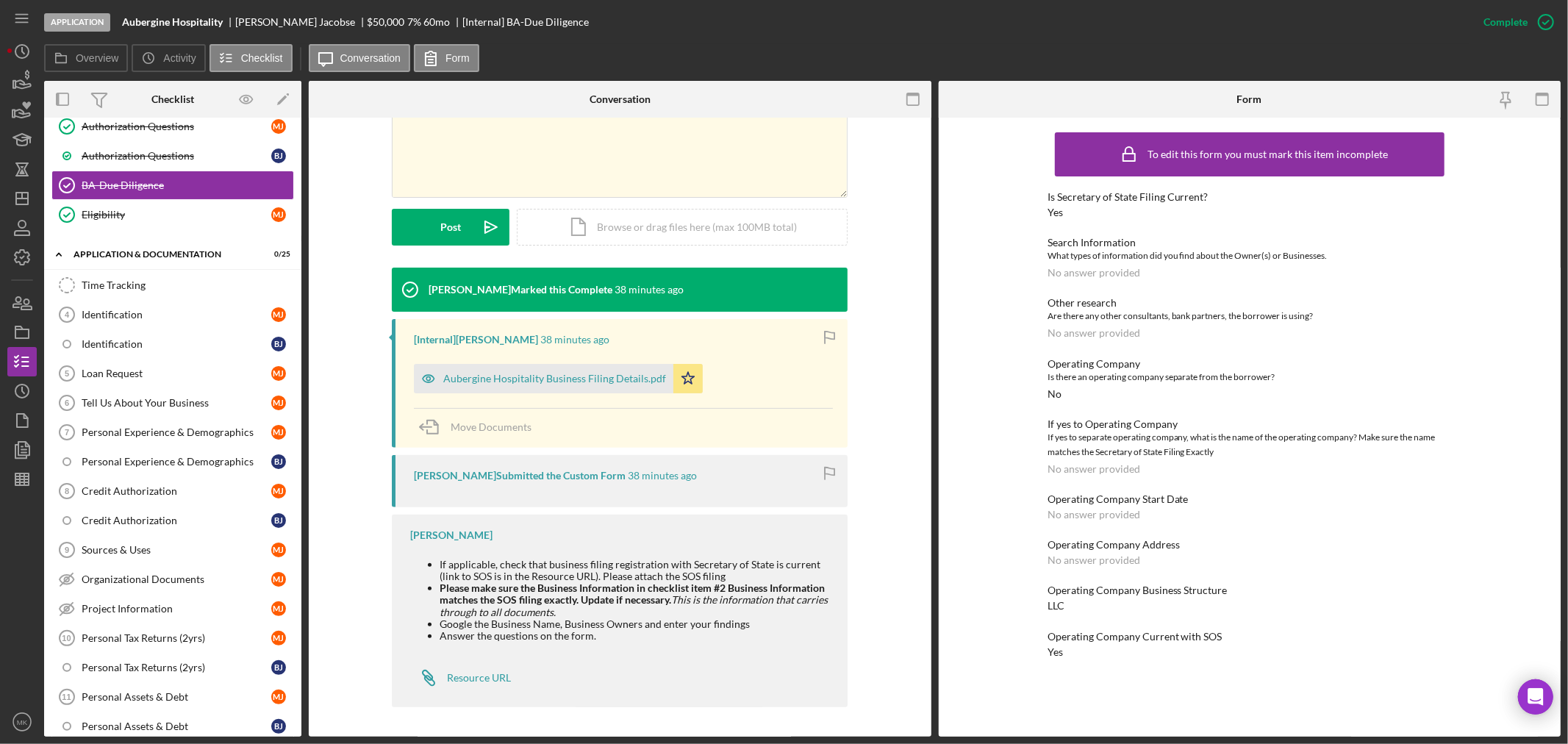
scroll to position [245, 0]
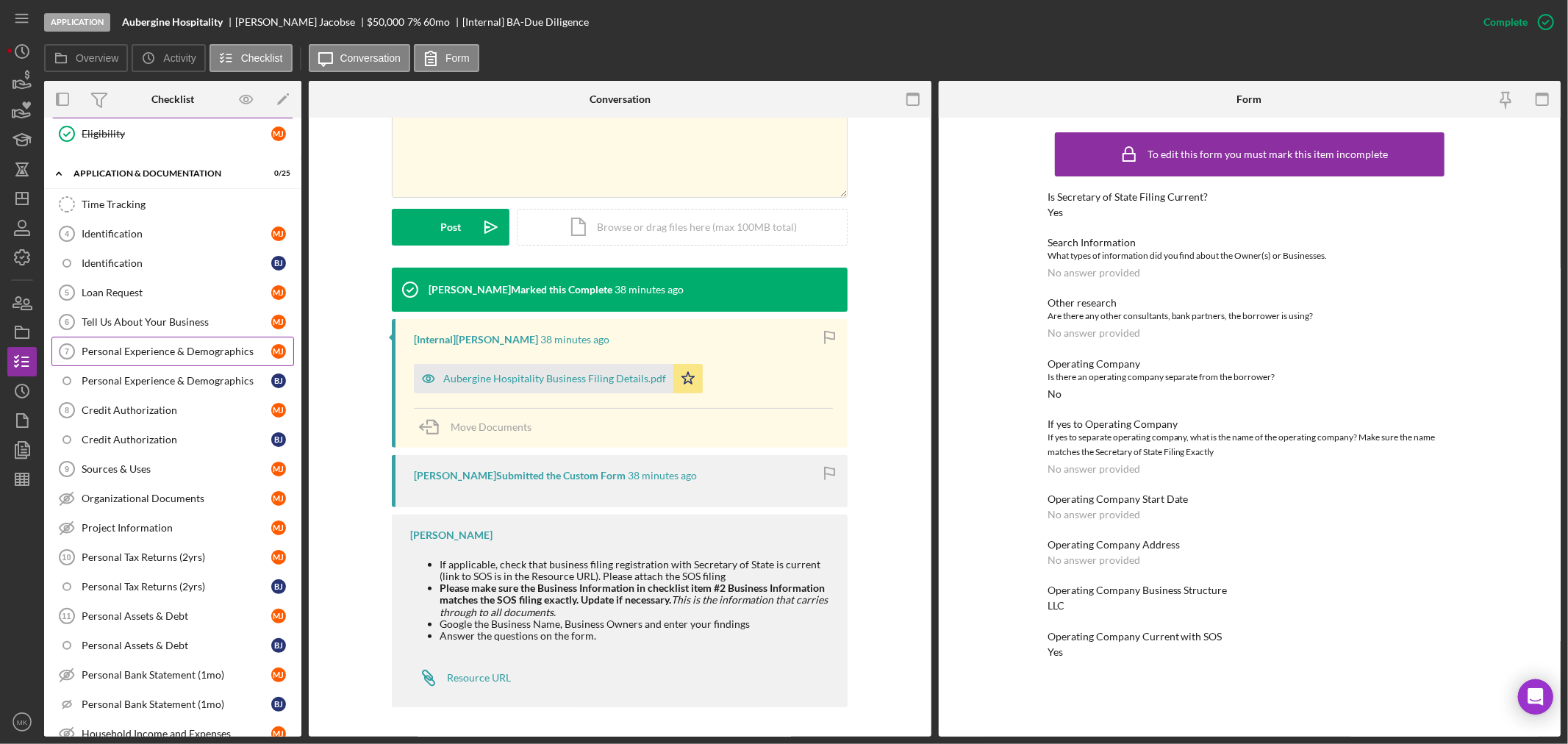
click at [125, 347] on div "Personal Experience & Demographics" at bounding box center [176, 351] width 189 height 12
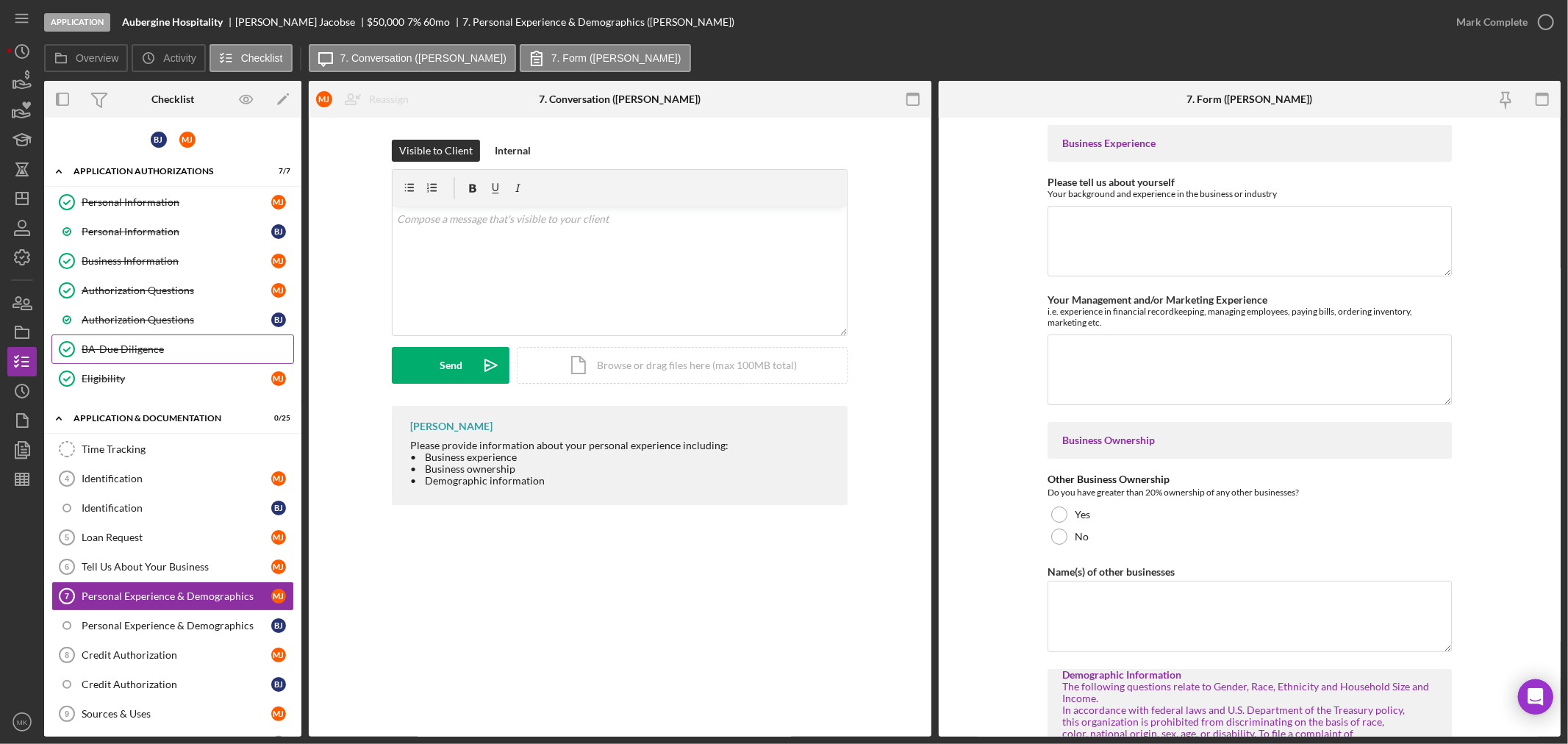
click at [182, 343] on div "BA-Due Diligence" at bounding box center [187, 349] width 212 height 12
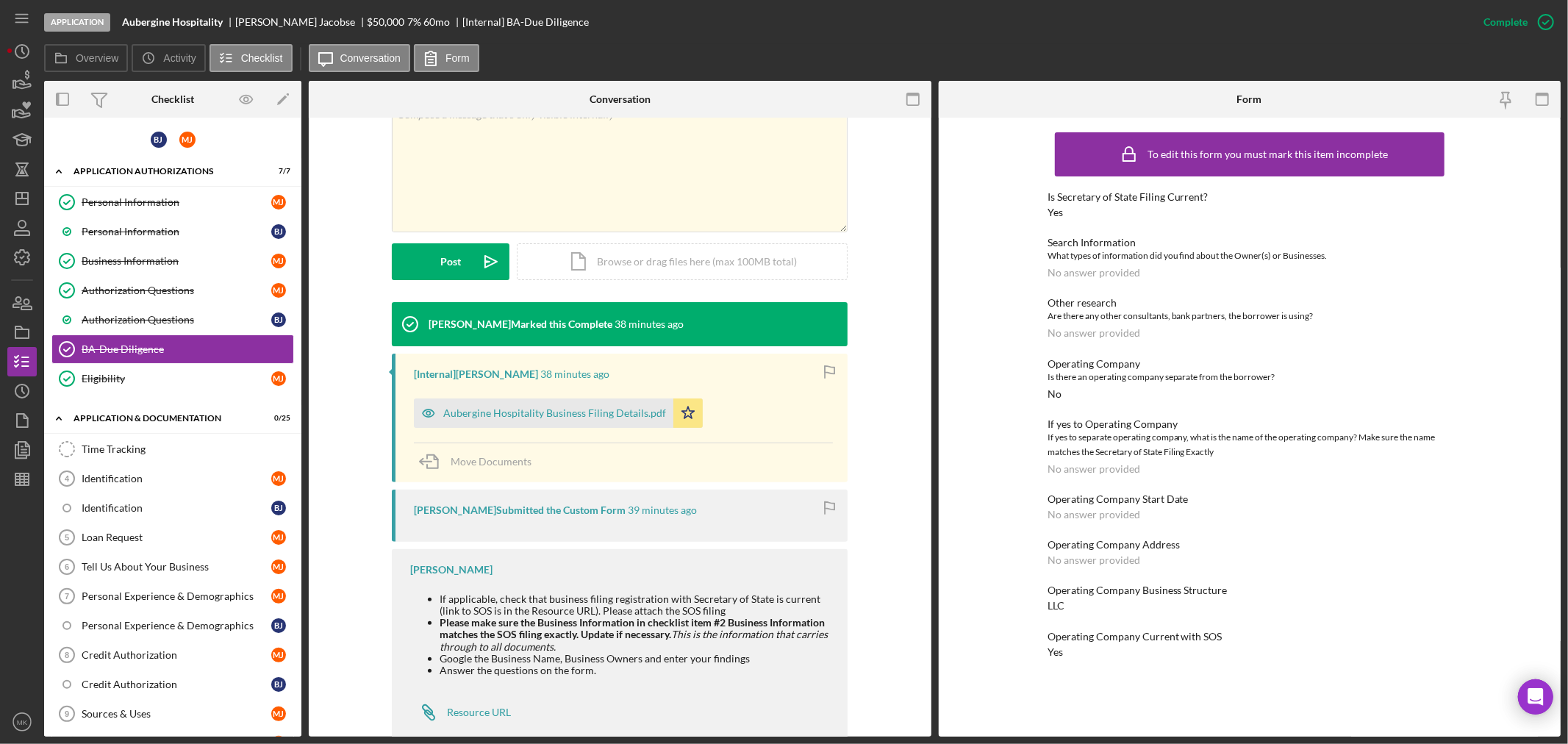
scroll to position [311, 0]
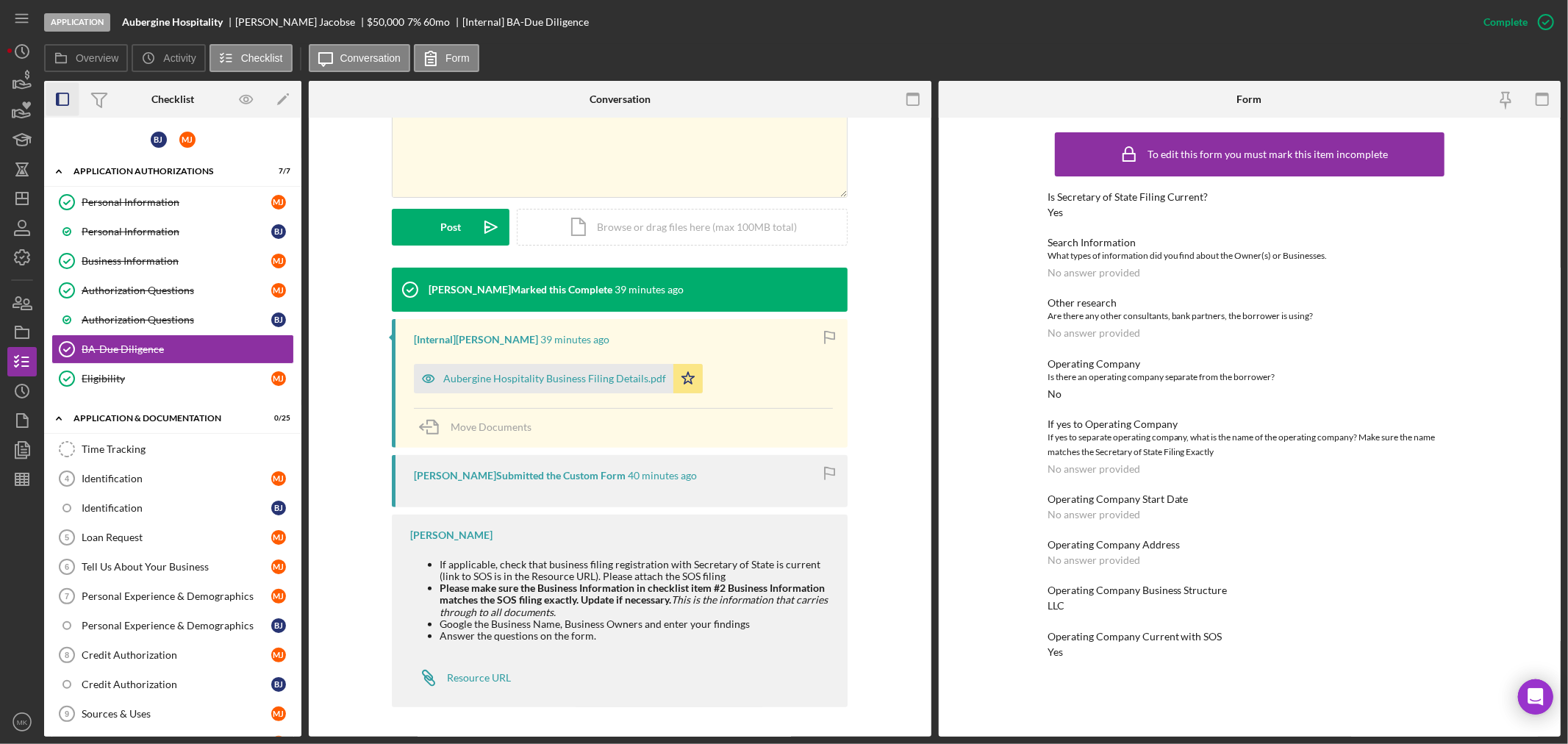
click at [66, 98] on icon "button" at bounding box center [62, 99] width 33 height 33
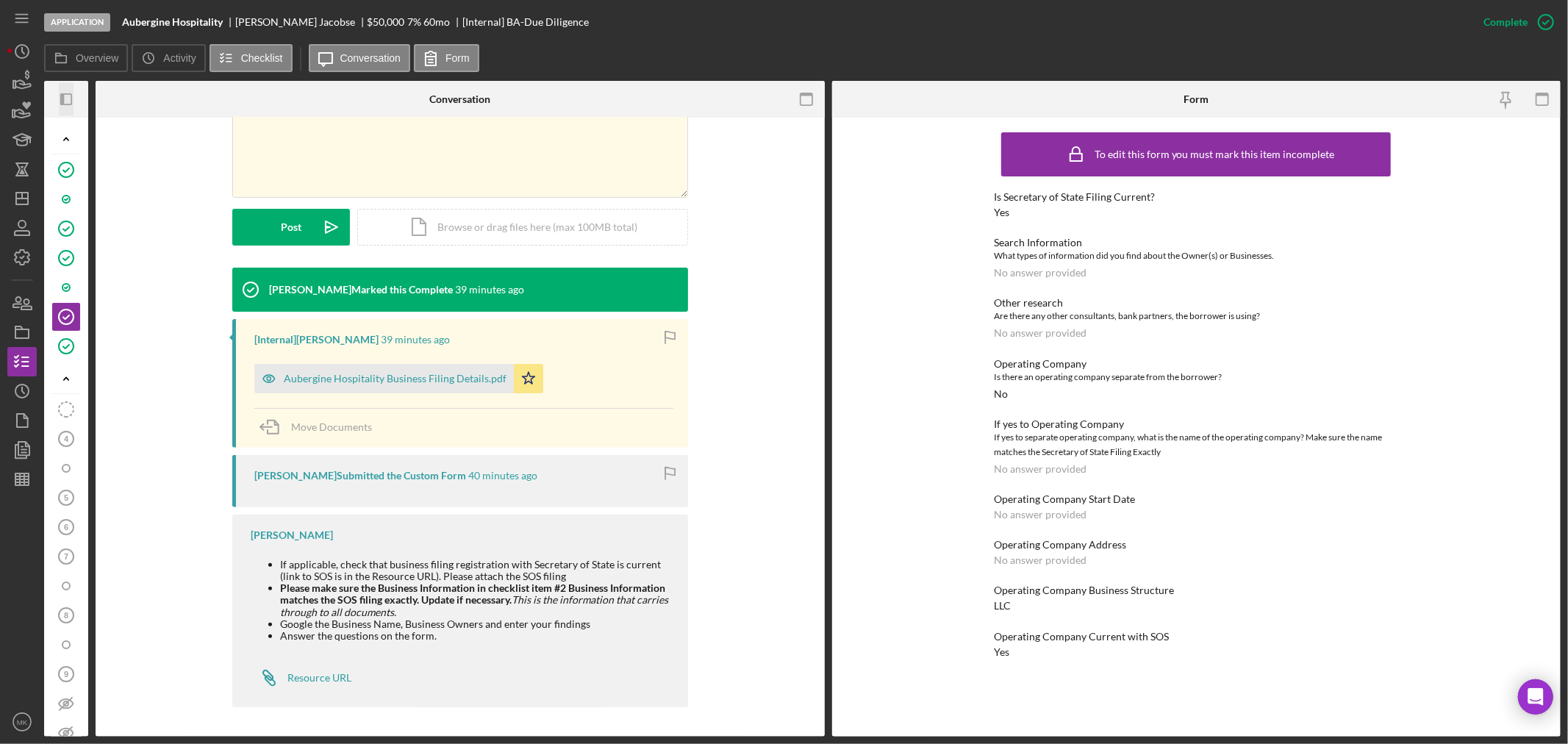
click at [63, 97] on icon "button" at bounding box center [62, 99] width 4 height 12
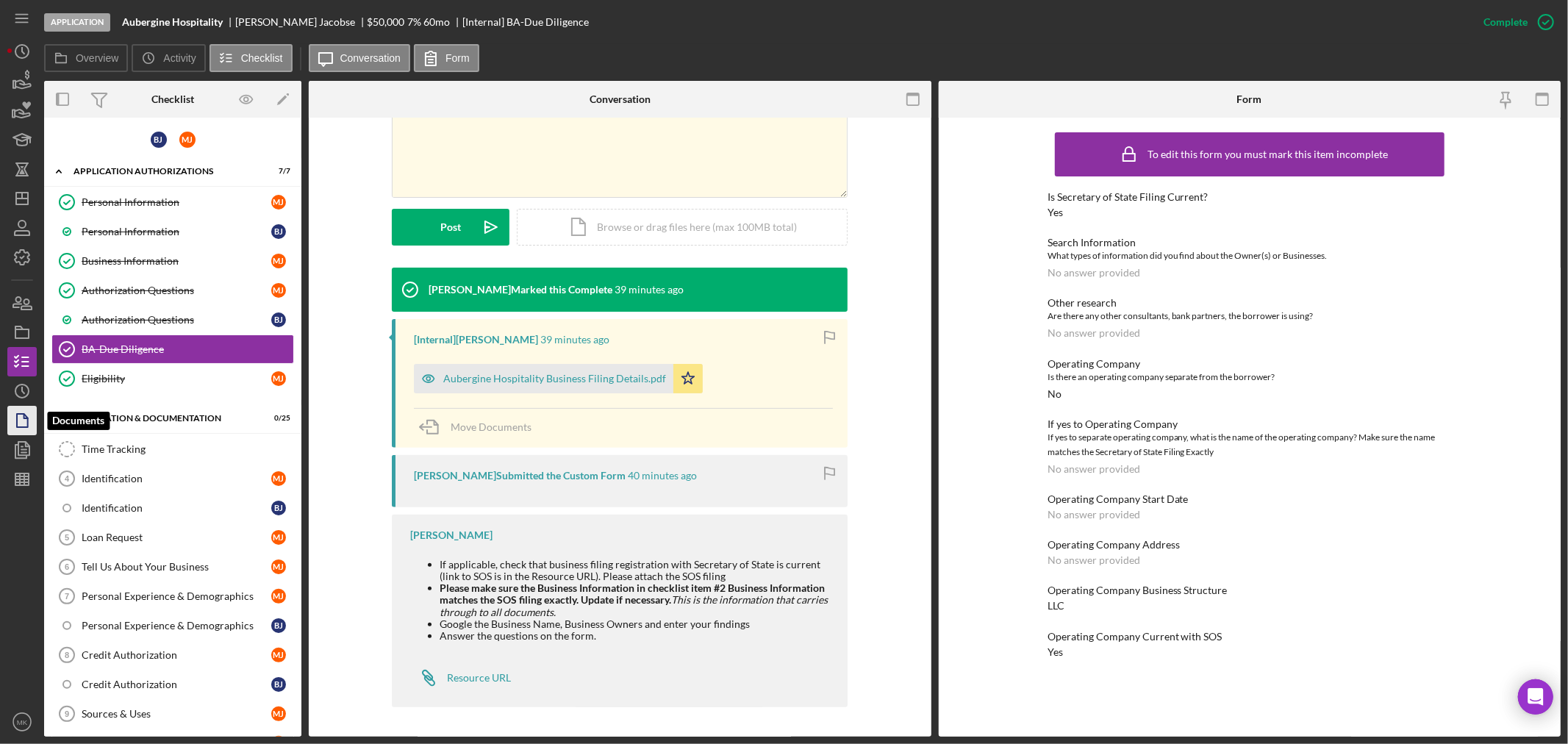
click at [23, 419] on icon "button" at bounding box center [23, 421] width 37 height 37
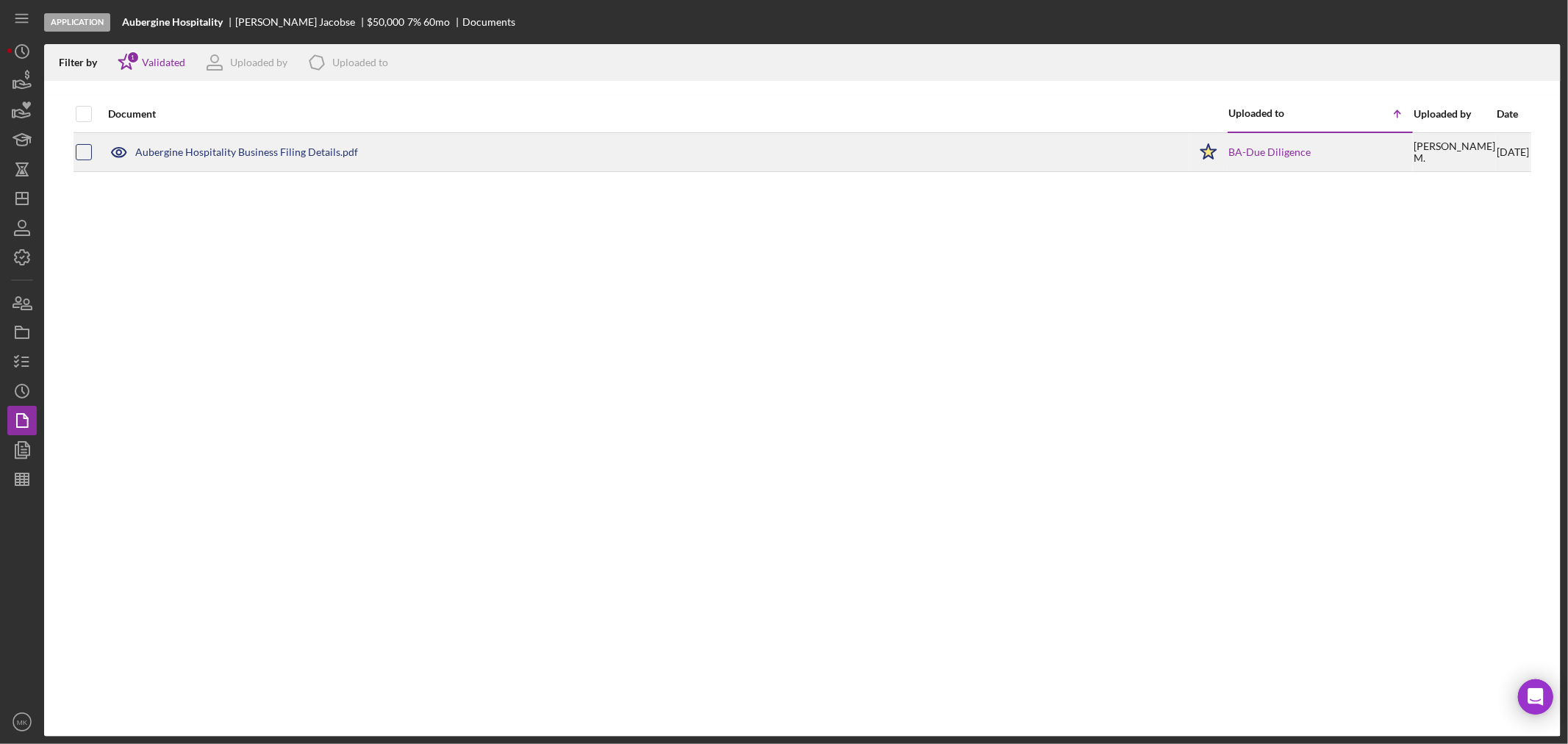
click at [86, 147] on input "checkbox" at bounding box center [84, 152] width 15 height 15
checkbox input "true"
click at [84, 152] on input "checkbox" at bounding box center [84, 152] width 15 height 15
checkbox input "false"
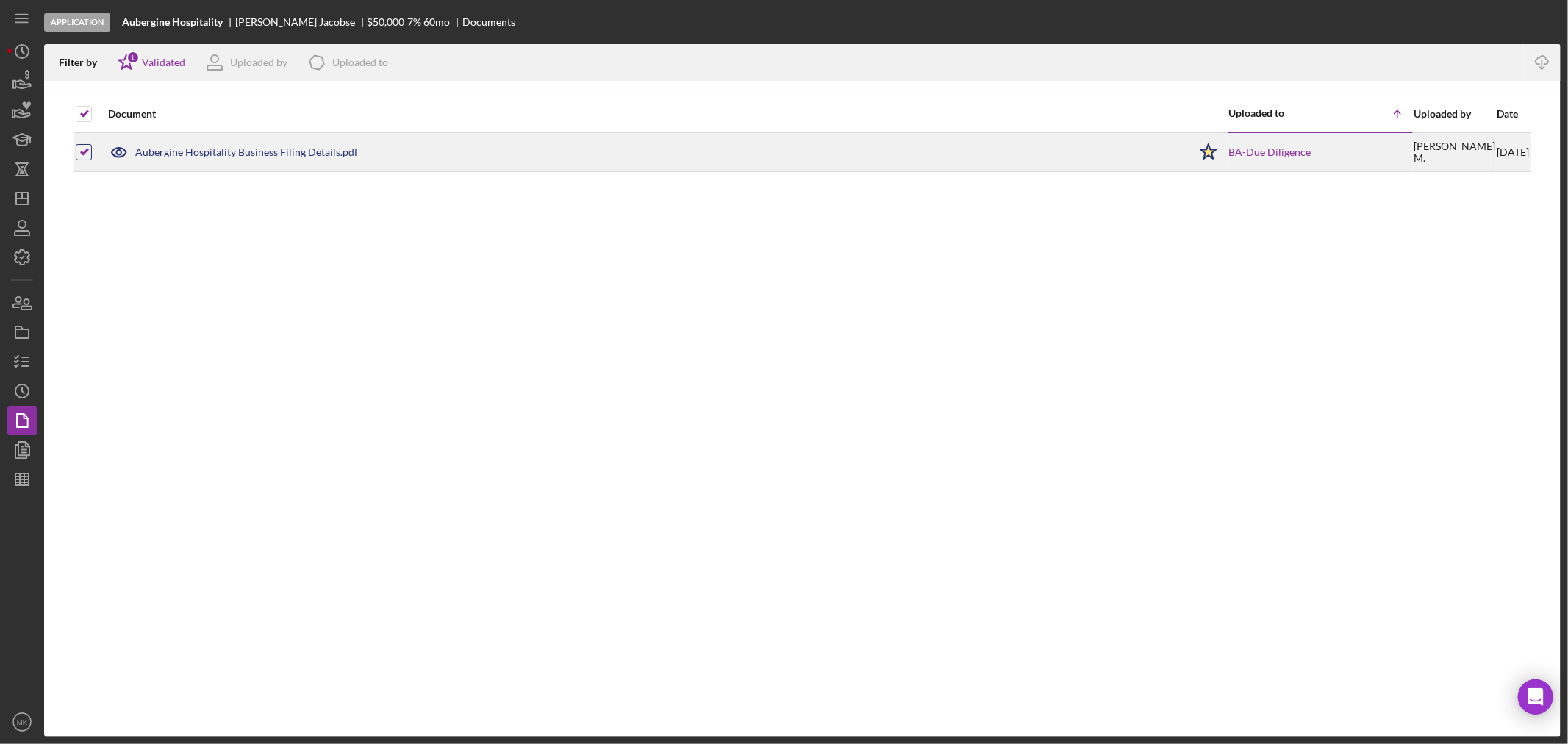
checkbox input "false"
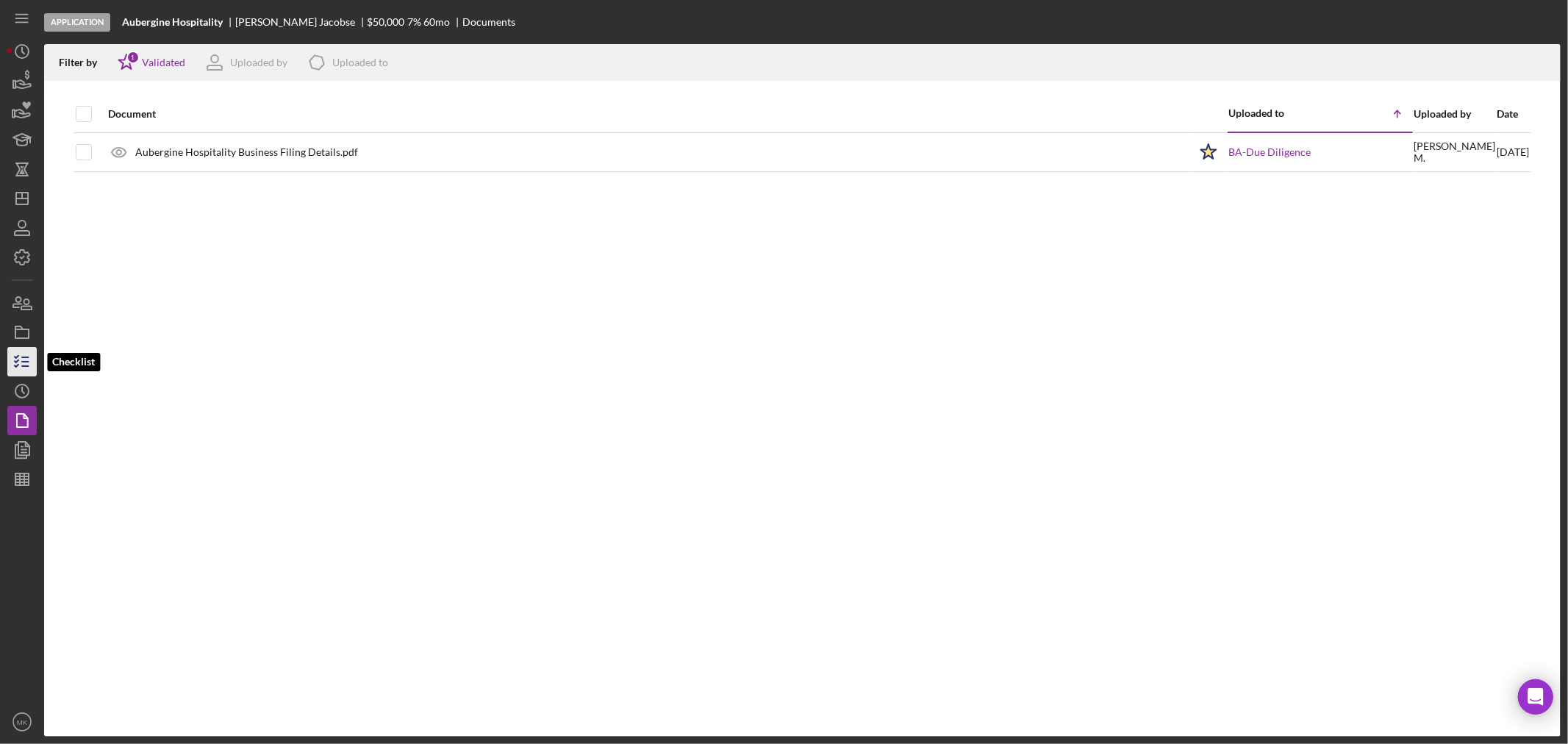
click at [24, 362] on line "button" at bounding box center [25, 362] width 6 height 0
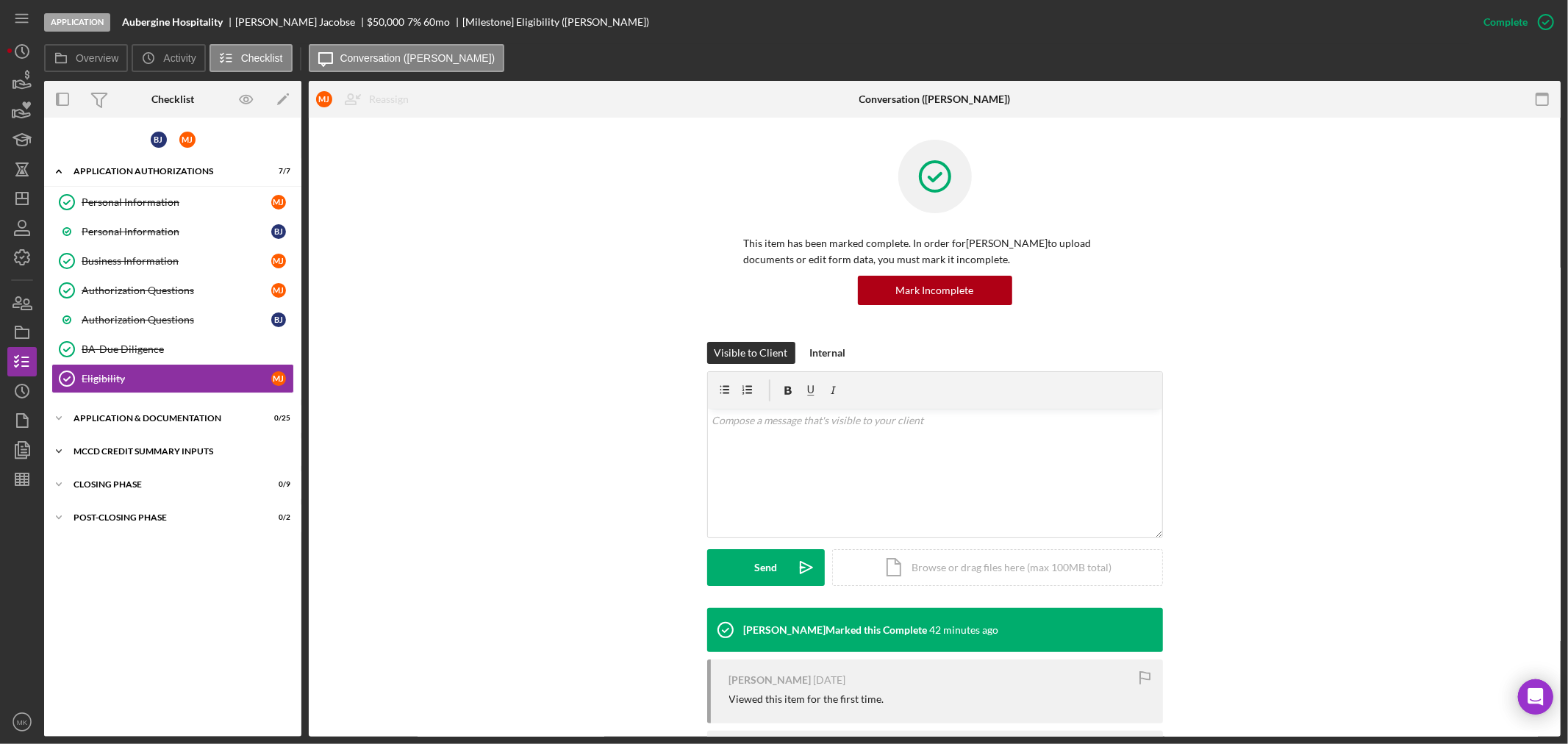
click at [62, 448] on icon "Icon/Expander" at bounding box center [59, 451] width 29 height 29
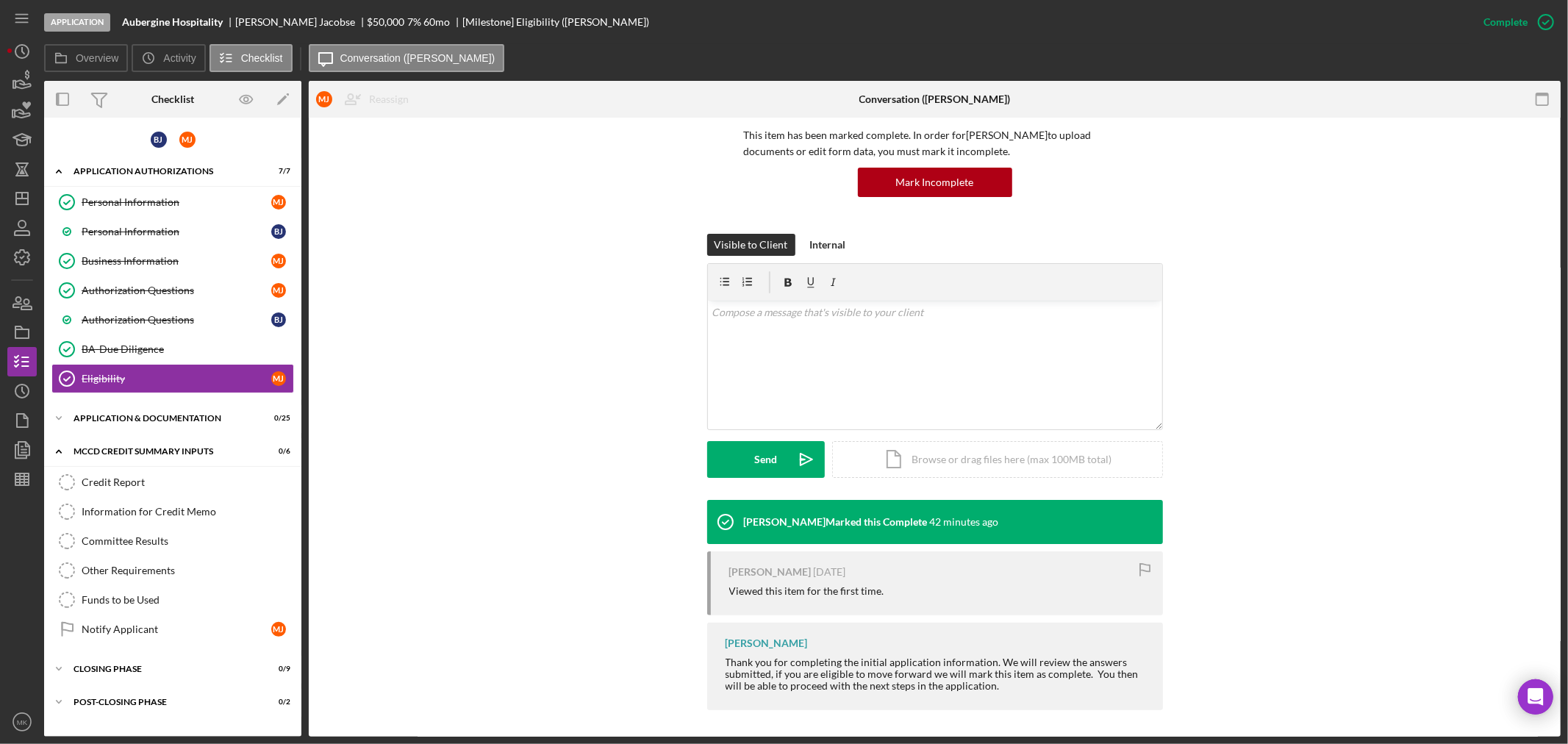
scroll to position [111, 0]
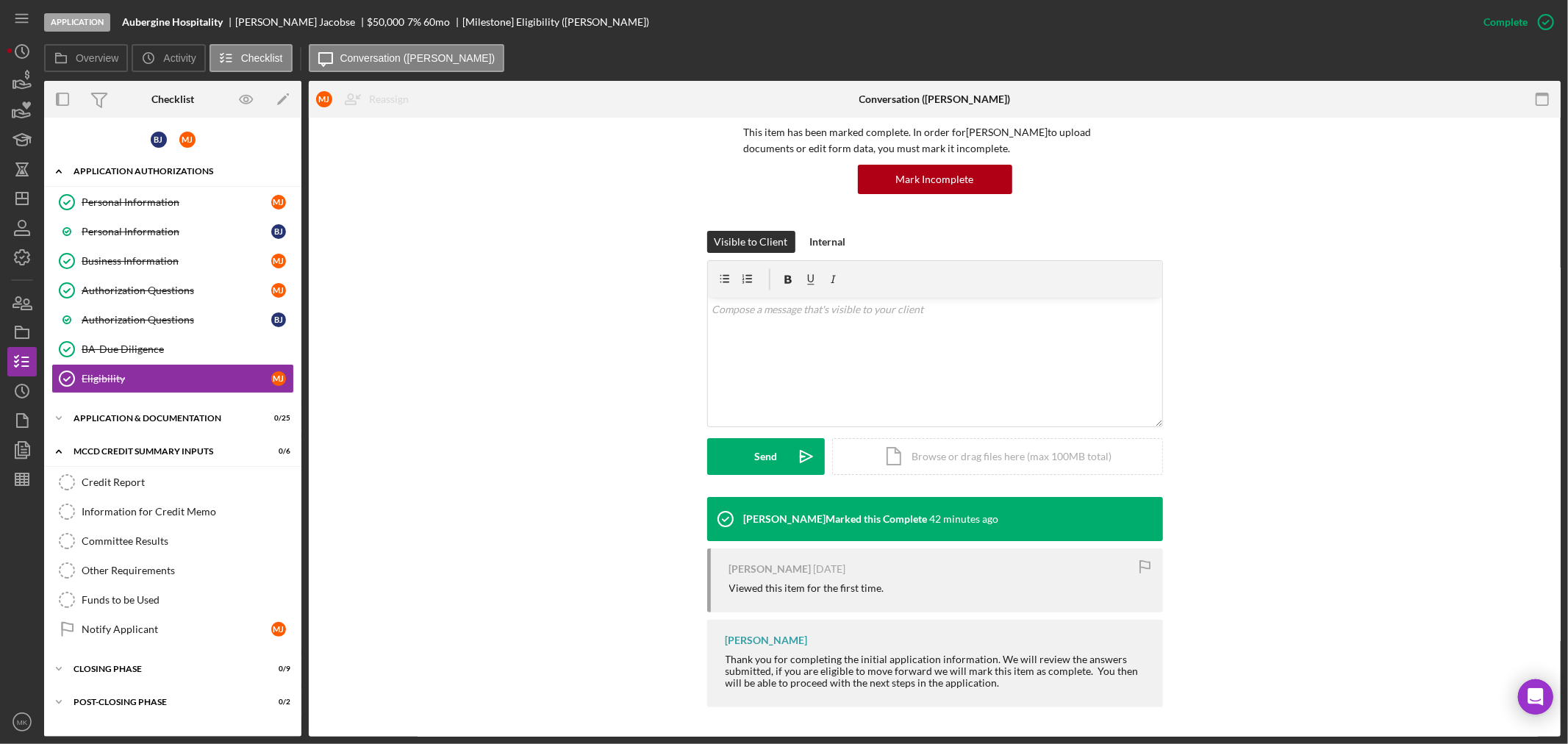
click at [60, 171] on polyline at bounding box center [58, 172] width 4 height 3
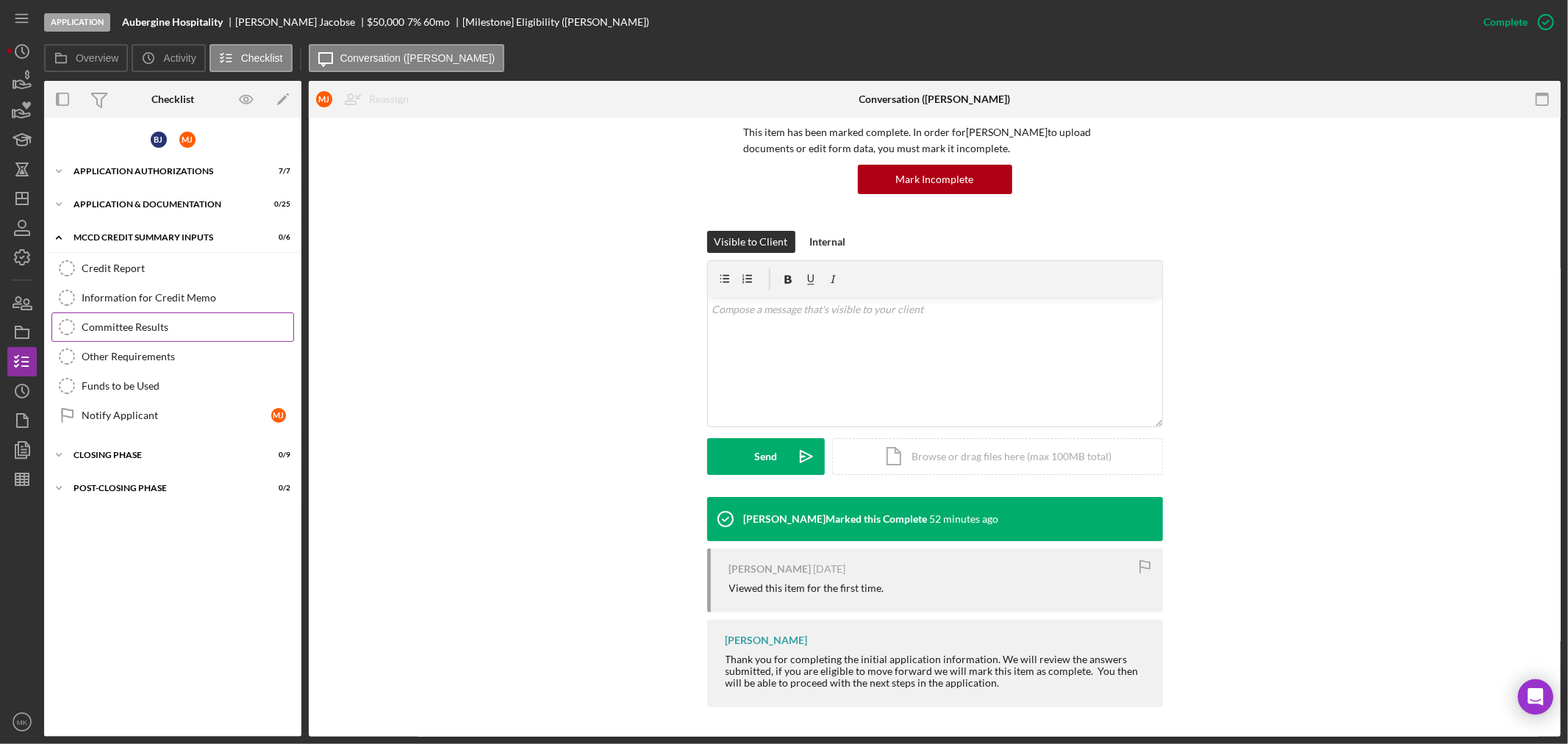
click at [187, 327] on div "Committee Results" at bounding box center [187, 327] width 212 height 12
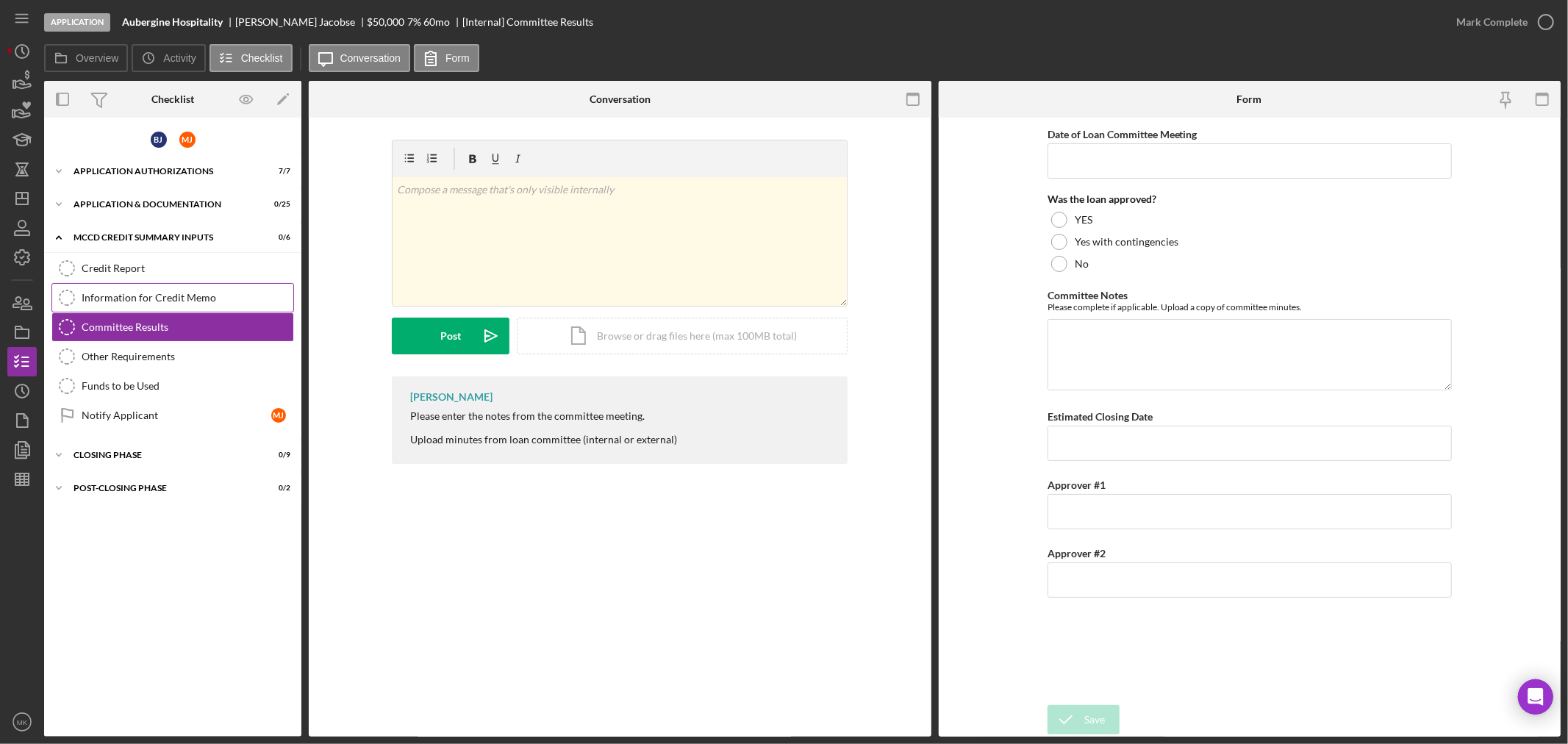
click at [252, 296] on div "Information for Credit Memo" at bounding box center [187, 297] width 212 height 12
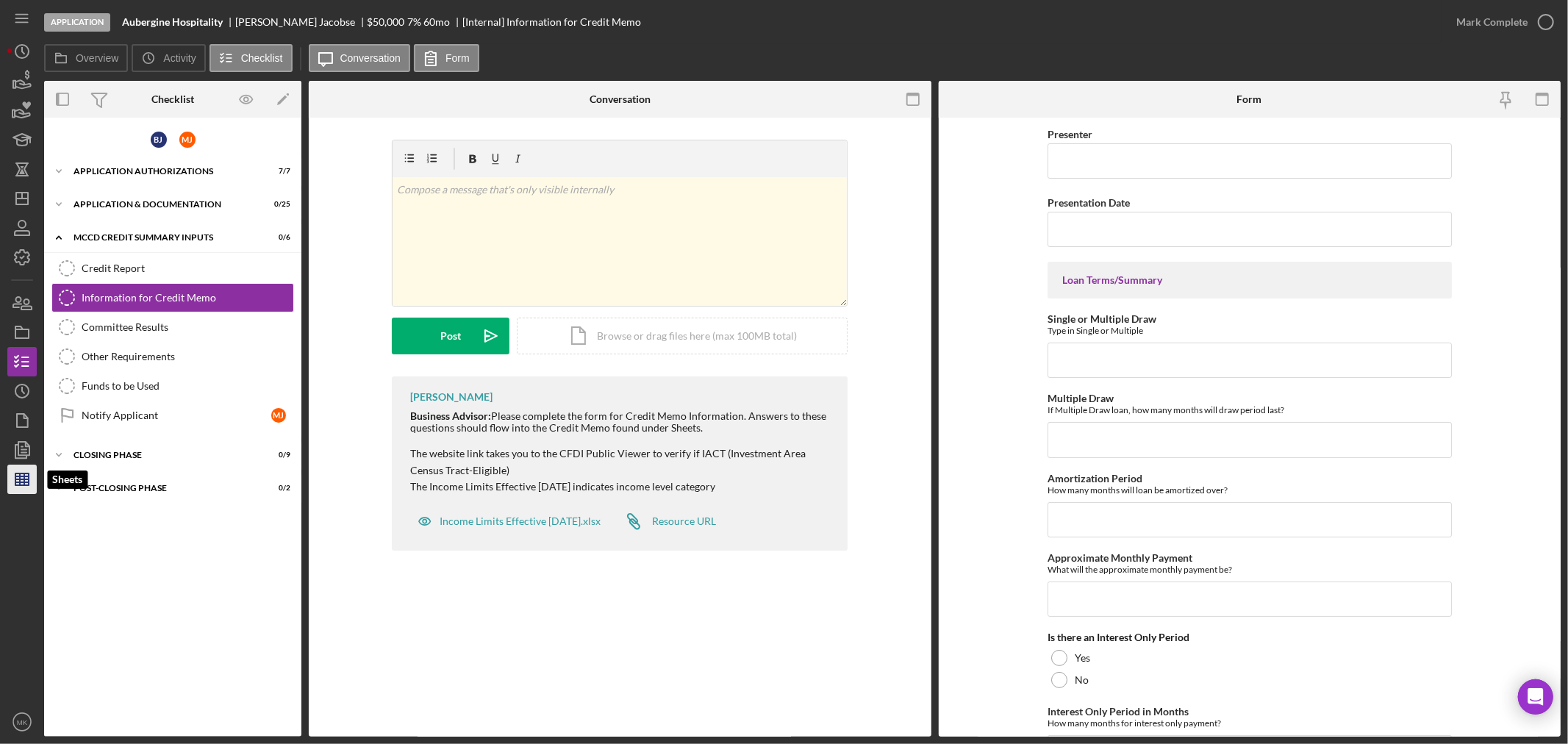
click at [24, 476] on line "button" at bounding box center [24, 479] width 0 height 12
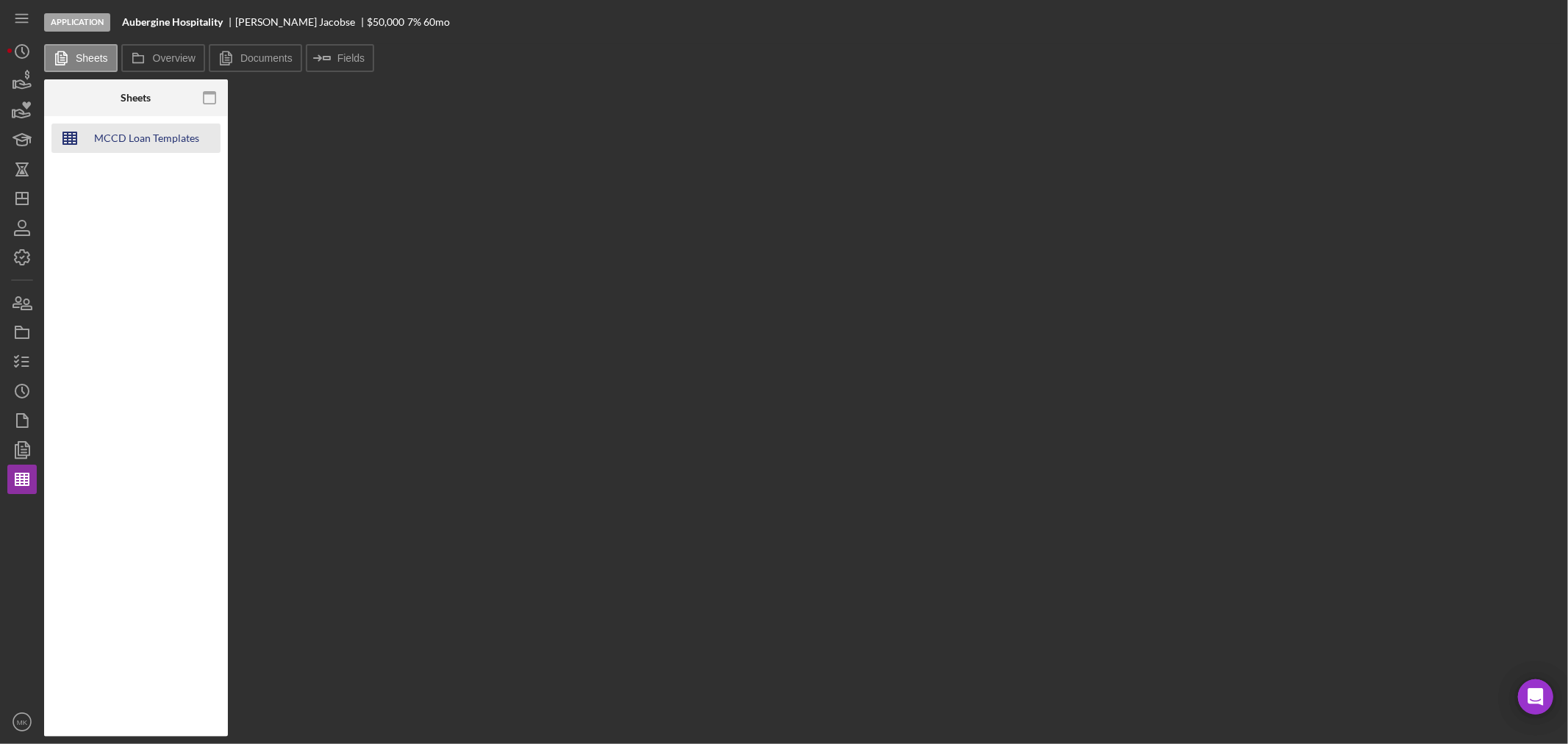
click at [160, 138] on div "MCCD Loan Templates 2024" at bounding box center [147, 138] width 118 height 29
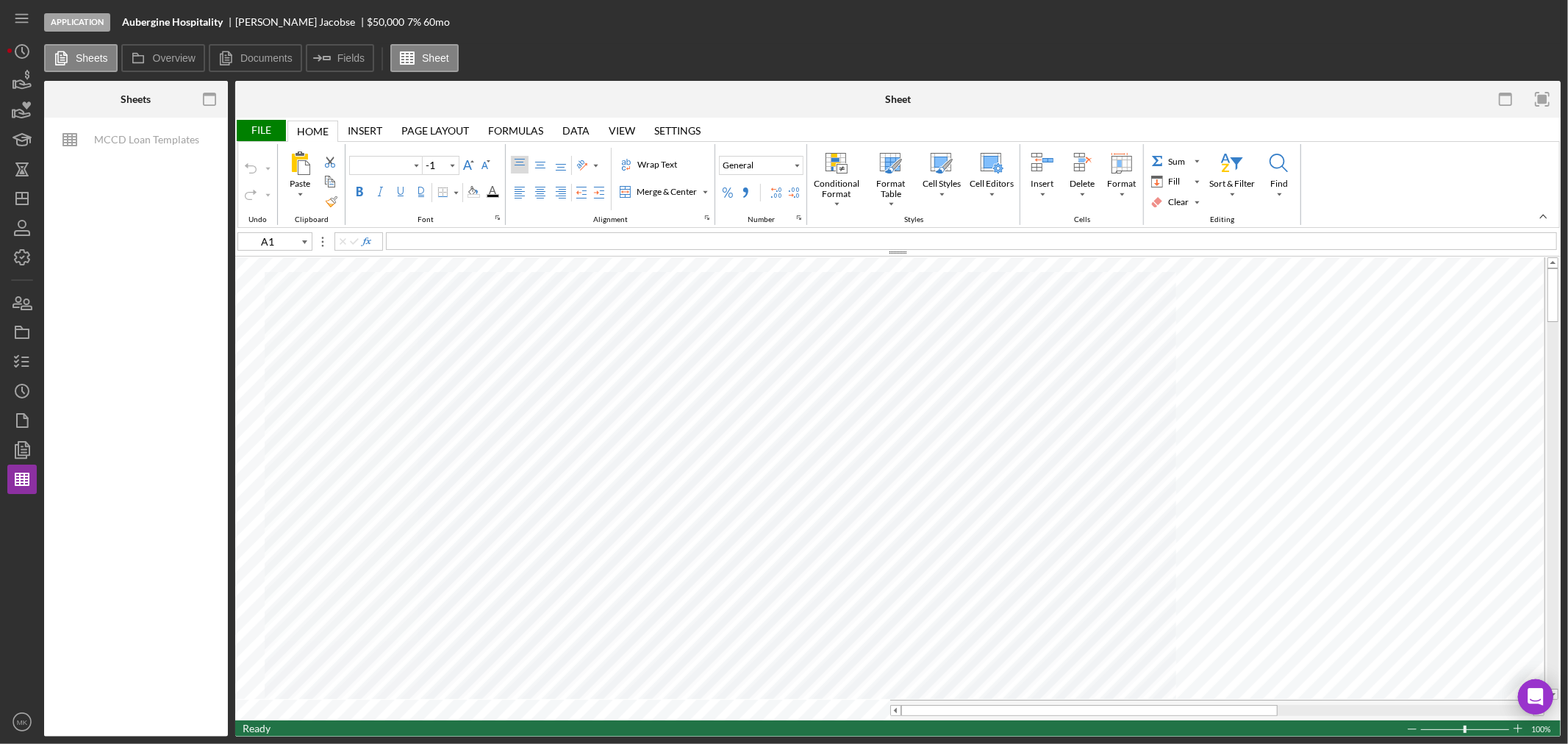
type input "Calibri"
type input "11"
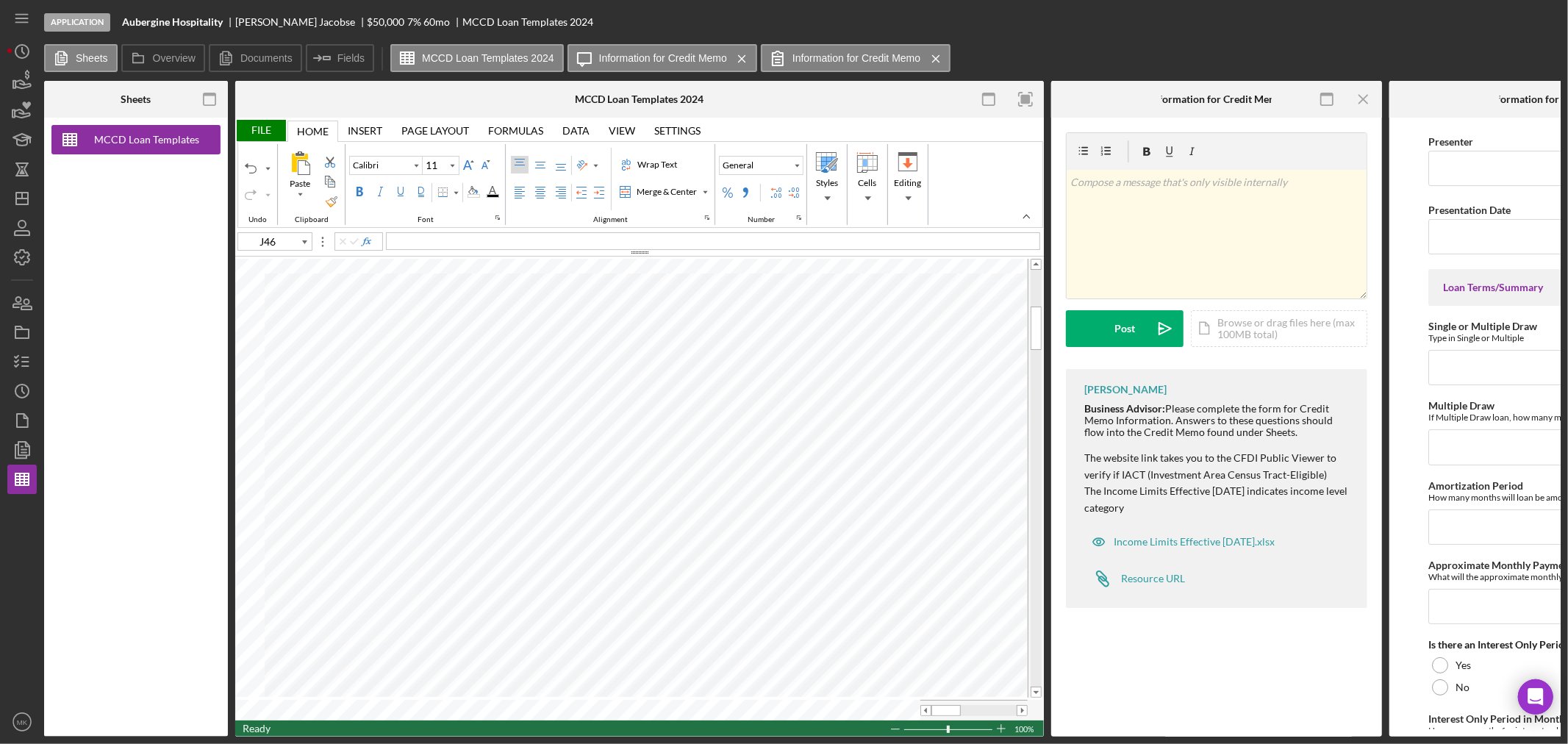
type input "B25"
click at [23, 357] on line "button" at bounding box center [25, 357] width 6 height 0
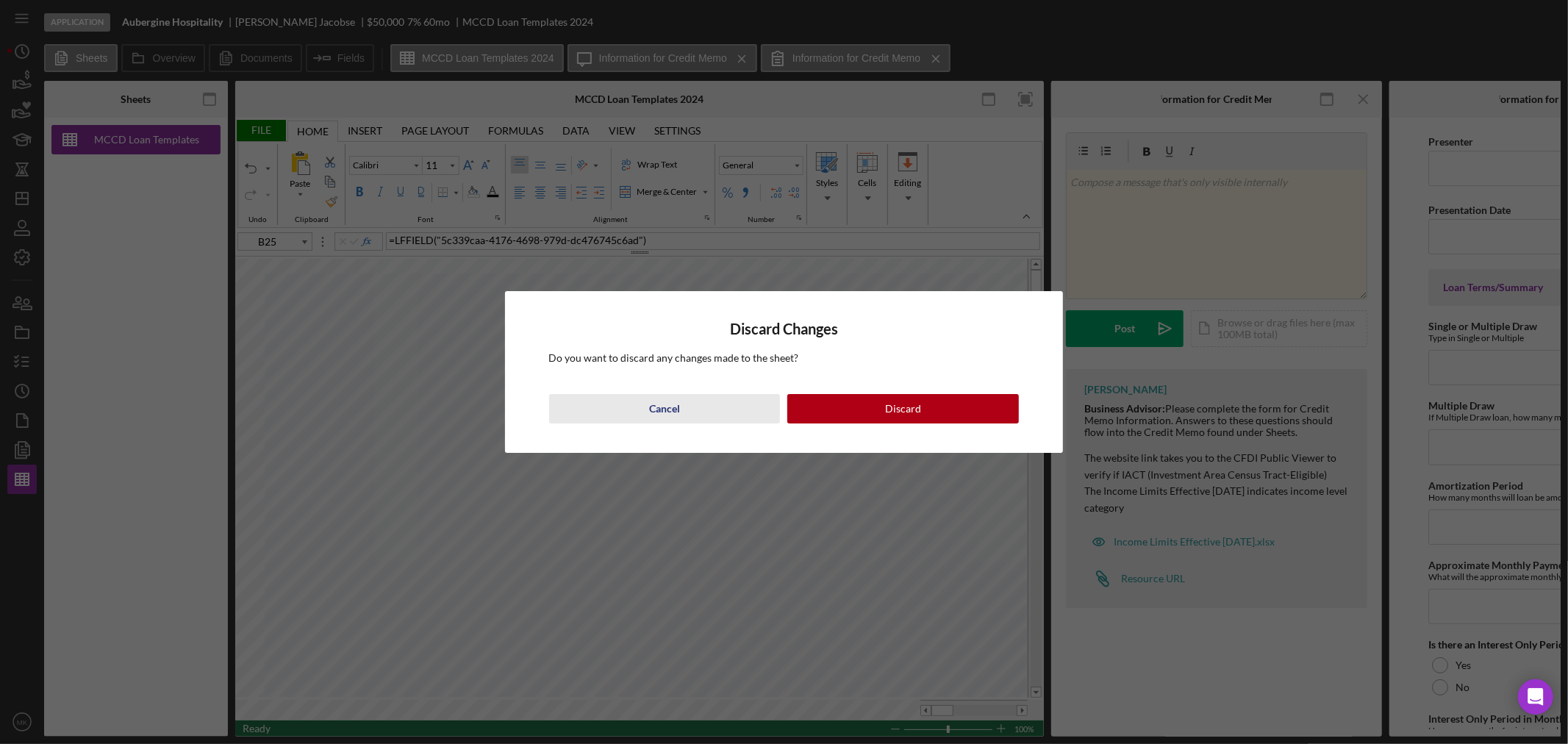
click at [663, 405] on div "Cancel" at bounding box center [664, 409] width 31 height 29
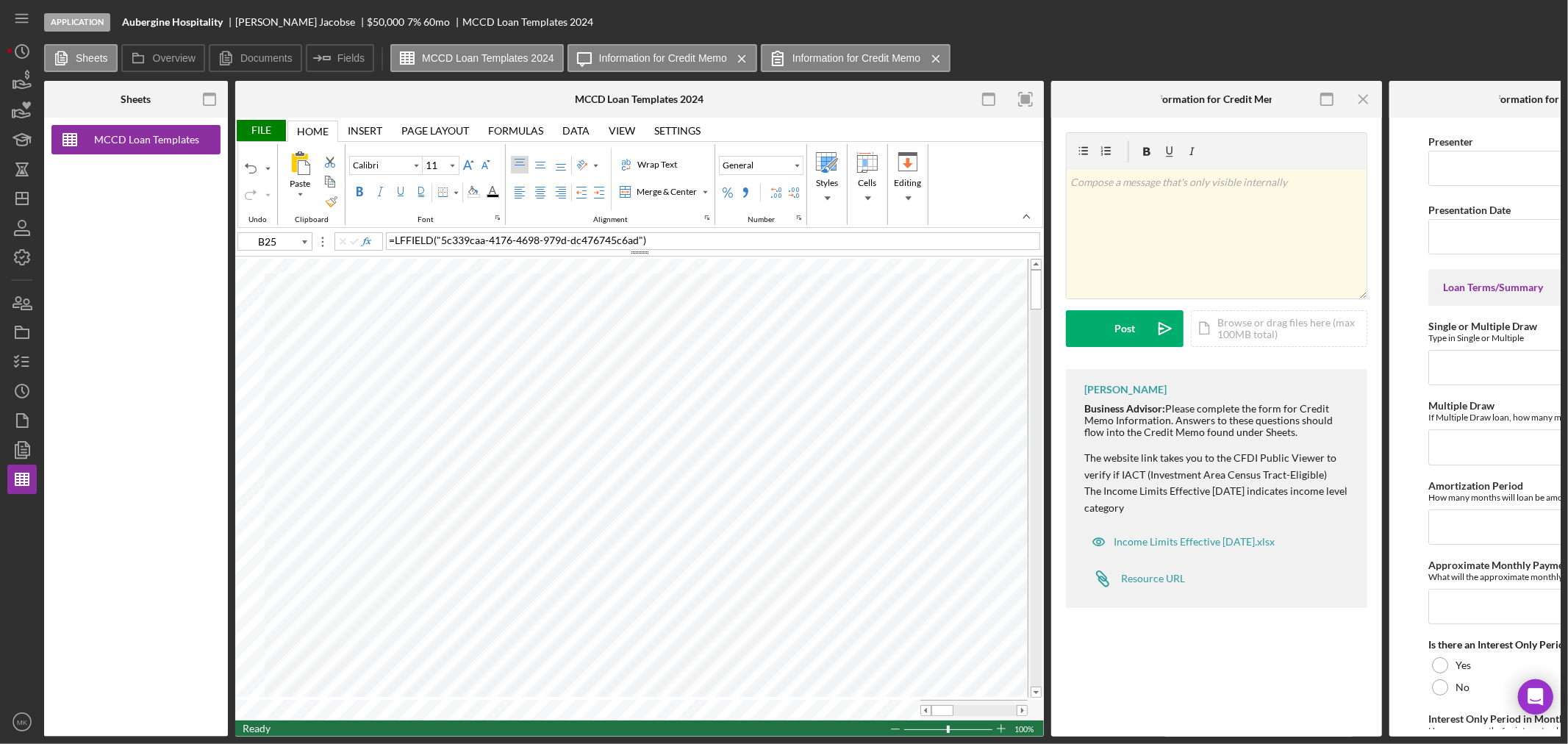
click at [255, 132] on div "File" at bounding box center [260, 131] width 51 height 21
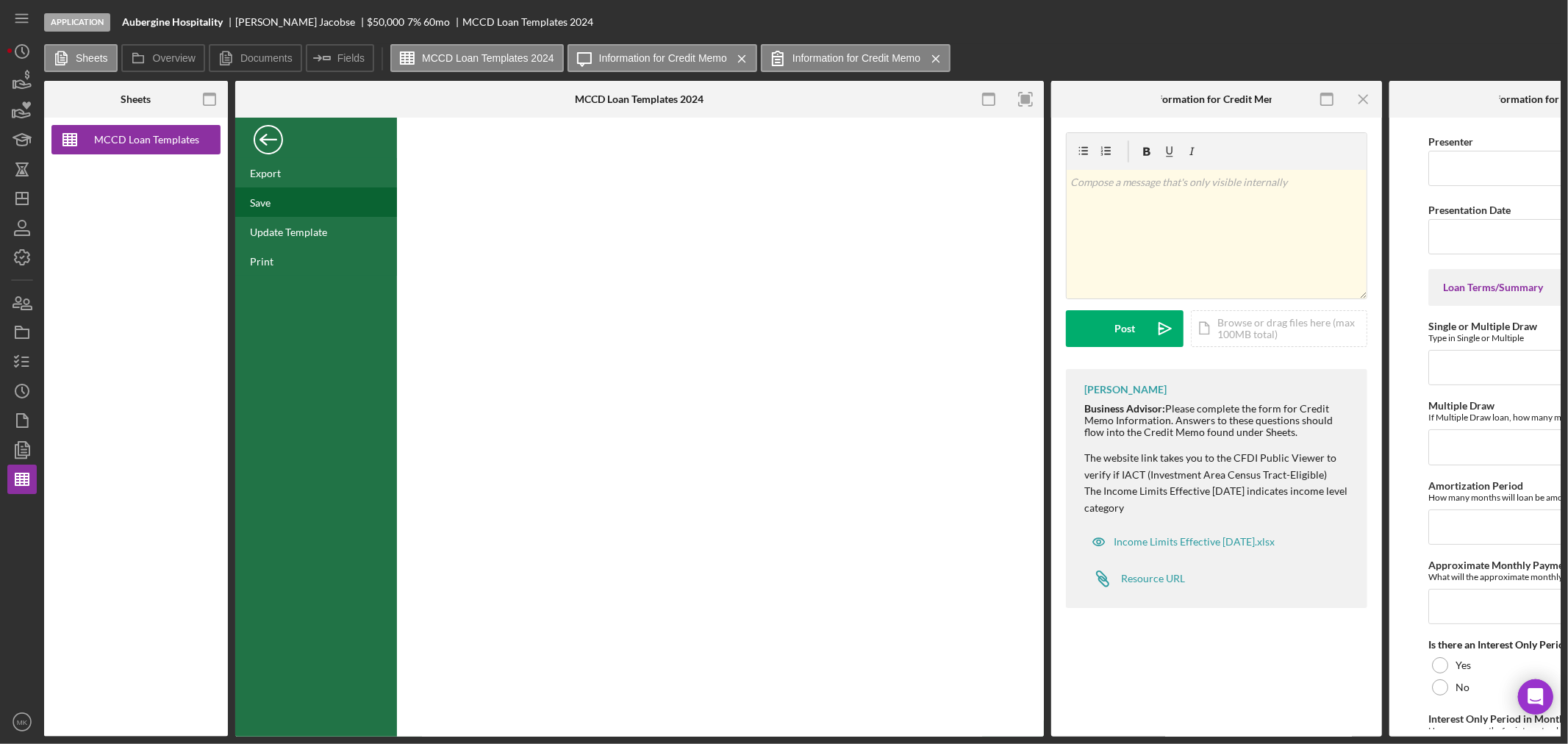
click at [262, 205] on div "Save" at bounding box center [260, 202] width 21 height 13
click at [267, 146] on div "Back" at bounding box center [268, 135] width 29 height 29
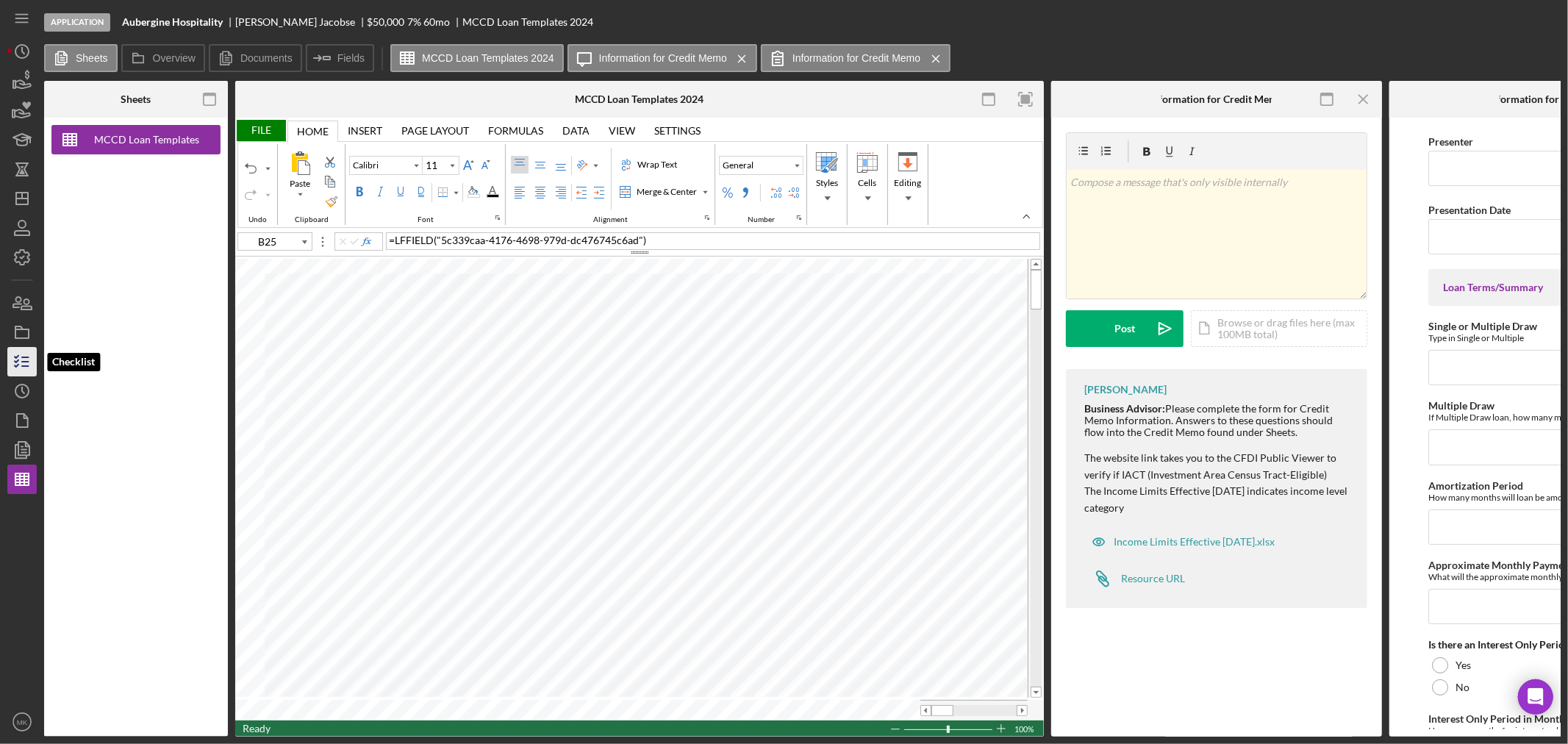
click at [23, 362] on line "button" at bounding box center [25, 362] width 6 height 0
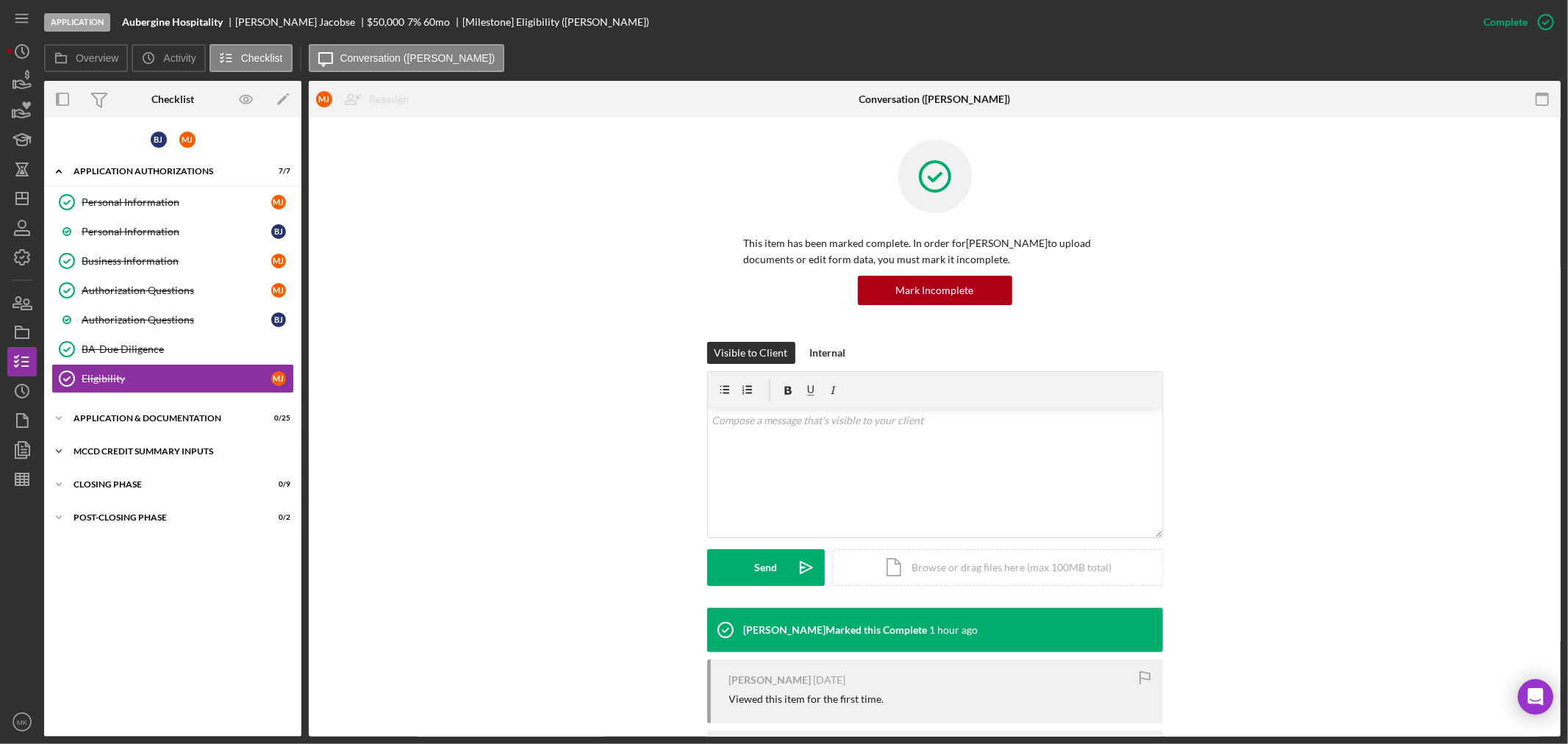
click at [57, 447] on icon "Icon/Expander" at bounding box center [59, 451] width 29 height 29
click at [56, 667] on icon "Icon/Expander" at bounding box center [59, 669] width 29 height 29
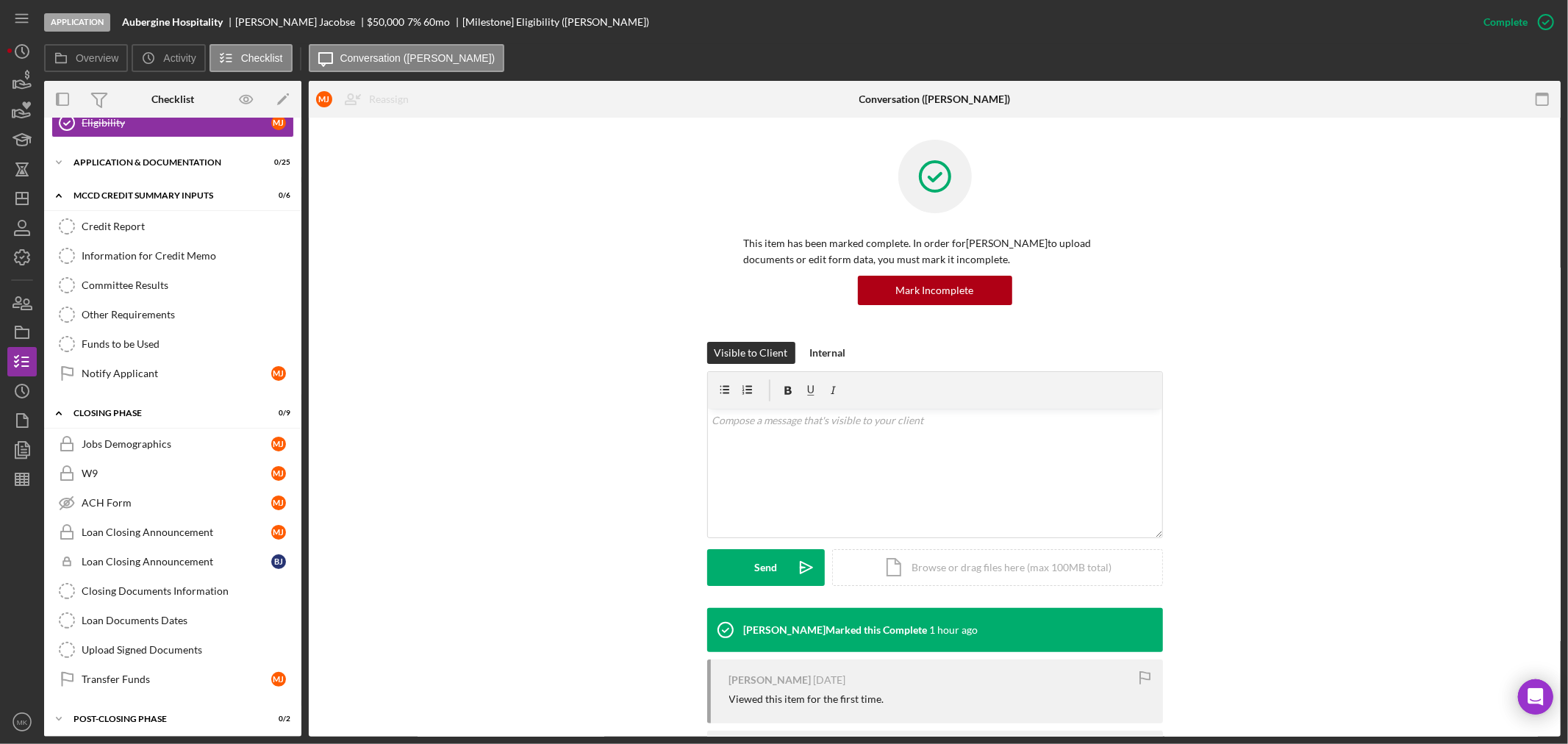
scroll to position [263, 0]
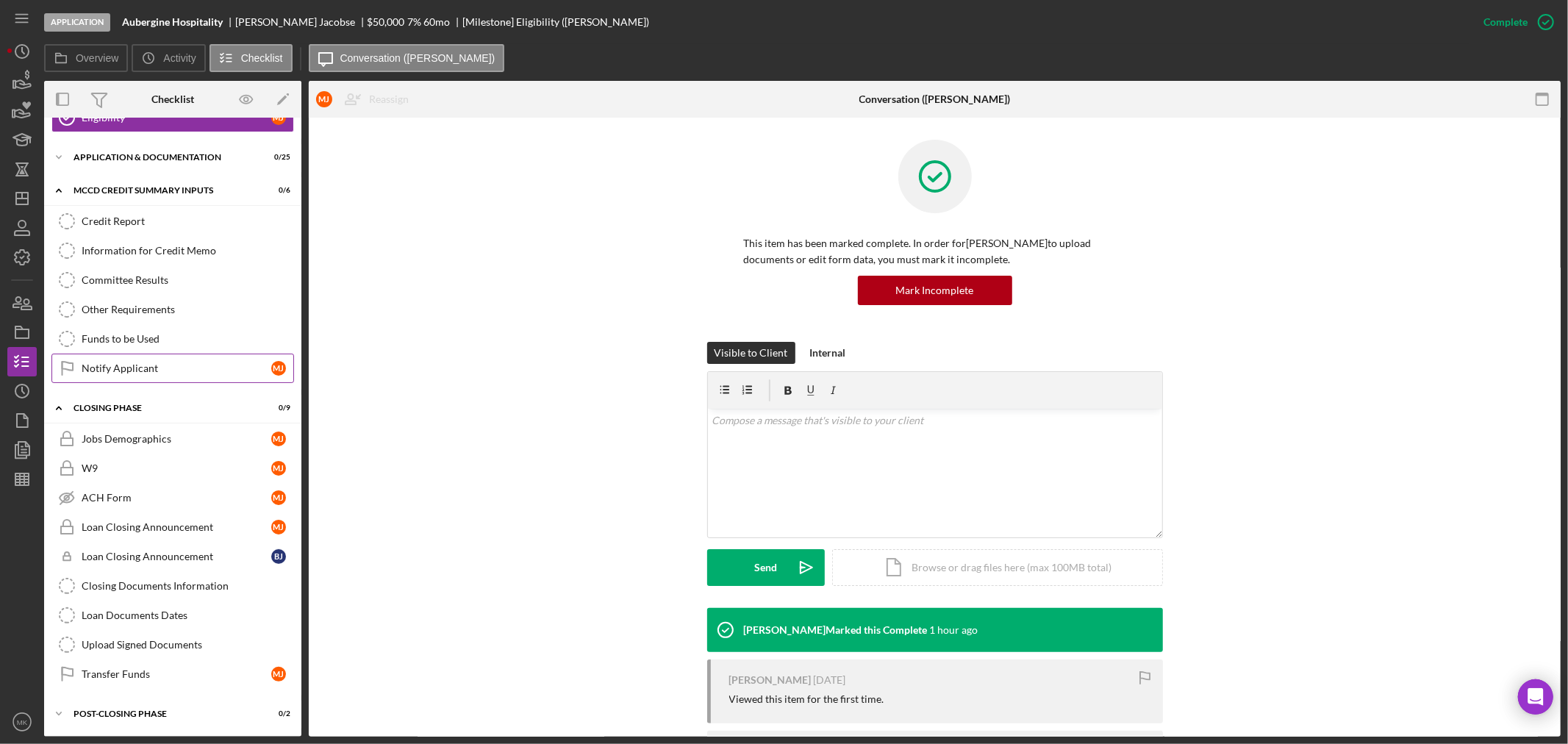
click at [168, 355] on link "Notify Applicant Notify Applicant [PERSON_NAME]" at bounding box center [173, 368] width 243 height 29
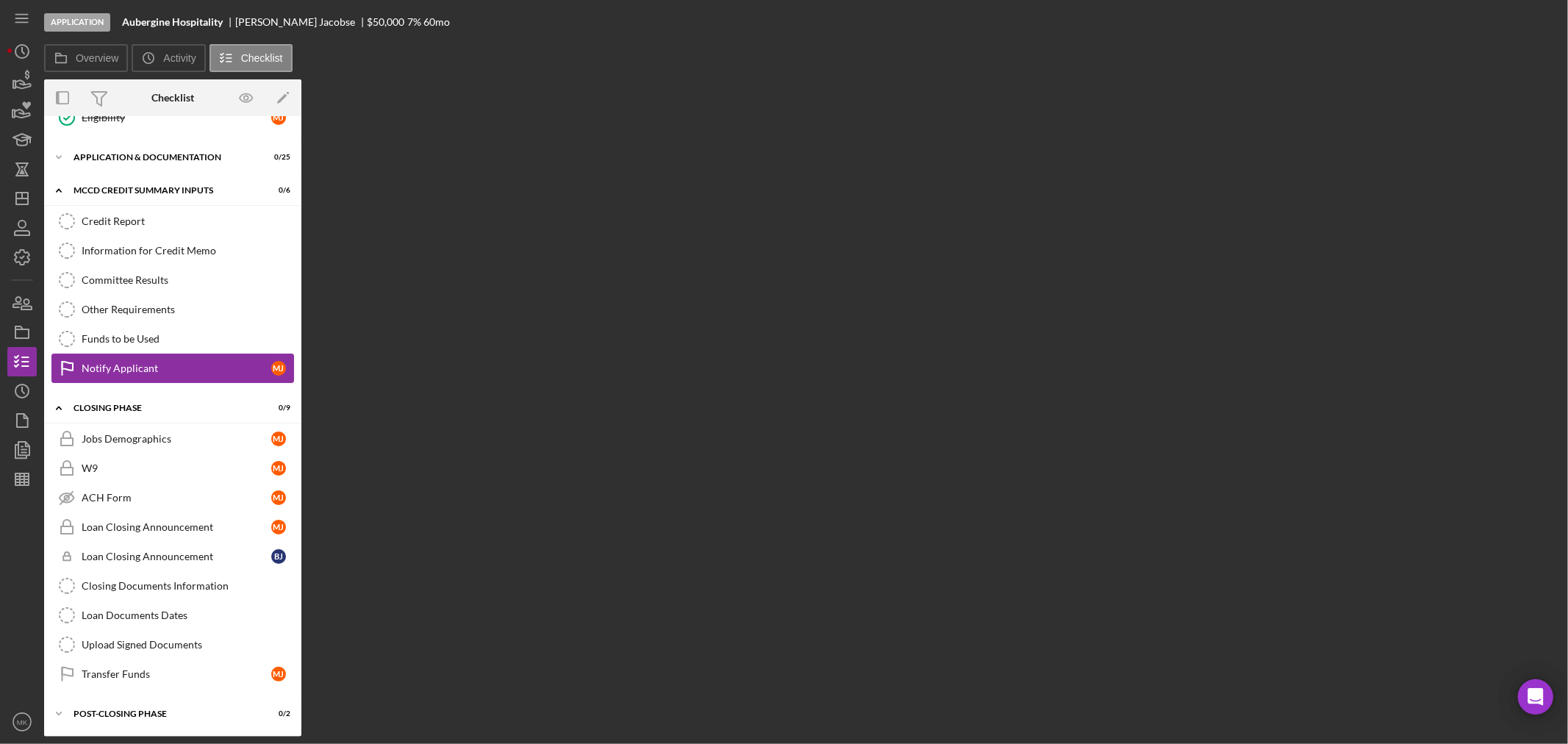
scroll to position [263, 0]
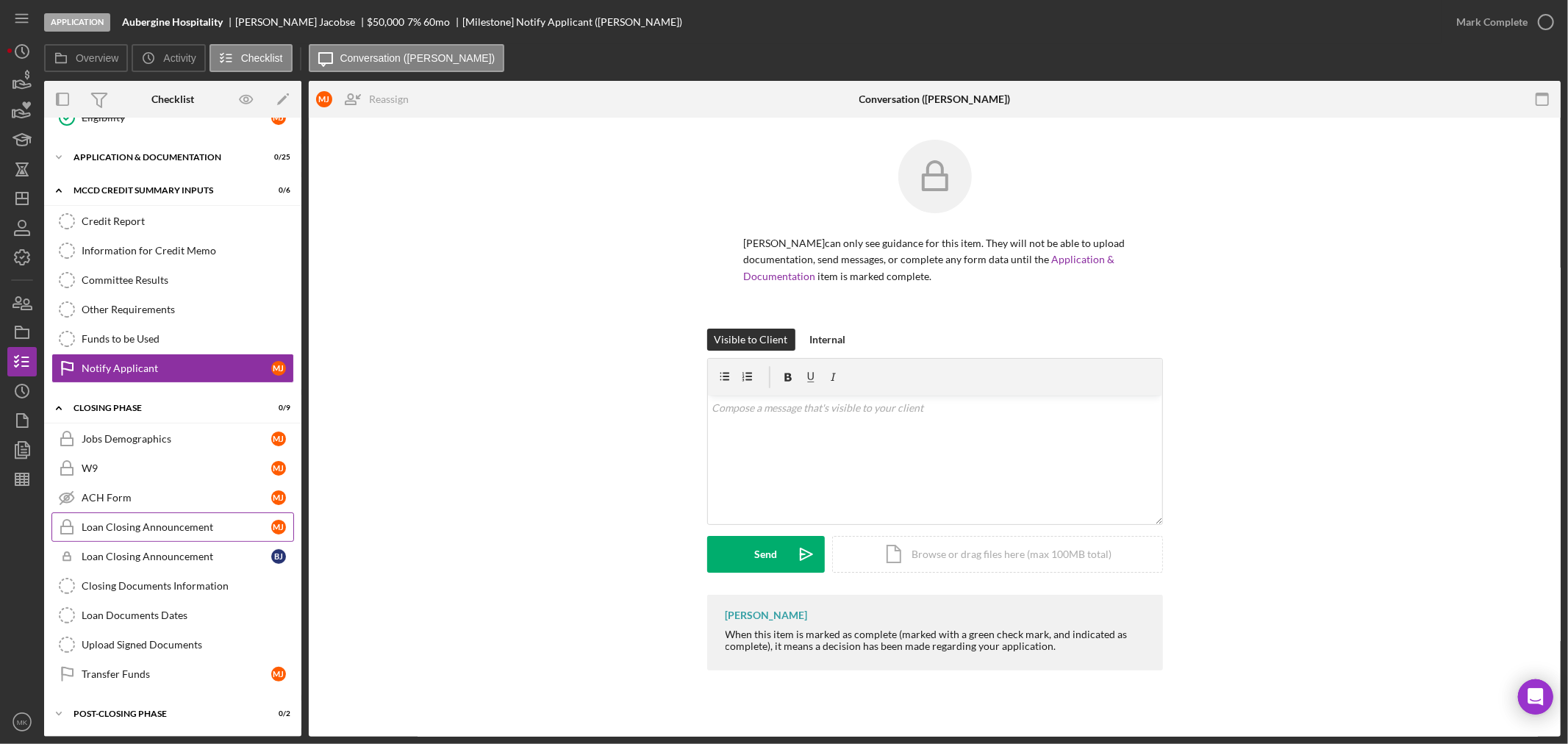
click at [163, 530] on div "Loan Closing Announcement" at bounding box center [176, 527] width 189 height 12
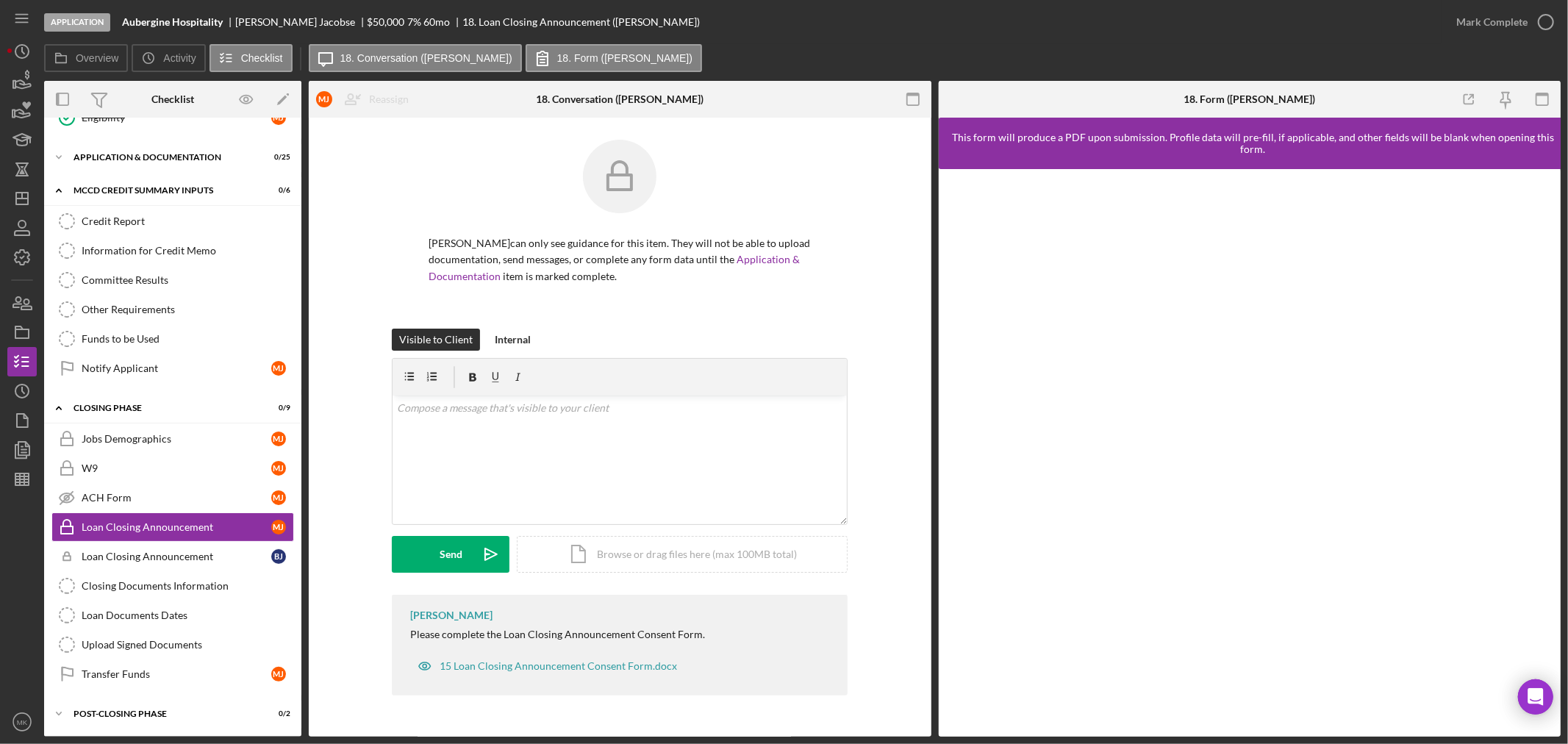
scroll to position [263, 0]
click at [222, 583] on div "Closing Documents Information" at bounding box center [187, 585] width 212 height 12
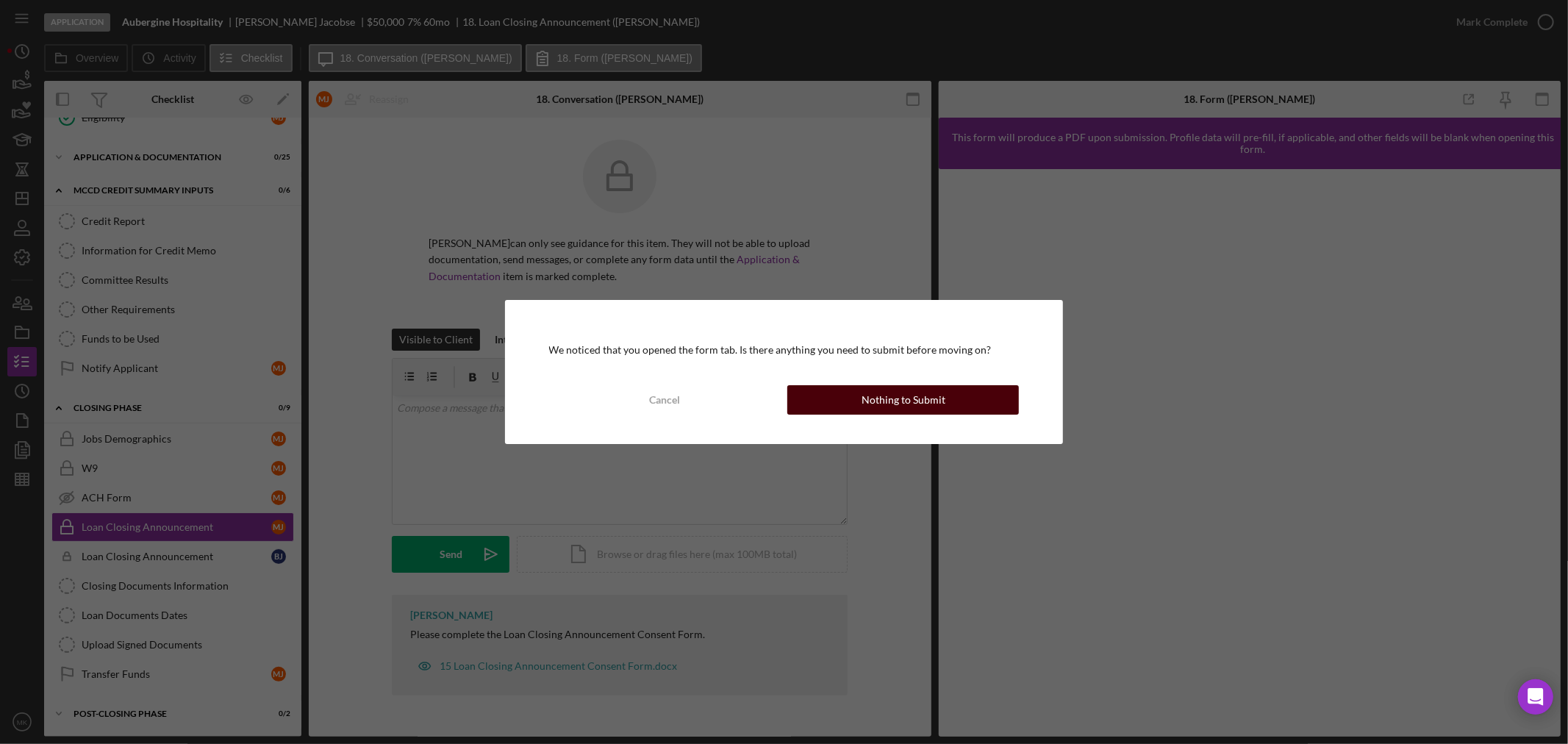
click at [899, 402] on div "Nothing to Submit" at bounding box center [904, 400] width 84 height 29
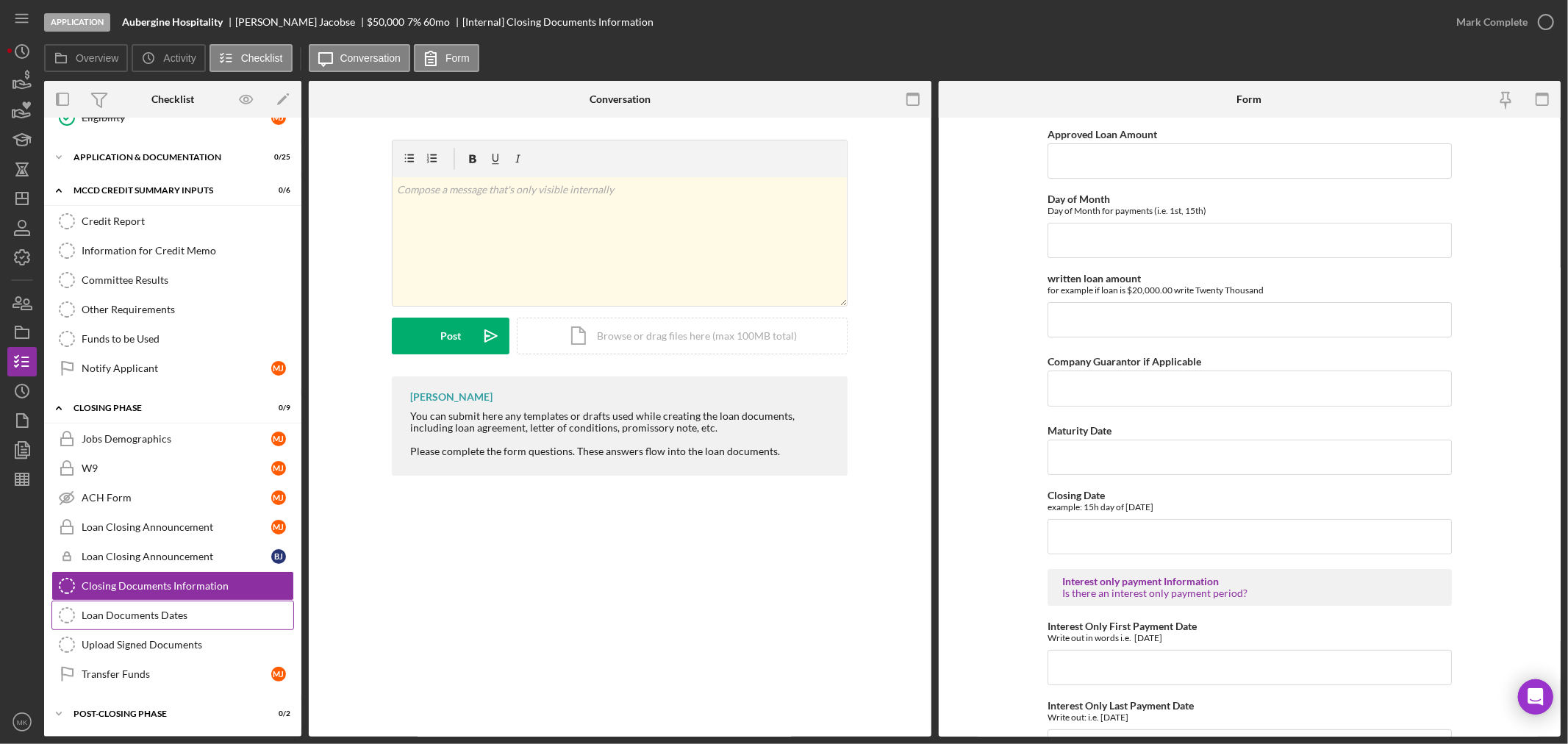
click at [193, 617] on div "Loan Documents Dates" at bounding box center [187, 615] width 212 height 12
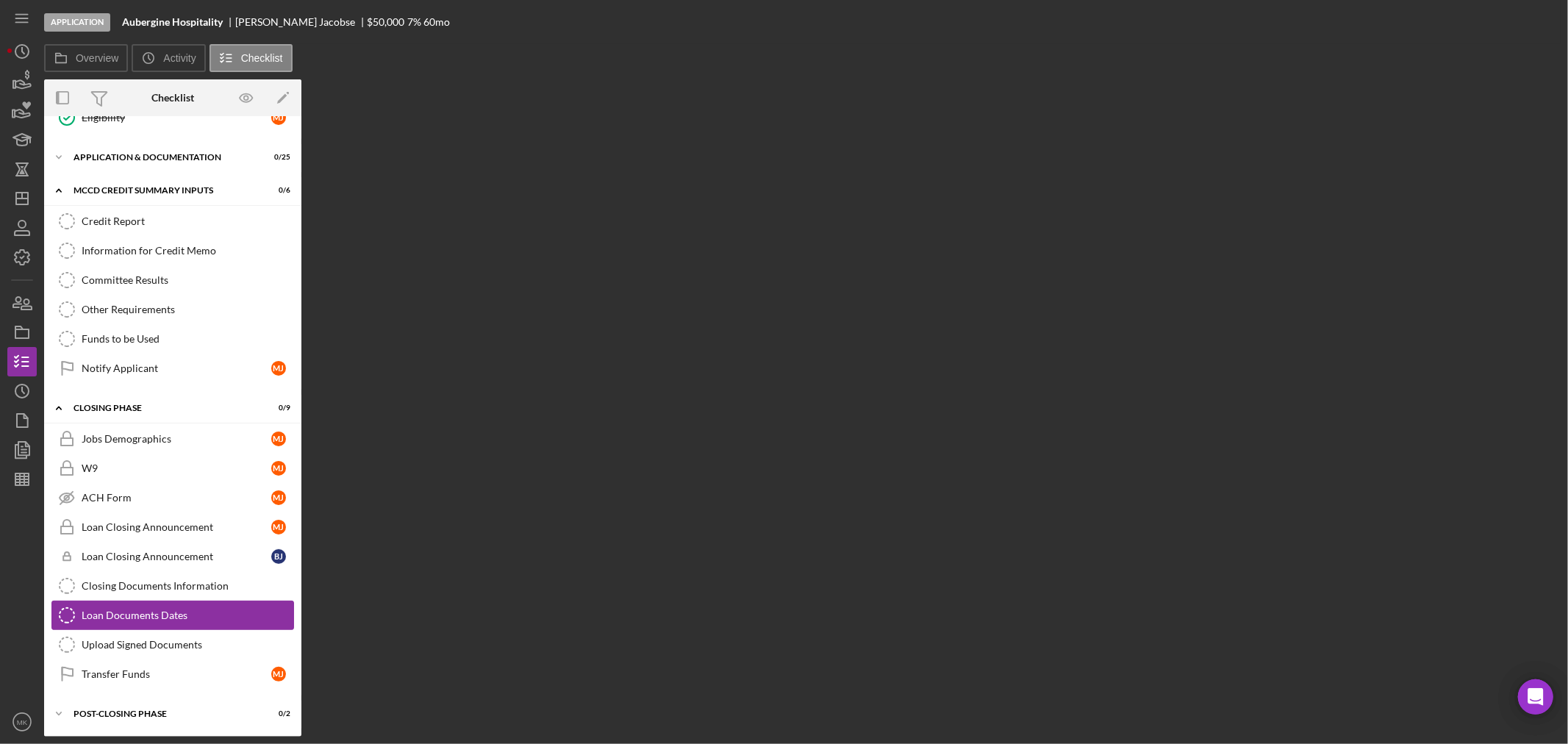
scroll to position [263, 0]
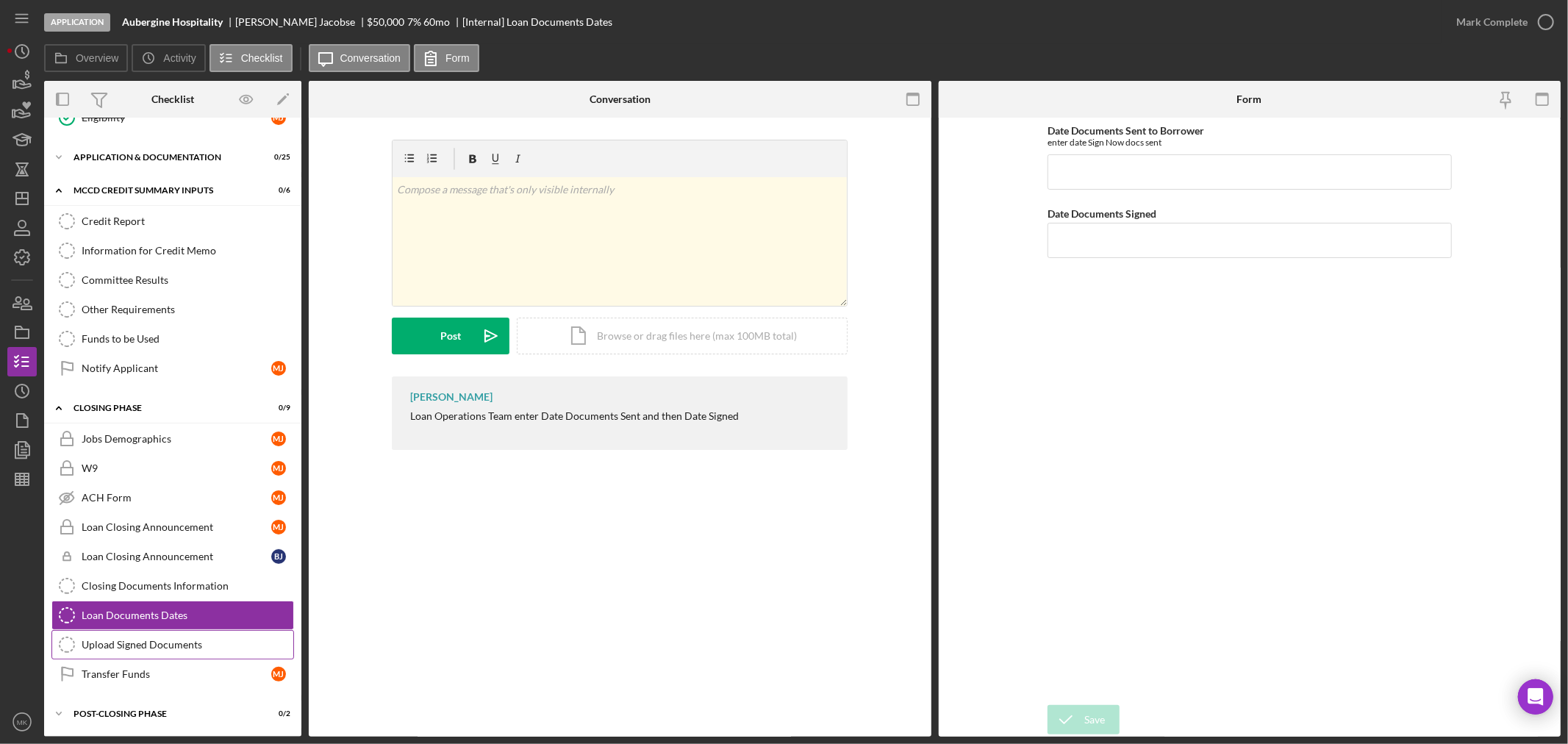
click at [192, 643] on div "Upload Signed Documents" at bounding box center [187, 644] width 212 height 12
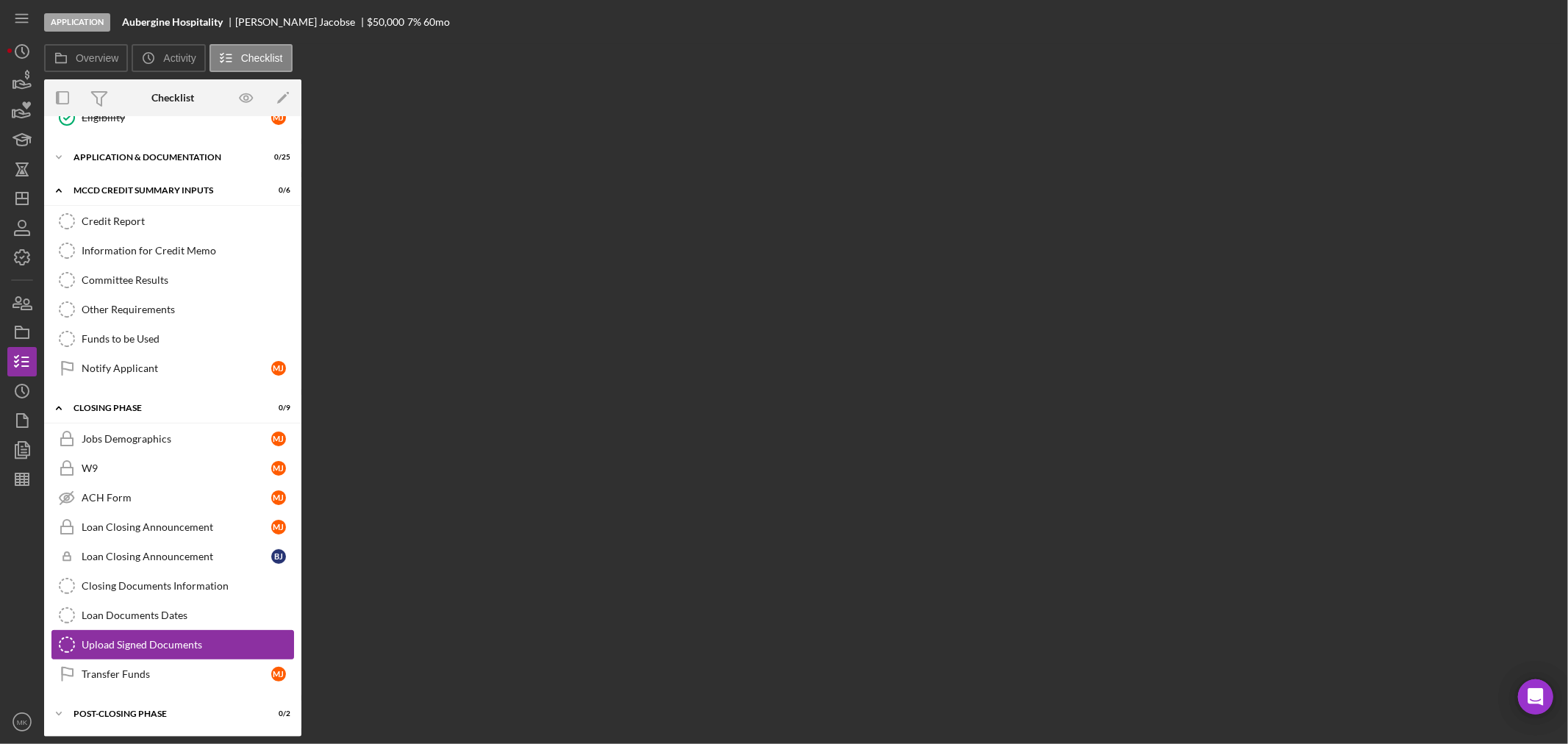
scroll to position [263, 0]
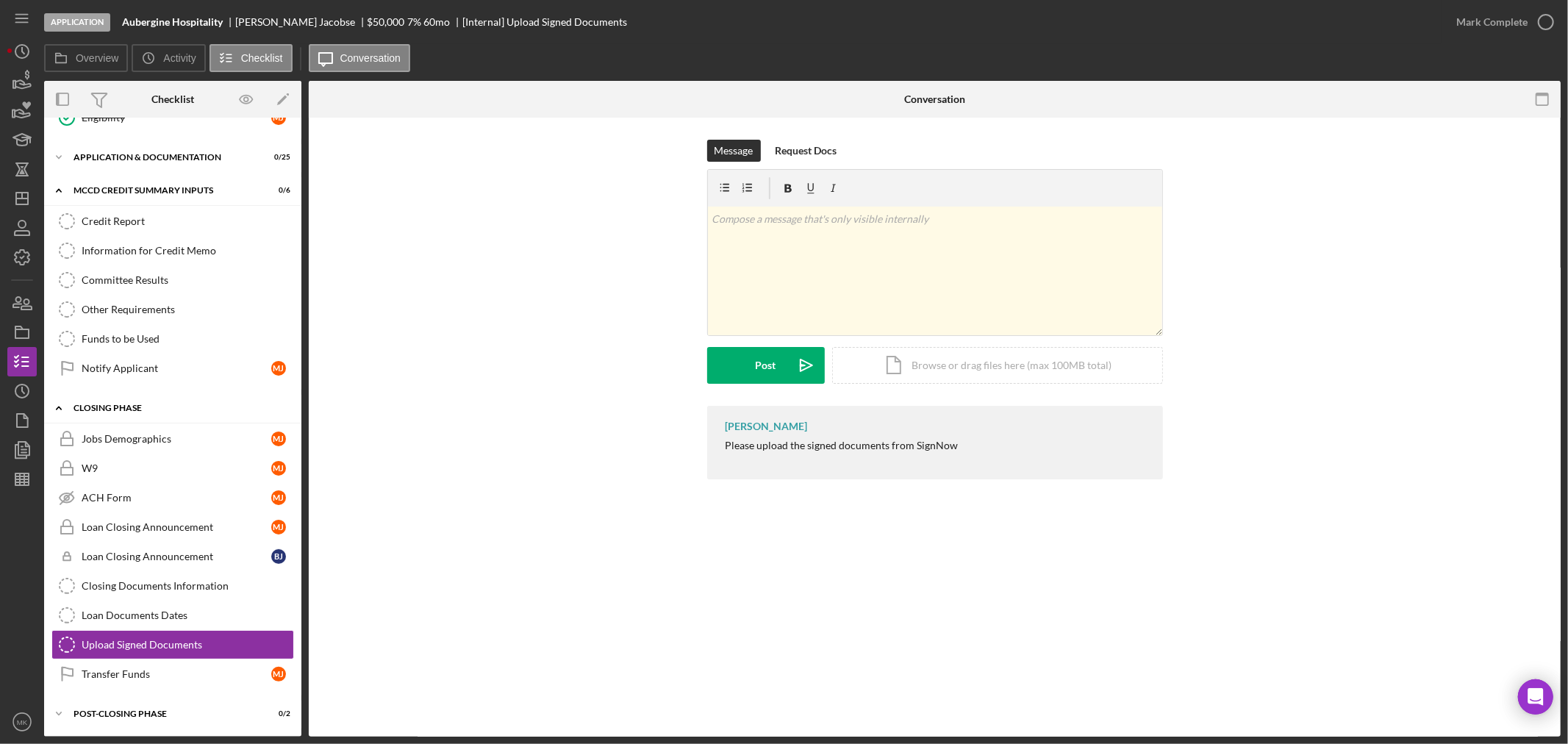
click at [57, 406] on polyline at bounding box center [58, 408] width 4 height 3
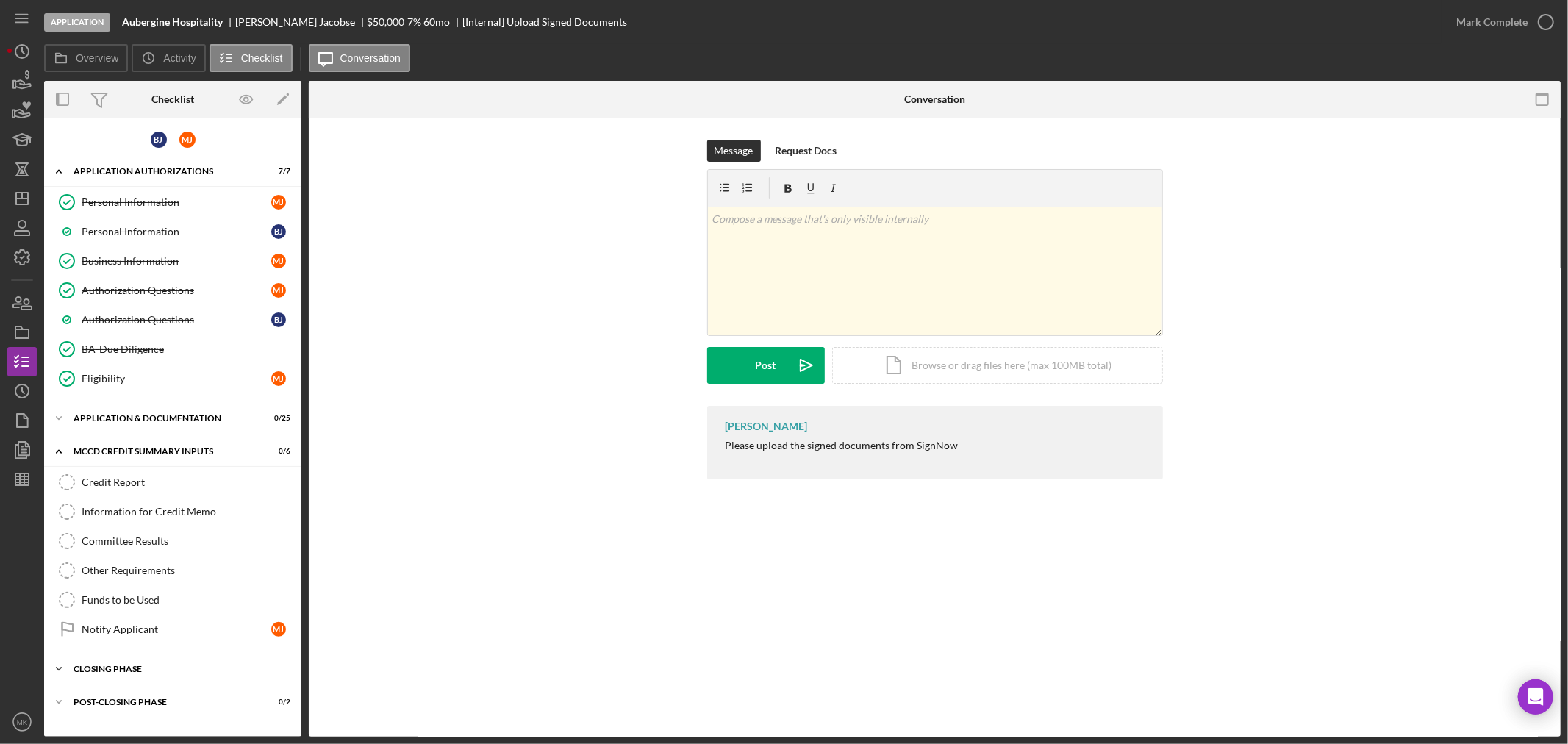
click at [92, 670] on div "Closing Phase" at bounding box center [178, 668] width 210 height 9
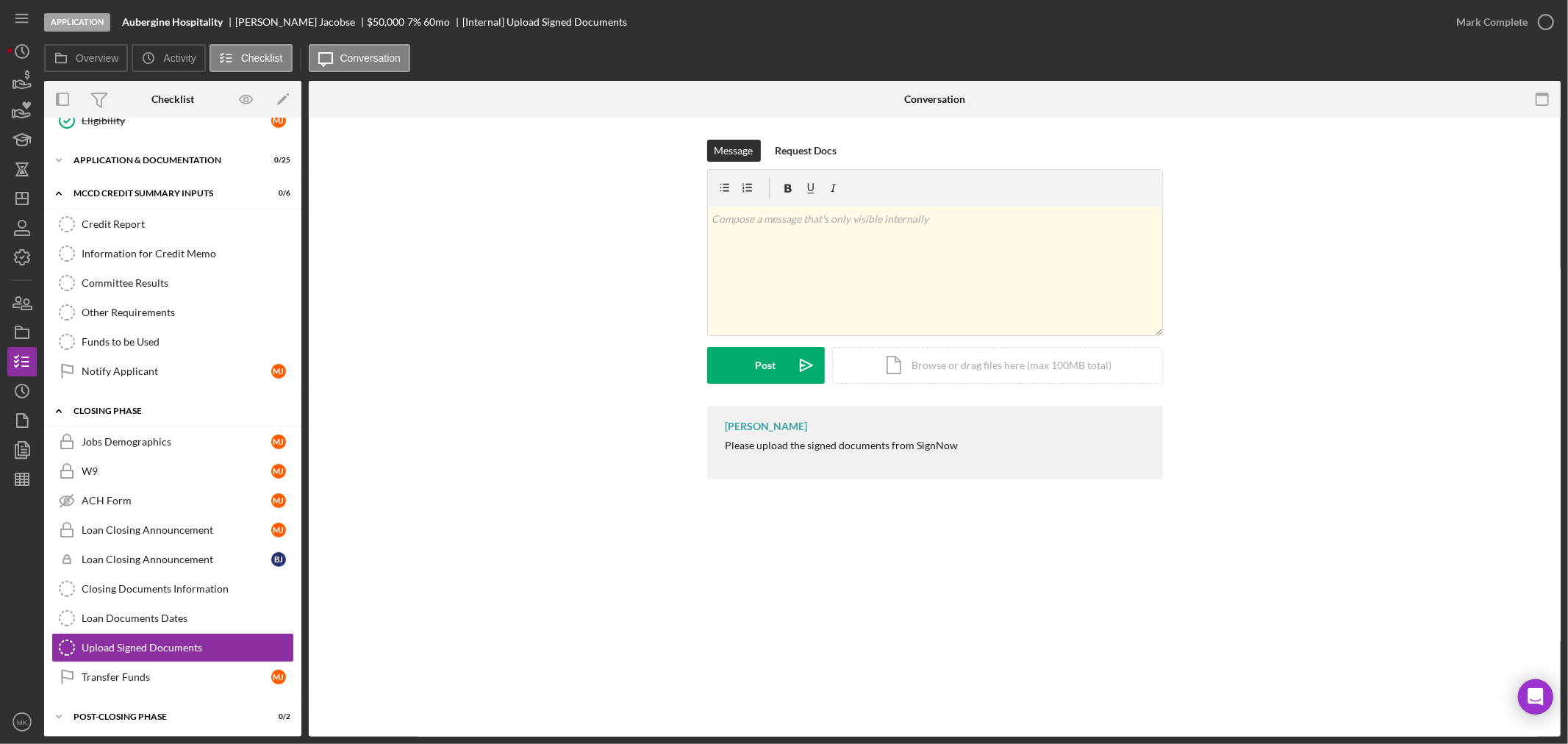
scroll to position [263, 0]
click at [143, 709] on div "Post-Closing Phase" at bounding box center [178, 713] width 210 height 9
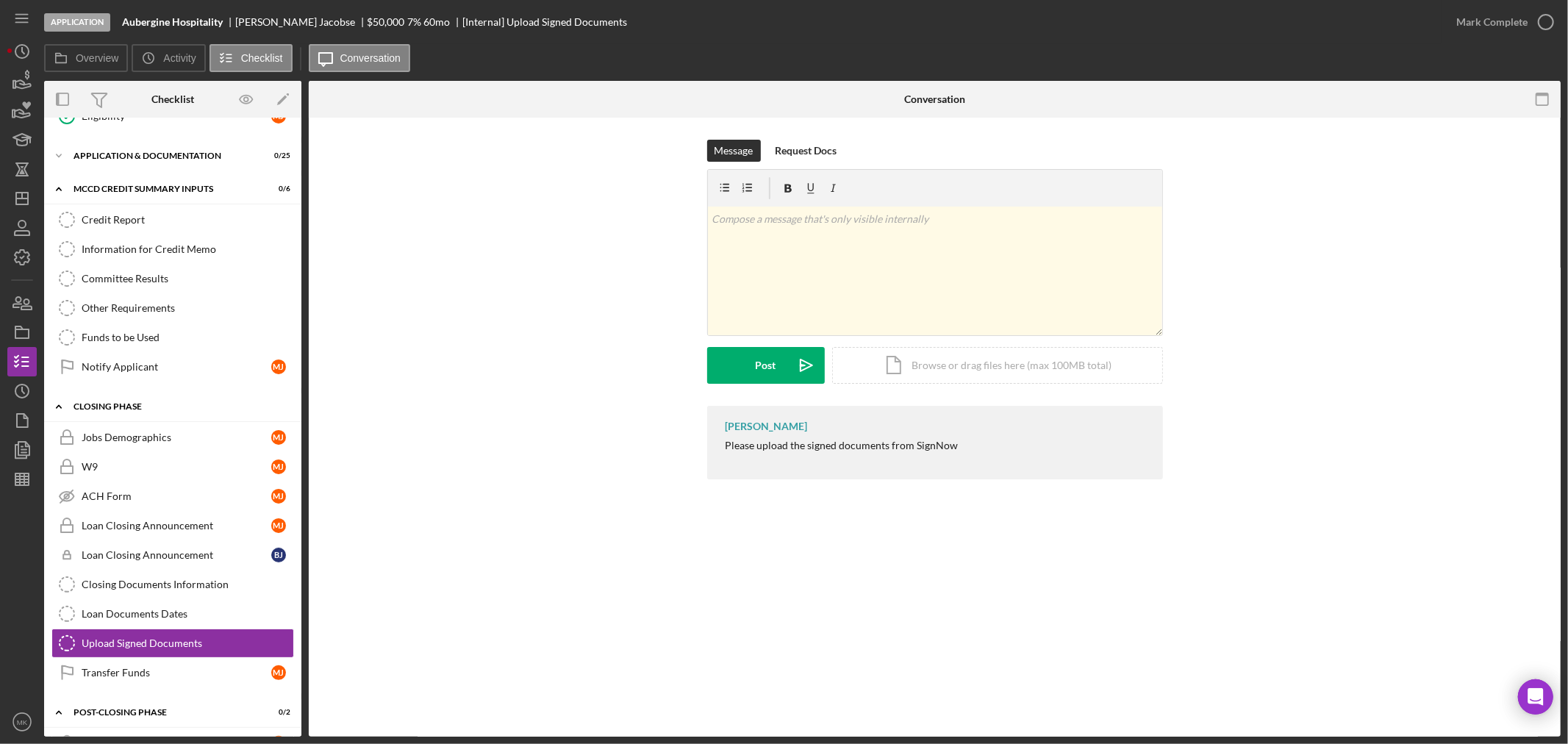
click at [59, 401] on icon "Icon/Expander" at bounding box center [59, 406] width 29 height 29
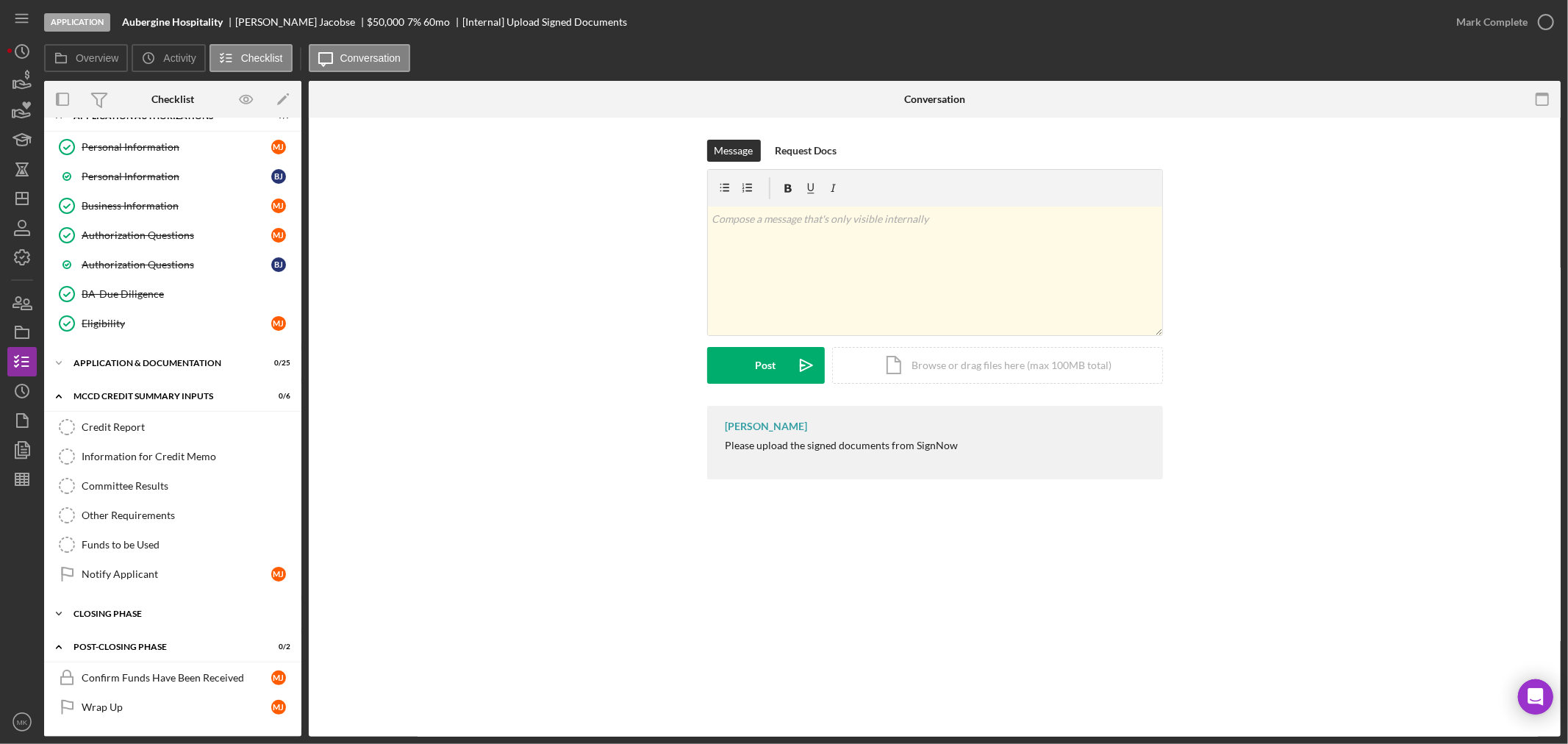
scroll to position [56, 0]
click at [57, 395] on polyline at bounding box center [58, 397] width 4 height 3
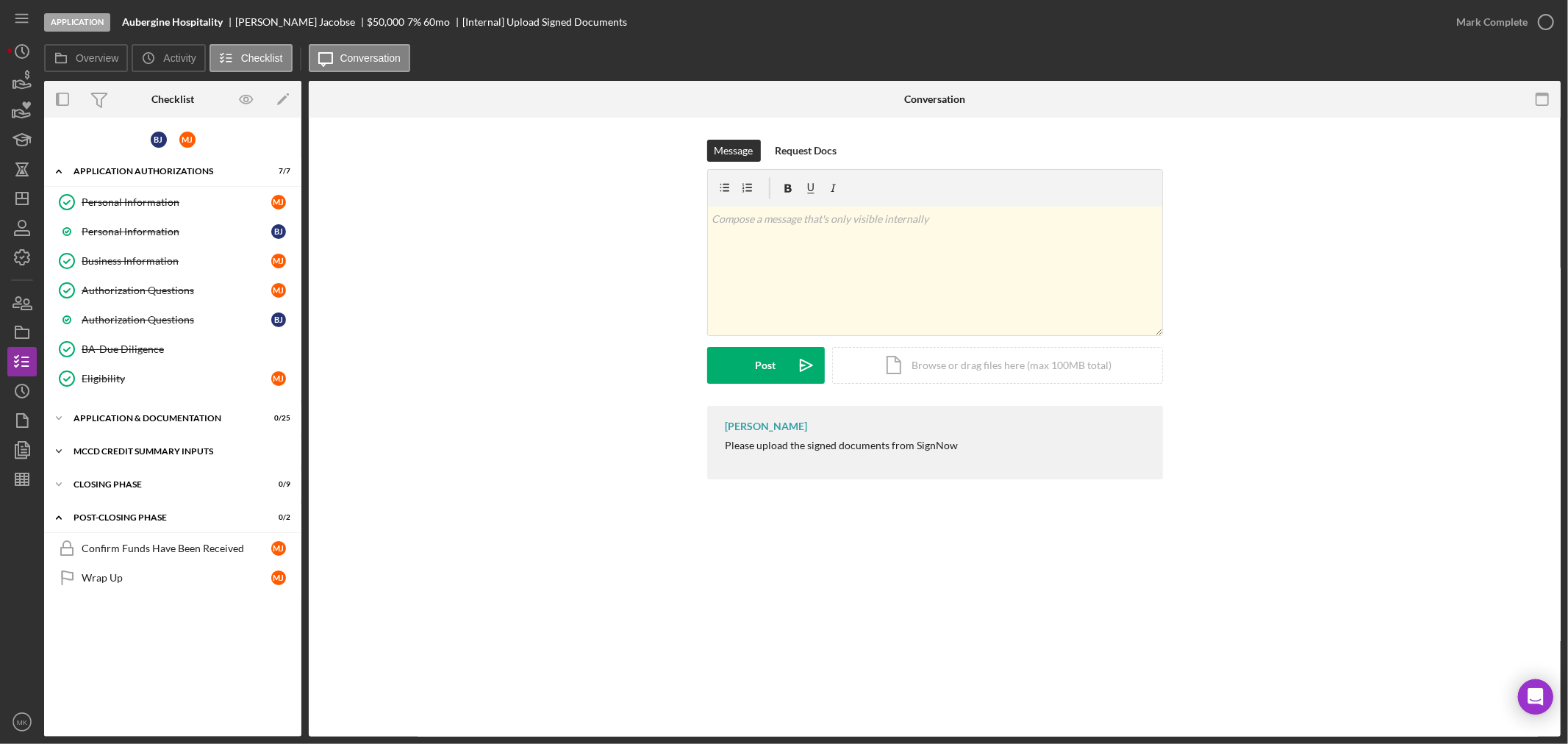
scroll to position [0, 0]
click at [63, 171] on icon "Icon/Expander" at bounding box center [59, 171] width 29 height 29
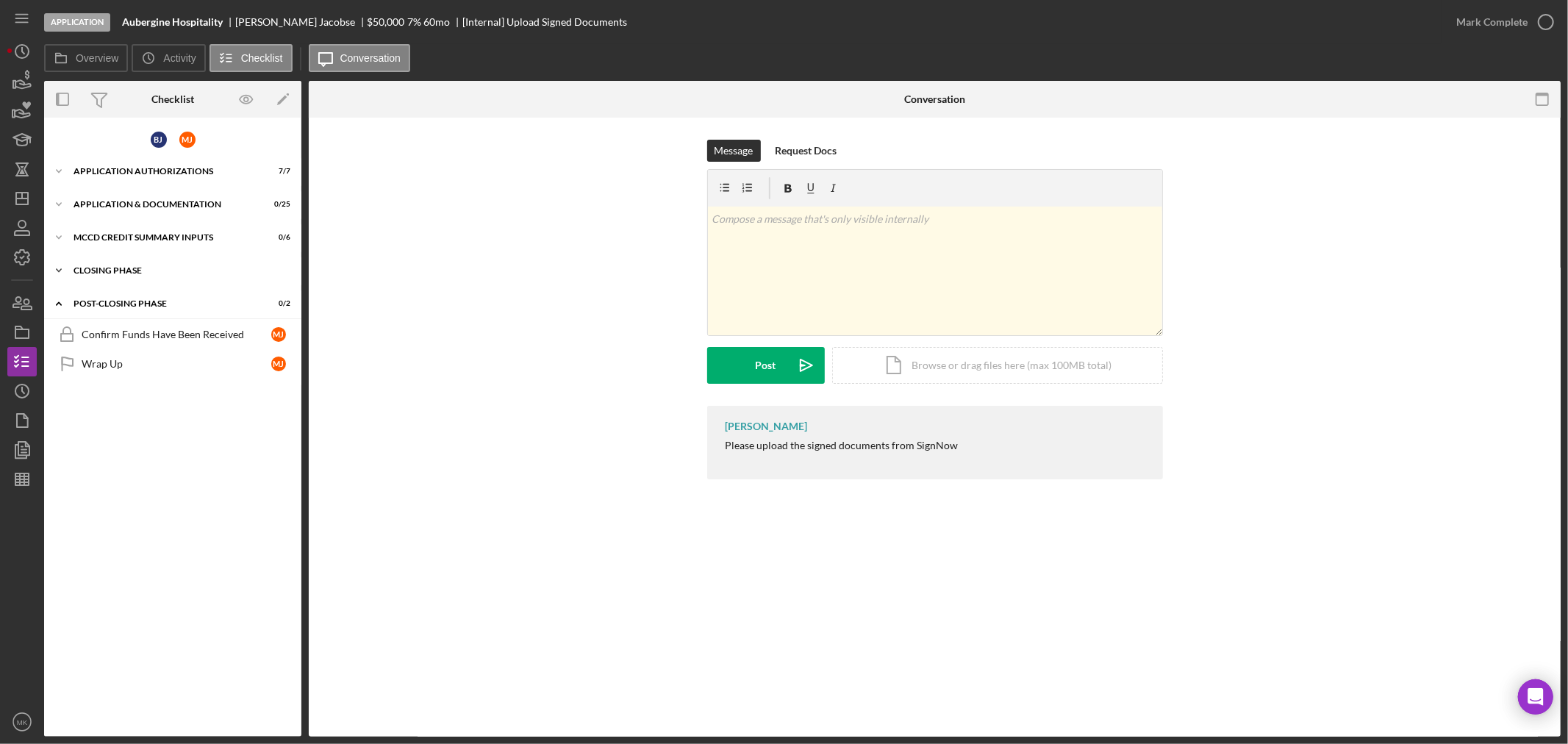
click at [59, 268] on icon "Icon/Expander" at bounding box center [59, 270] width 29 height 29
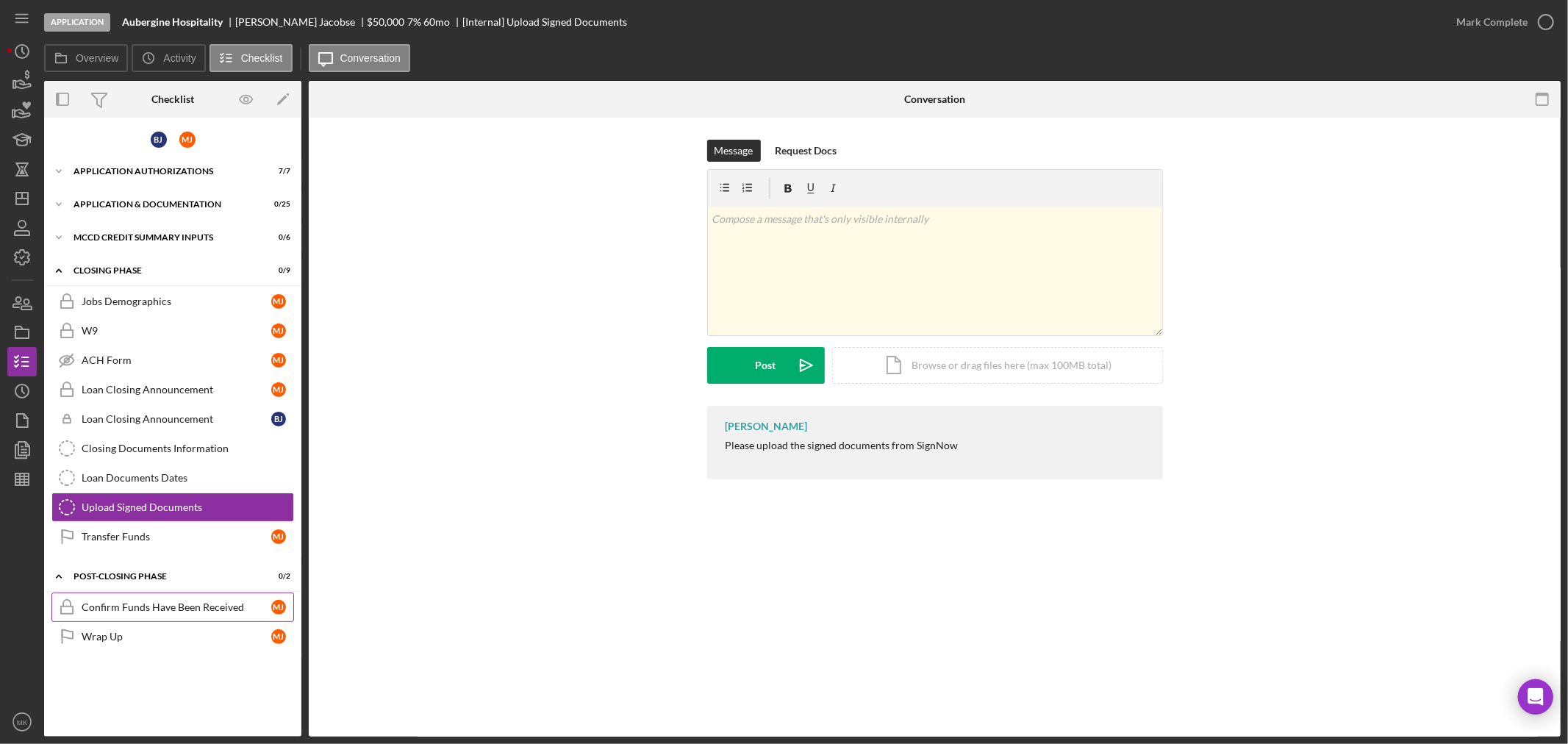
click at [175, 601] on div "Confirm Funds Have Been Received" at bounding box center [176, 607] width 189 height 12
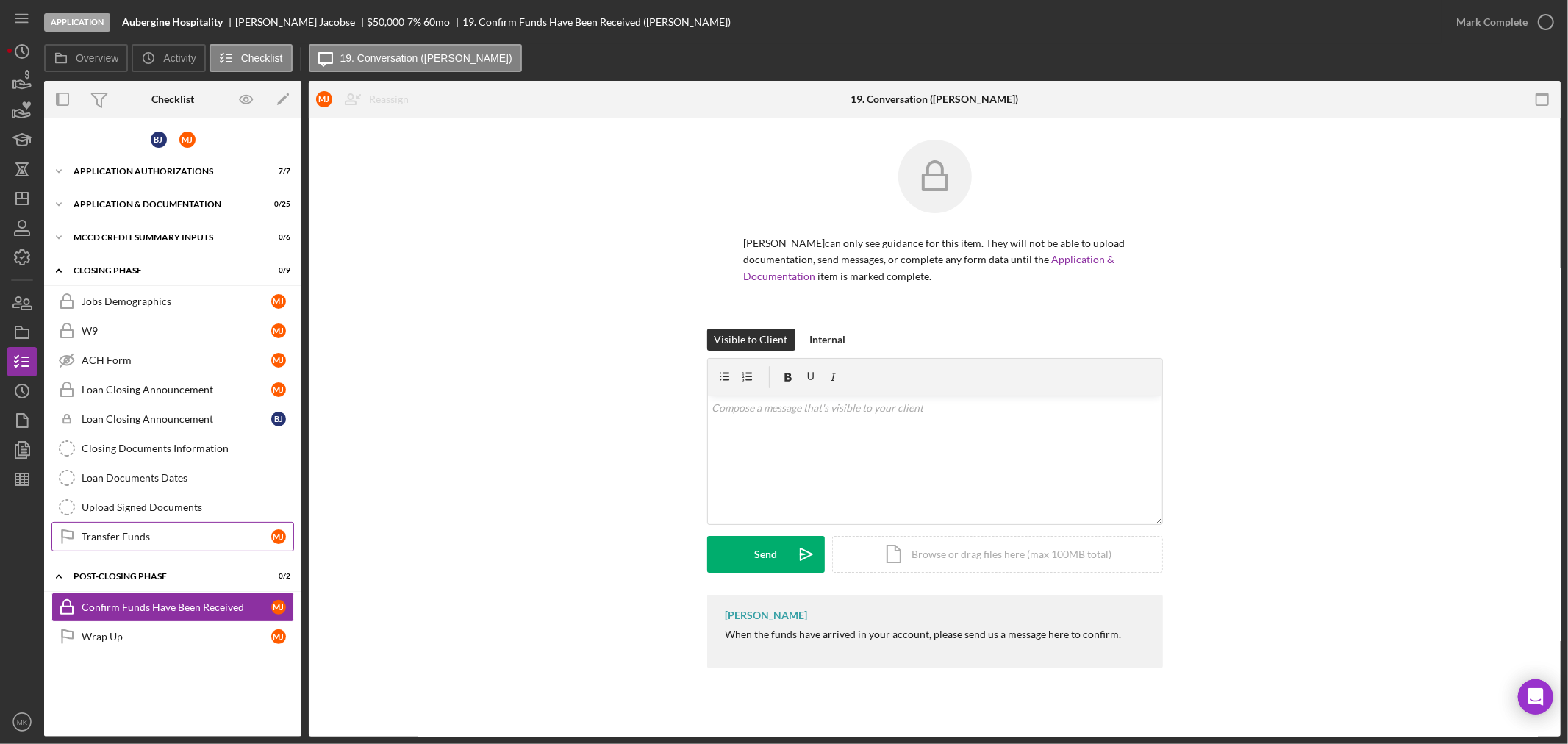
click at [185, 533] on div "Transfer Funds" at bounding box center [176, 536] width 189 height 12
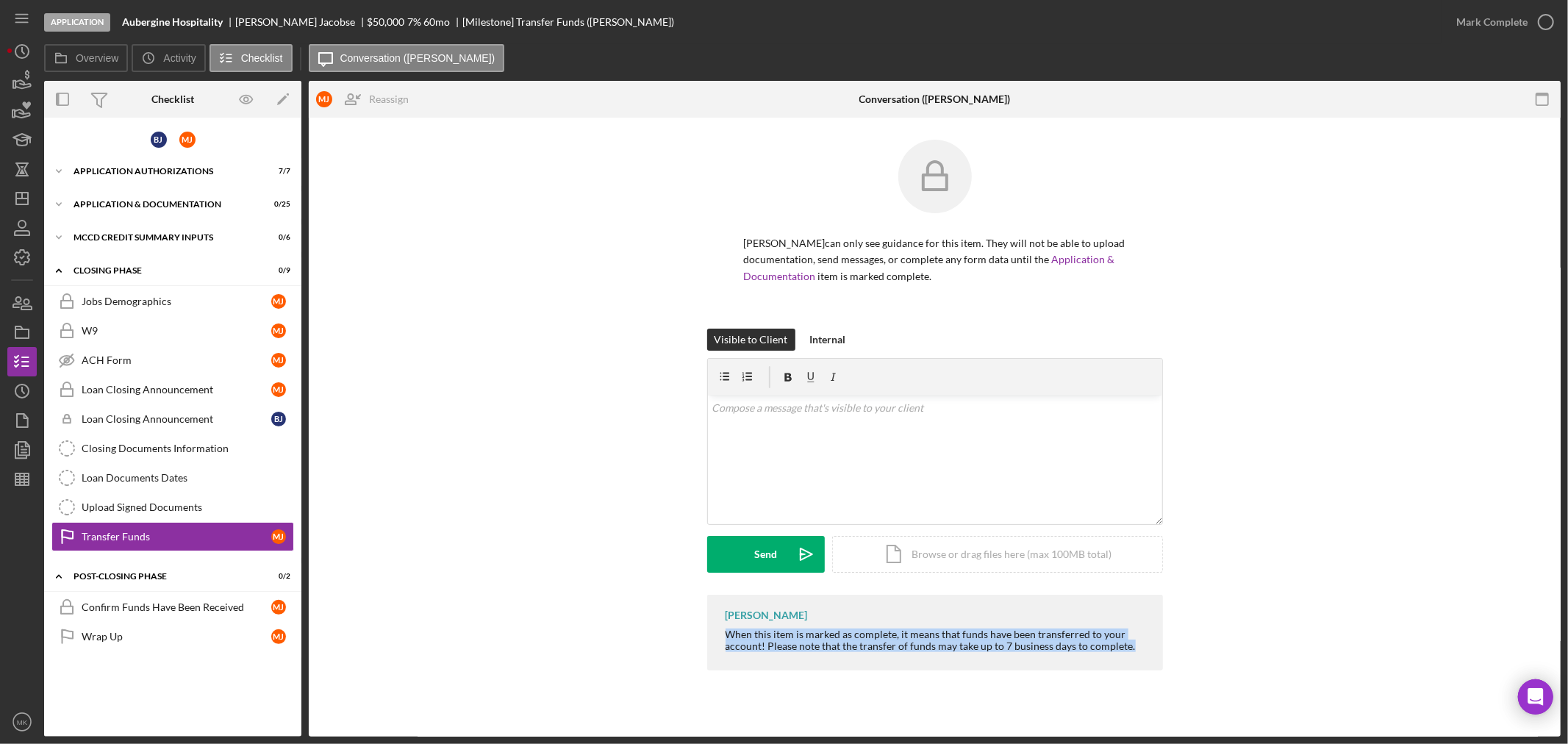
drag, startPoint x: 728, startPoint y: 632, endPoint x: 1156, endPoint y: 657, distance: 428.7
click at [1156, 657] on div "[PERSON_NAME] When this item is marked as complete, it means that funds have be…" at bounding box center [934, 633] width 455 height 76
copy div "When this item is marked as complete, it means that funds have been transferred…"
click at [171, 607] on div "Confirm Funds Have Been Received" at bounding box center [176, 607] width 189 height 12
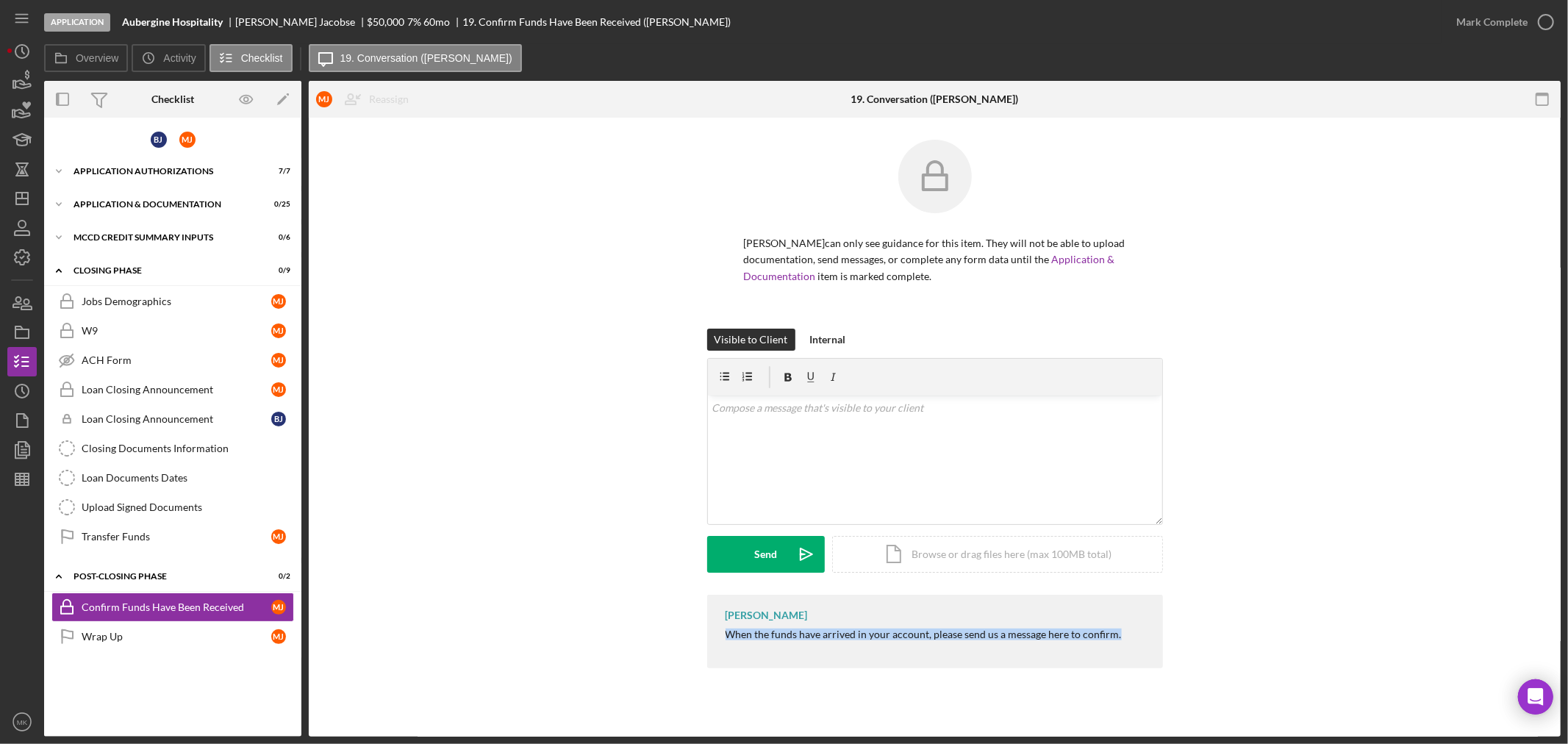
drag, startPoint x: 725, startPoint y: 630, endPoint x: 1133, endPoint y: 636, distance: 408.0
click at [1133, 636] on div "[PERSON_NAME] When the funds have arrived in your account, please send us a mes…" at bounding box center [934, 631] width 455 height 73
copy div "When the funds have arrived in your account, please send us a message here to c…"
click at [388, 561] on div "Visible to Client Internal v Color teal Color pink Remove color Add row above A…" at bounding box center [934, 462] width 1208 height 266
click at [154, 634] on div "Wrap Up" at bounding box center [176, 636] width 189 height 12
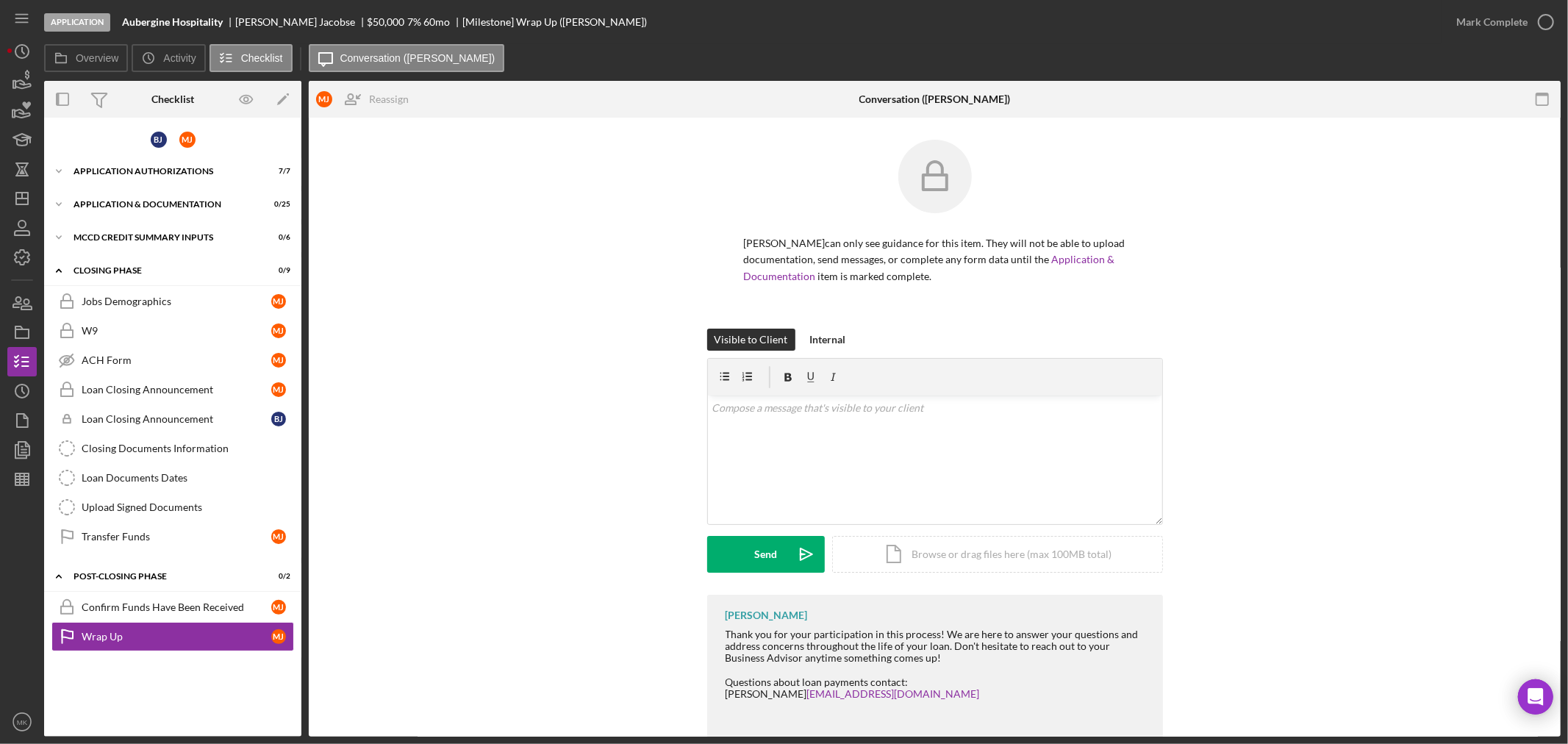
scroll to position [57, 0]
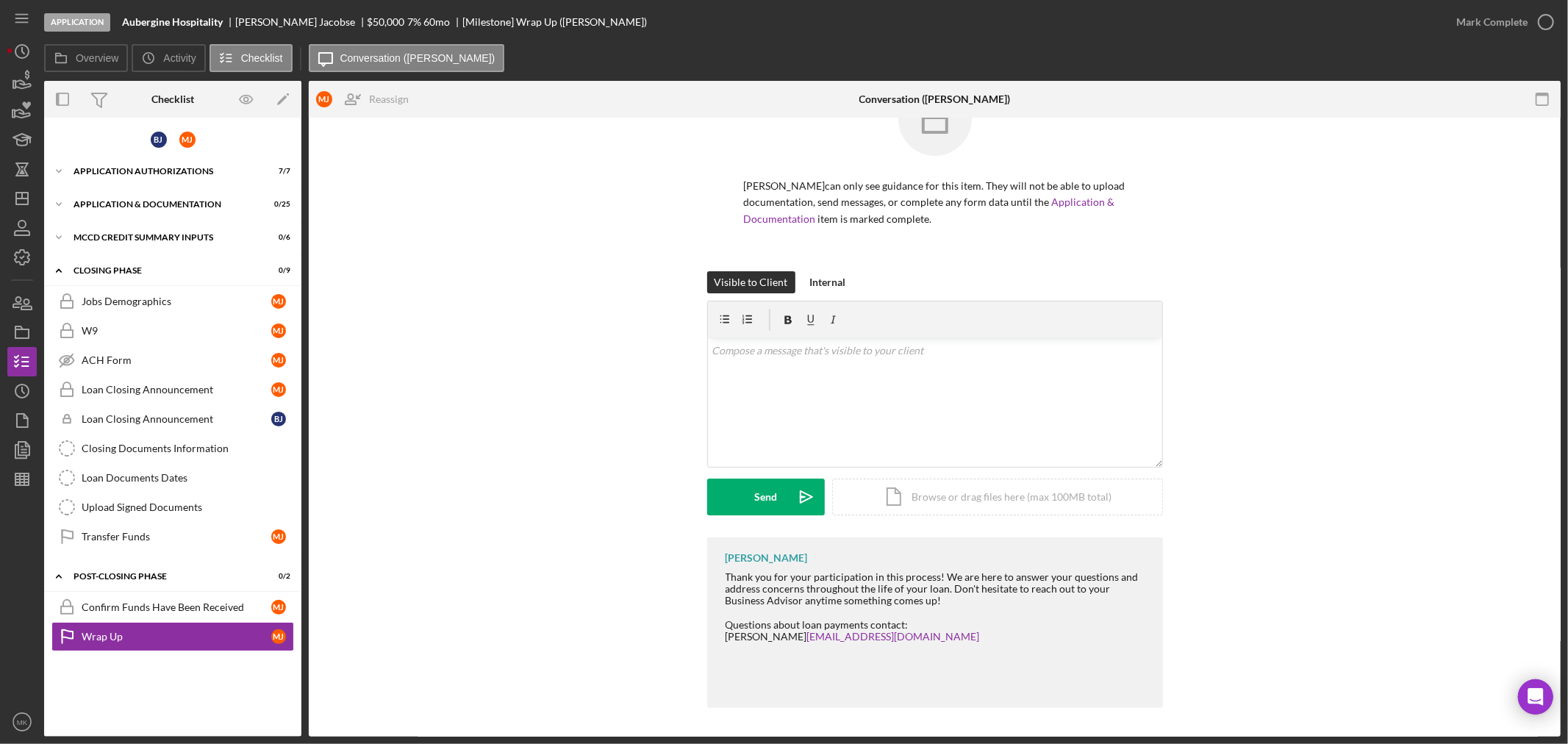
click at [52, 621] on link "Wrap Up Wrap Up [PERSON_NAME]" at bounding box center [173, 636] width 243 height 29
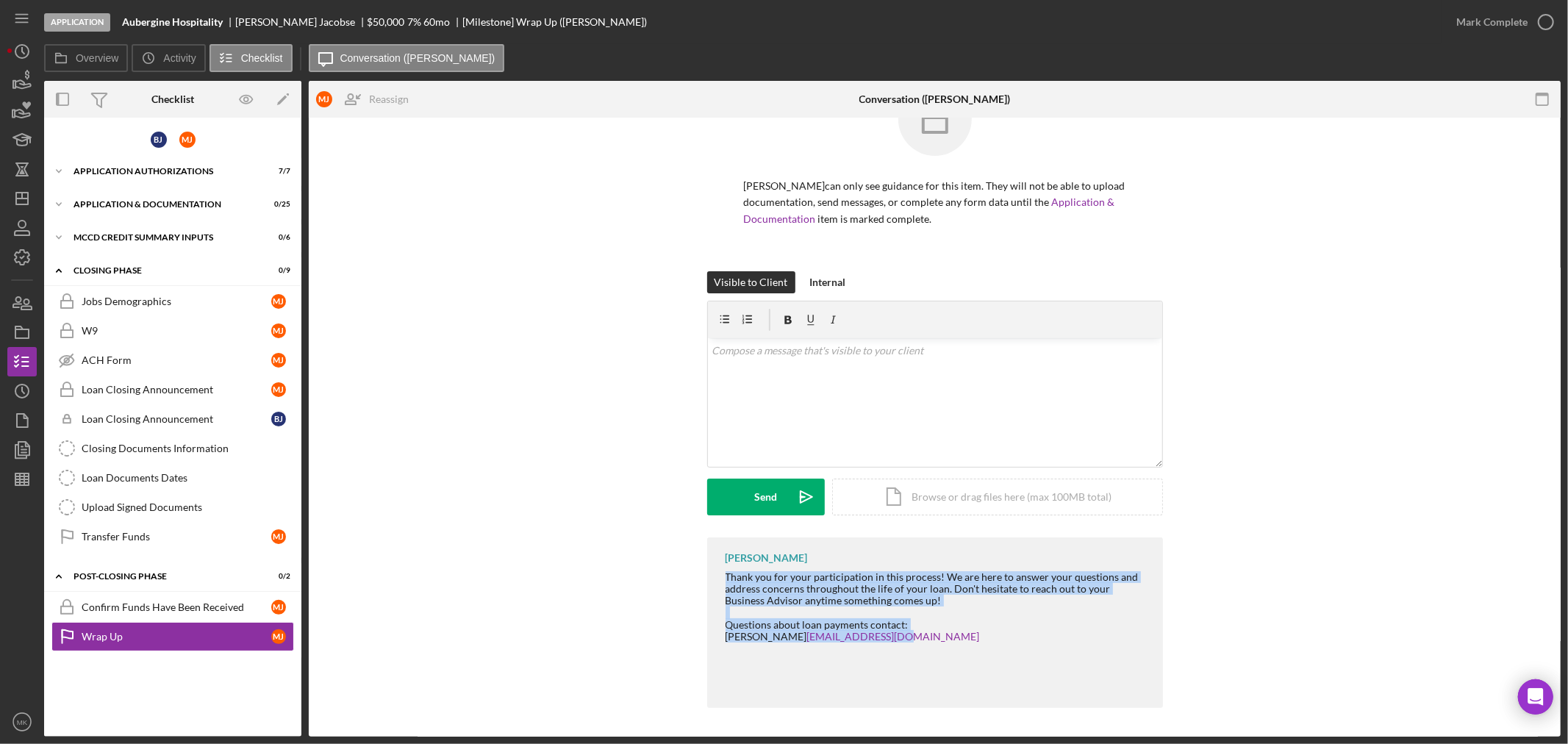
drag, startPoint x: 725, startPoint y: 574, endPoint x: 961, endPoint y: 635, distance: 243.8
click at [961, 635] on div "Thank you for your participation in this process! We are here to answer your qu…" at bounding box center [937, 630] width 422 height 118
copy div "Thank you for your participation in this process! We are here to answer your qu…"
click at [23, 447] on icon "button" at bounding box center [23, 450] width 37 height 37
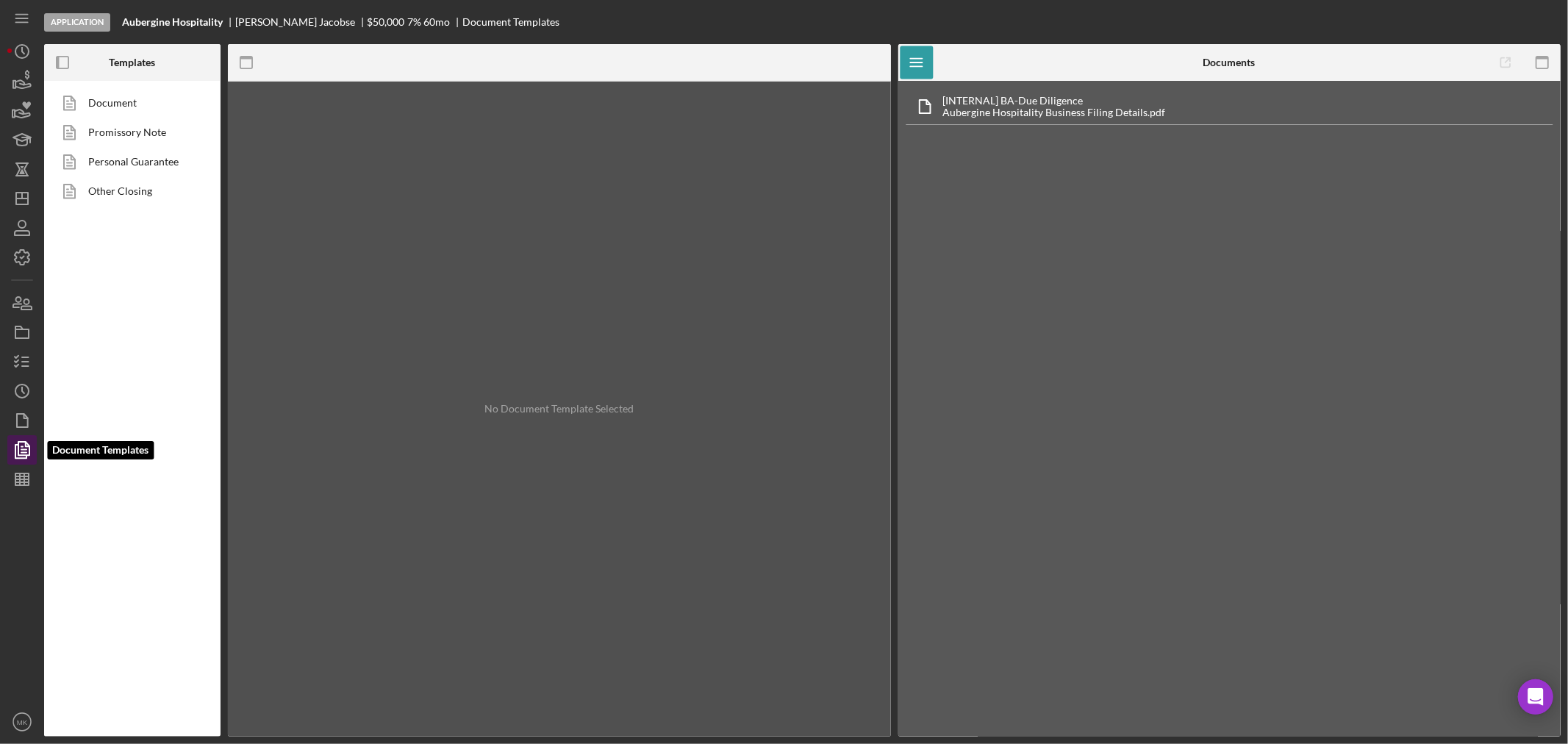
click at [25, 451] on icon "button" at bounding box center [23, 450] width 37 height 37
click at [23, 418] on icon "button" at bounding box center [23, 421] width 37 height 37
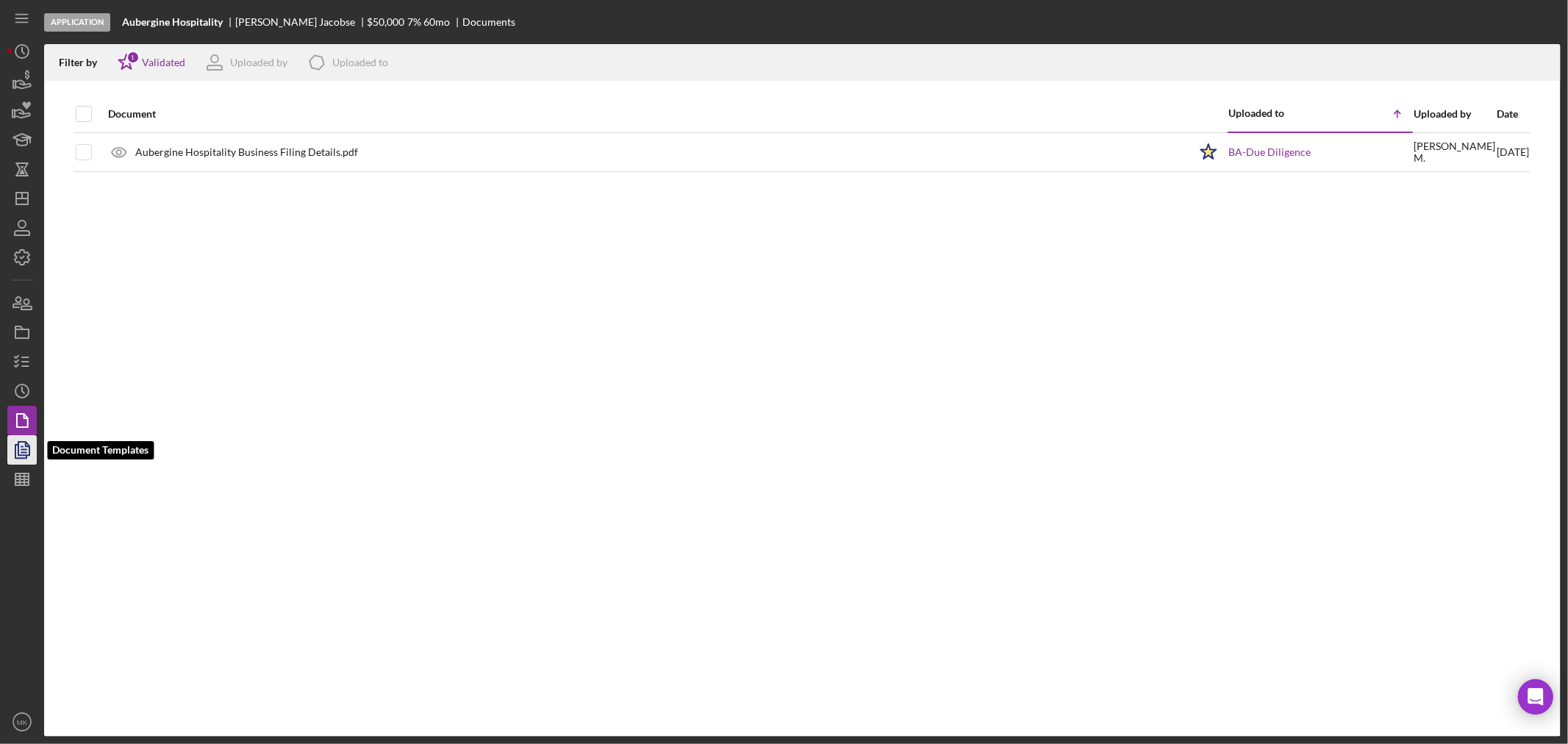
click at [27, 447] on icon "button" at bounding box center [23, 450] width 37 height 37
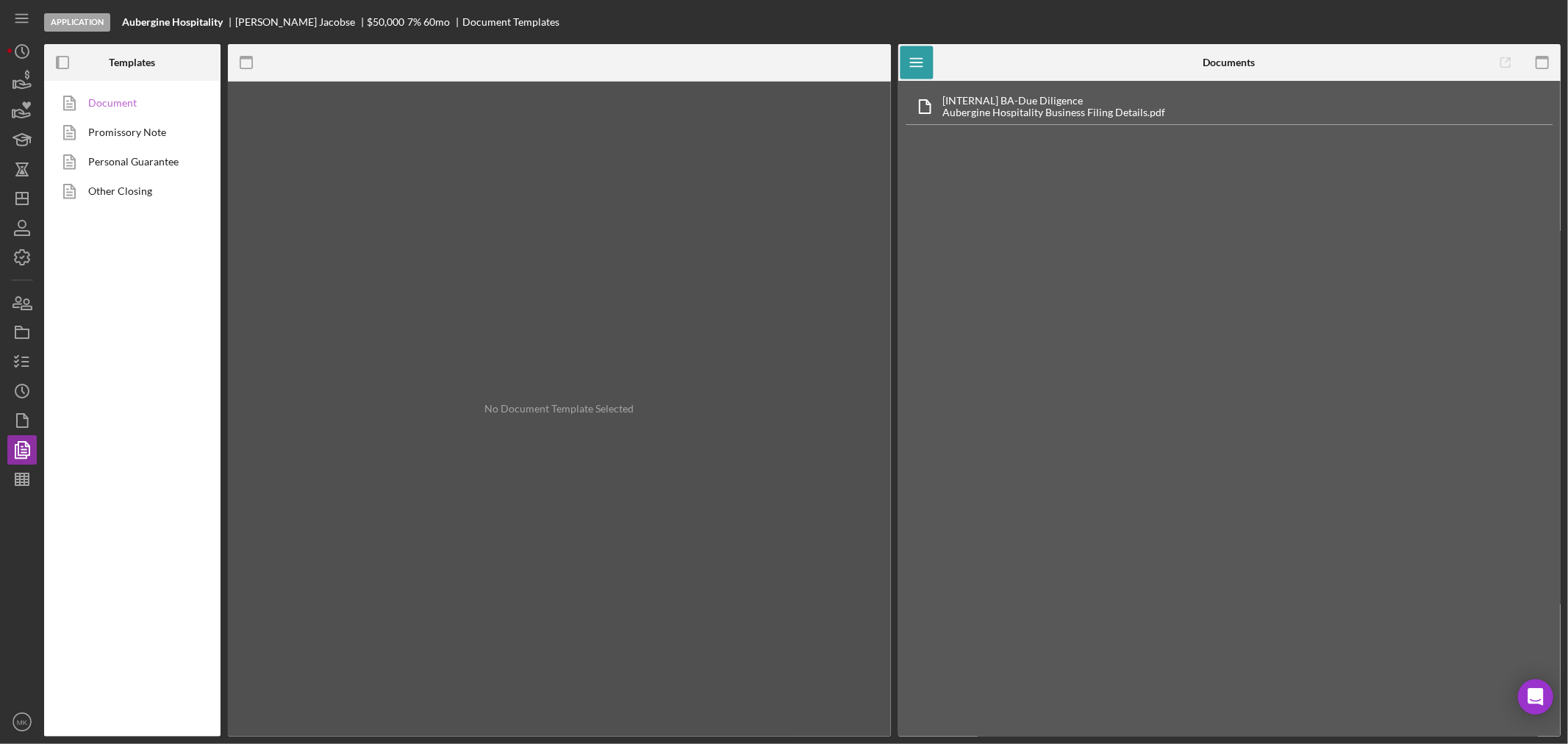
click at [103, 96] on link "Document" at bounding box center [128, 102] width 154 height 29
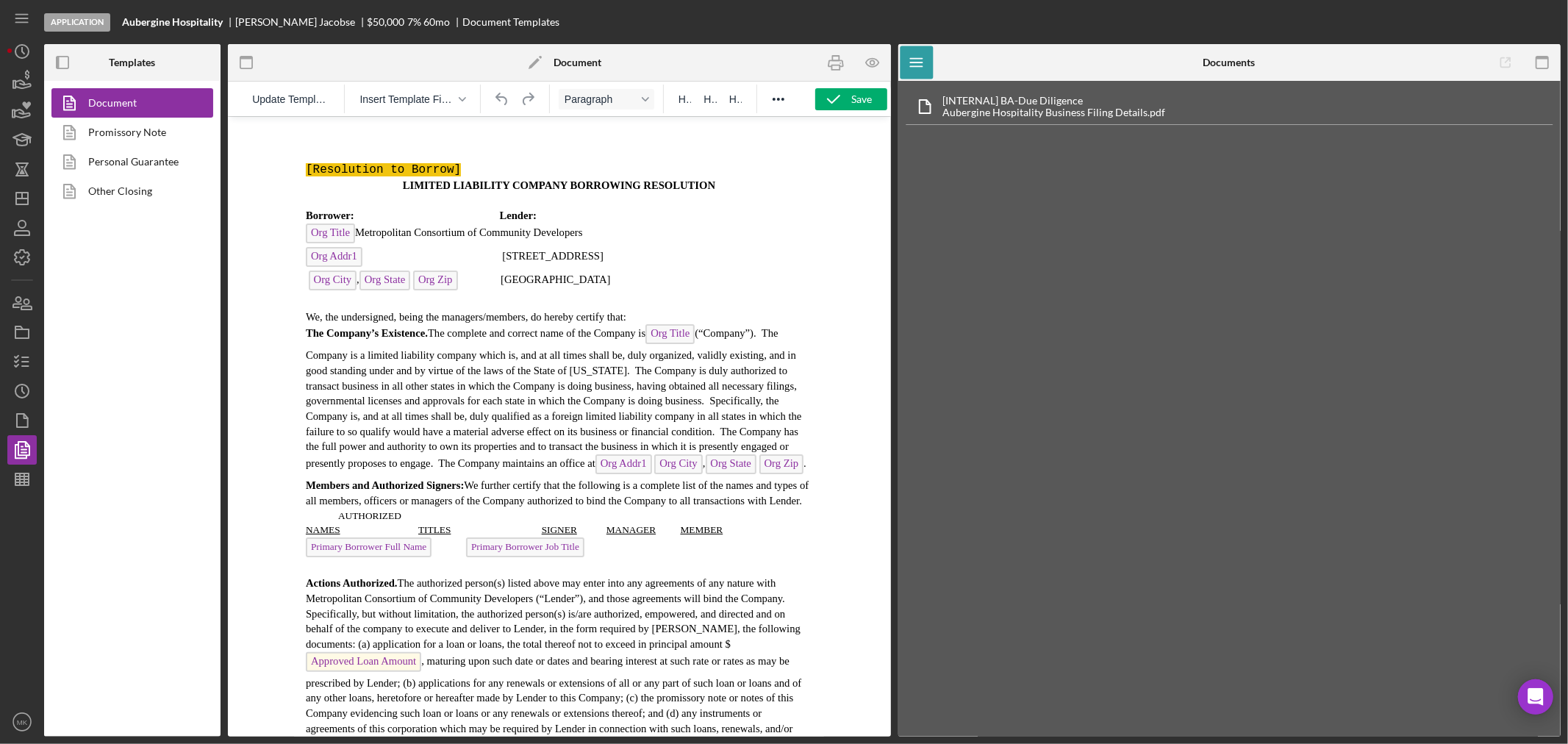
drag, startPoint x: 817, startPoint y: 644, endPoint x: 1054, endPoint y: 208, distance: 496.3
click at [137, 408] on div "Document Promissory Note Personal Guarantee Other Closing" at bounding box center [132, 408] width 177 height 655
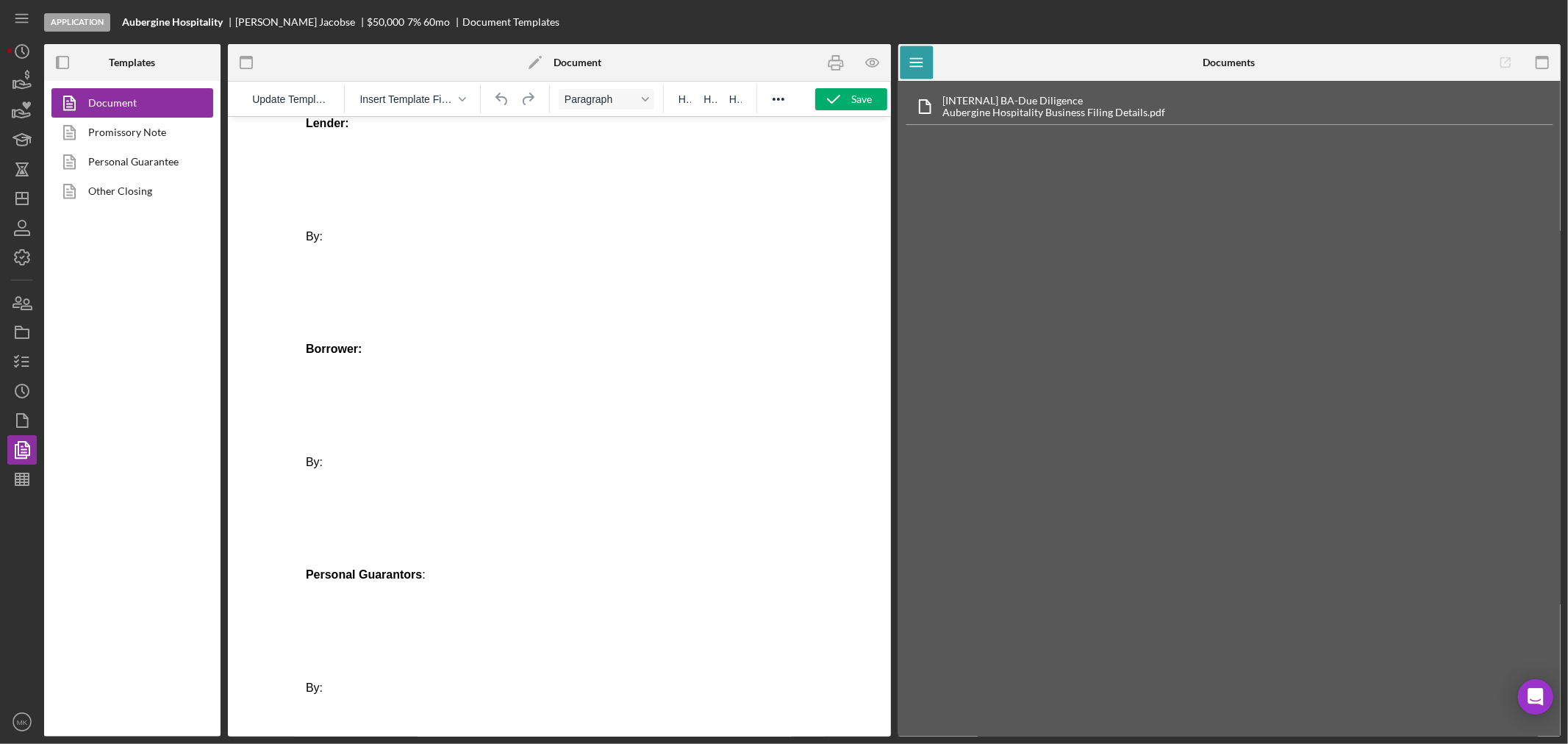
scroll to position [24437, 0]
click at [23, 256] on polyline "button" at bounding box center [23, 257] width 4 height 2
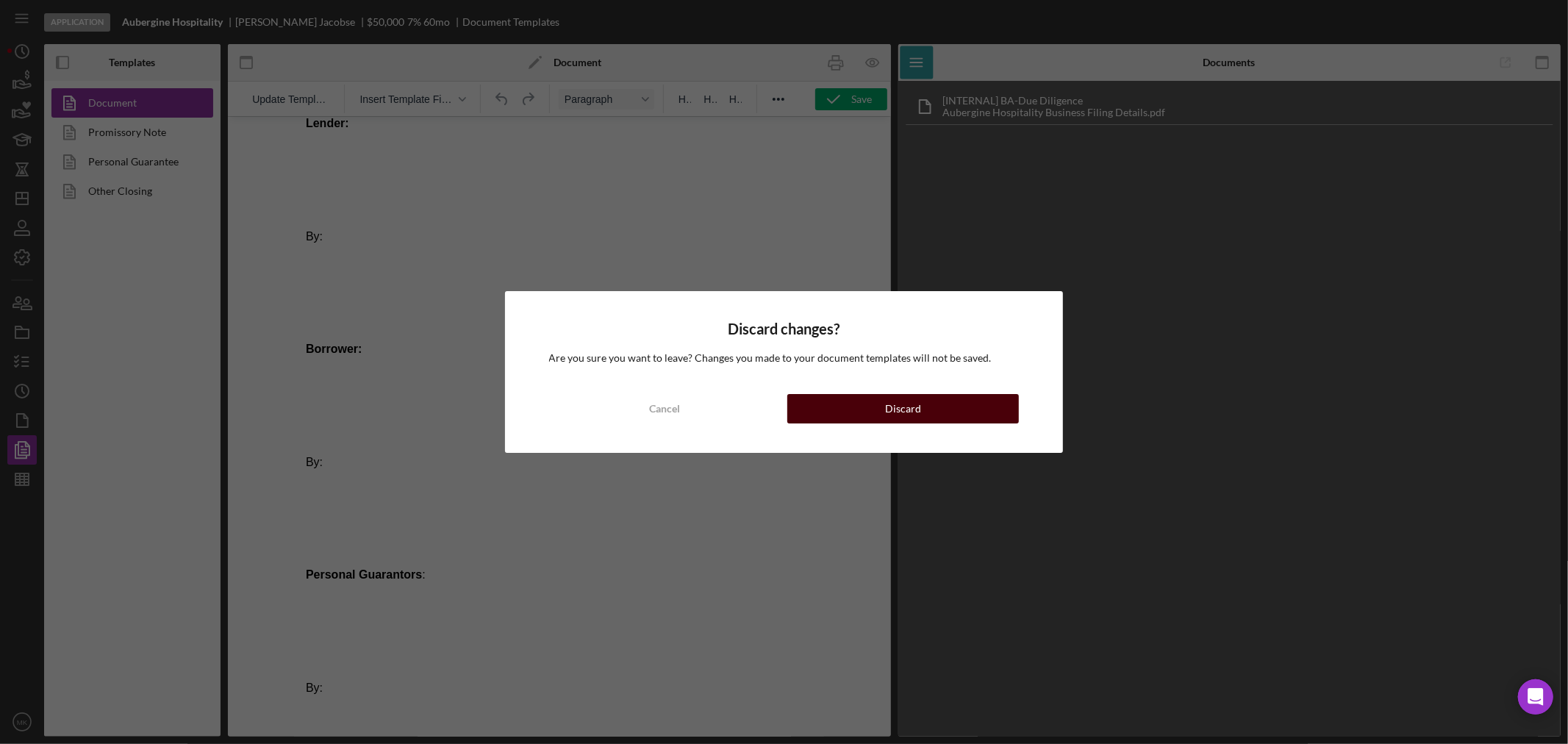
click at [888, 405] on div "Discard" at bounding box center [903, 409] width 36 height 29
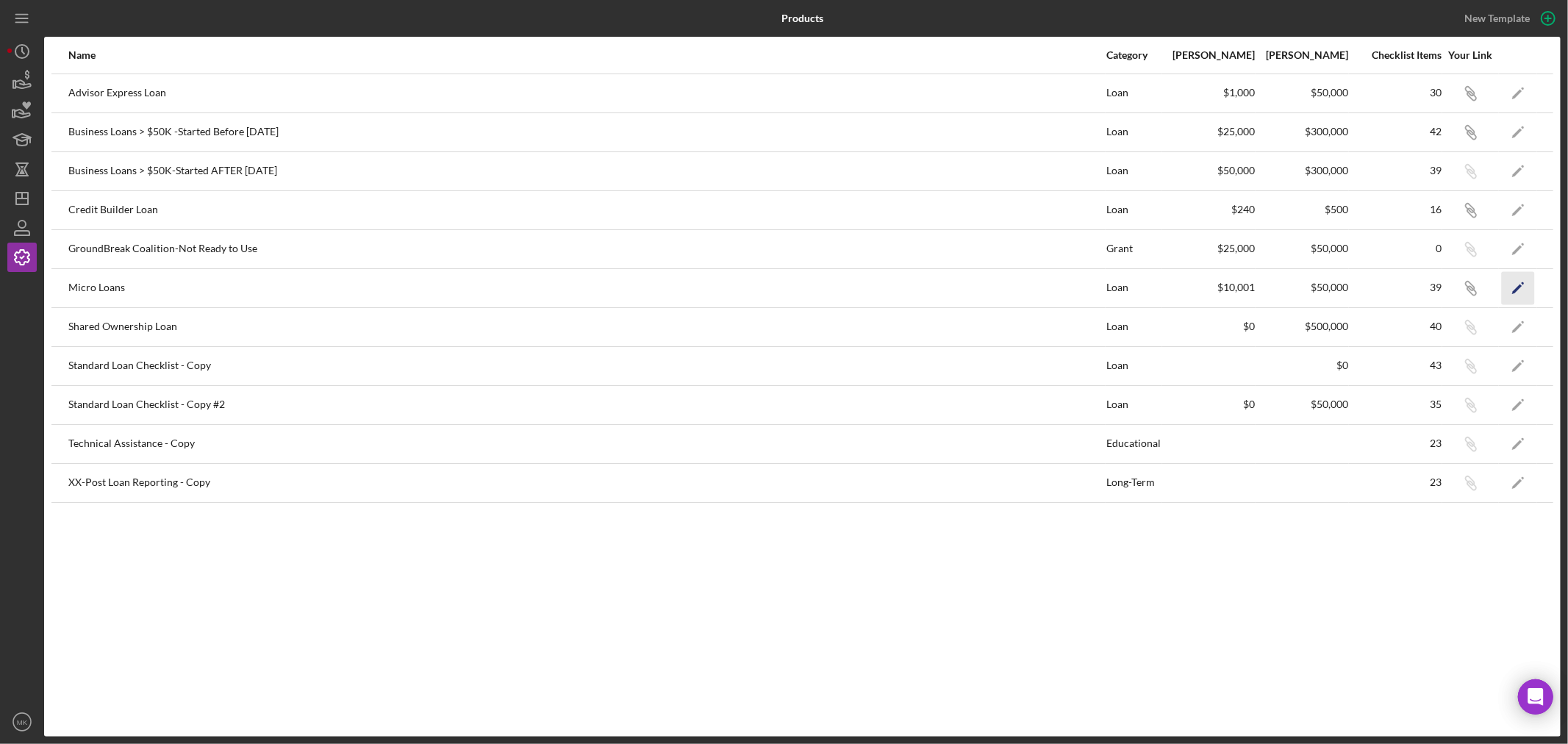
click at [1516, 288] on polygon "button" at bounding box center [1517, 289] width 10 height 10
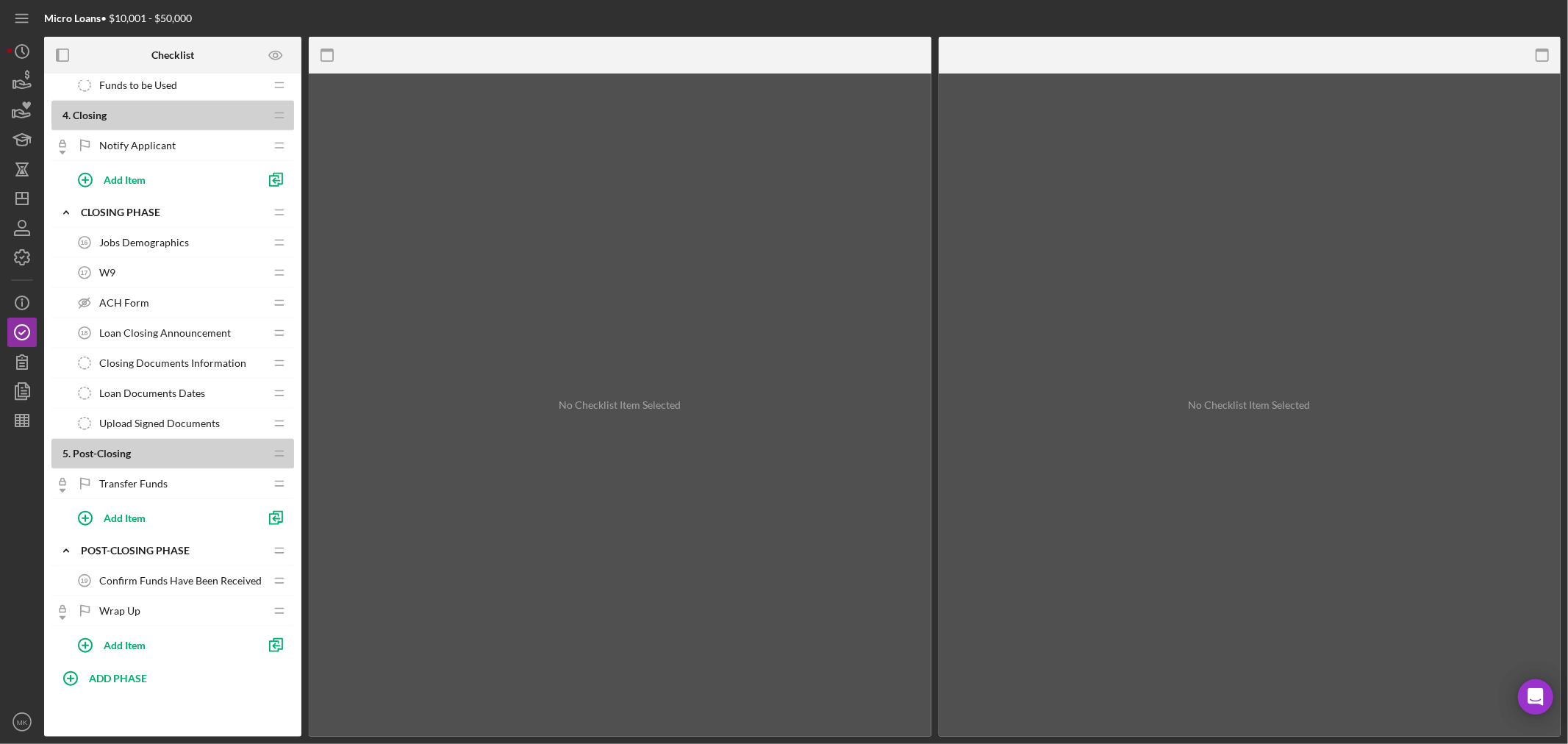
scroll to position [1082, 0]
click at [19, 388] on icon "button" at bounding box center [23, 391] width 37 height 37
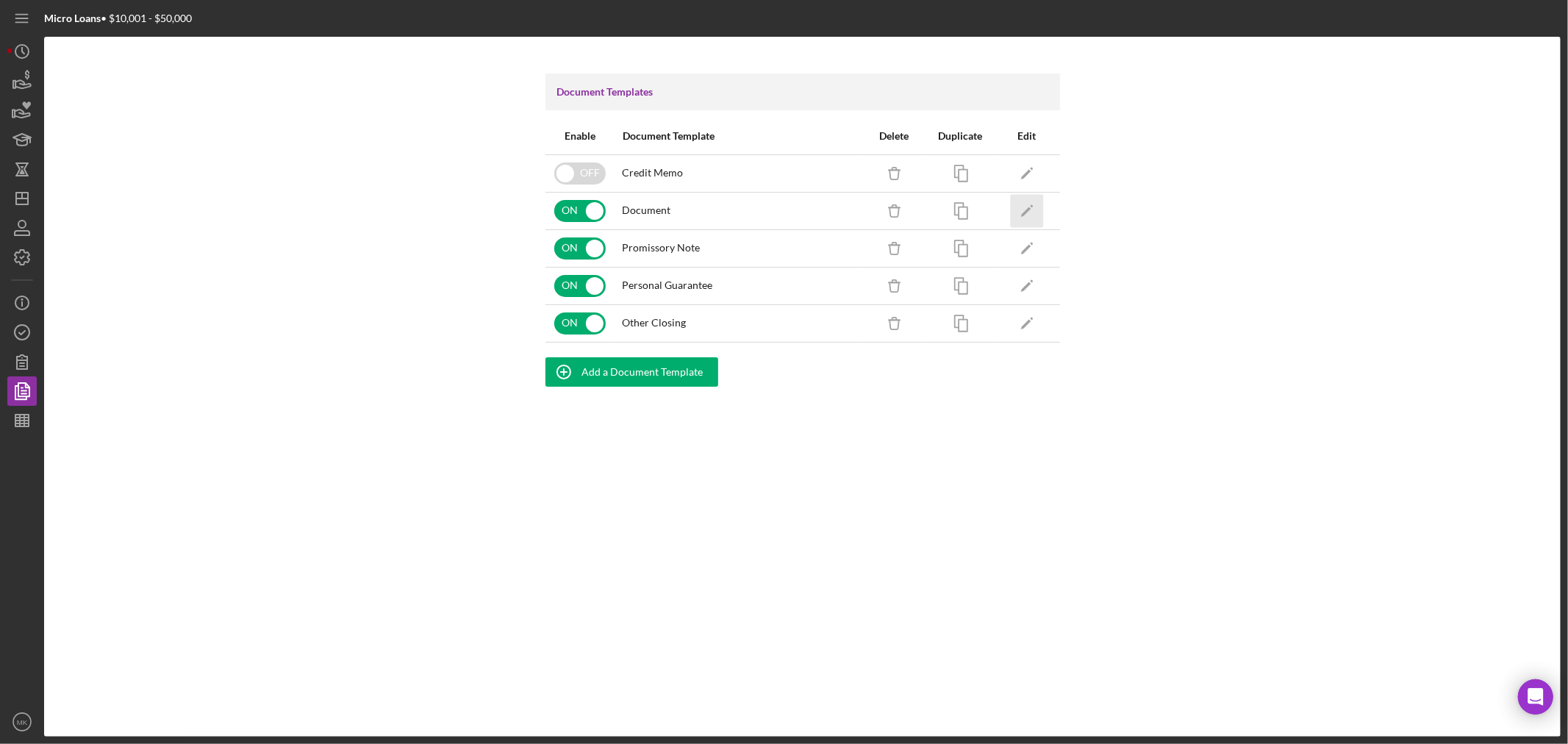
click at [1027, 210] on polygon "button" at bounding box center [1025, 211] width 10 height 10
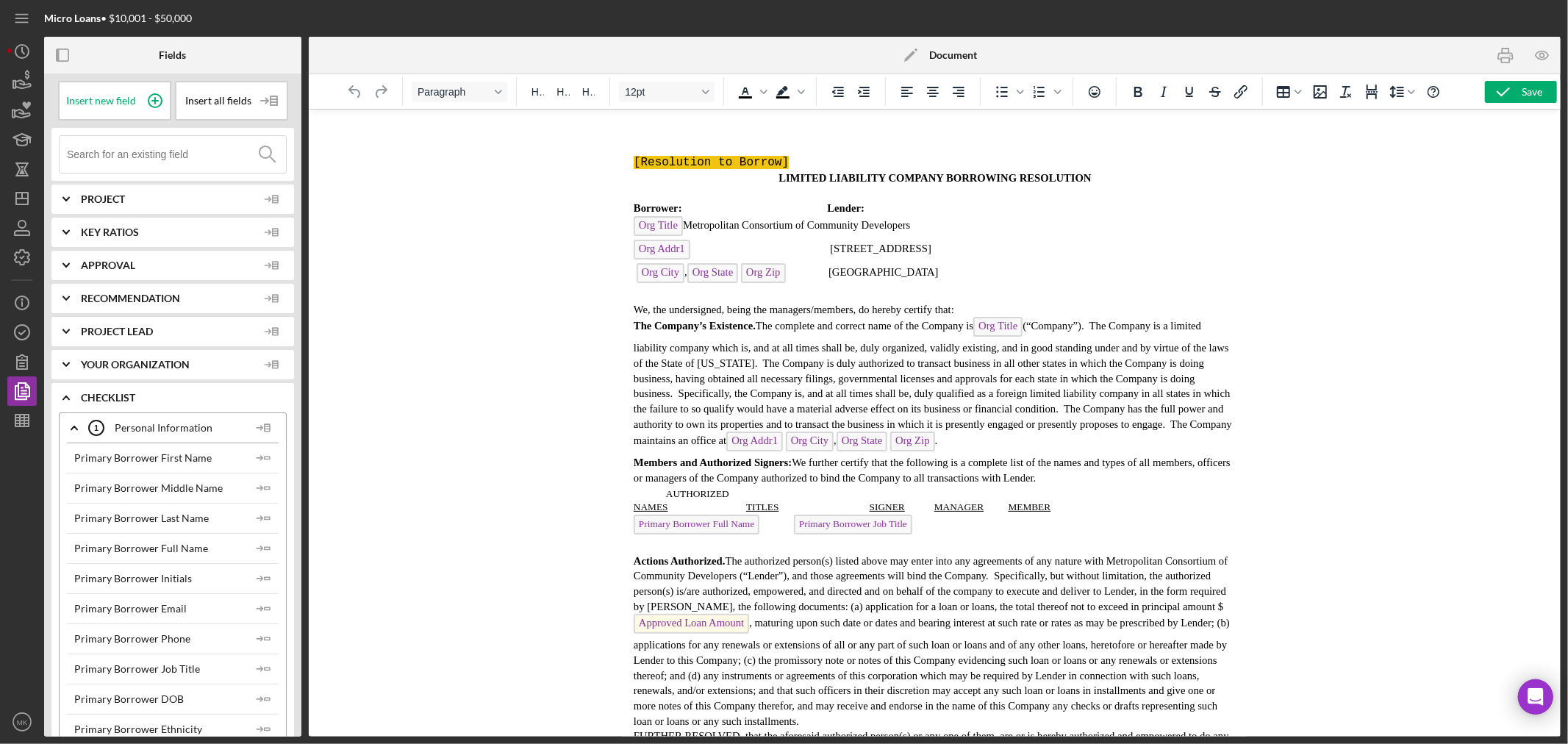
click at [947, 54] on b "Document" at bounding box center [953, 55] width 48 height 12
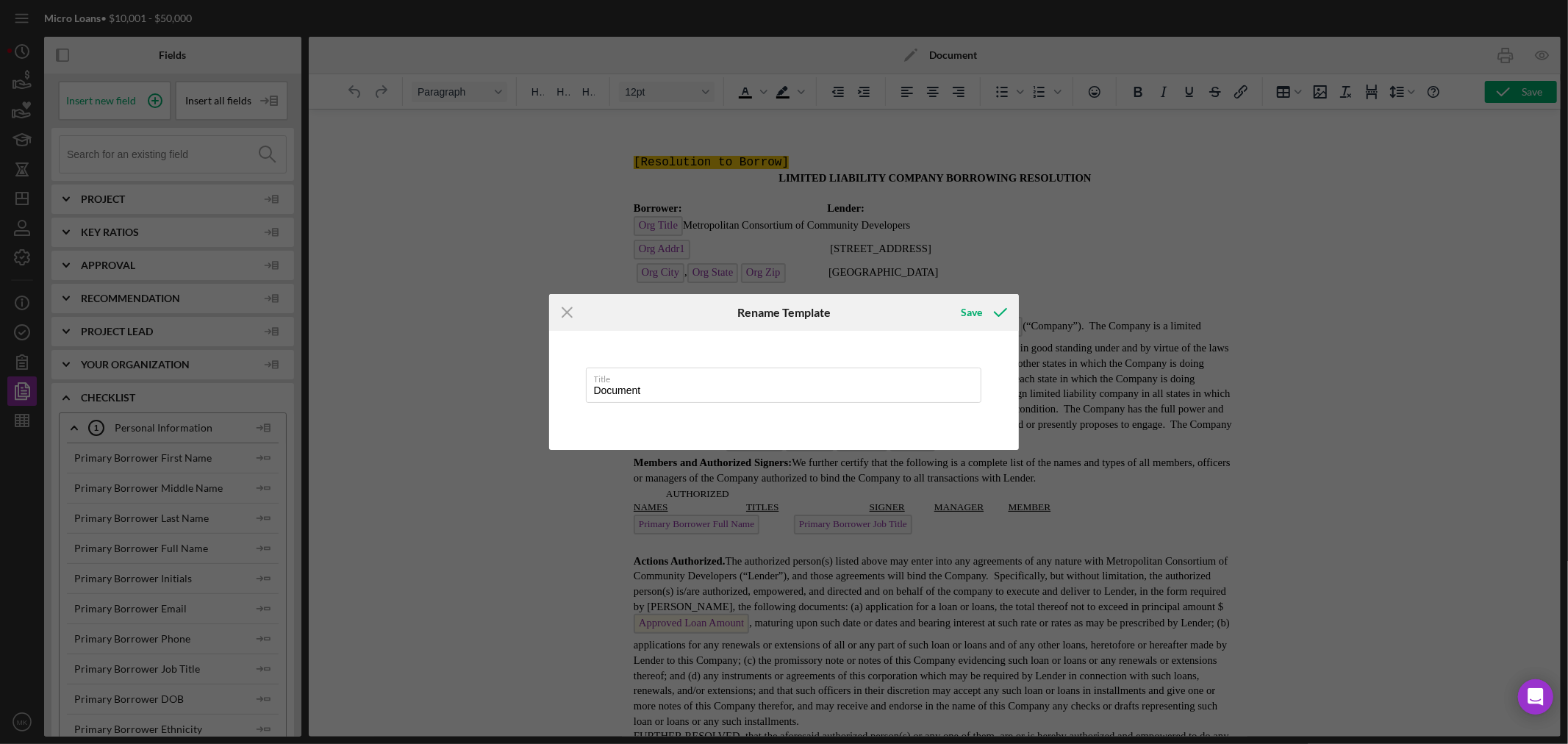
click at [947, 54] on div "Icon/Menu Close Rename Template Save Title Document Cancel Save" at bounding box center [784, 372] width 1568 height 744
click at [567, 314] on icon "Icon/Menu Close" at bounding box center [568, 313] width 37 height 37
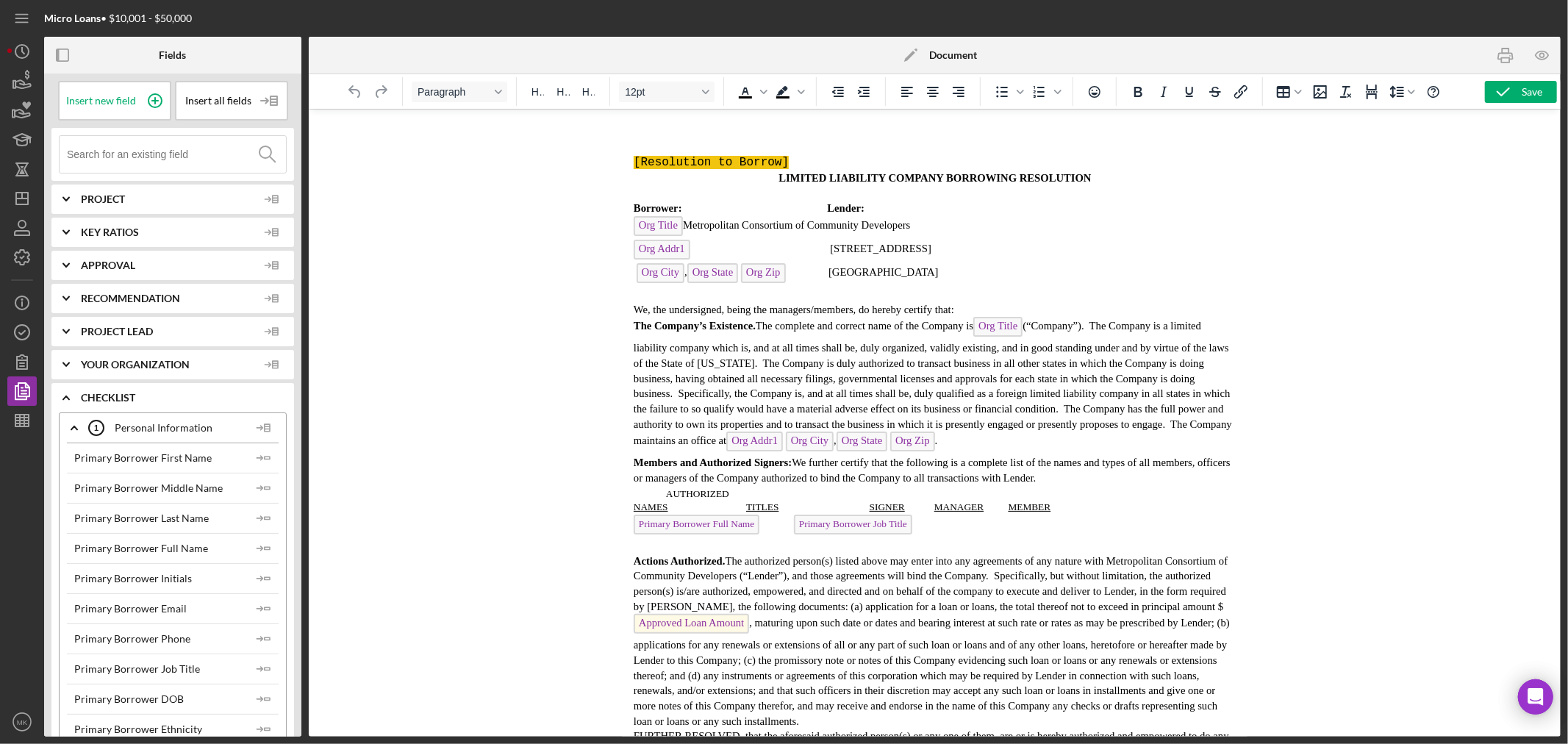
click at [68, 397] on polyline at bounding box center [65, 398] width 6 height 3
